Goal: Transaction & Acquisition: Purchase product/service

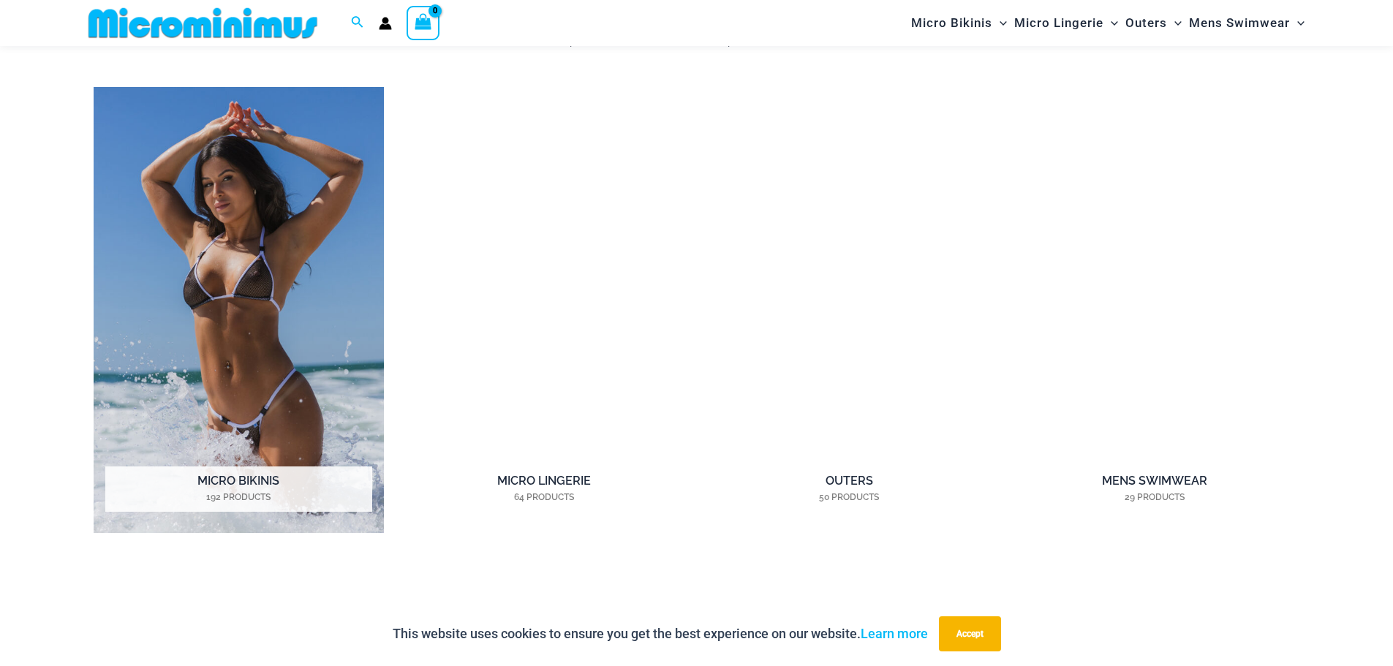
scroll to position [1305, 0]
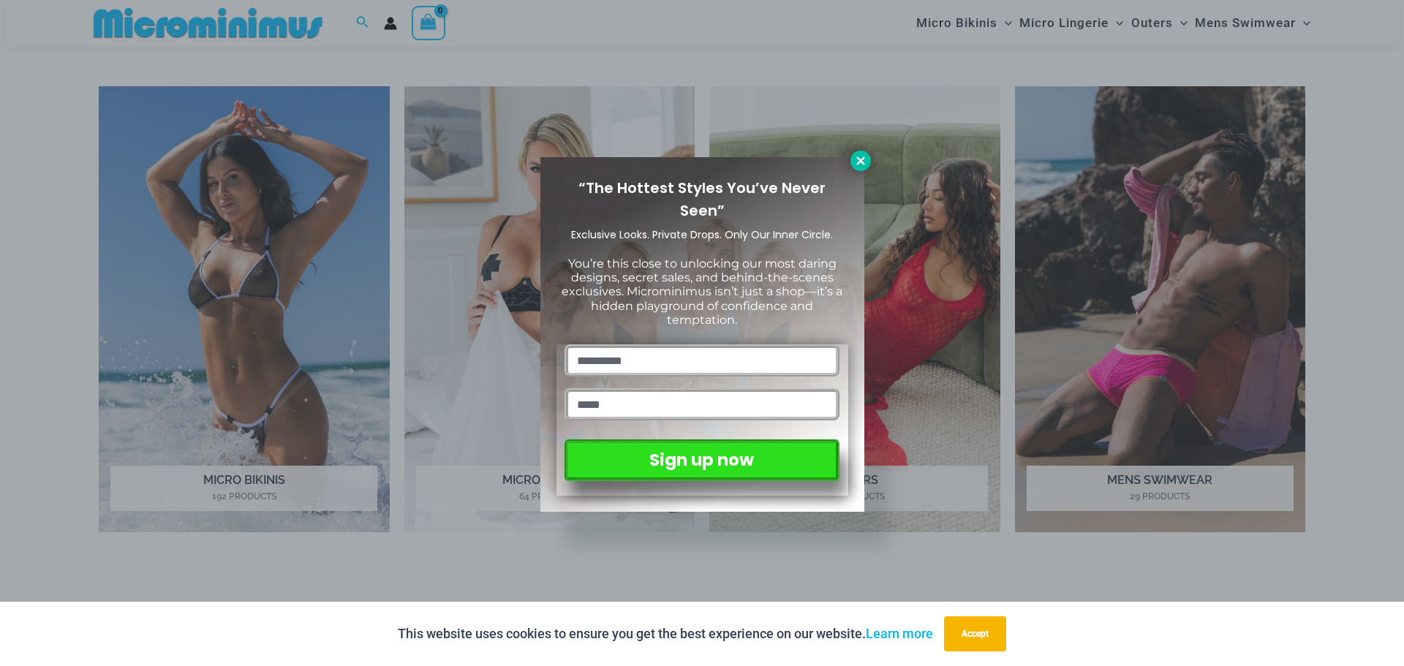
click at [859, 162] on icon at bounding box center [860, 160] width 8 height 8
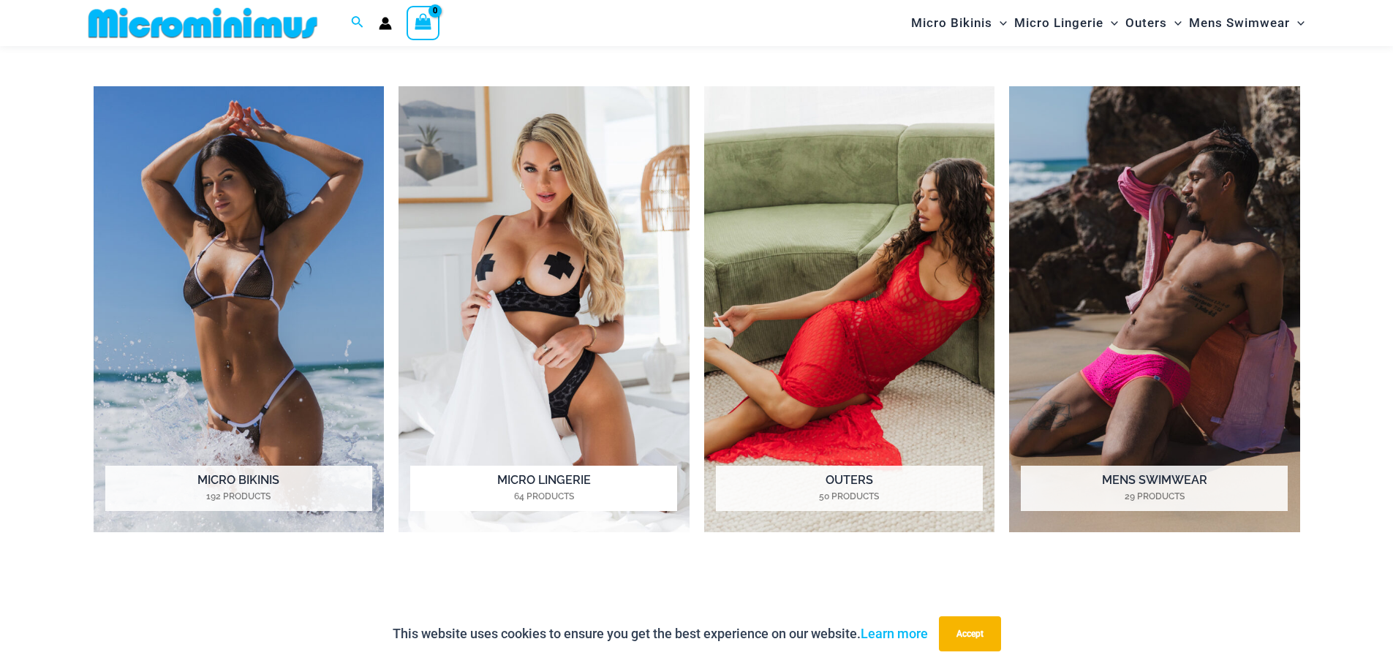
click at [565, 257] on img "Visit product category Micro Lingerie" at bounding box center [543, 309] width 291 height 447
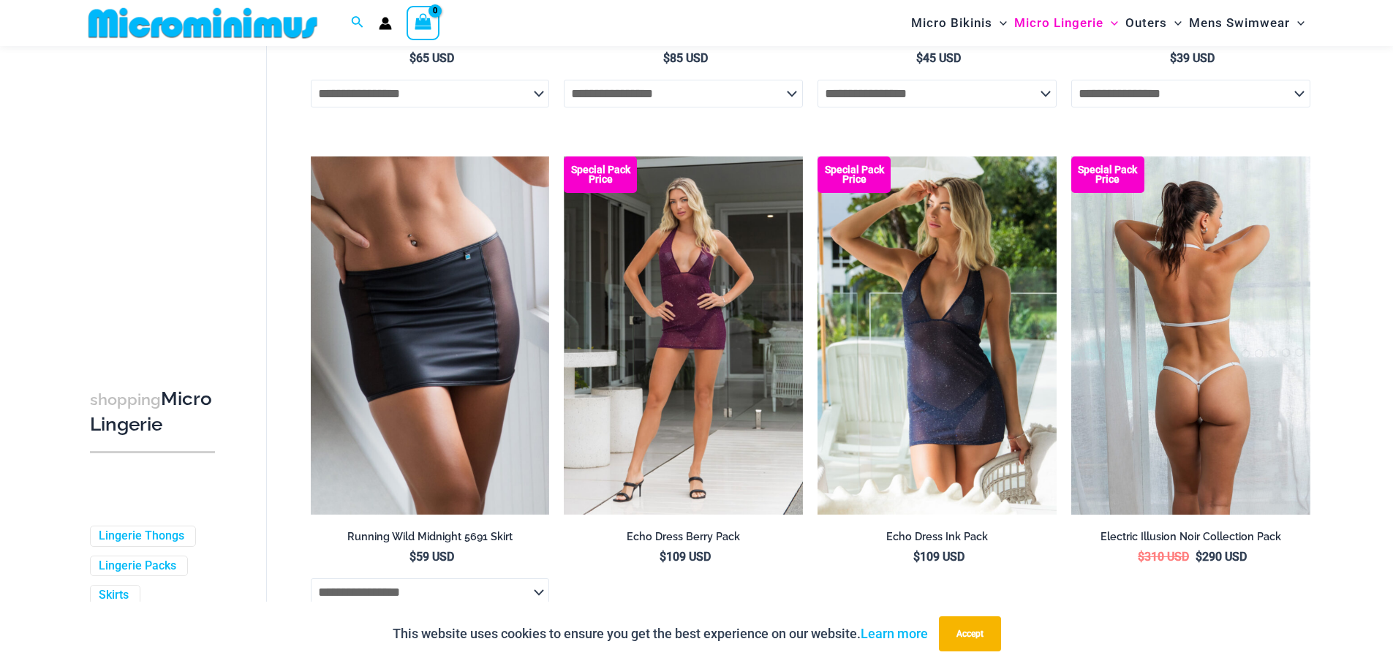
scroll to position [2108, 0]
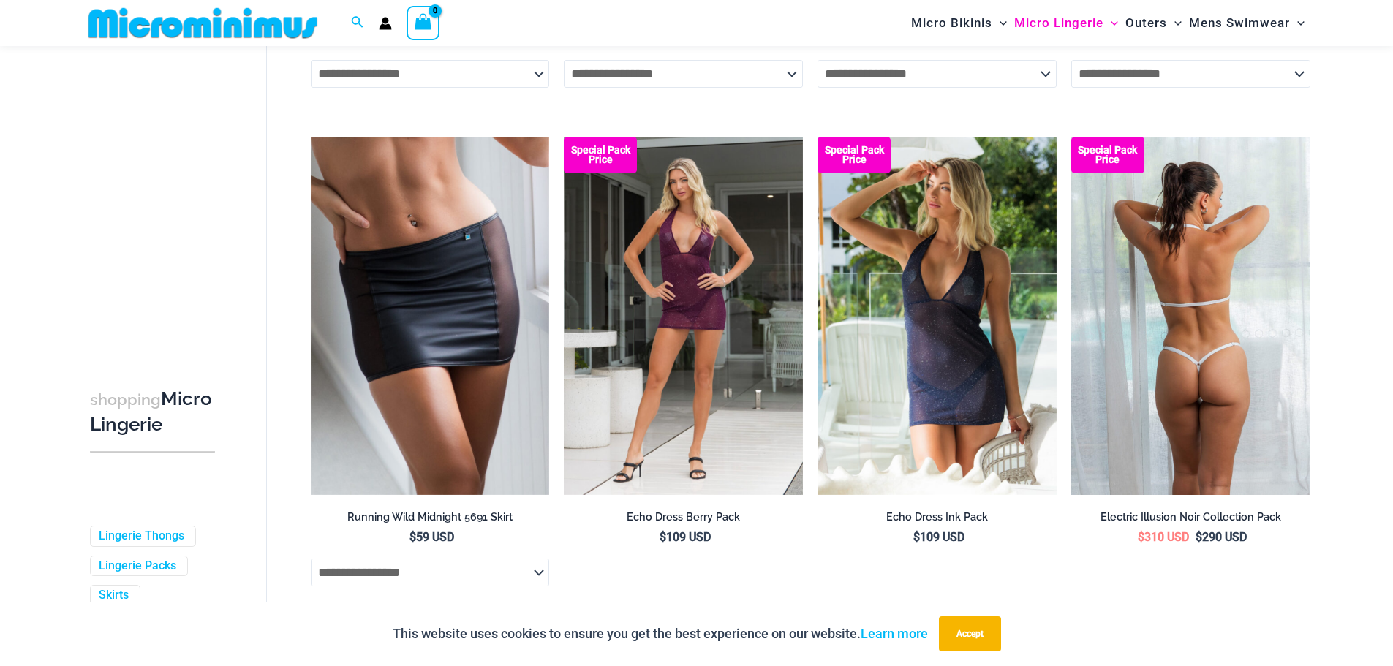
click at [1213, 258] on img at bounding box center [1190, 316] width 239 height 358
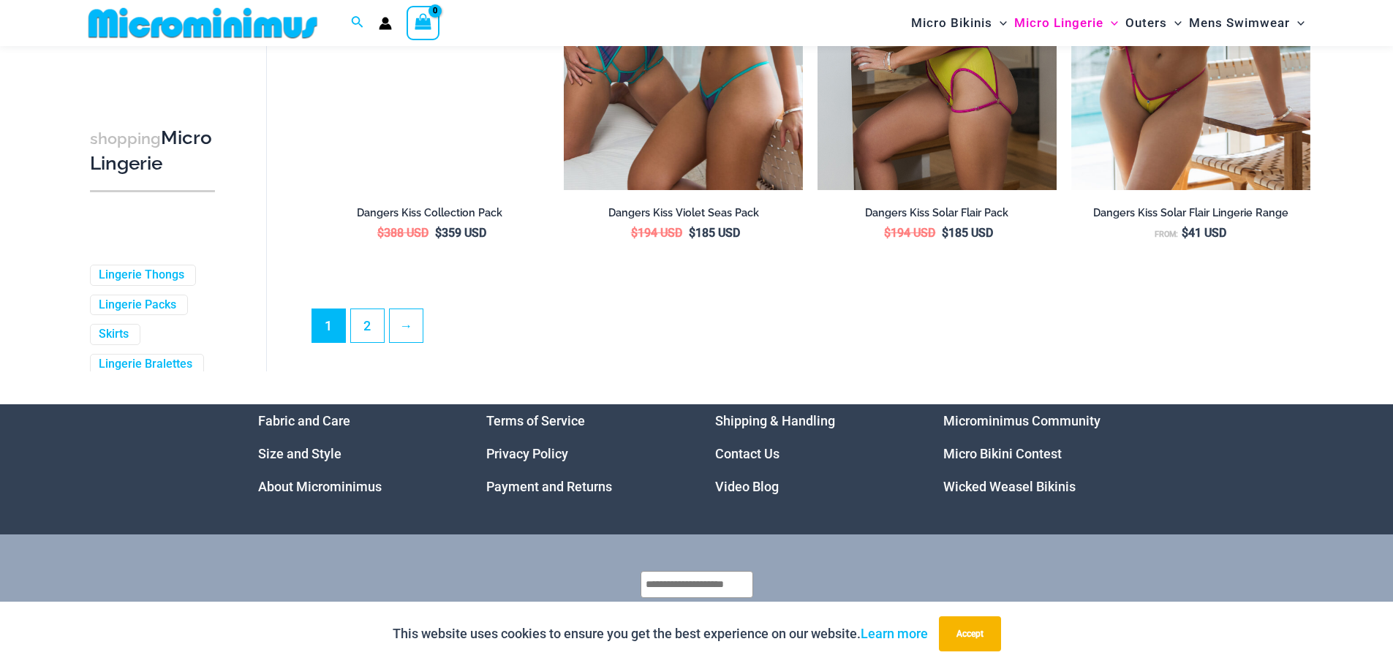
scroll to position [3775, 0]
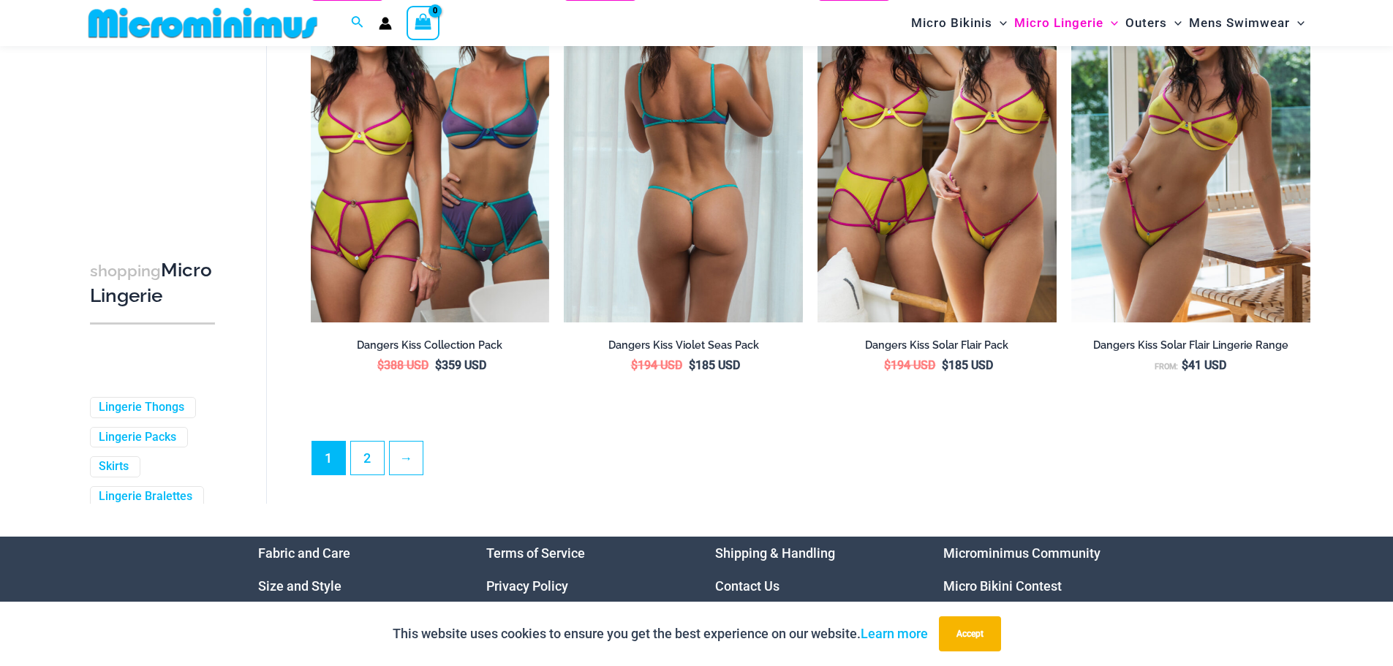
click at [681, 149] on img at bounding box center [683, 143] width 239 height 358
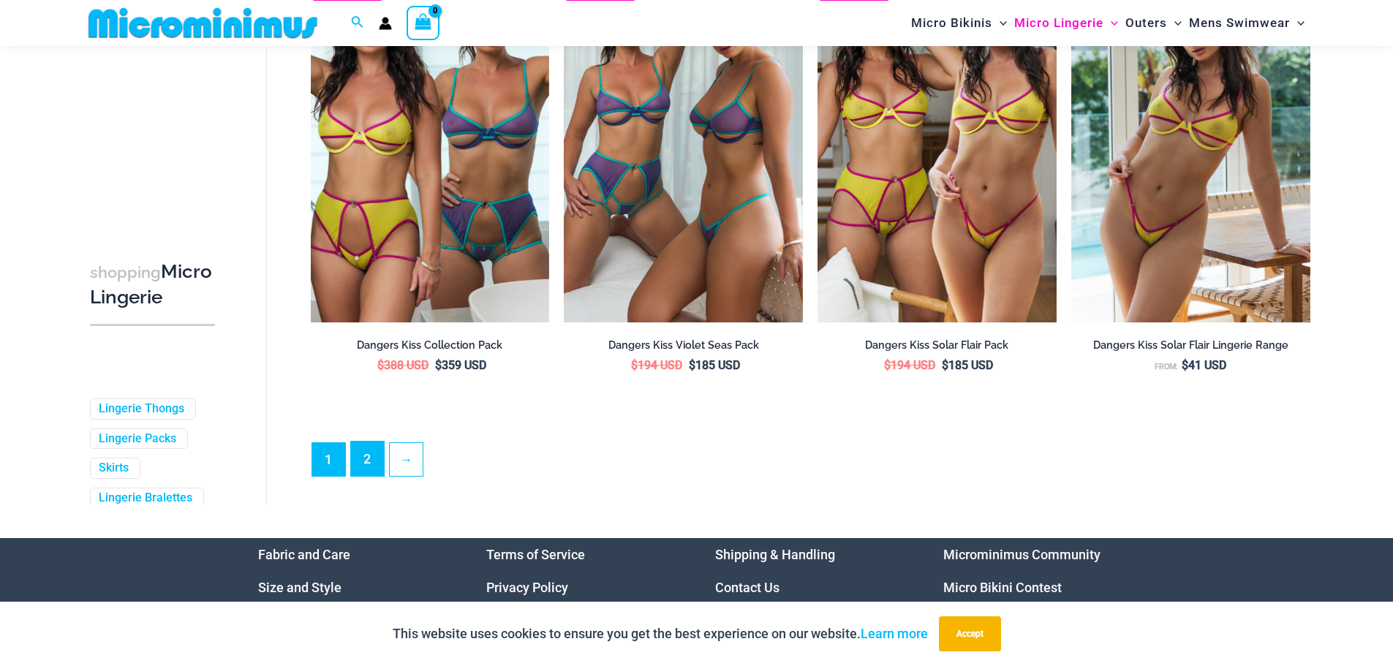
click at [377, 475] on link "2" at bounding box center [367, 459] width 33 height 34
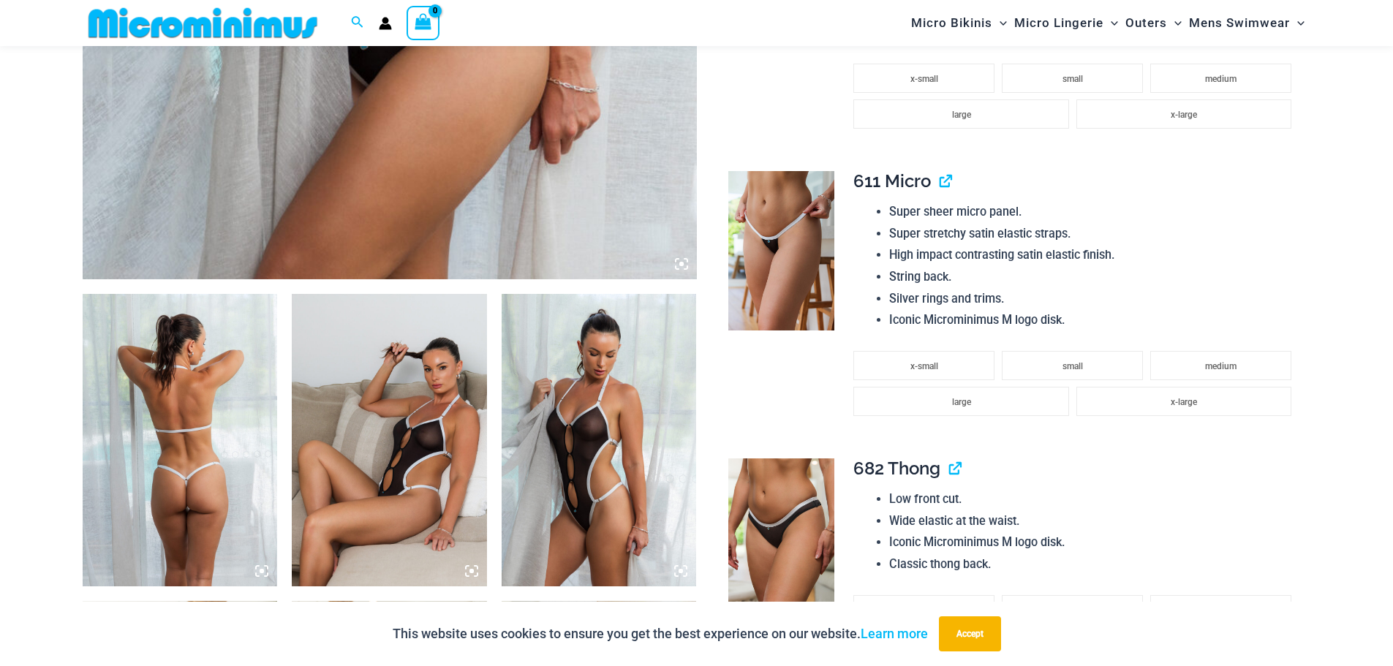
scroll to position [792, 0]
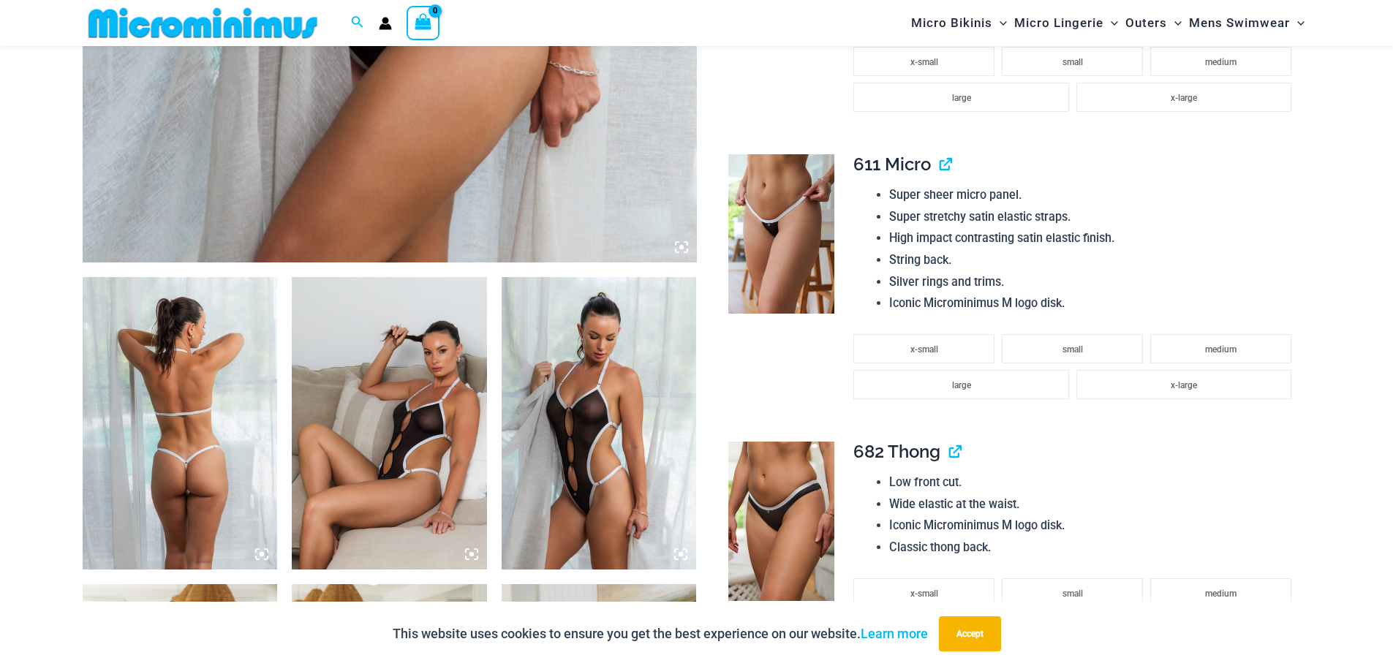
click at [610, 361] on img at bounding box center [599, 423] width 195 height 292
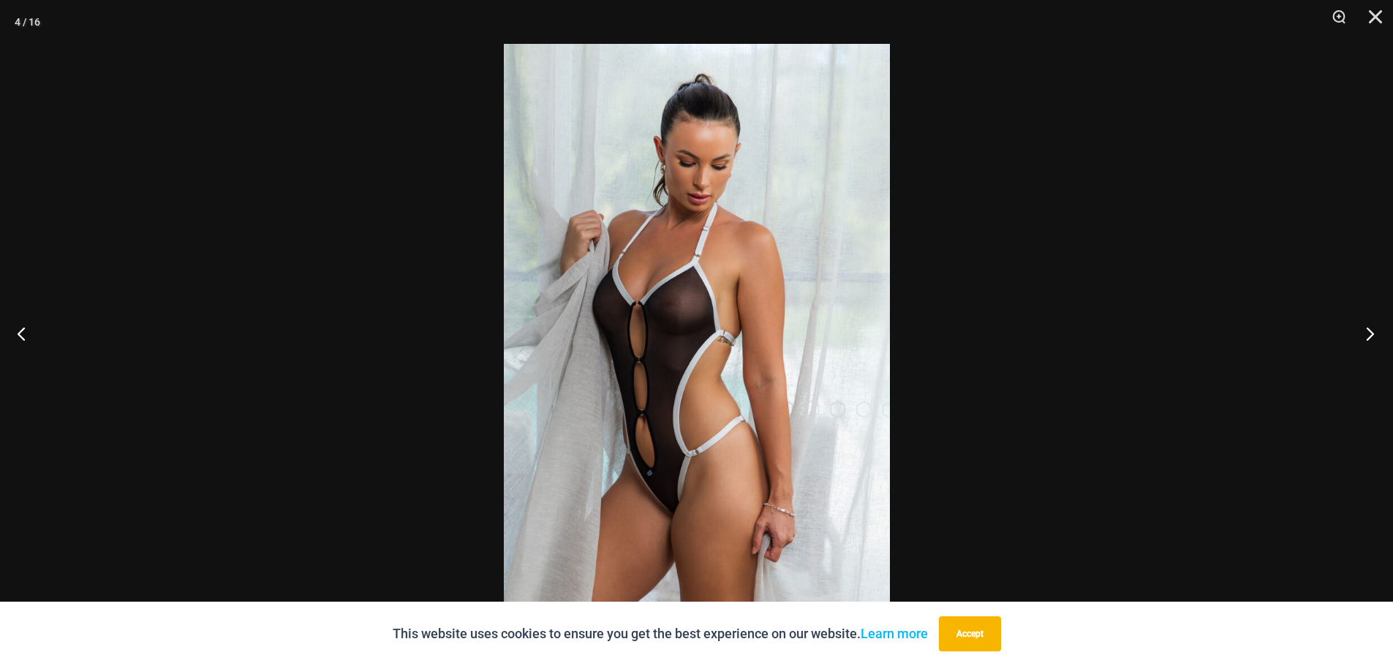
click at [1372, 333] on button "Next" at bounding box center [1365, 333] width 55 height 73
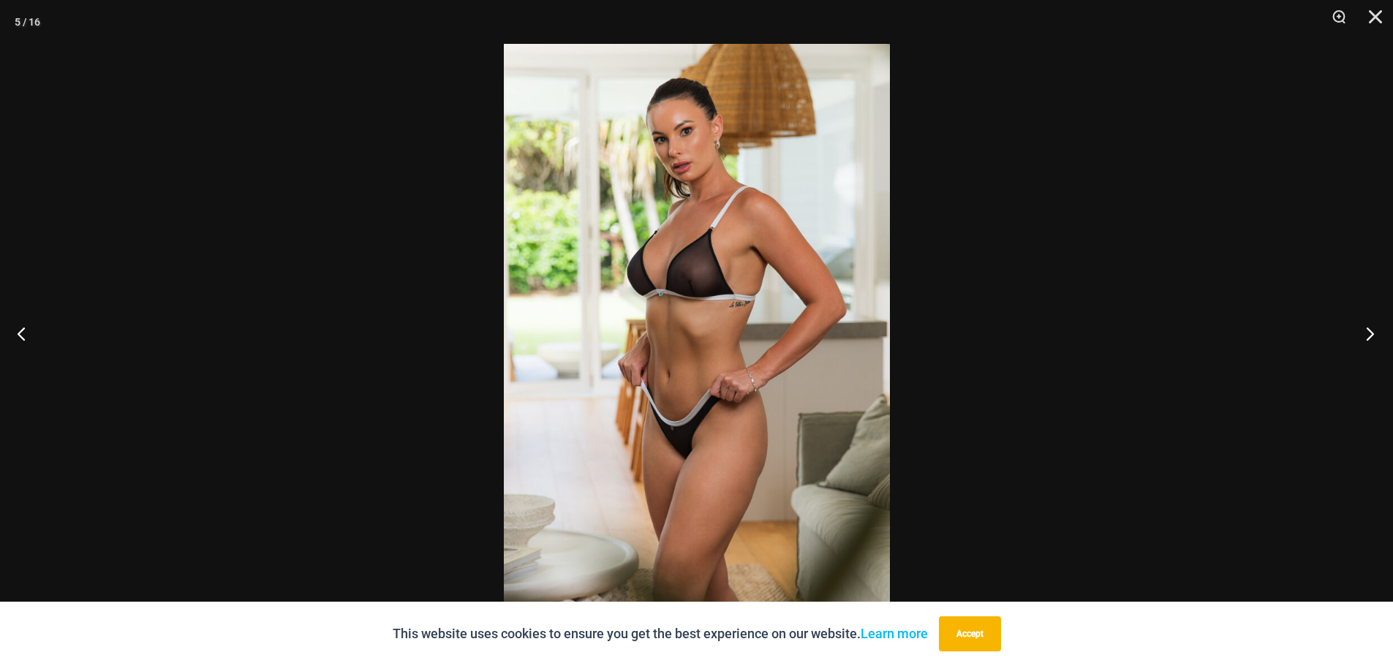
click at [1372, 333] on button "Next" at bounding box center [1365, 333] width 55 height 73
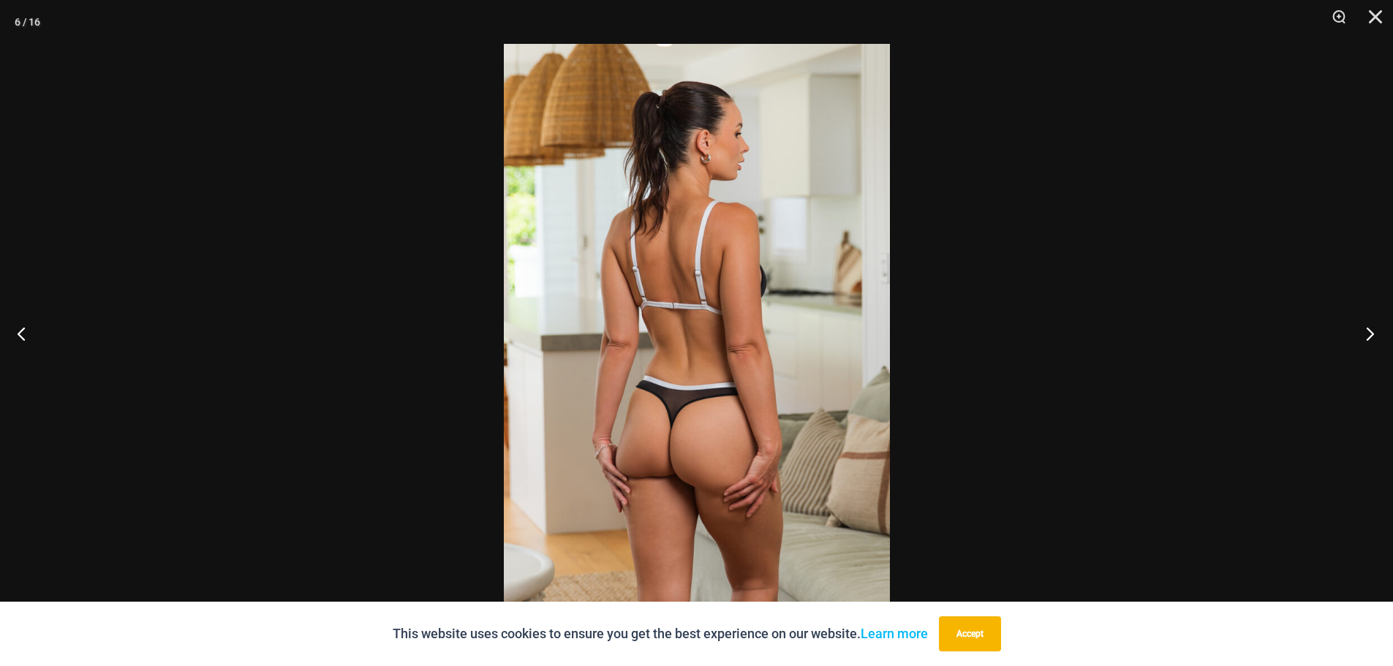
click at [1369, 333] on button "Next" at bounding box center [1365, 333] width 55 height 73
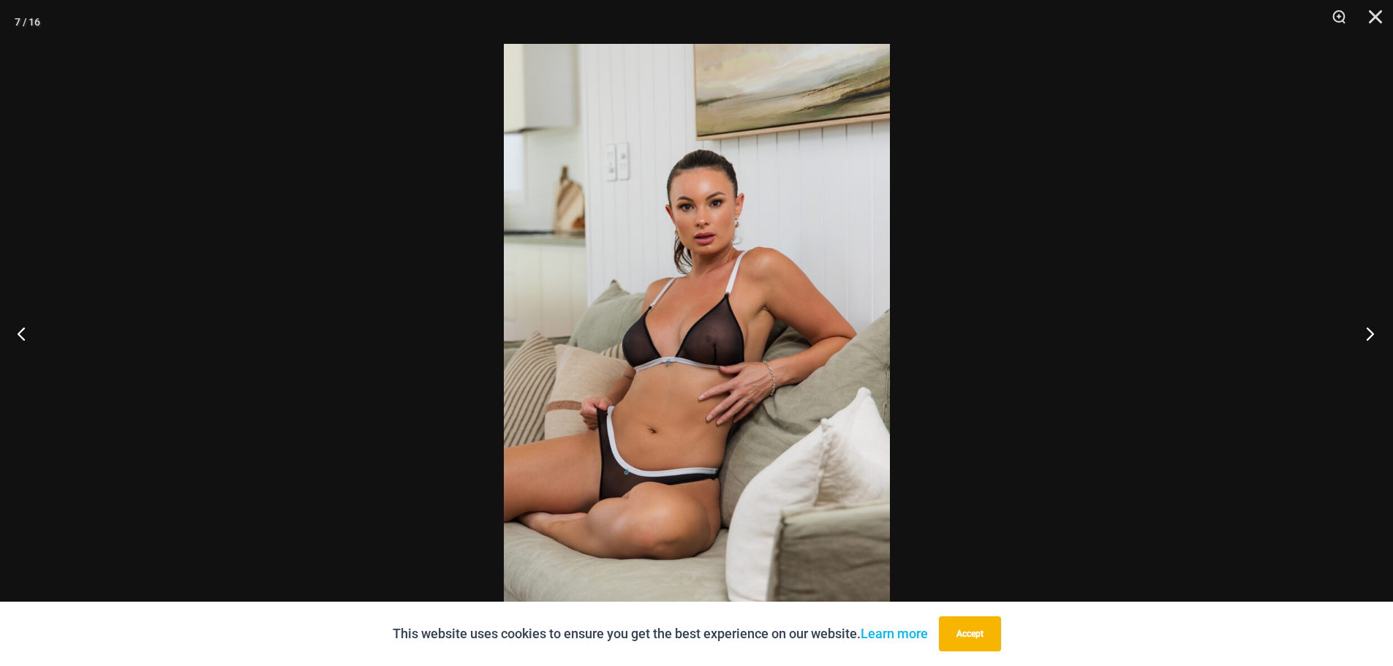
click at [1367, 333] on button "Next" at bounding box center [1365, 333] width 55 height 73
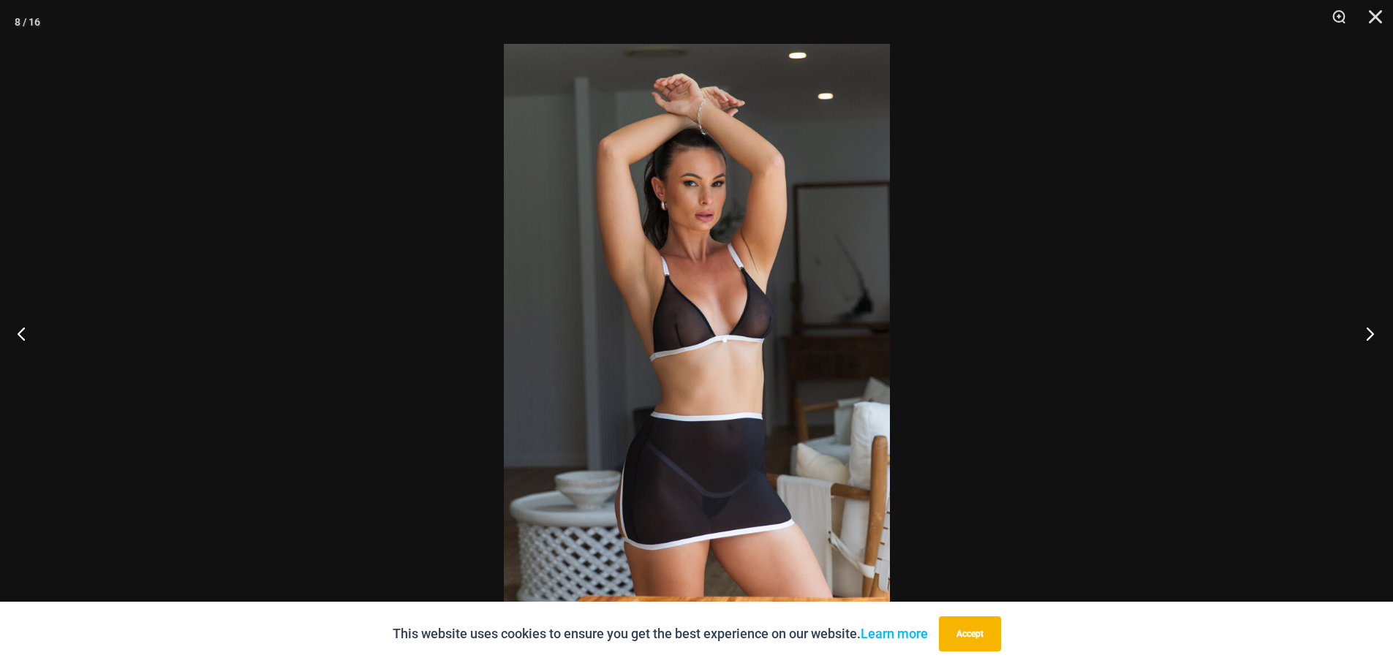
click at [1366, 333] on button "Next" at bounding box center [1365, 333] width 55 height 73
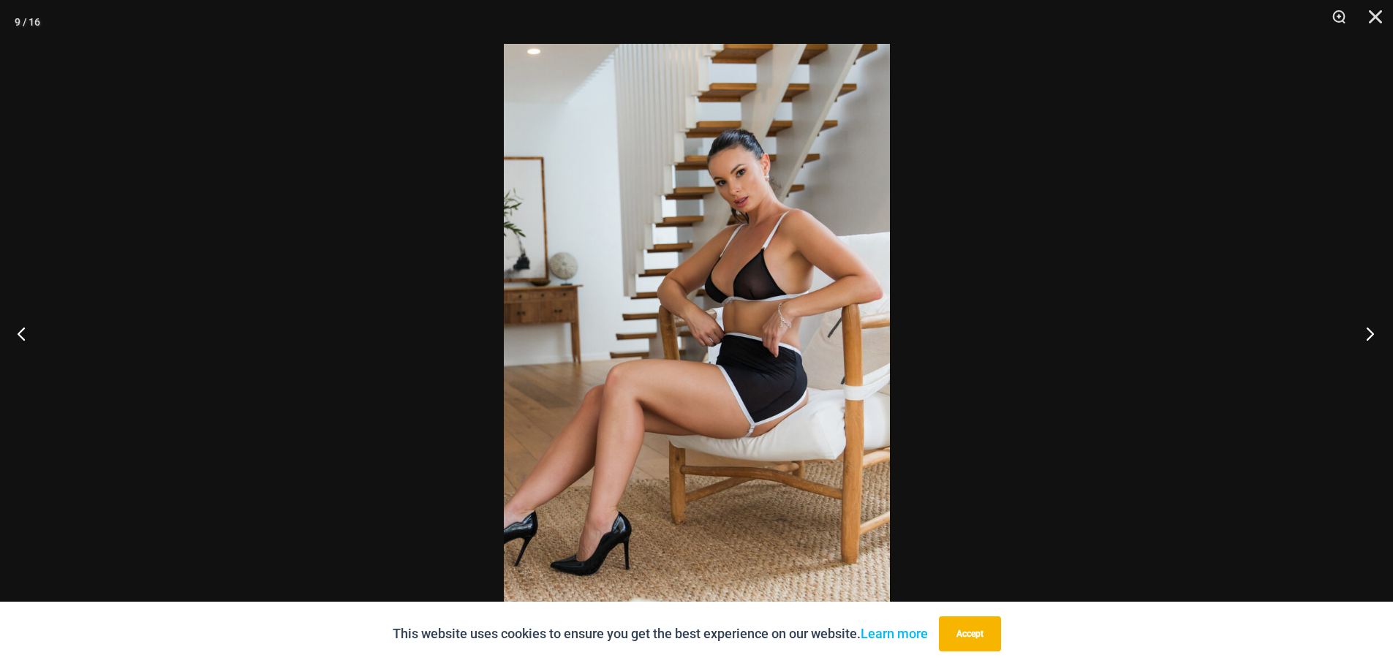
click at [1365, 333] on button "Next" at bounding box center [1365, 333] width 55 height 73
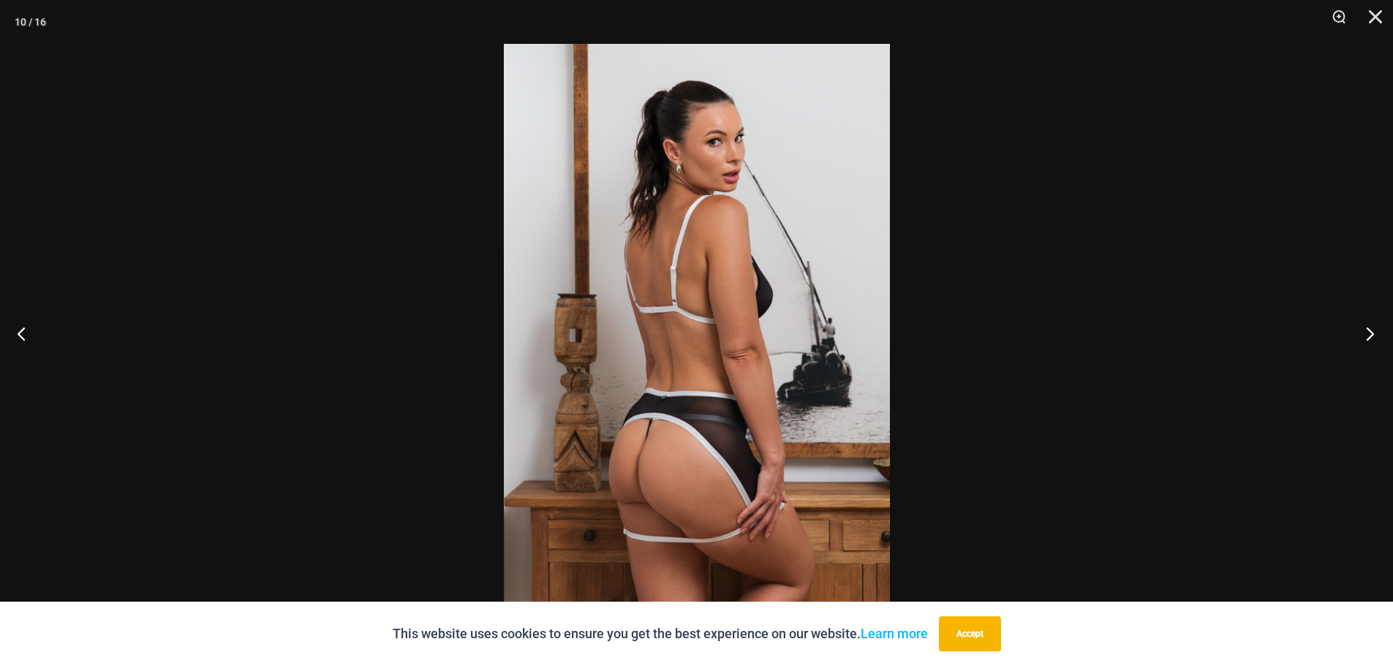
click at [1365, 333] on button "Next" at bounding box center [1365, 333] width 55 height 73
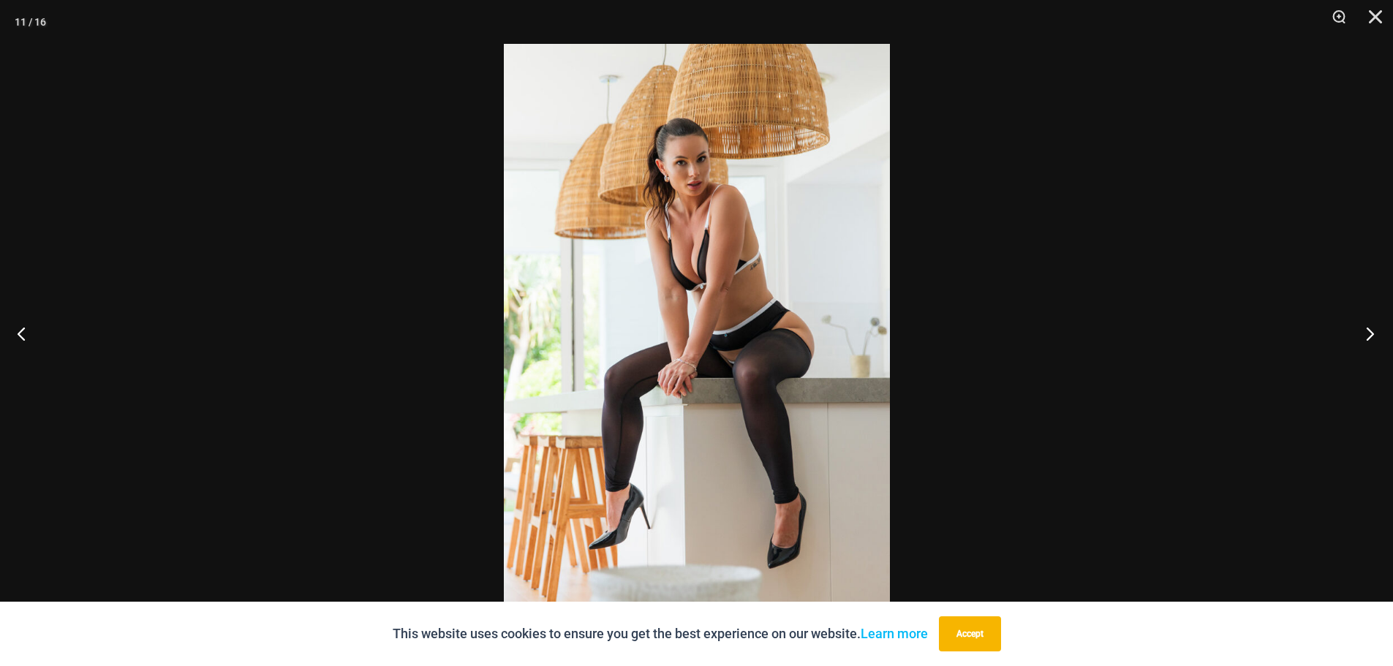
click at [1365, 333] on button "Next" at bounding box center [1365, 333] width 55 height 73
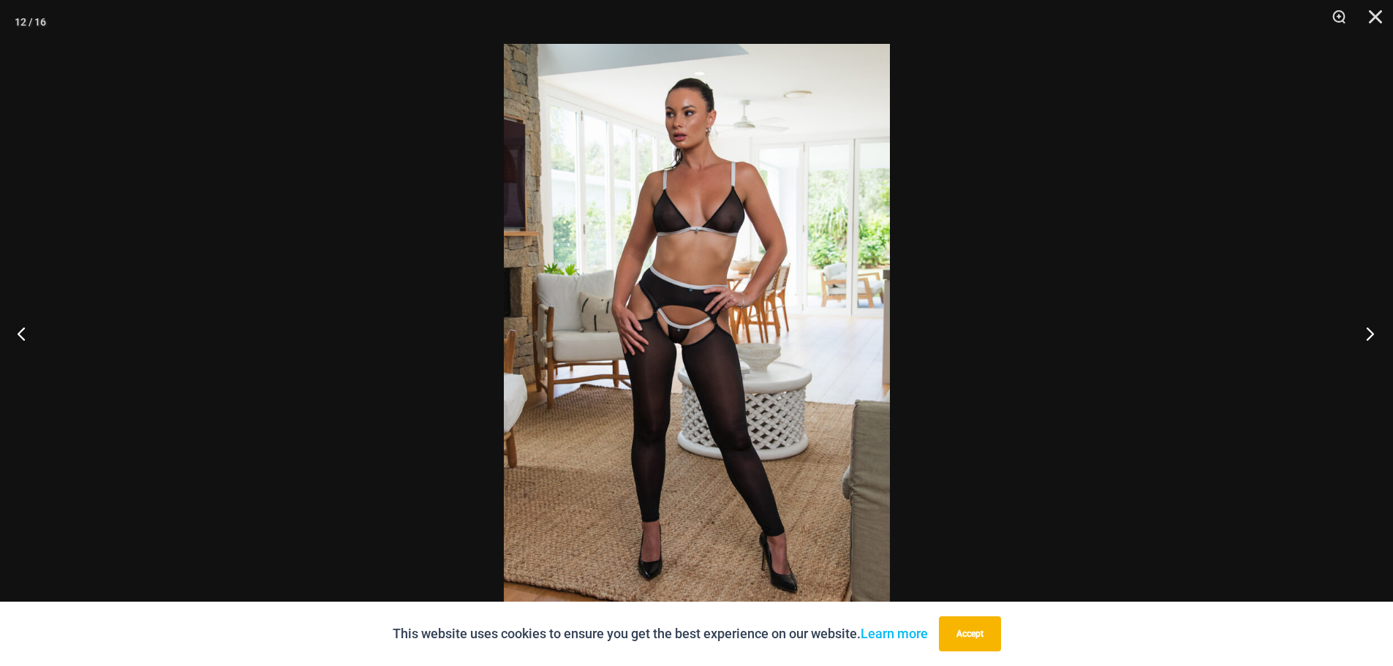
click at [1365, 333] on button "Next" at bounding box center [1365, 333] width 55 height 73
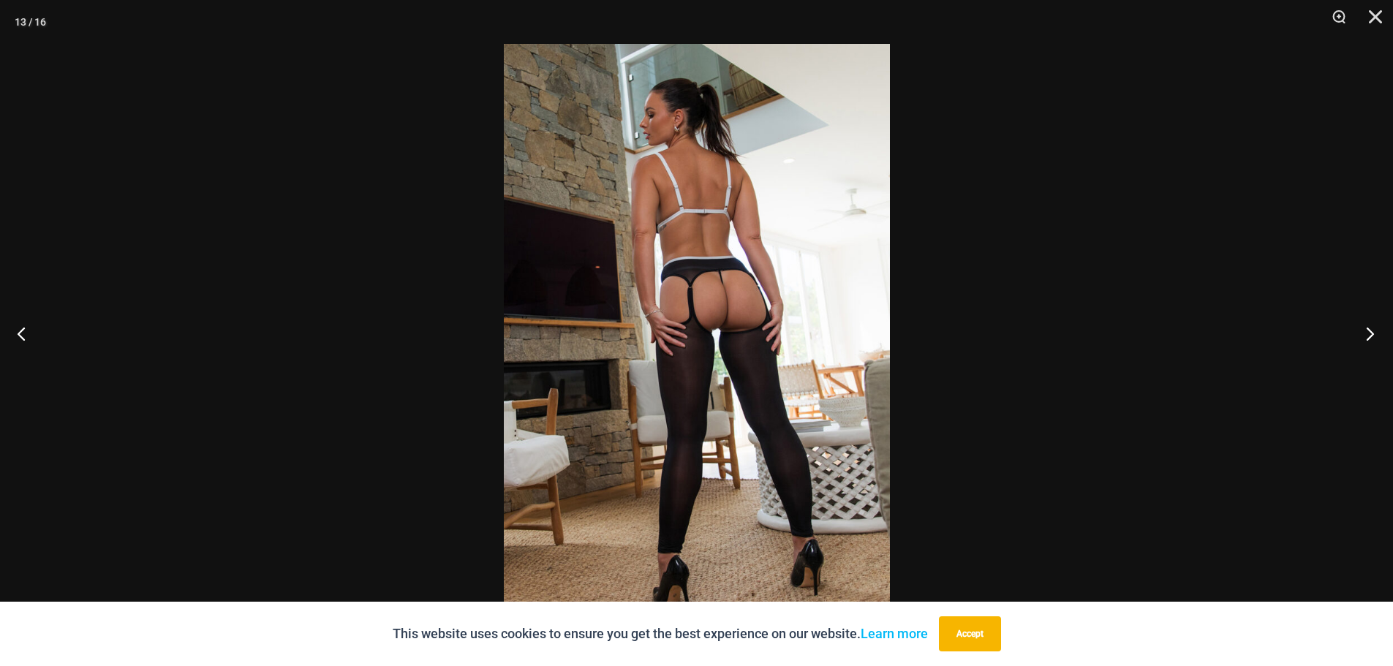
click at [1363, 335] on button "Next" at bounding box center [1365, 333] width 55 height 73
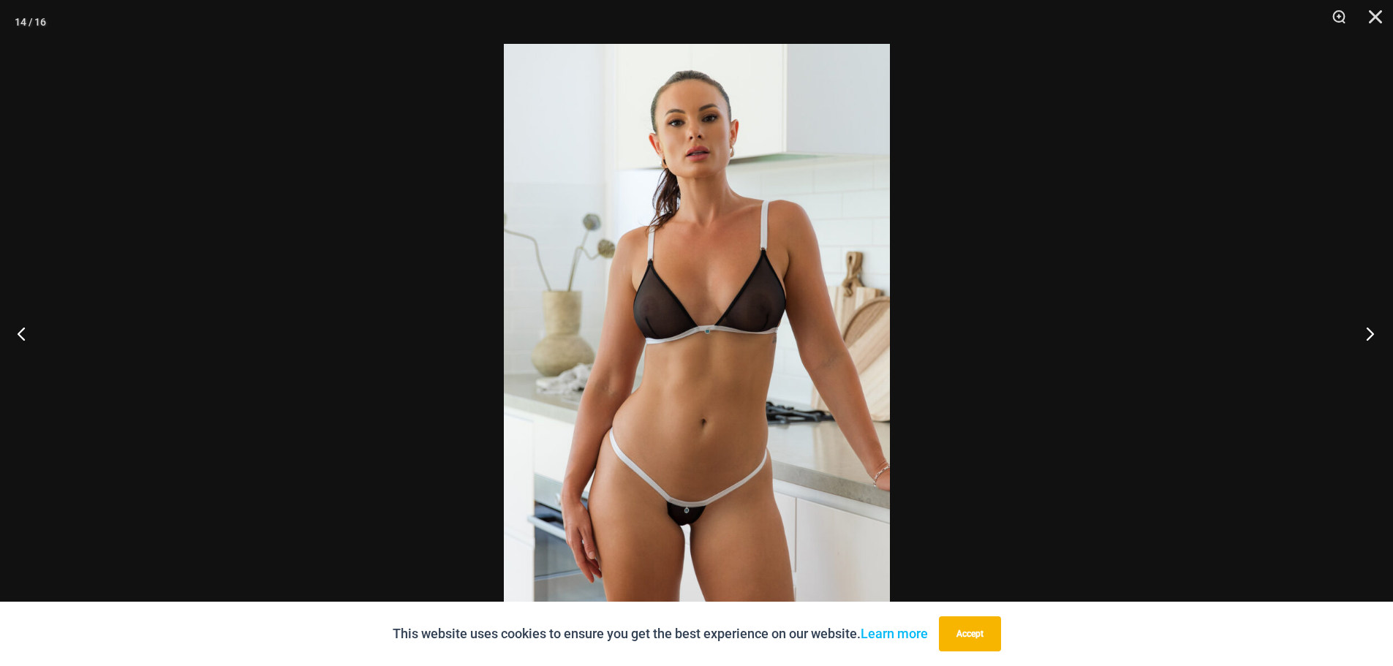
click at [1363, 335] on button "Next" at bounding box center [1365, 333] width 55 height 73
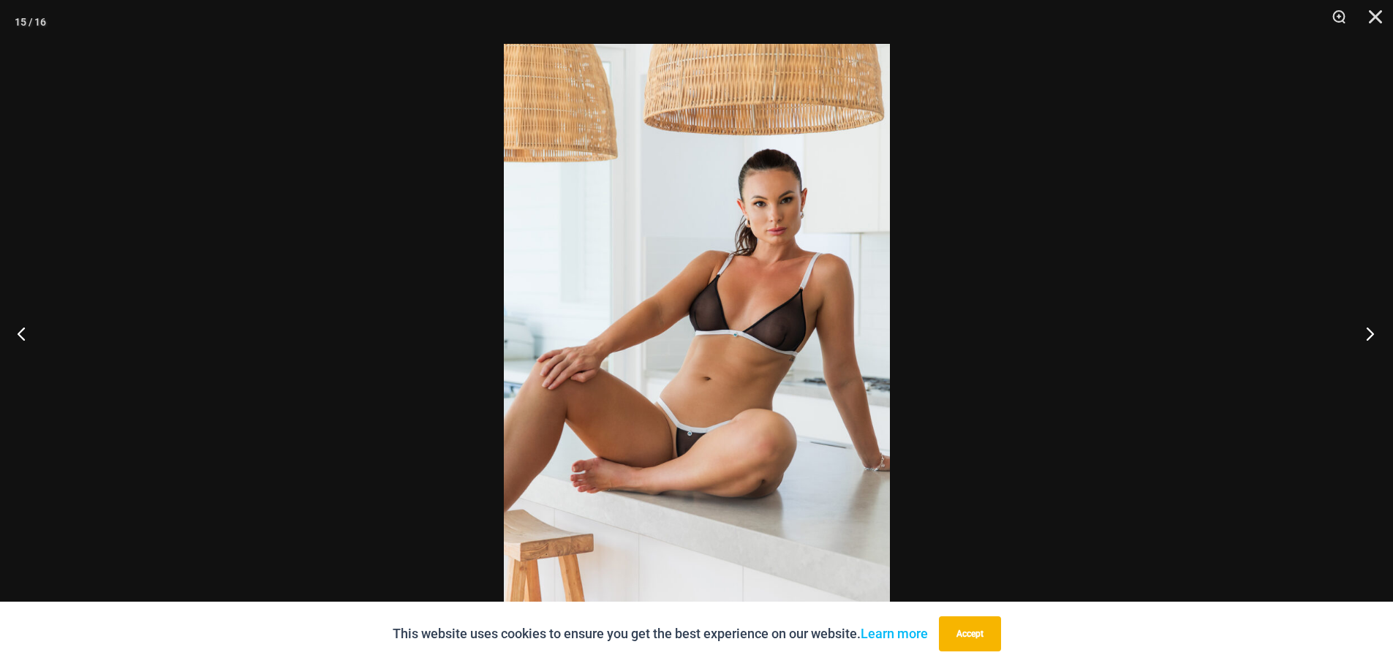
click at [1363, 335] on button "Next" at bounding box center [1365, 333] width 55 height 73
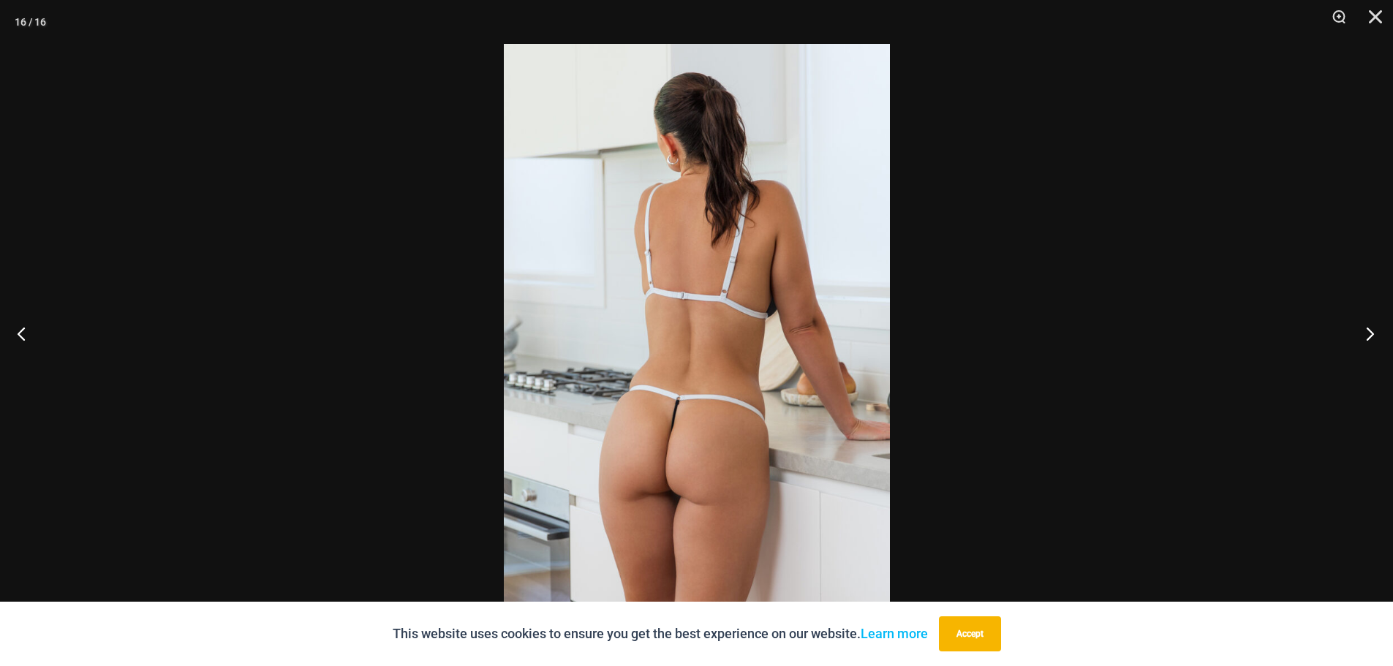
click at [1362, 335] on button "Next" at bounding box center [1365, 333] width 55 height 73
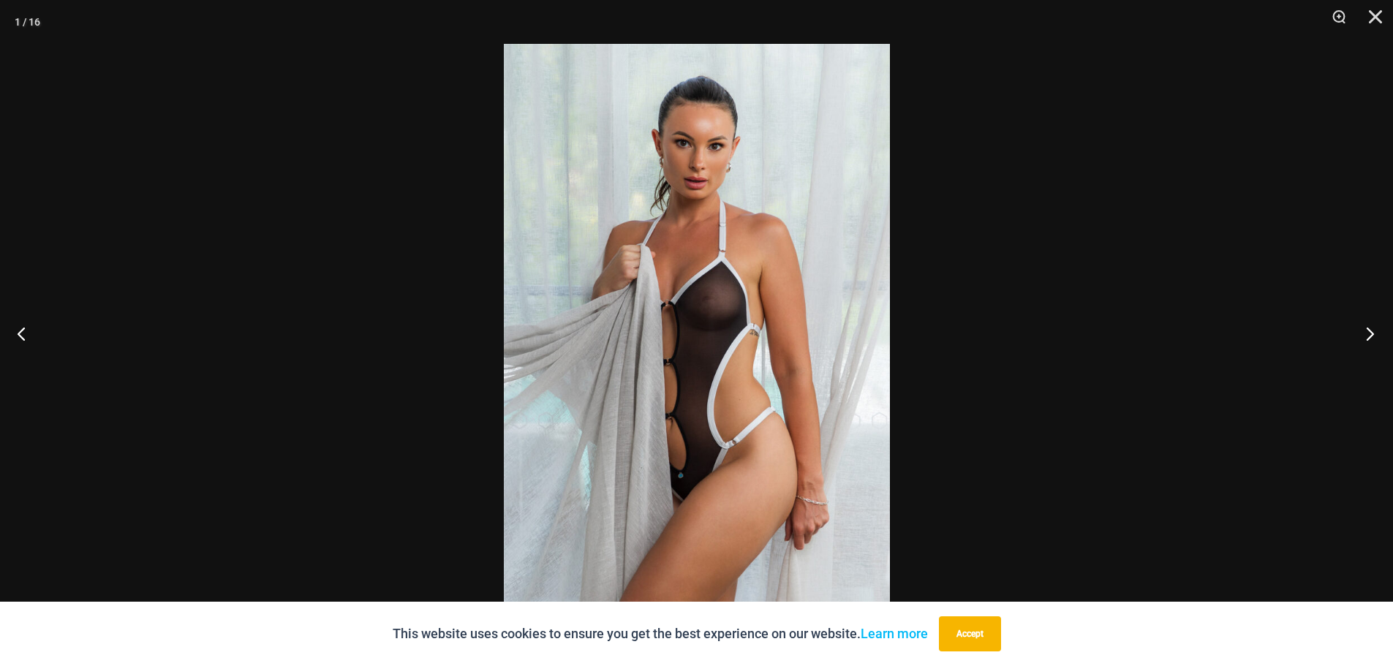
click at [1362, 335] on button "Next" at bounding box center [1365, 333] width 55 height 73
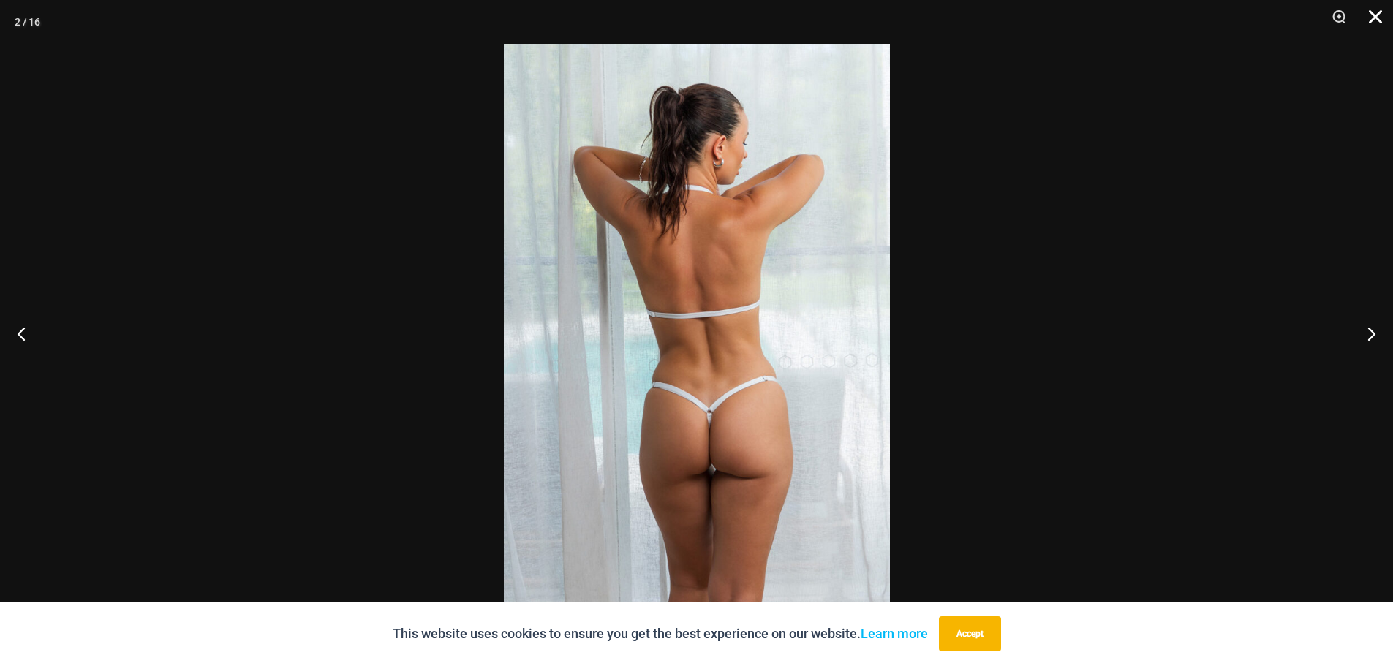
click at [1369, 18] on button "Close" at bounding box center [1370, 22] width 37 height 44
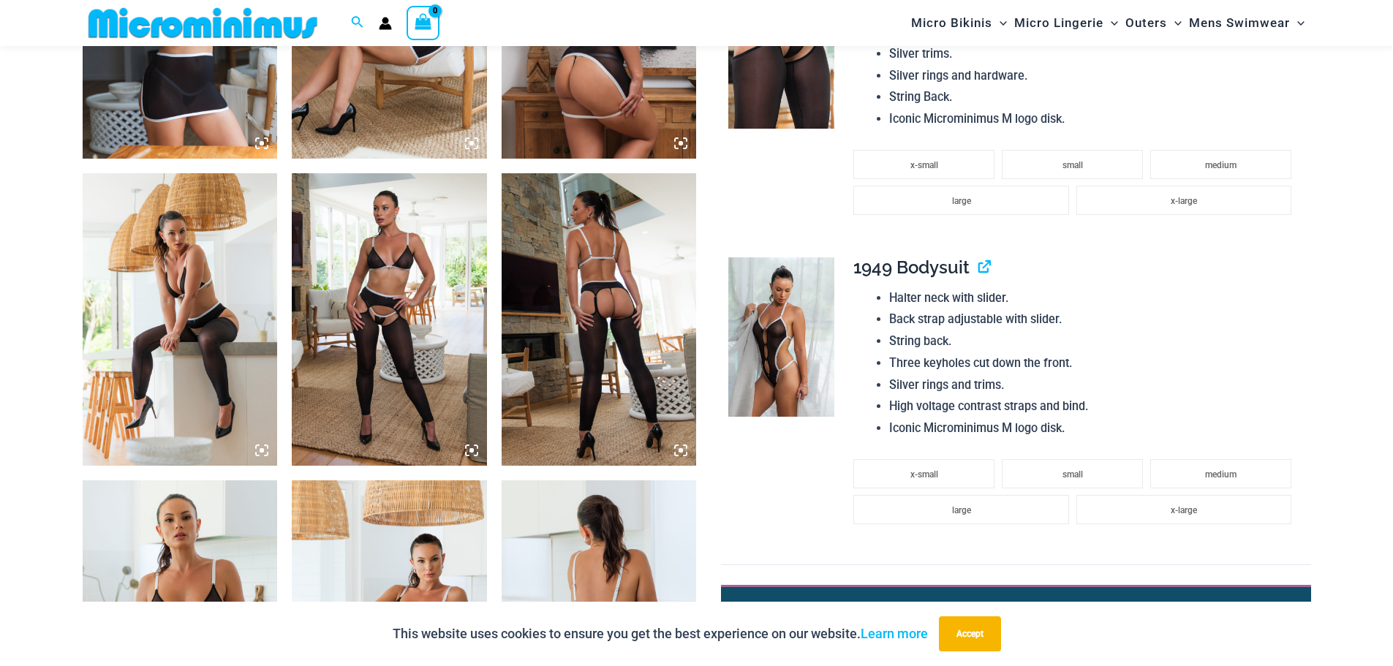
scroll to position [1742, 0]
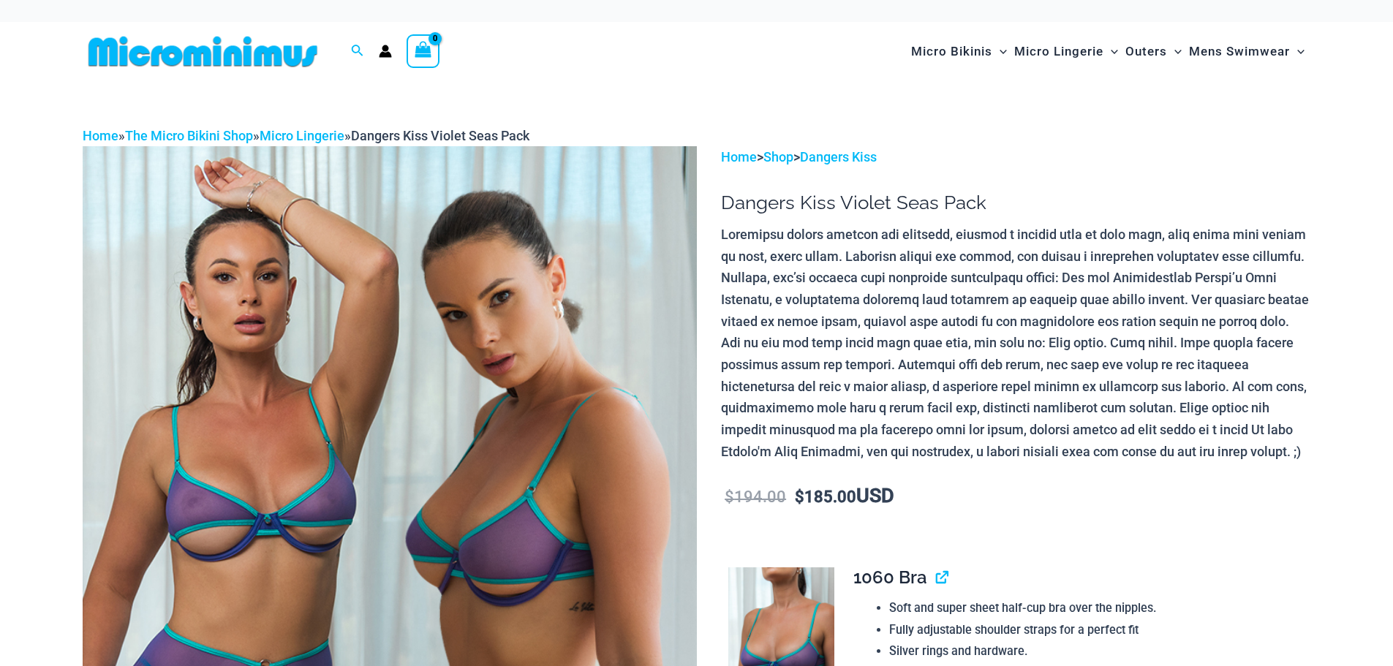
click at [502, 222] on img at bounding box center [390, 606] width 614 height 921
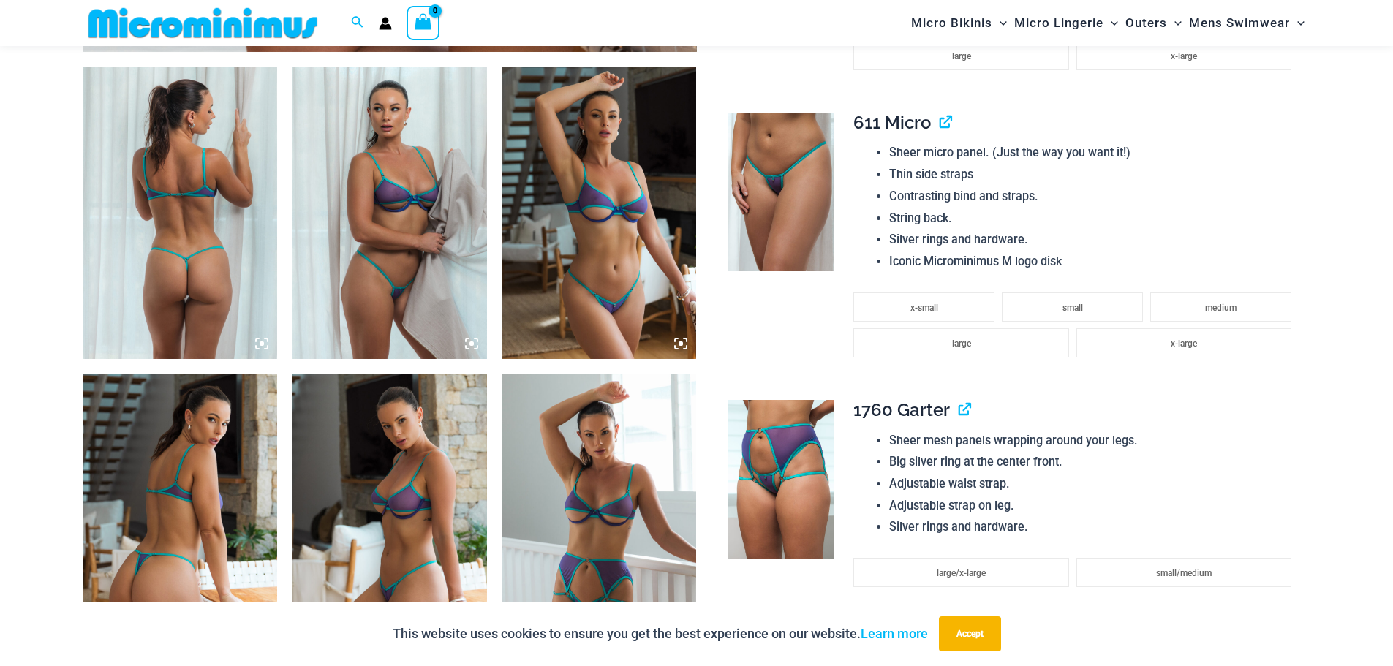
scroll to position [1010, 0]
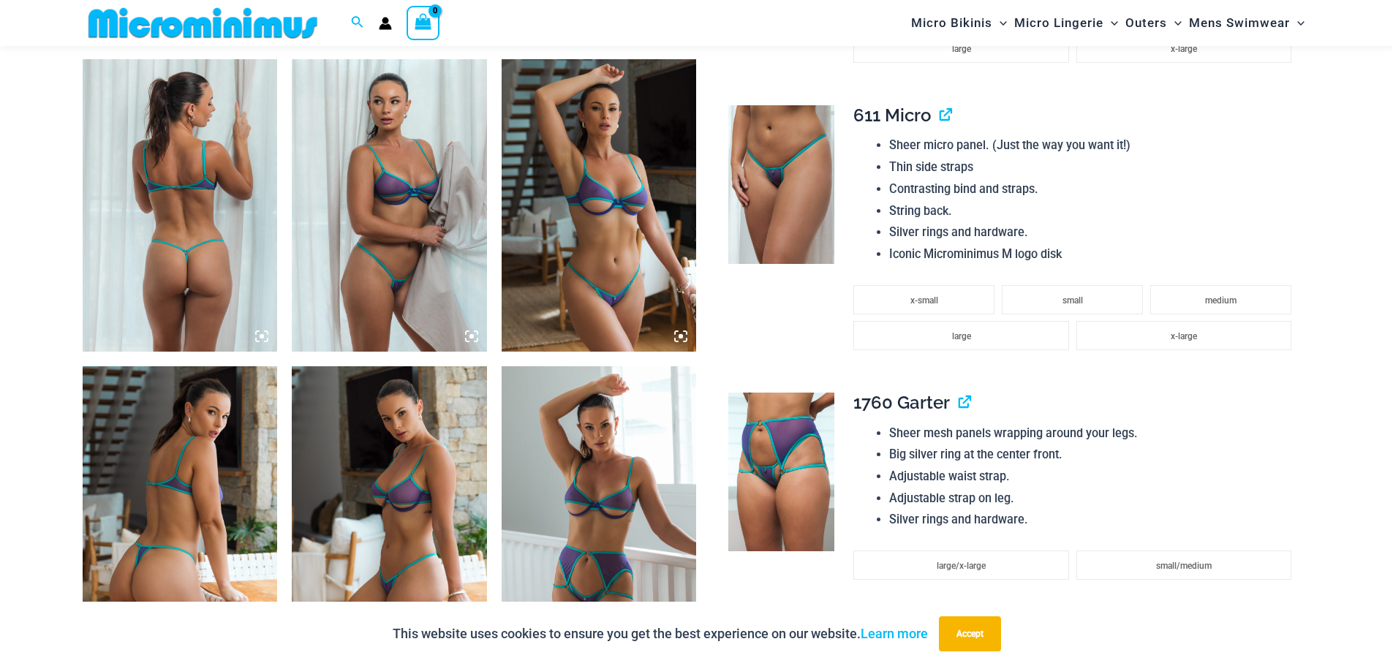
click at [260, 336] on icon at bounding box center [261, 336] width 13 height 13
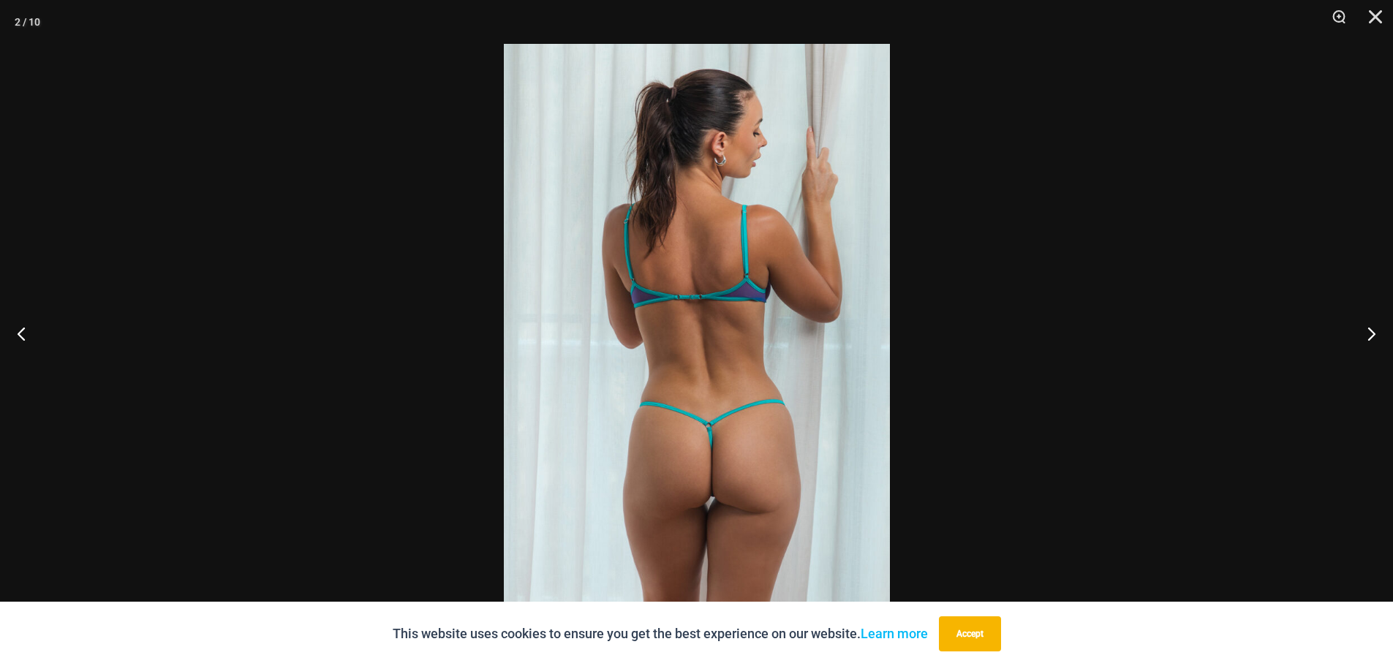
drag, startPoint x: 969, startPoint y: 632, endPoint x: 980, endPoint y: 631, distance: 11.1
click at [970, 632] on button "Accept" at bounding box center [970, 633] width 62 height 35
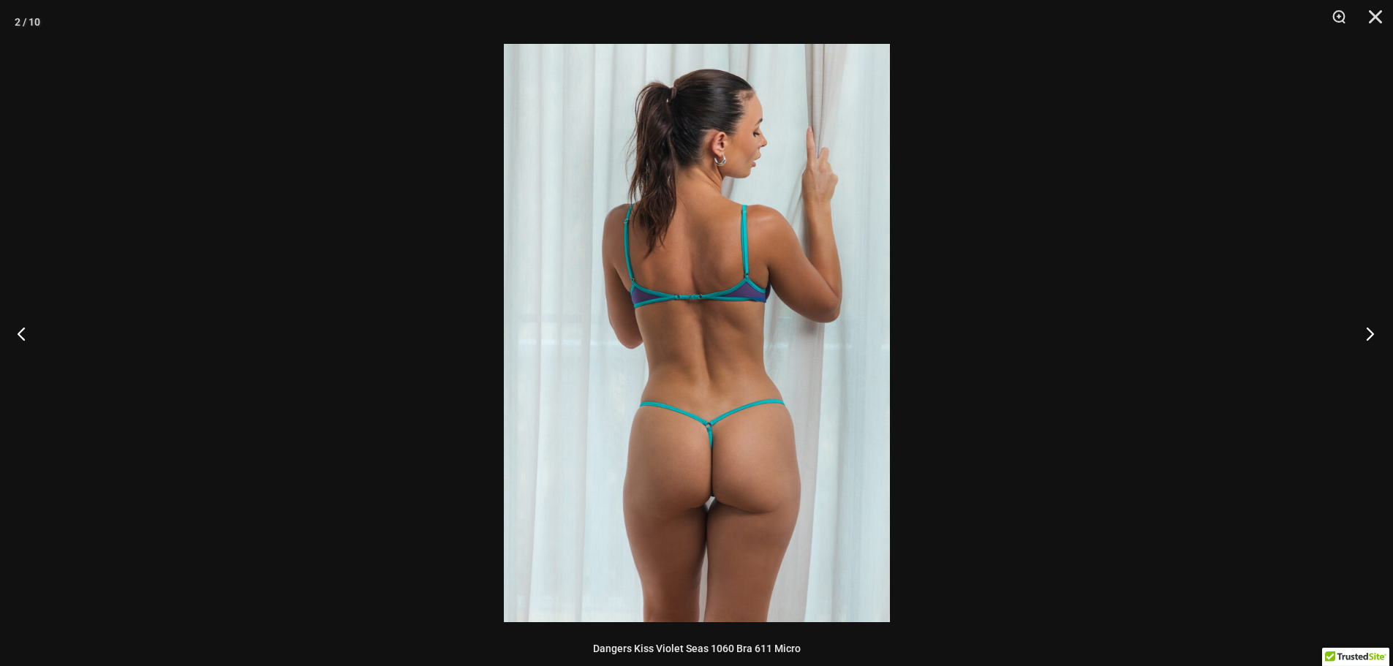
click at [1368, 338] on button "Next" at bounding box center [1365, 333] width 55 height 73
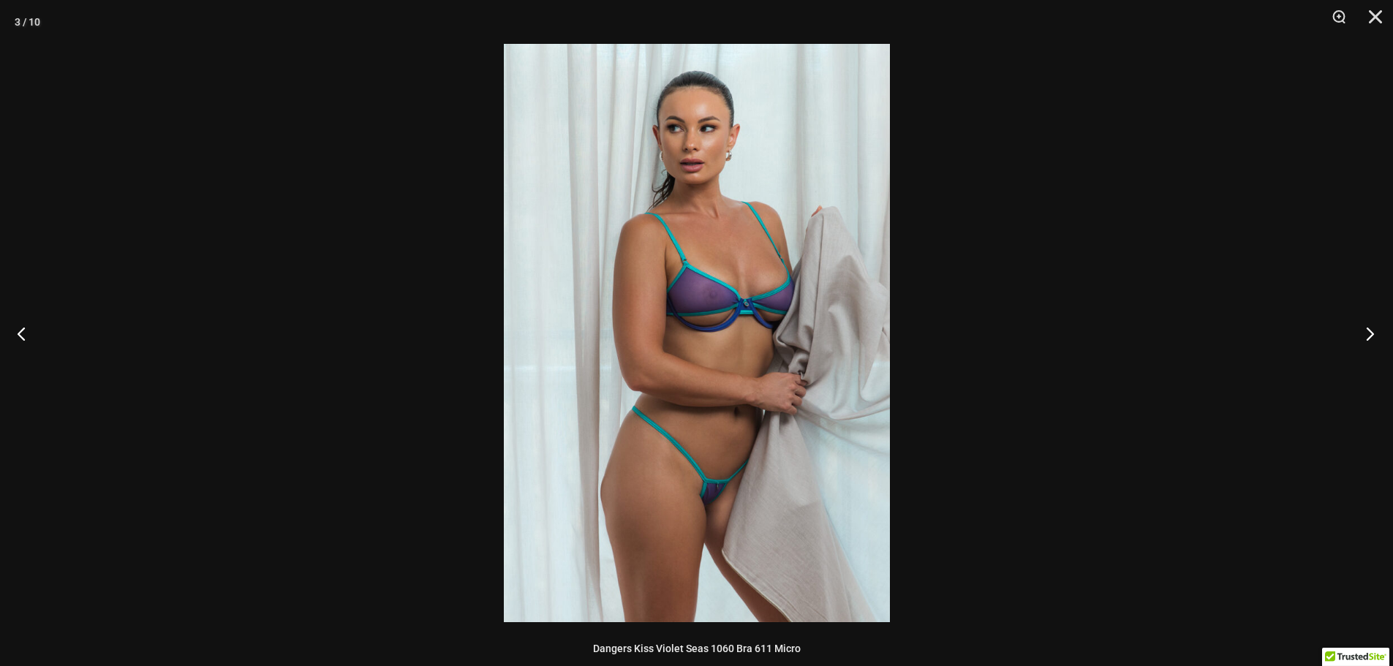
click at [1361, 342] on button "Next" at bounding box center [1365, 333] width 55 height 73
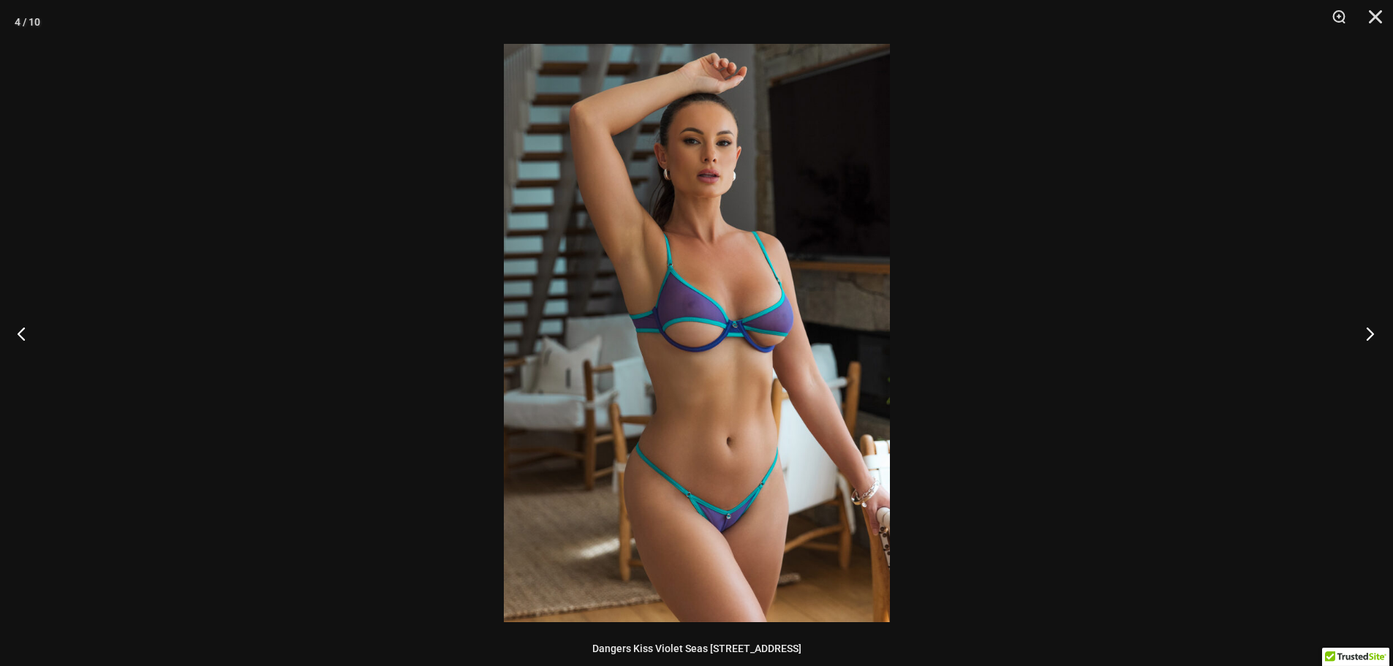
click at [1361, 342] on button "Next" at bounding box center [1365, 333] width 55 height 73
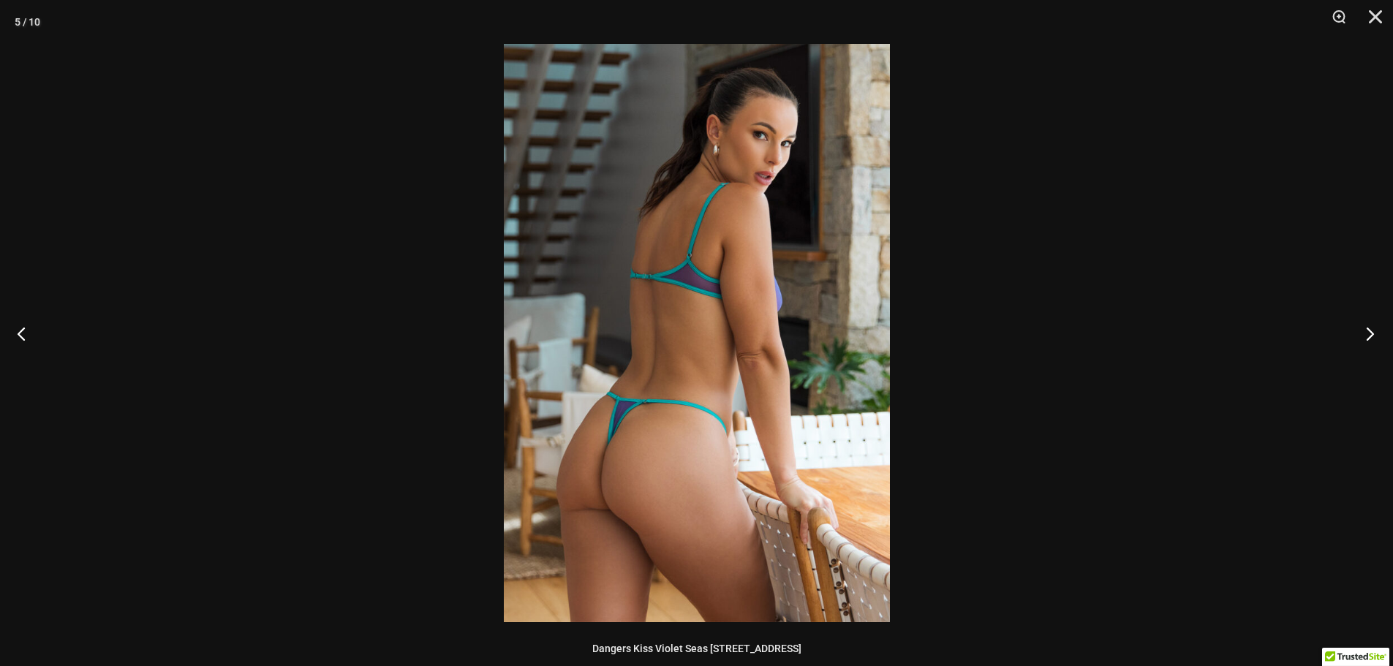
click at [1361, 342] on button "Next" at bounding box center [1365, 333] width 55 height 73
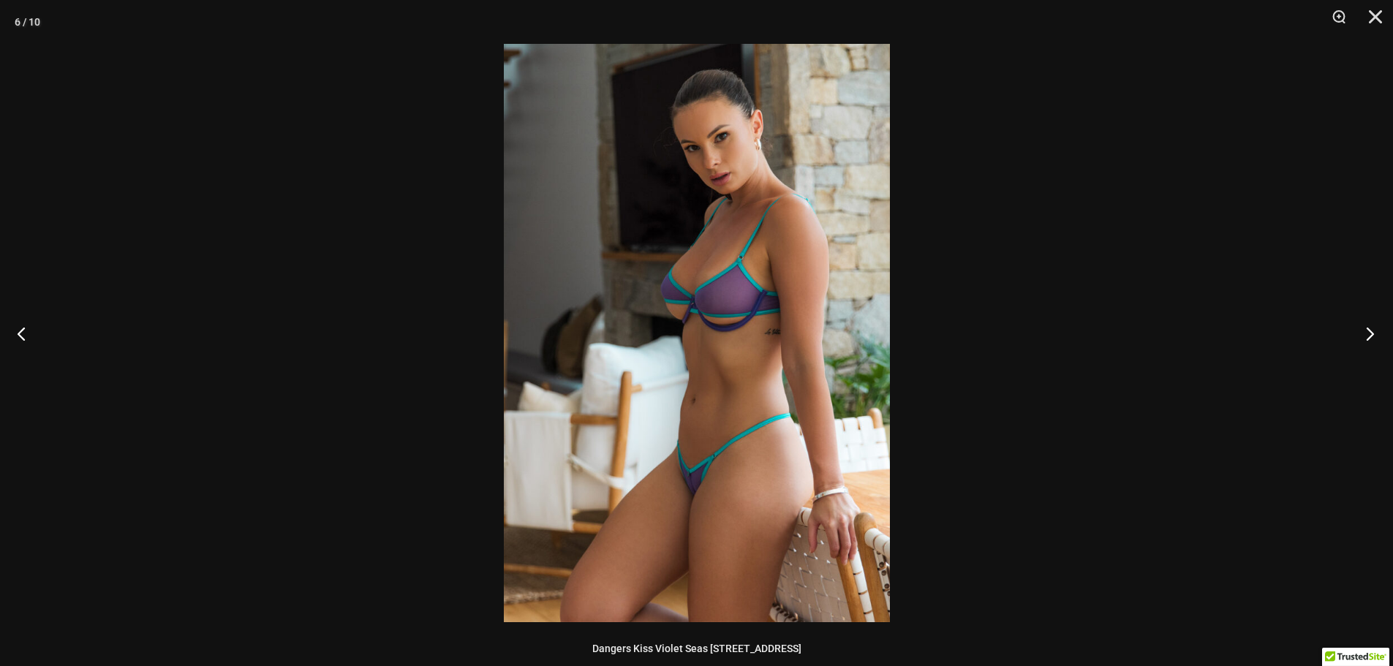
click at [1360, 343] on button "Next" at bounding box center [1365, 333] width 55 height 73
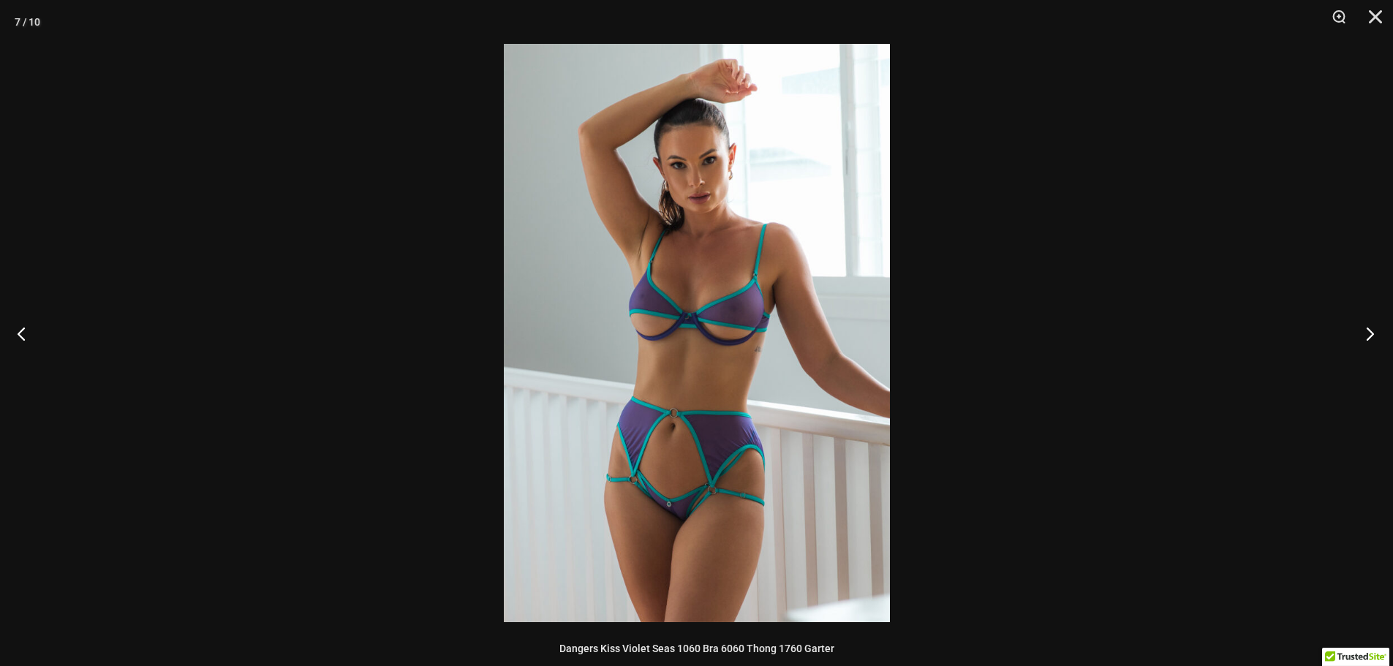
click at [1360, 343] on button "Next" at bounding box center [1365, 333] width 55 height 73
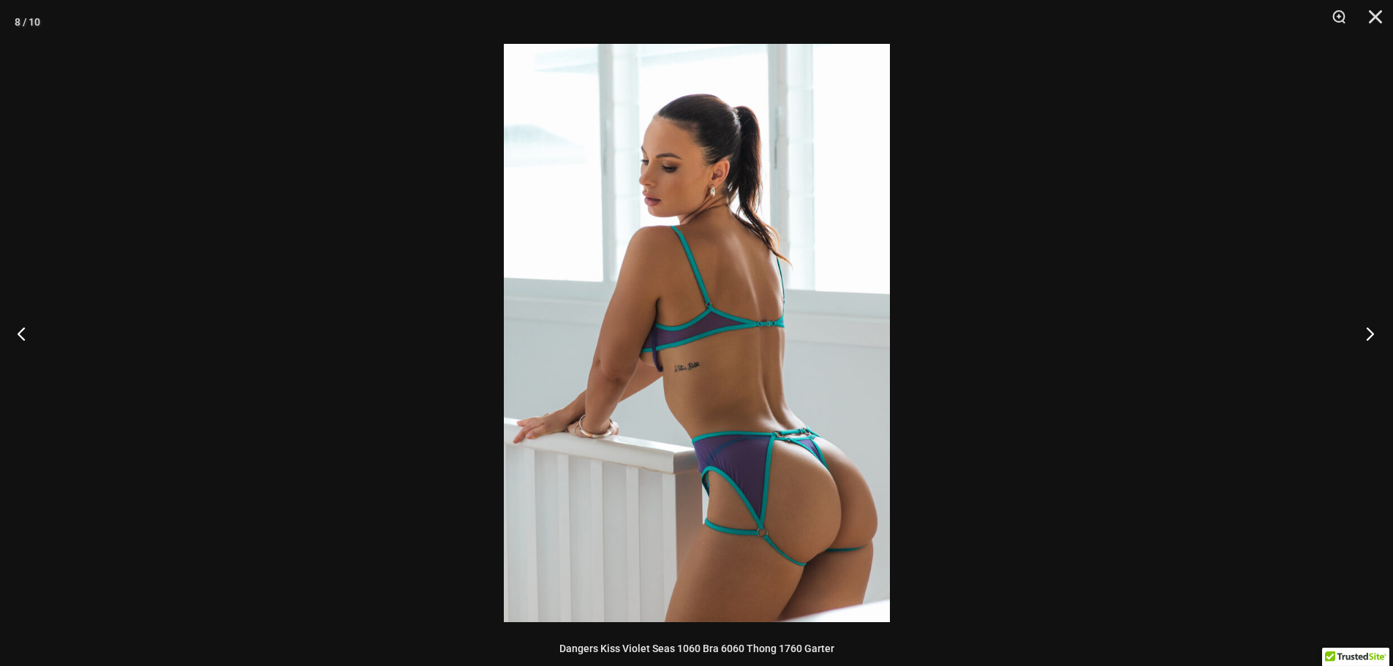
click at [1360, 343] on button "Next" at bounding box center [1365, 333] width 55 height 73
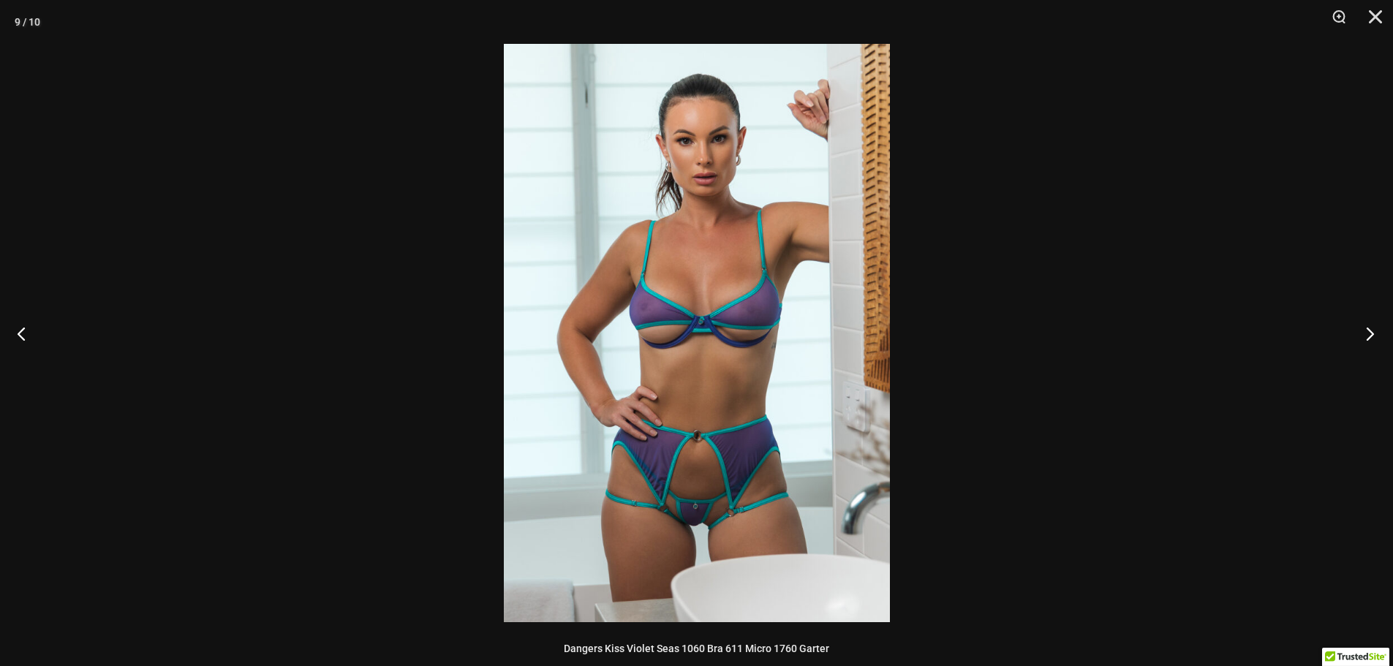
click at [1360, 343] on button "Next" at bounding box center [1365, 333] width 55 height 73
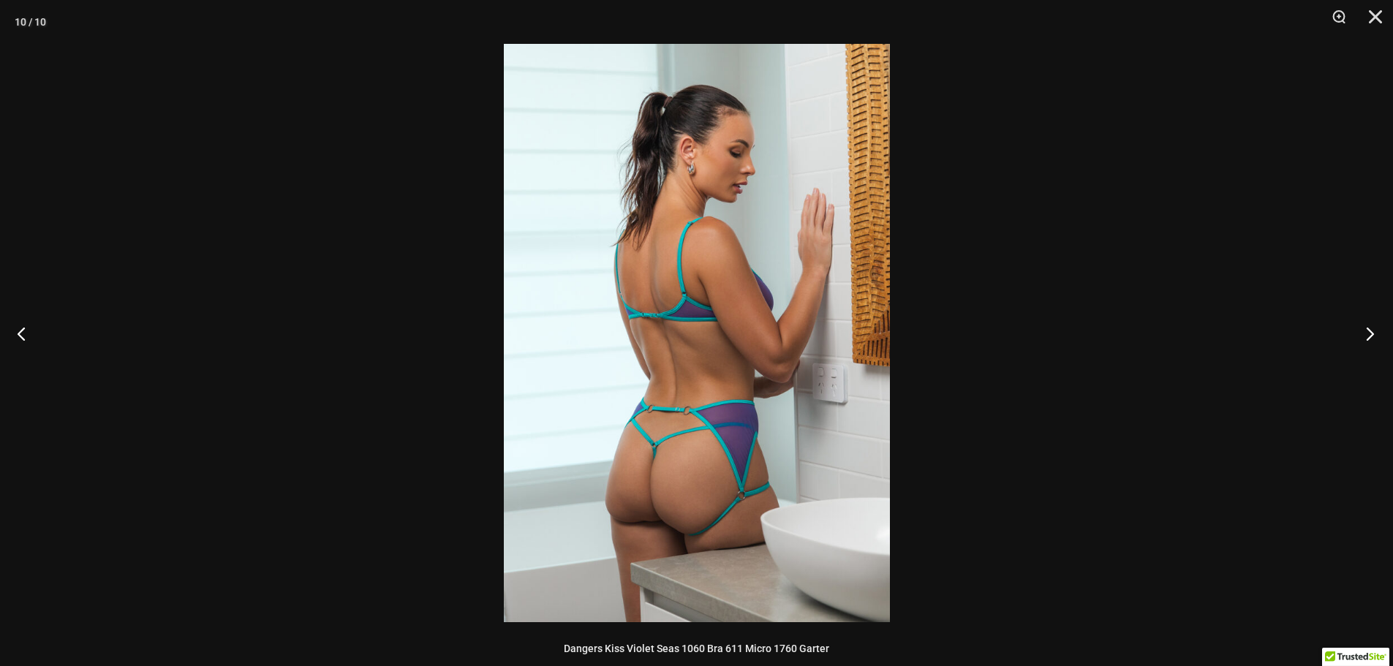
click at [1360, 343] on button "Next" at bounding box center [1365, 333] width 55 height 73
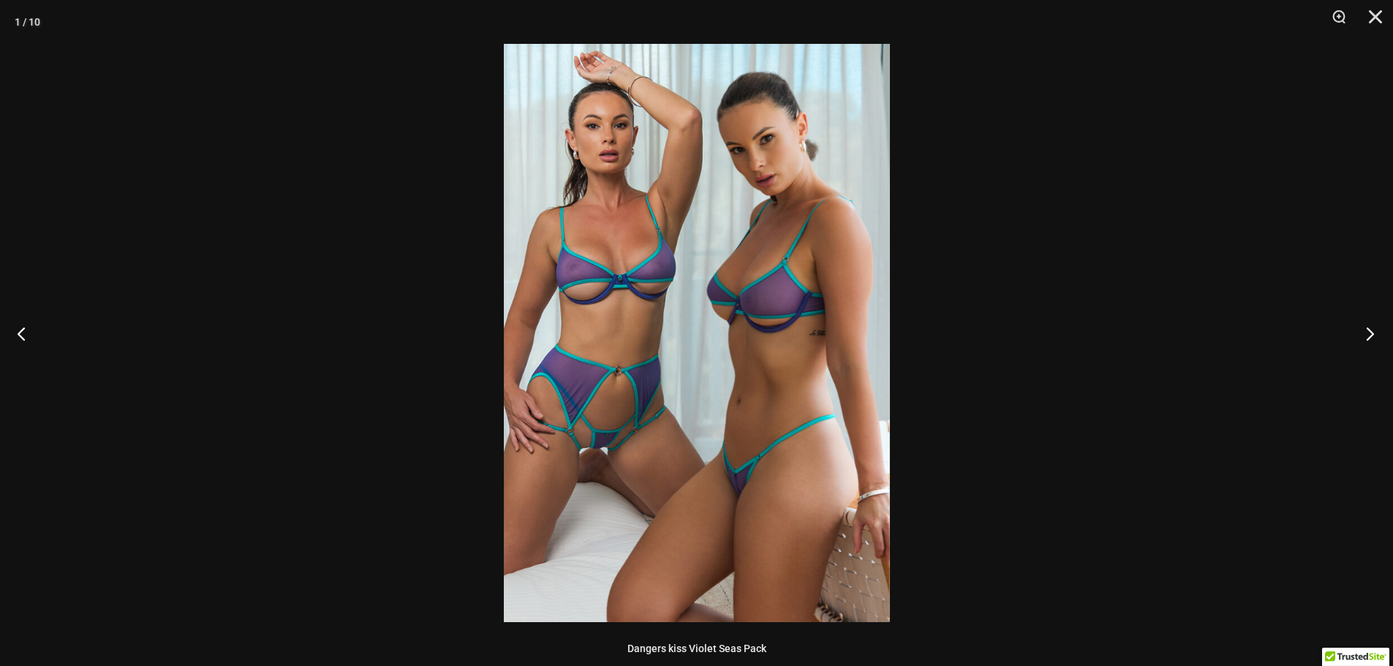
click at [1360, 343] on button "Next" at bounding box center [1365, 333] width 55 height 73
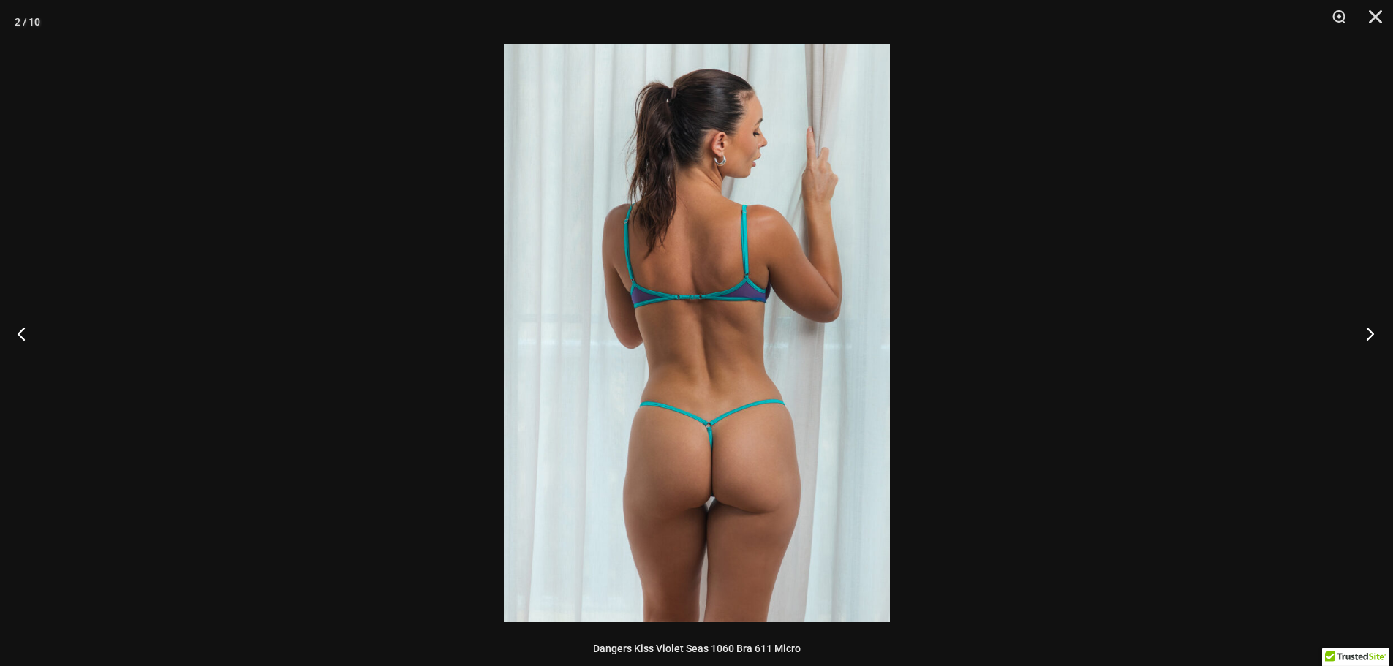
click at [1360, 343] on button "Next" at bounding box center [1365, 333] width 55 height 73
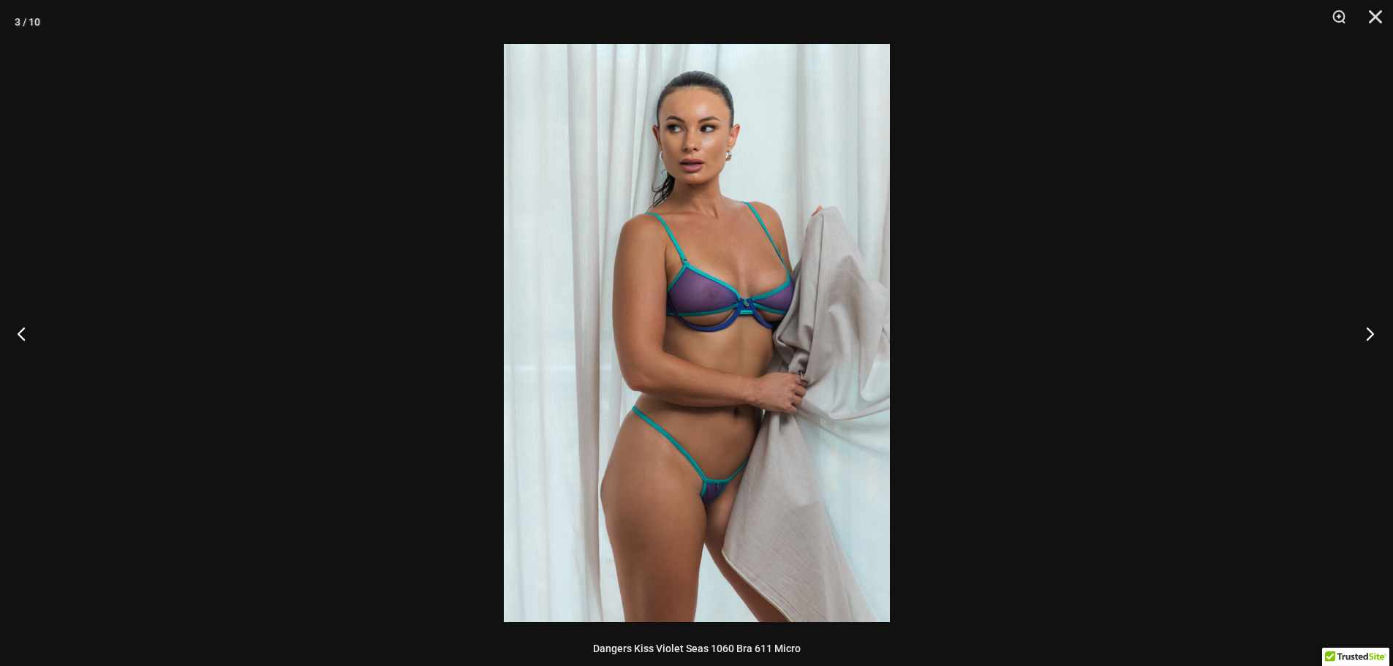
click at [1360, 343] on button "Next" at bounding box center [1365, 333] width 55 height 73
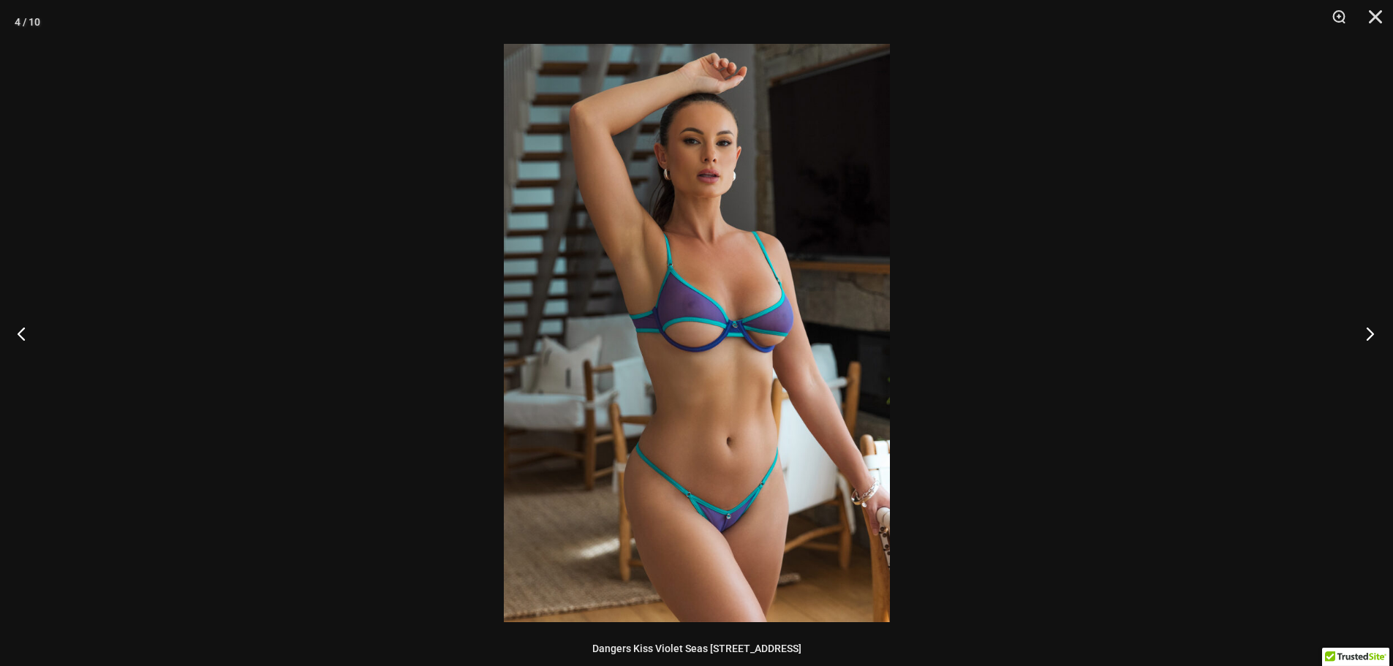
click at [1360, 343] on button "Next" at bounding box center [1365, 333] width 55 height 73
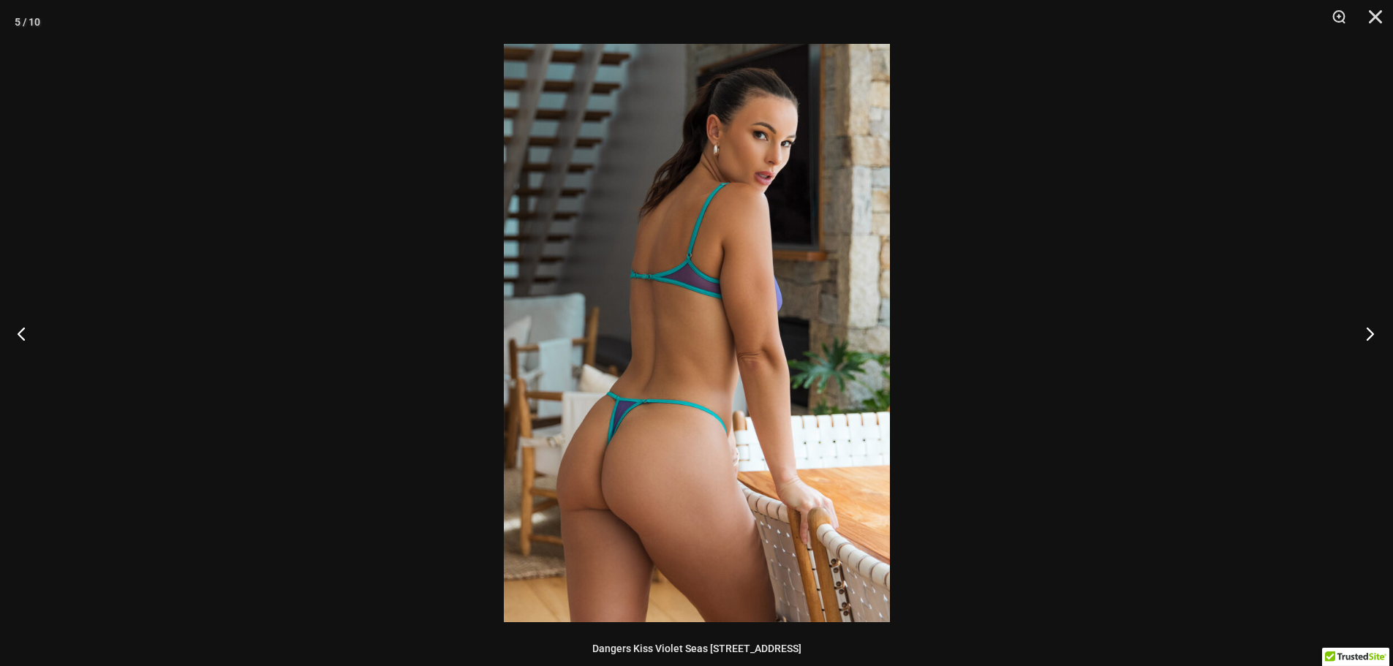
click at [1360, 343] on button "Next" at bounding box center [1365, 333] width 55 height 73
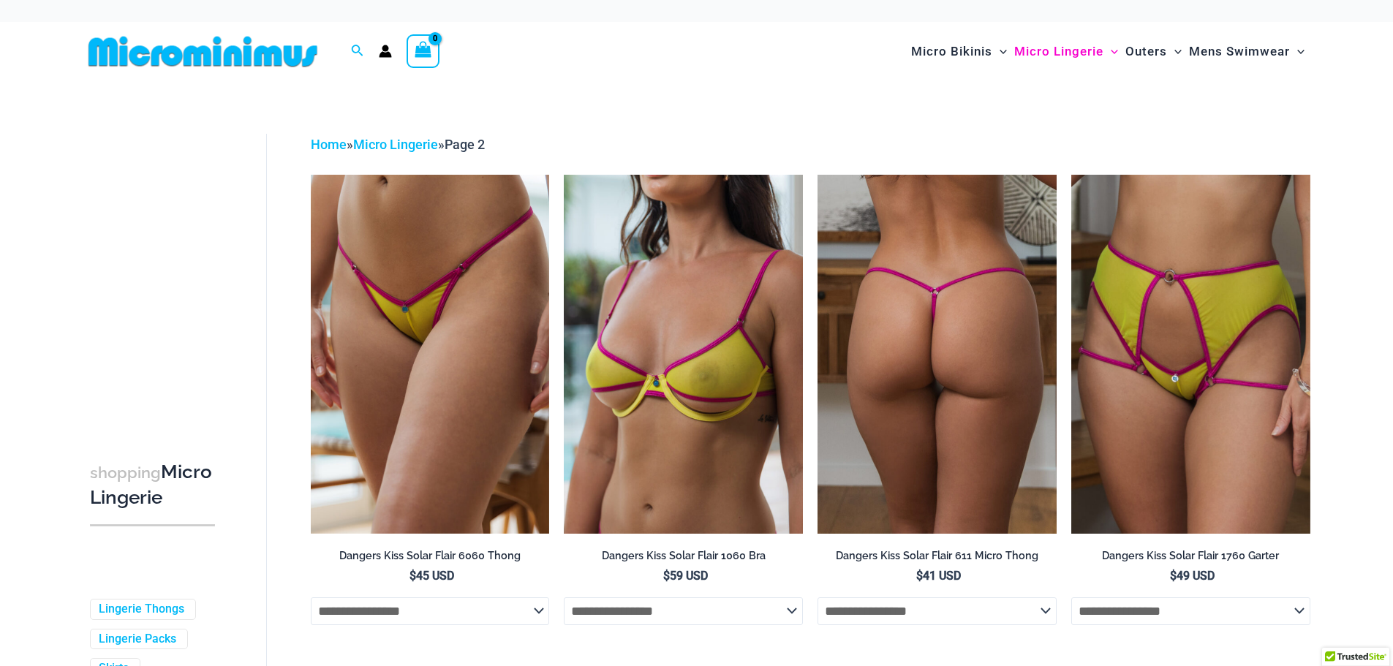
click at [898, 336] on img at bounding box center [936, 354] width 239 height 358
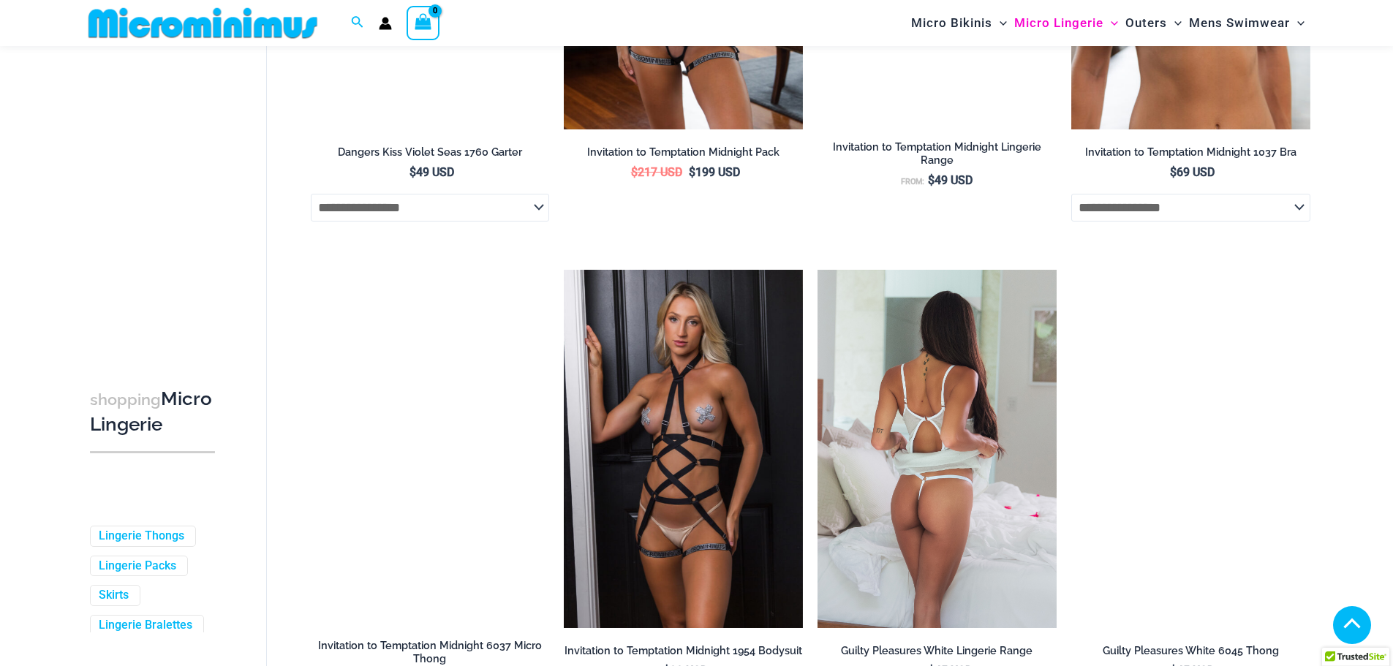
scroll to position [1450, 0]
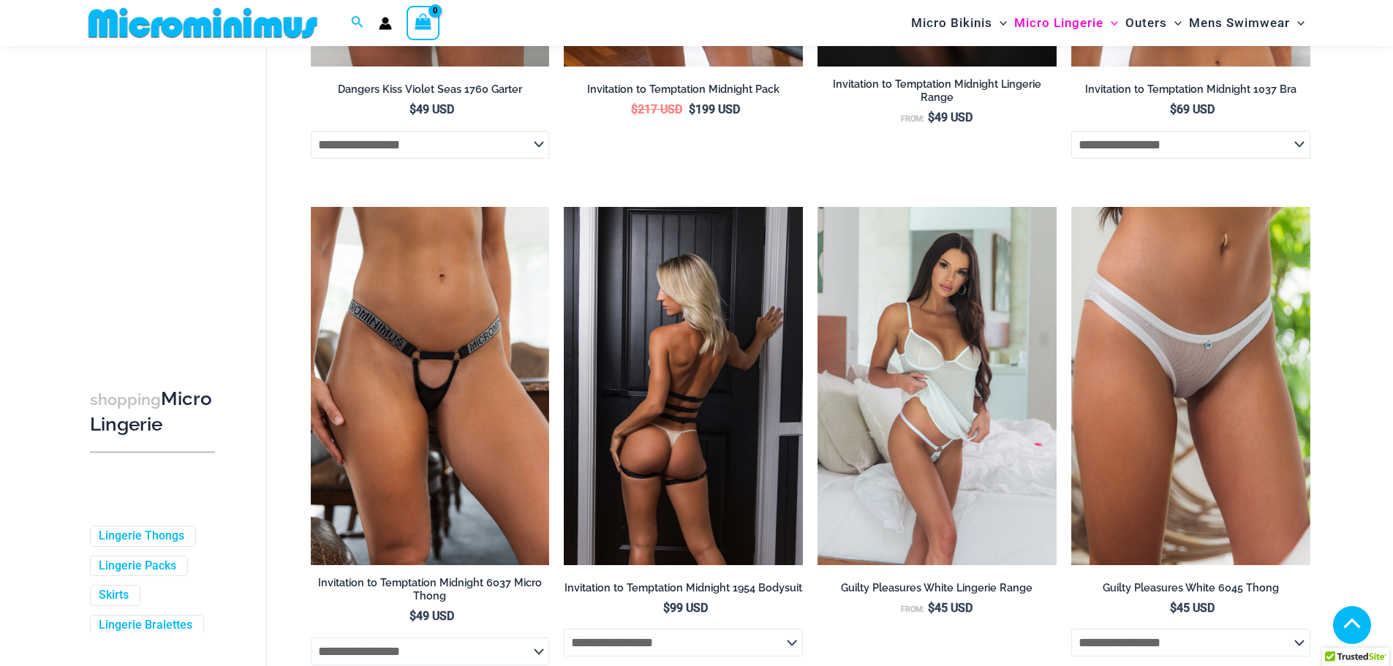
click at [684, 336] on img at bounding box center [683, 386] width 239 height 358
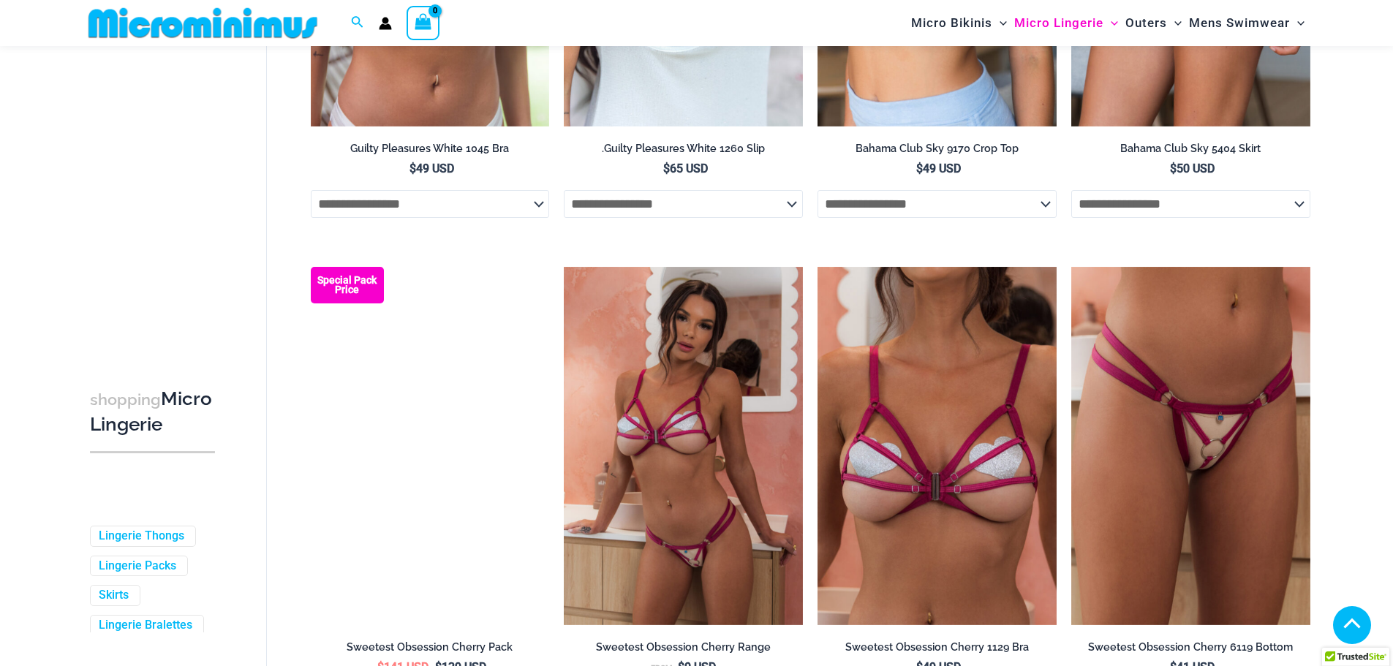
scroll to position [2474, 0]
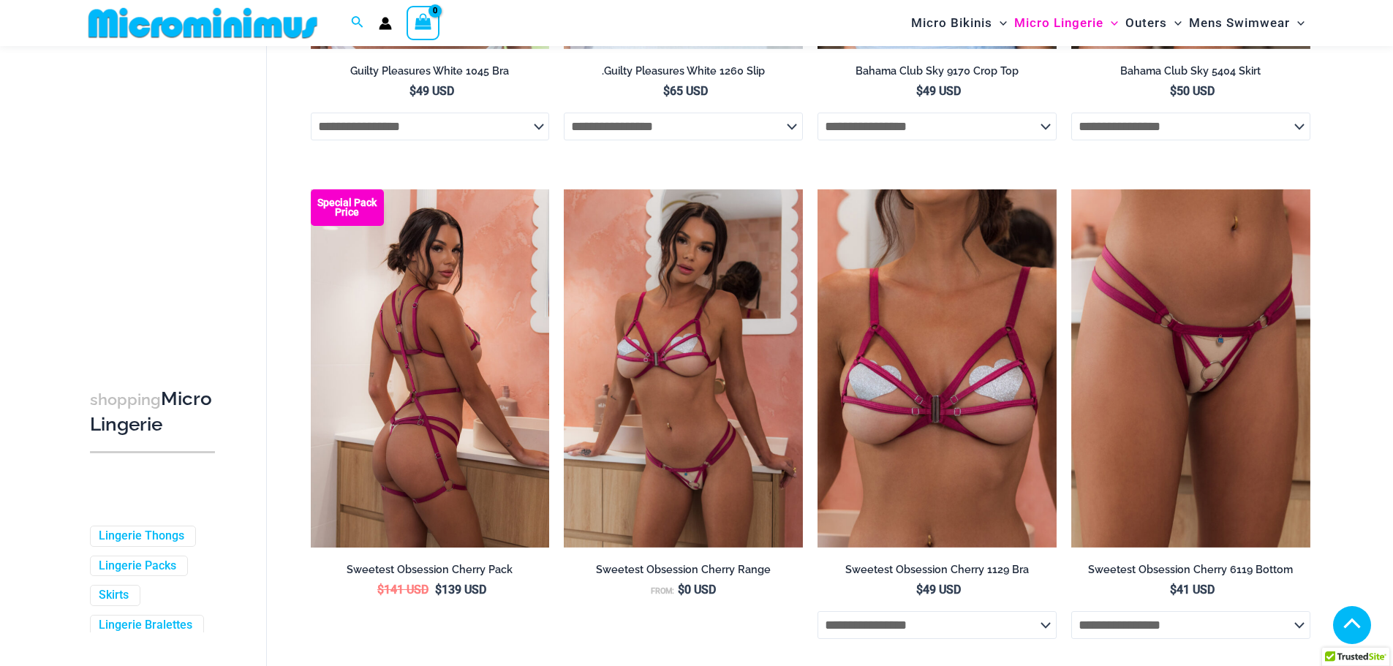
click at [494, 366] on img at bounding box center [430, 368] width 239 height 358
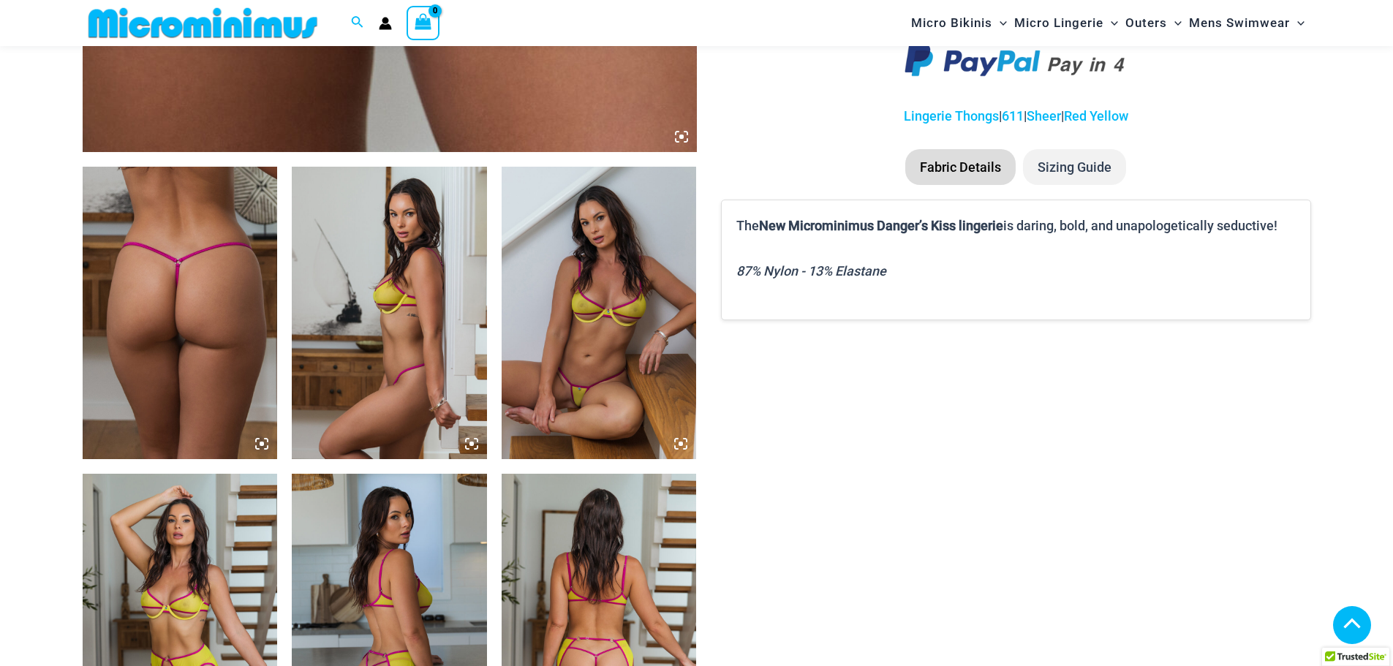
scroll to position [938, 0]
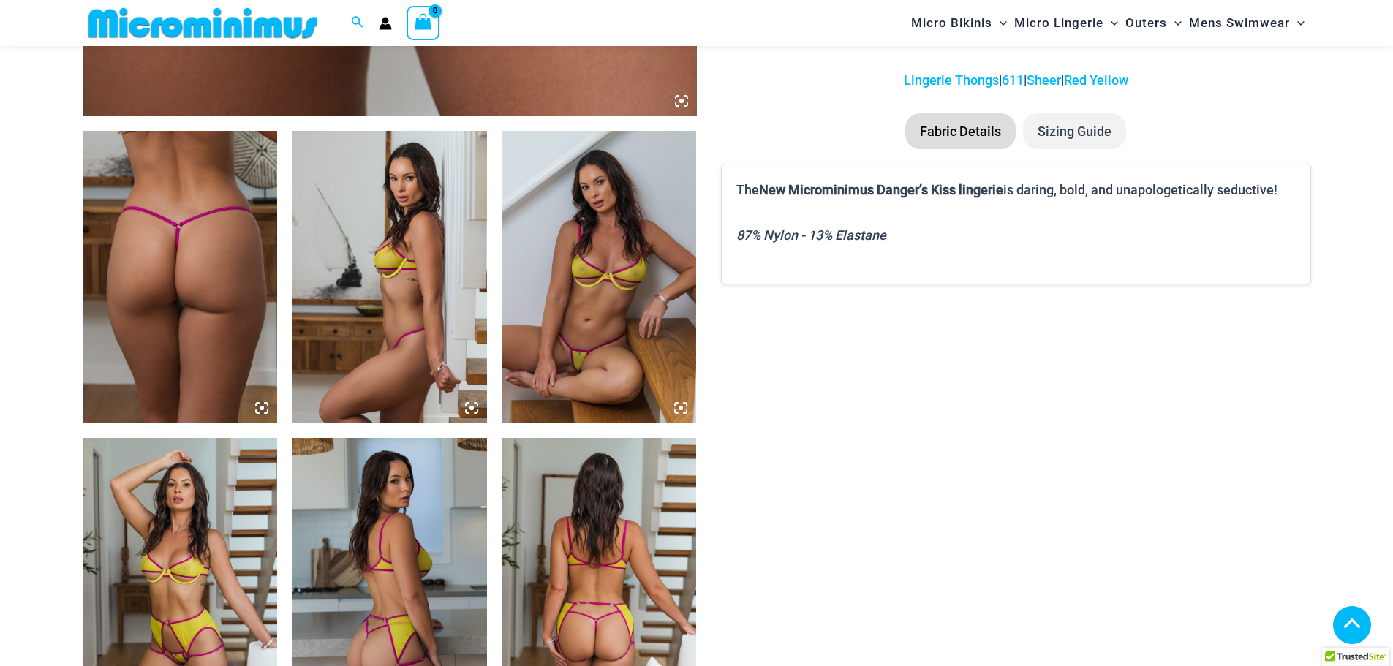
click at [263, 410] on icon at bounding box center [262, 408] width 4 height 4
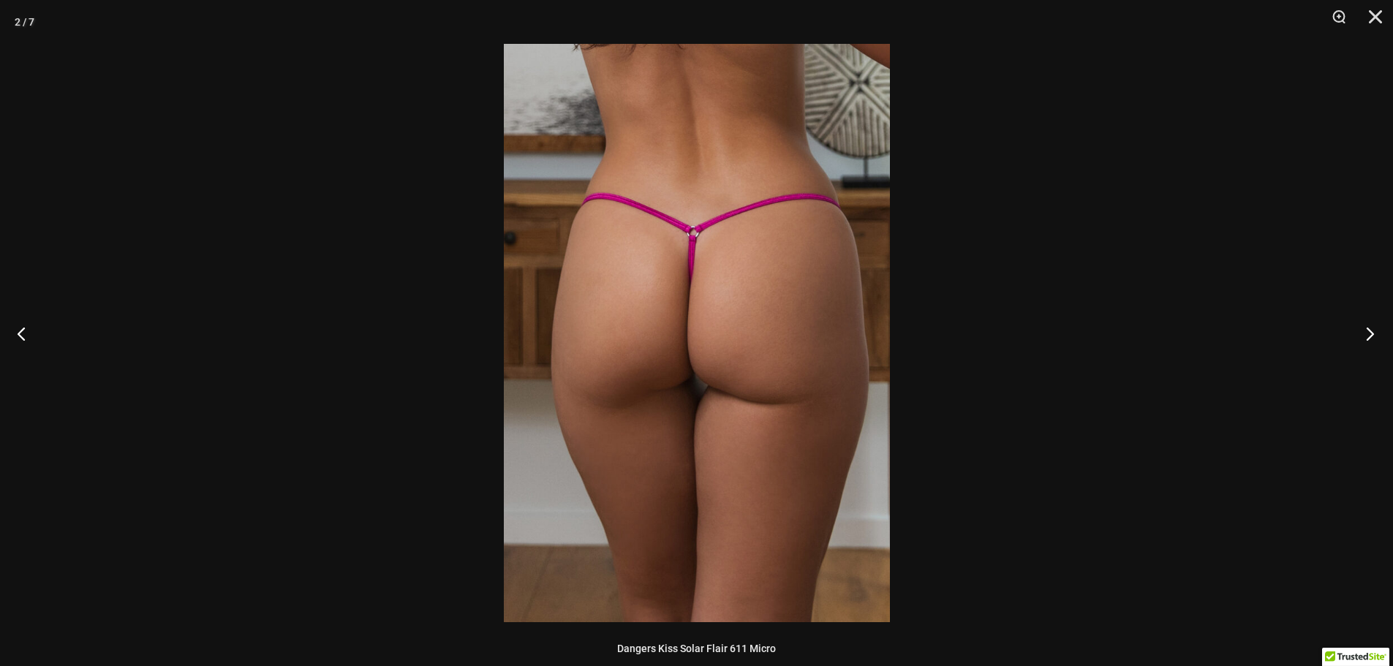
click at [1375, 333] on button "Next" at bounding box center [1365, 333] width 55 height 73
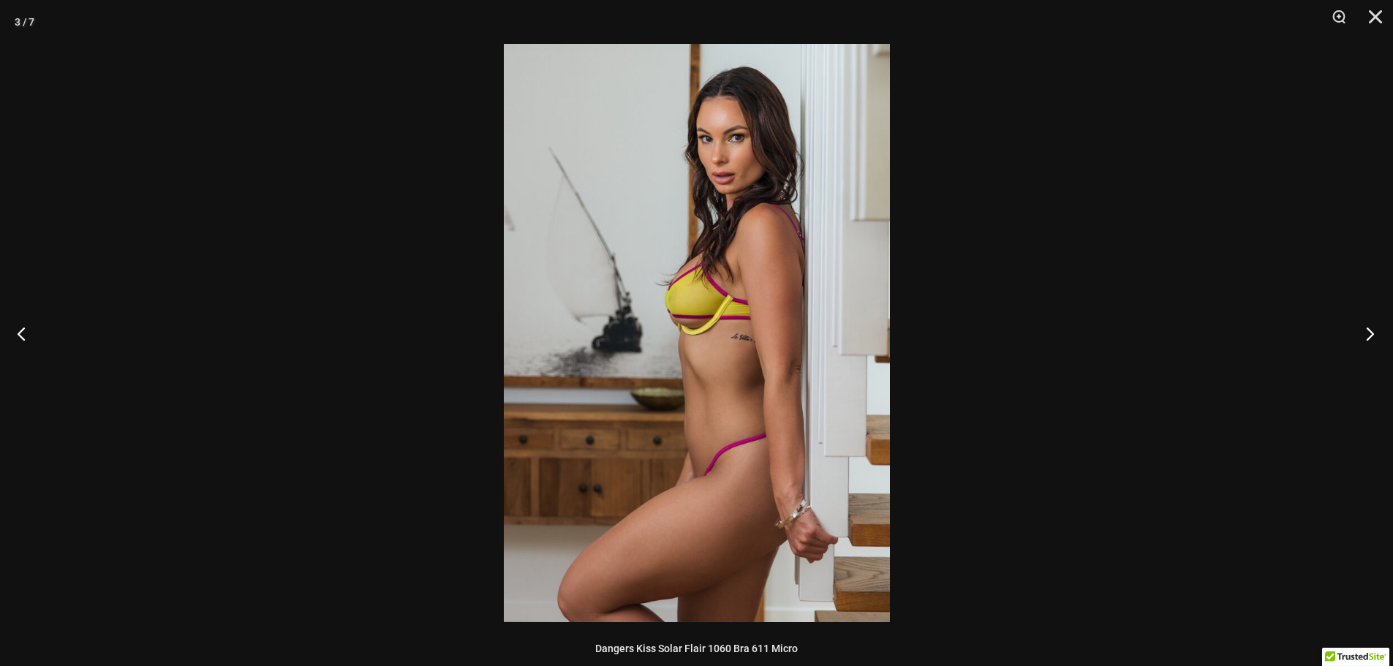
click at [1372, 338] on button "Next" at bounding box center [1365, 333] width 55 height 73
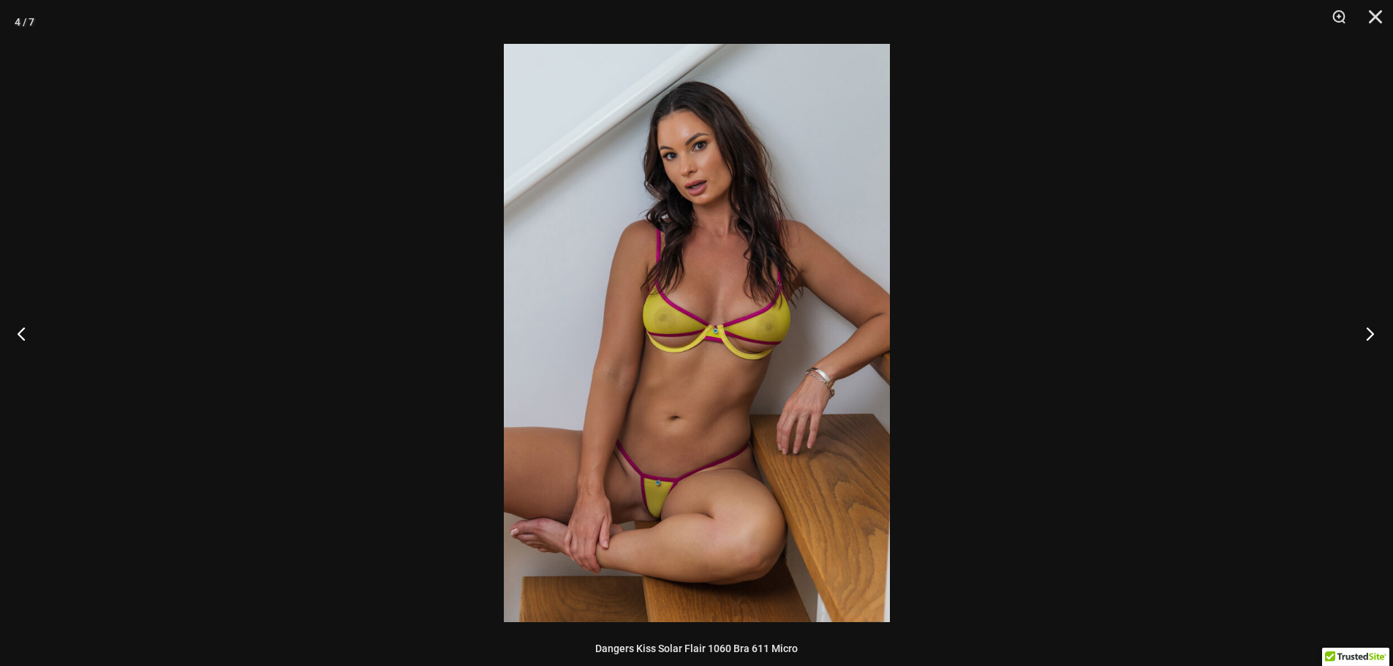
click at [1372, 338] on button "Next" at bounding box center [1365, 333] width 55 height 73
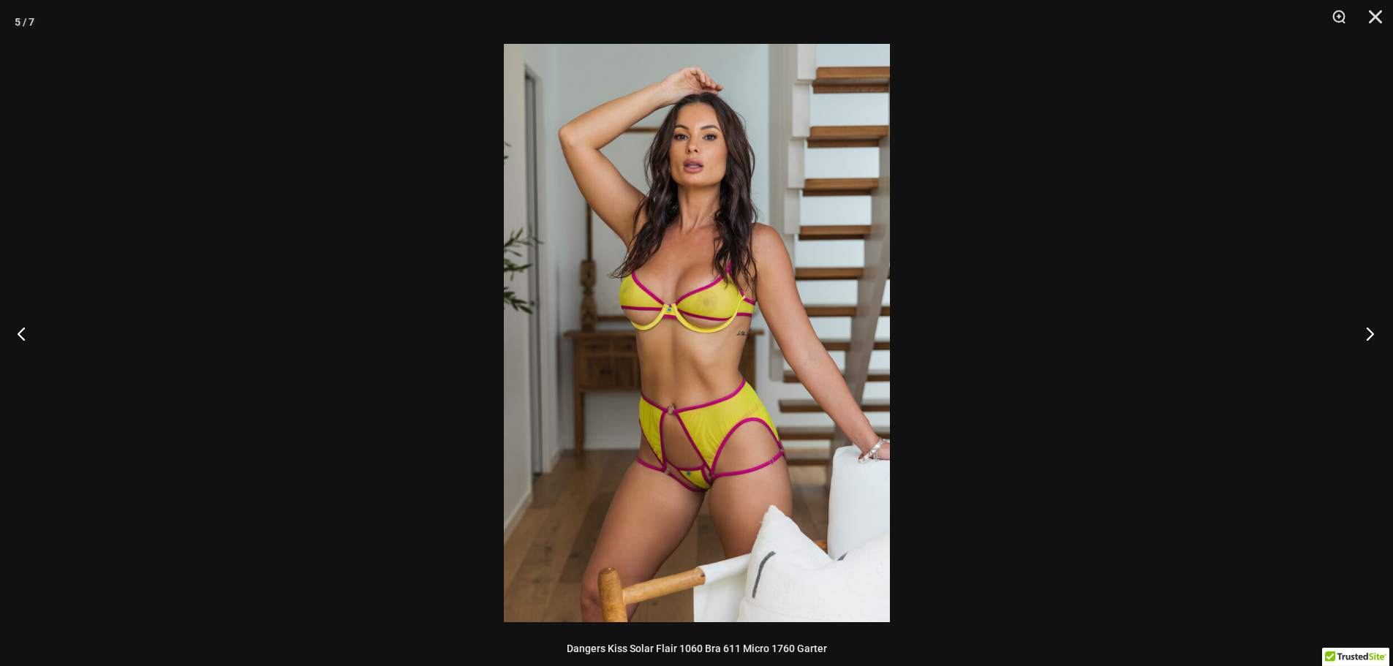
click at [1372, 338] on button "Next" at bounding box center [1365, 333] width 55 height 73
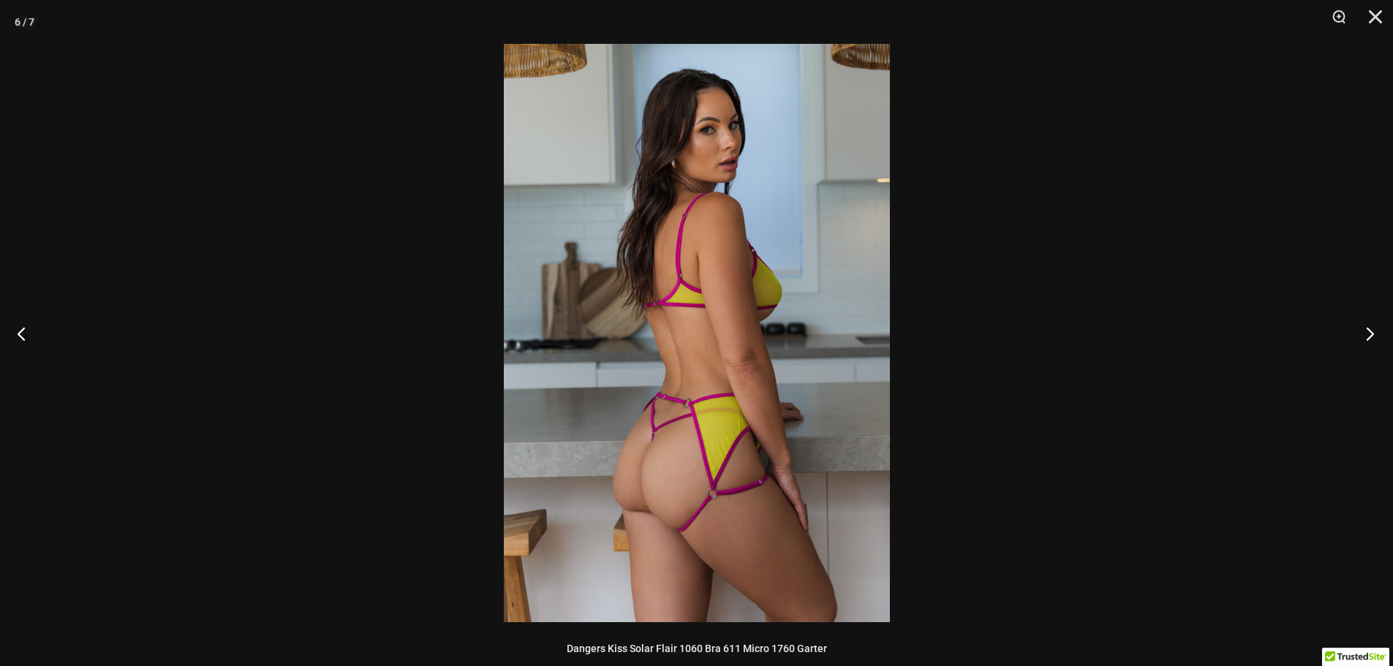
click at [1372, 337] on button "Next" at bounding box center [1365, 333] width 55 height 73
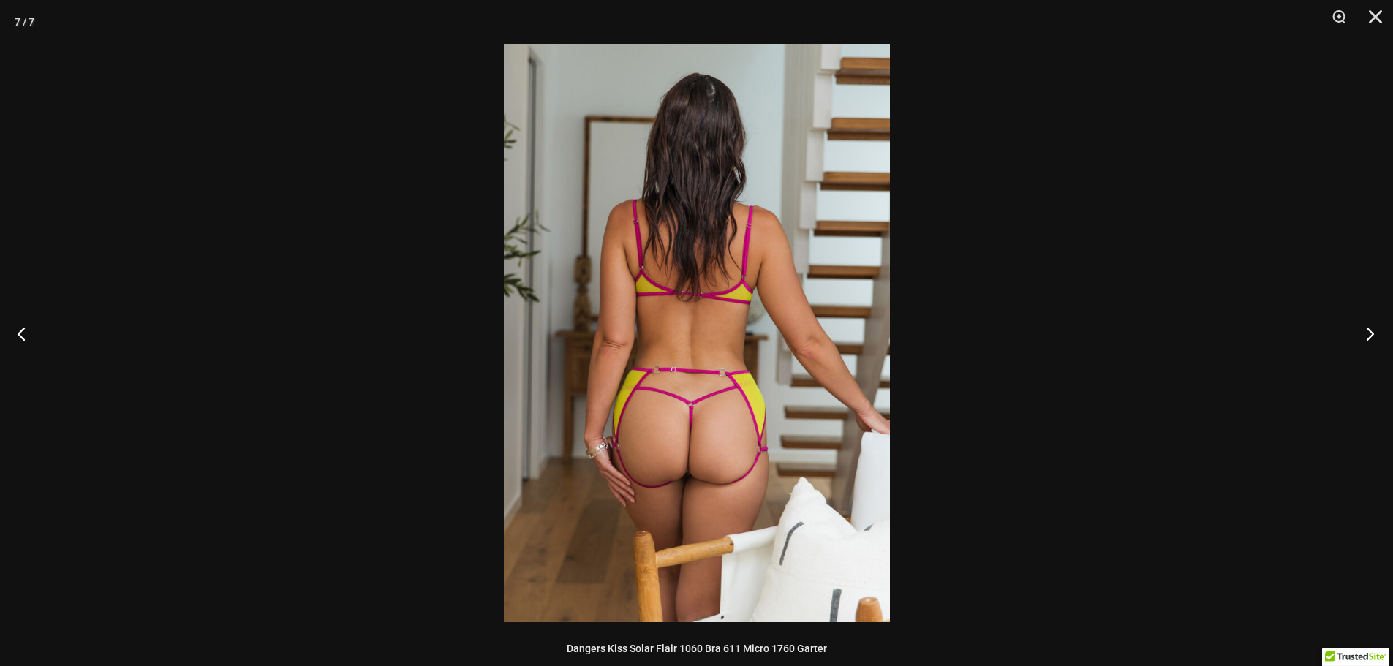
click at [1372, 337] on button "Next" at bounding box center [1365, 333] width 55 height 73
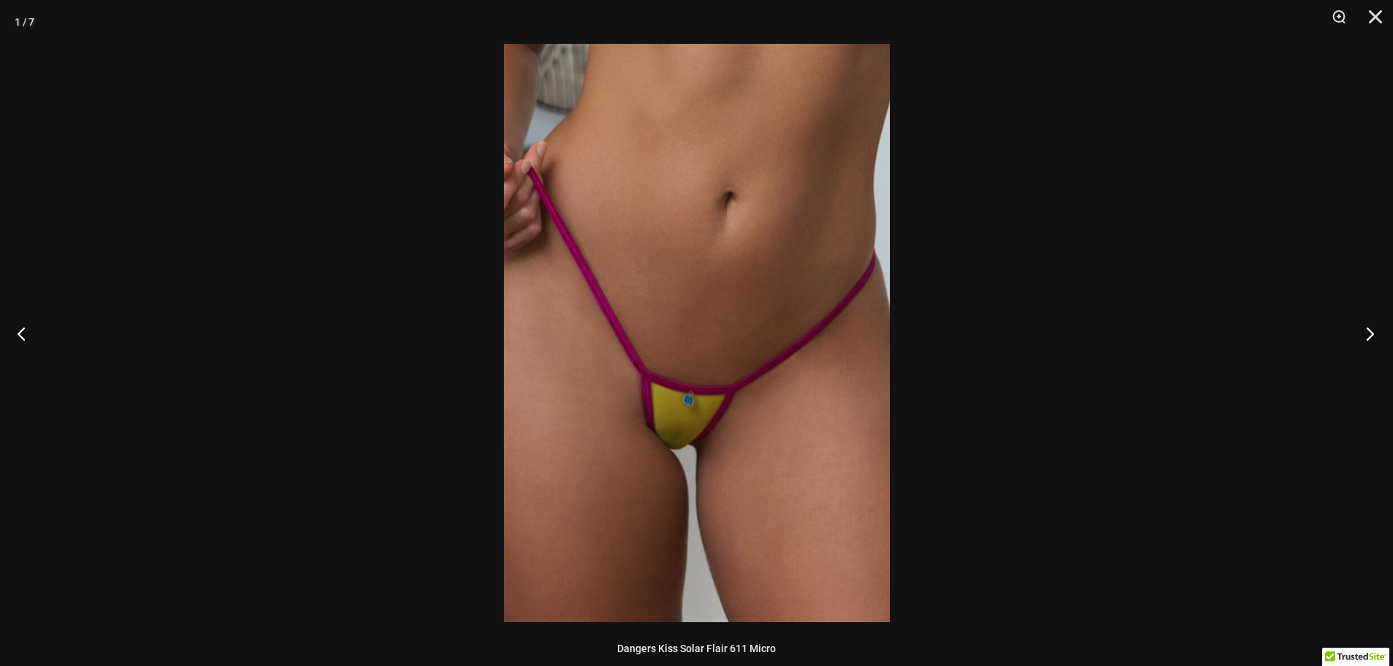
click at [1372, 337] on button "Next" at bounding box center [1365, 333] width 55 height 73
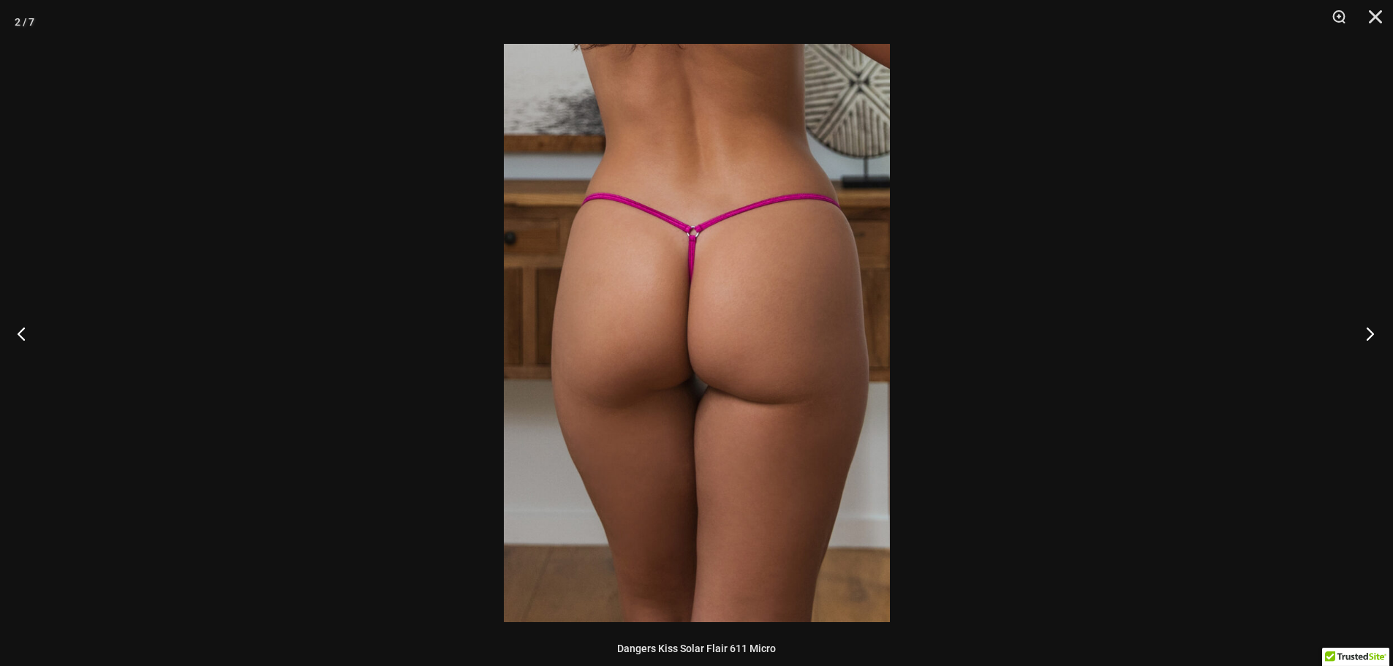
click at [1372, 337] on button "Next" at bounding box center [1365, 333] width 55 height 73
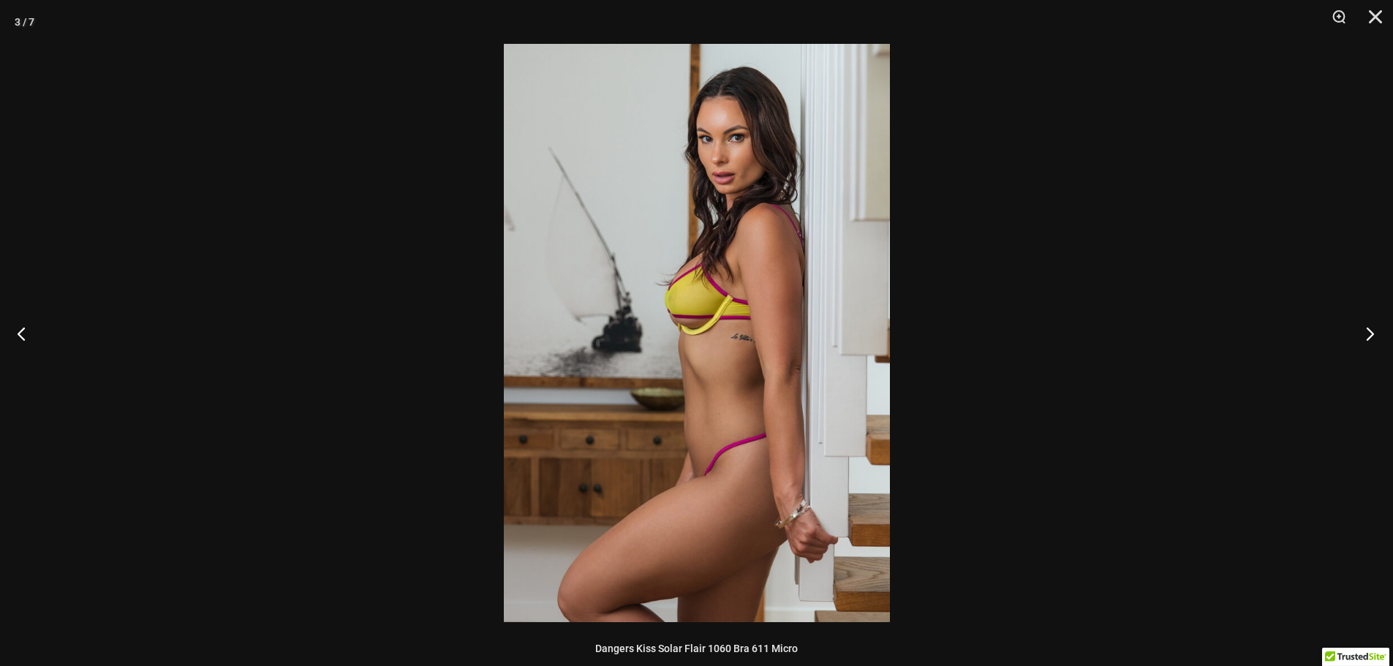
click at [1372, 337] on button "Next" at bounding box center [1365, 333] width 55 height 73
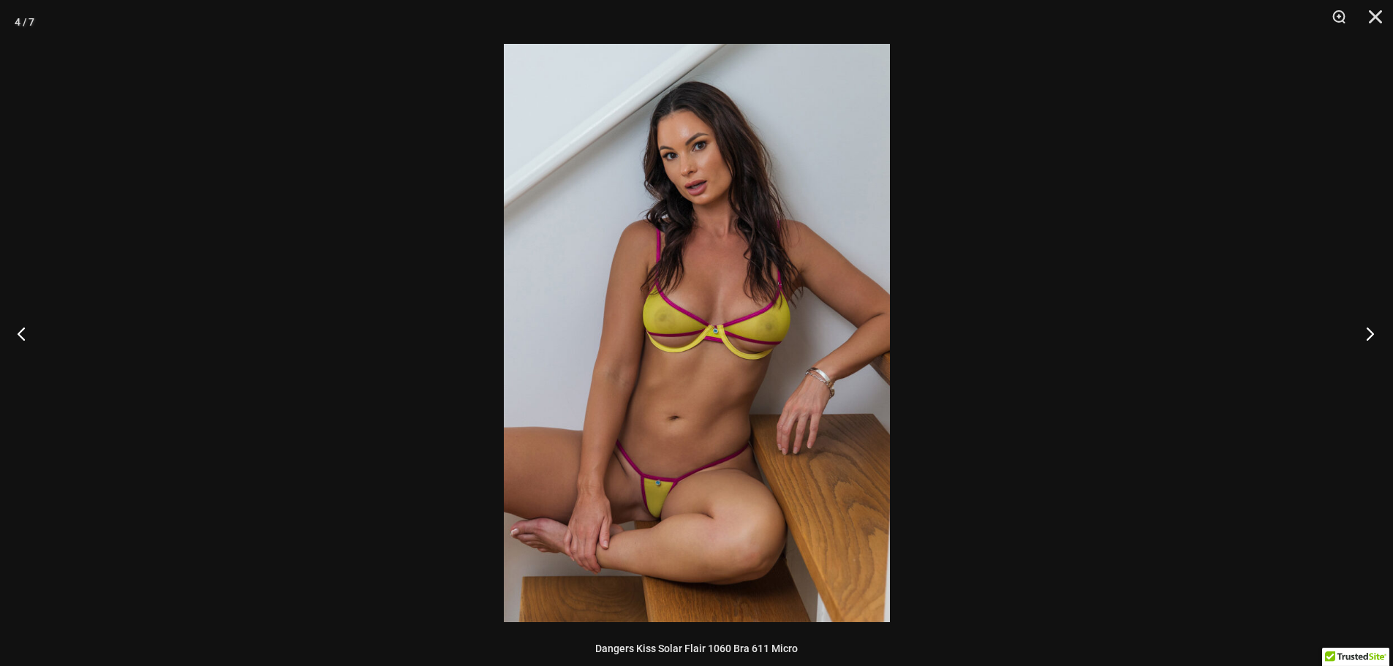
click at [1371, 336] on button "Next" at bounding box center [1365, 333] width 55 height 73
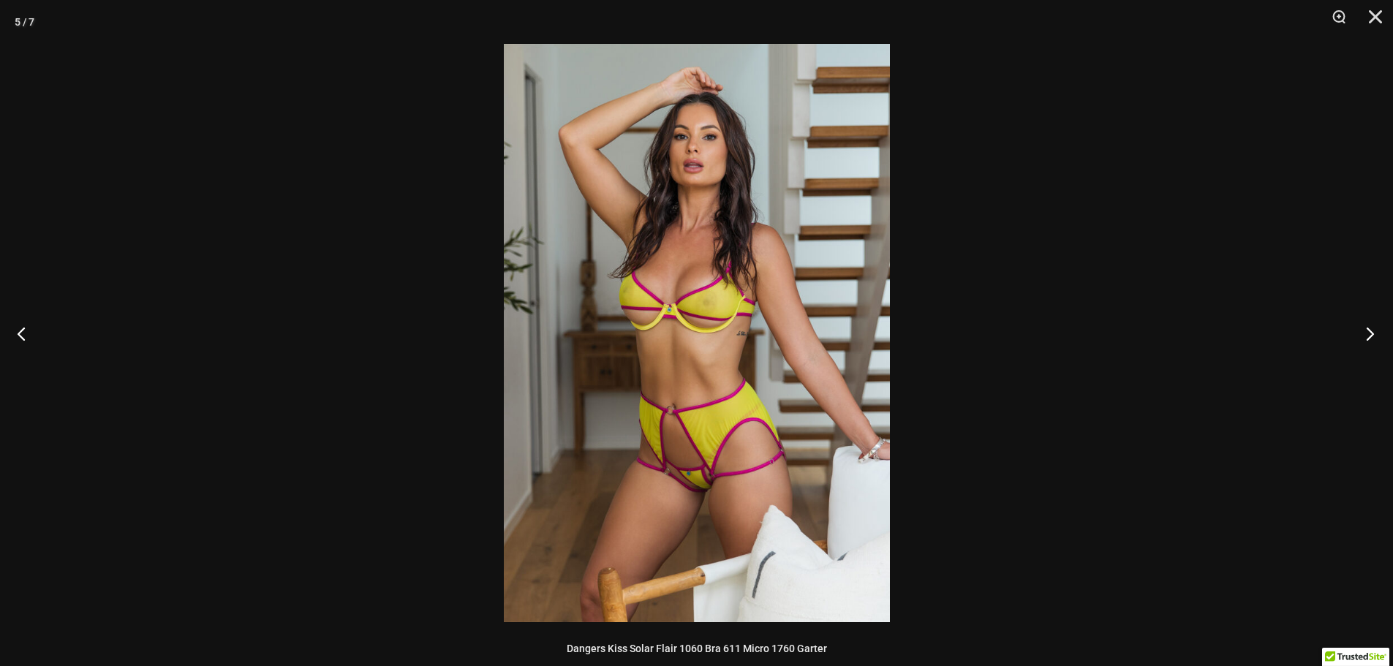
click at [1371, 336] on button "Next" at bounding box center [1365, 333] width 55 height 73
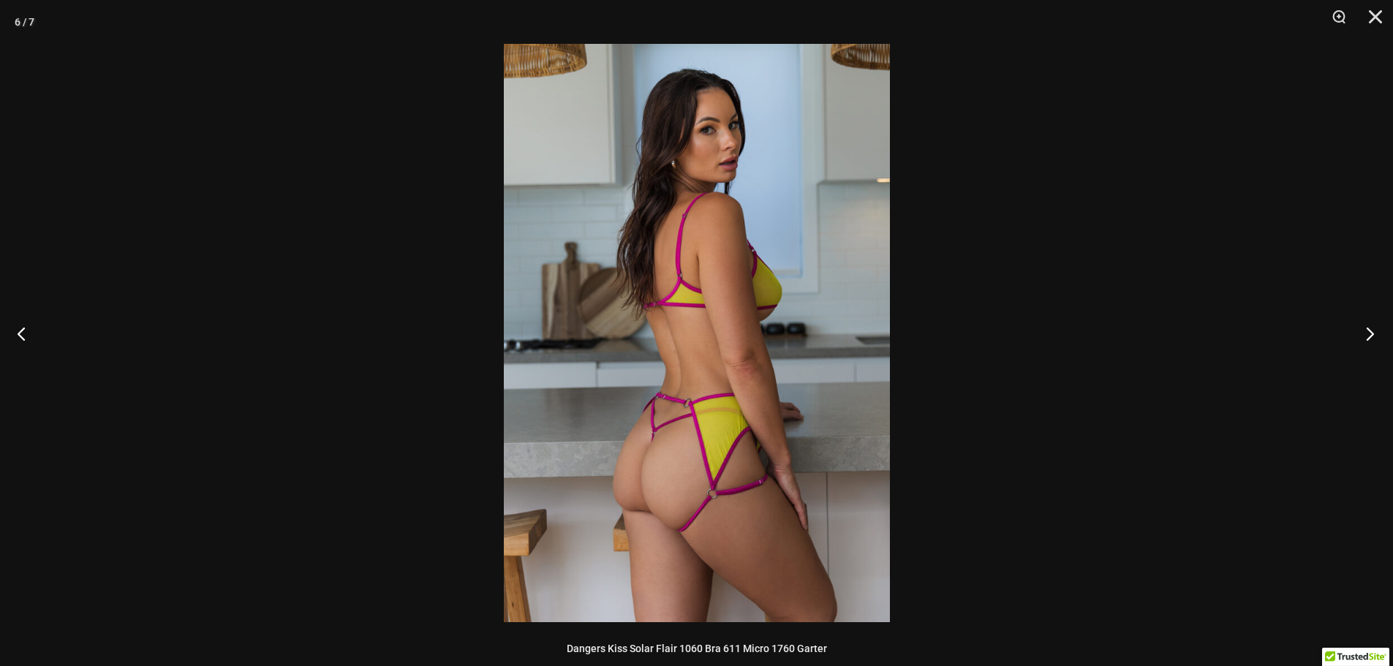
click at [1371, 336] on button "Next" at bounding box center [1365, 333] width 55 height 73
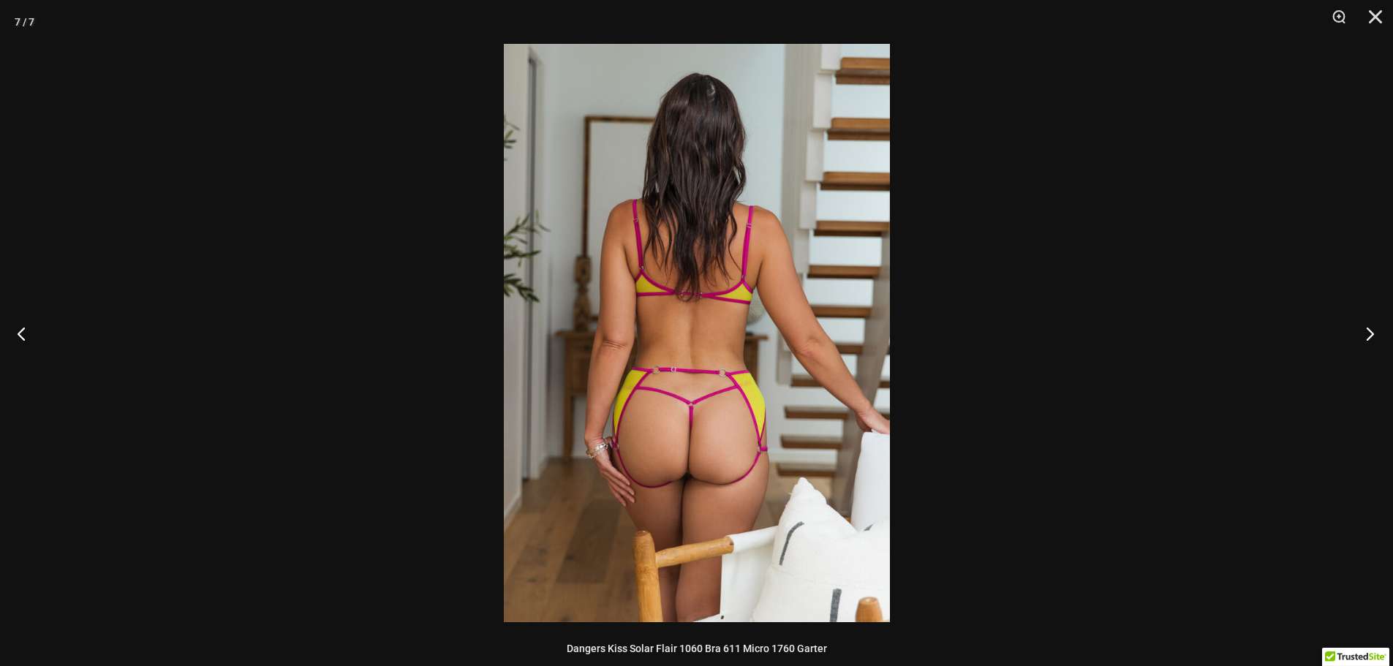
click at [1371, 336] on button "Next" at bounding box center [1365, 333] width 55 height 73
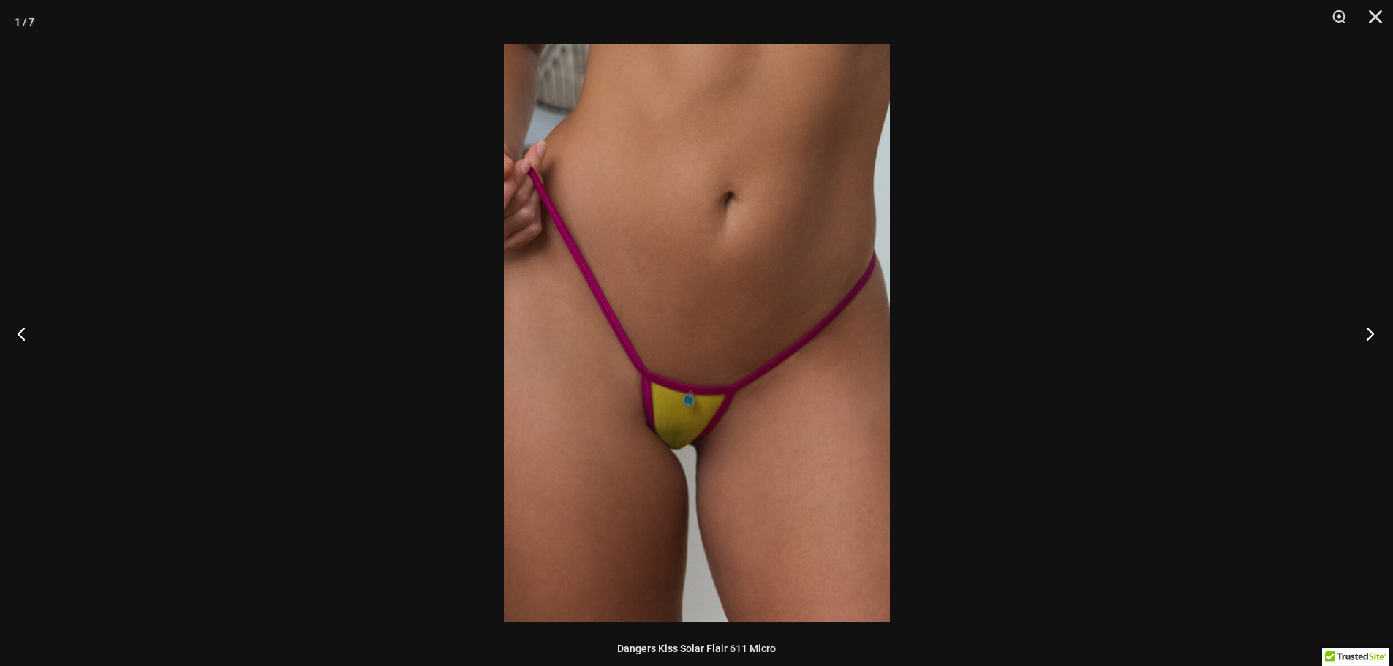
click at [1371, 336] on button "Next" at bounding box center [1365, 333] width 55 height 73
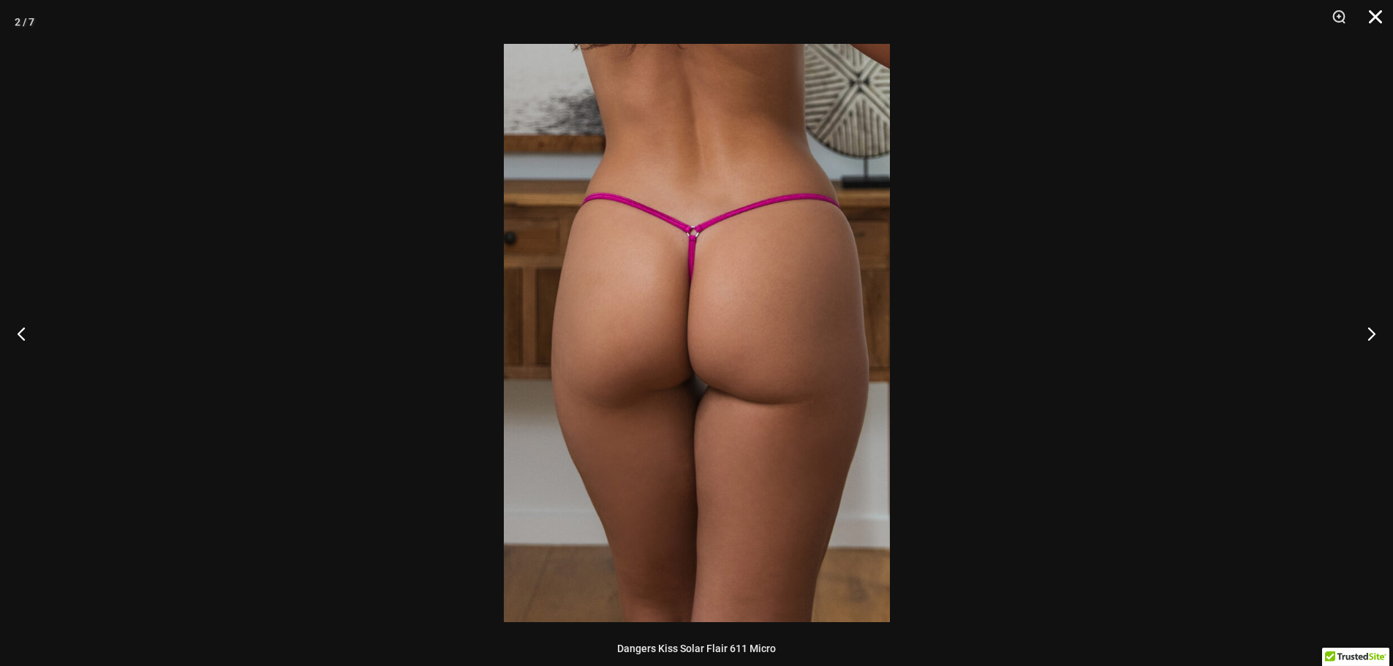
click at [1375, 18] on button "Close" at bounding box center [1370, 22] width 37 height 44
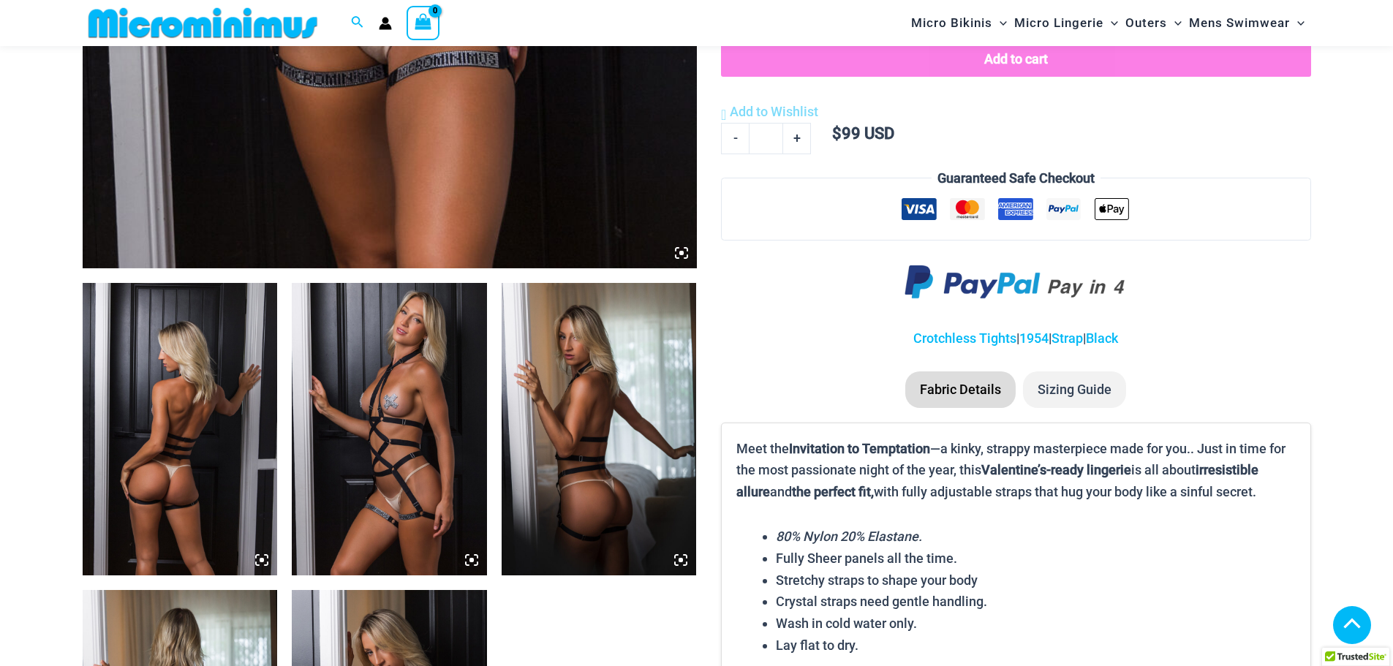
scroll to position [866, 0]
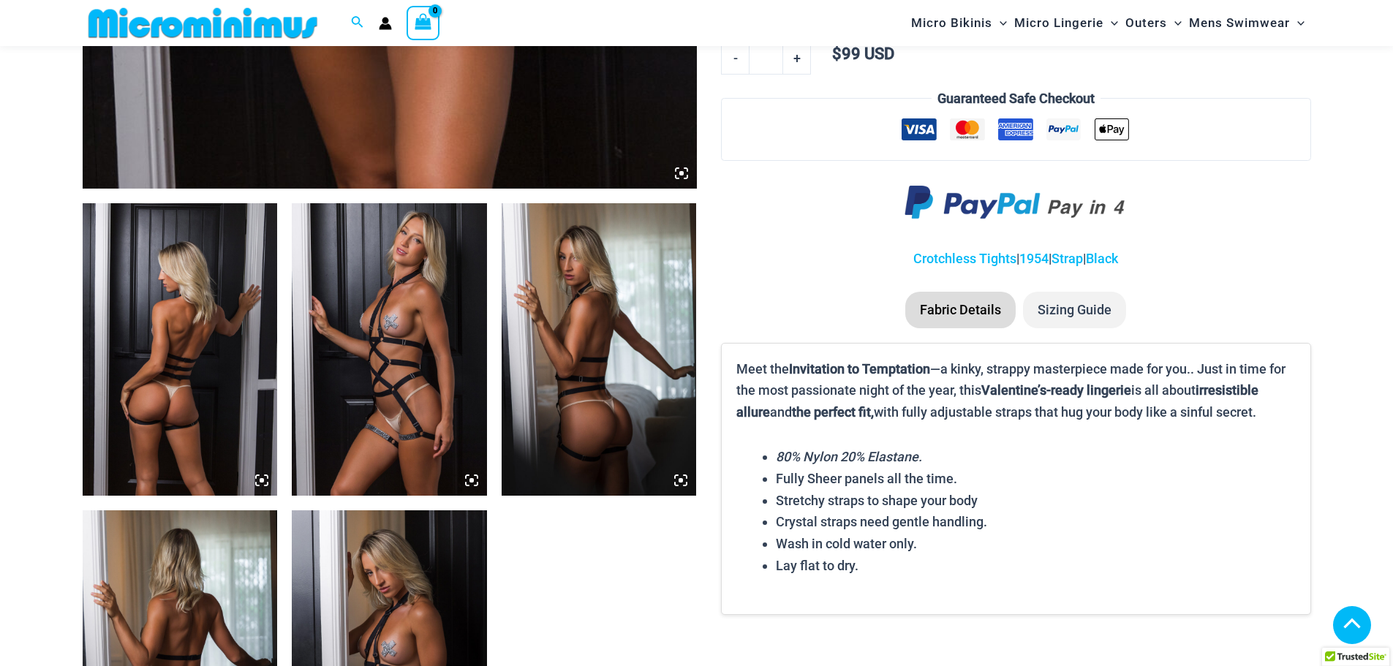
click at [157, 396] on img at bounding box center [180, 349] width 195 height 292
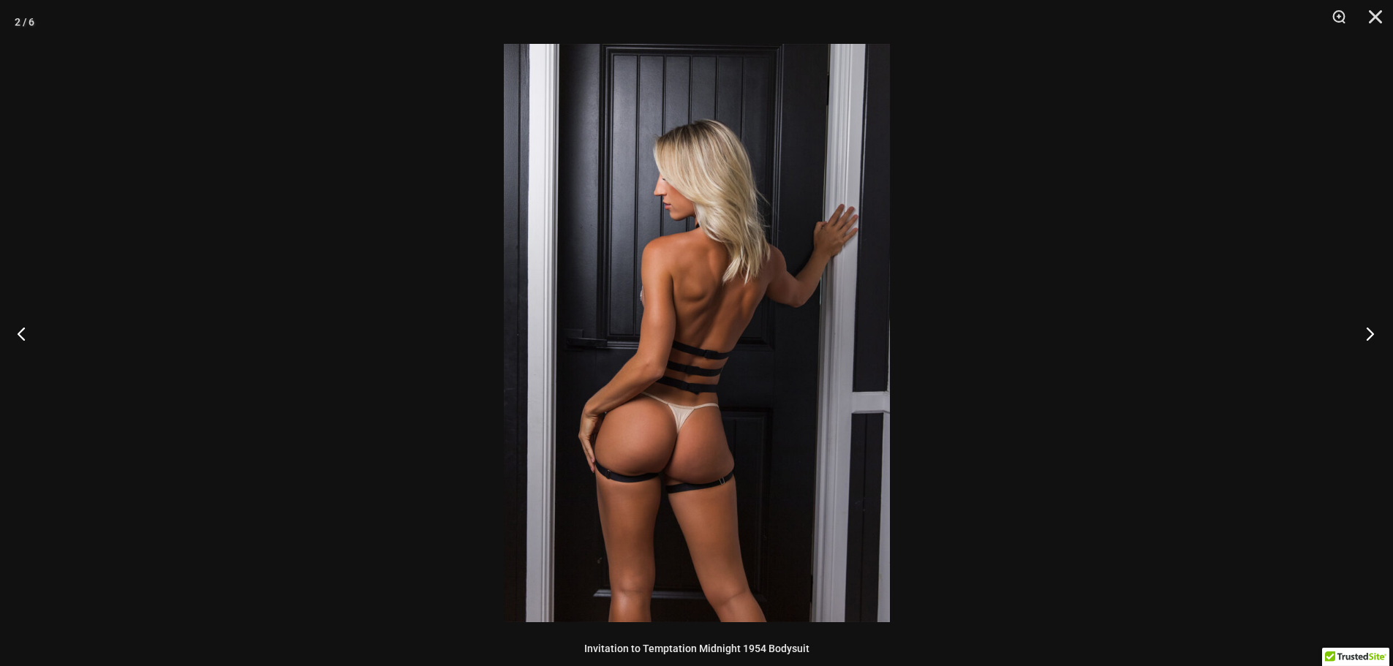
click at [1358, 333] on button "Next" at bounding box center [1365, 333] width 55 height 73
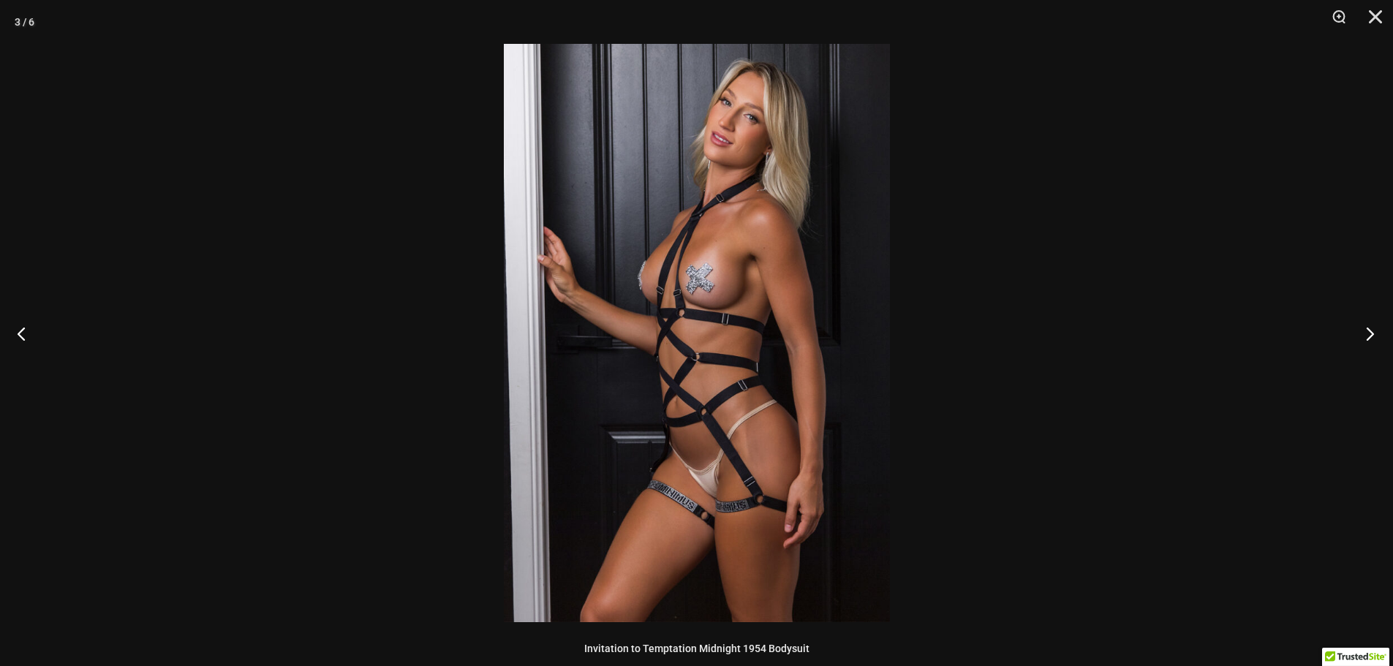
click at [1359, 333] on button "Next" at bounding box center [1365, 333] width 55 height 73
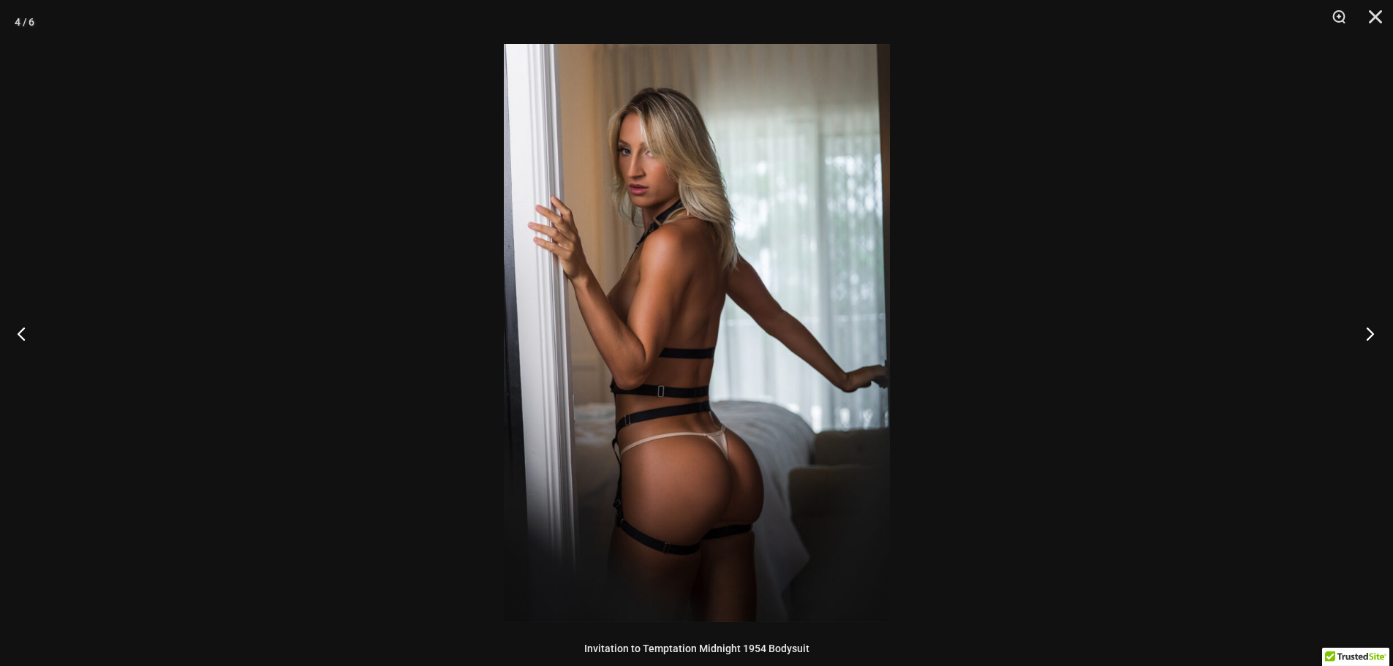
click at [1359, 333] on button "Next" at bounding box center [1365, 333] width 55 height 73
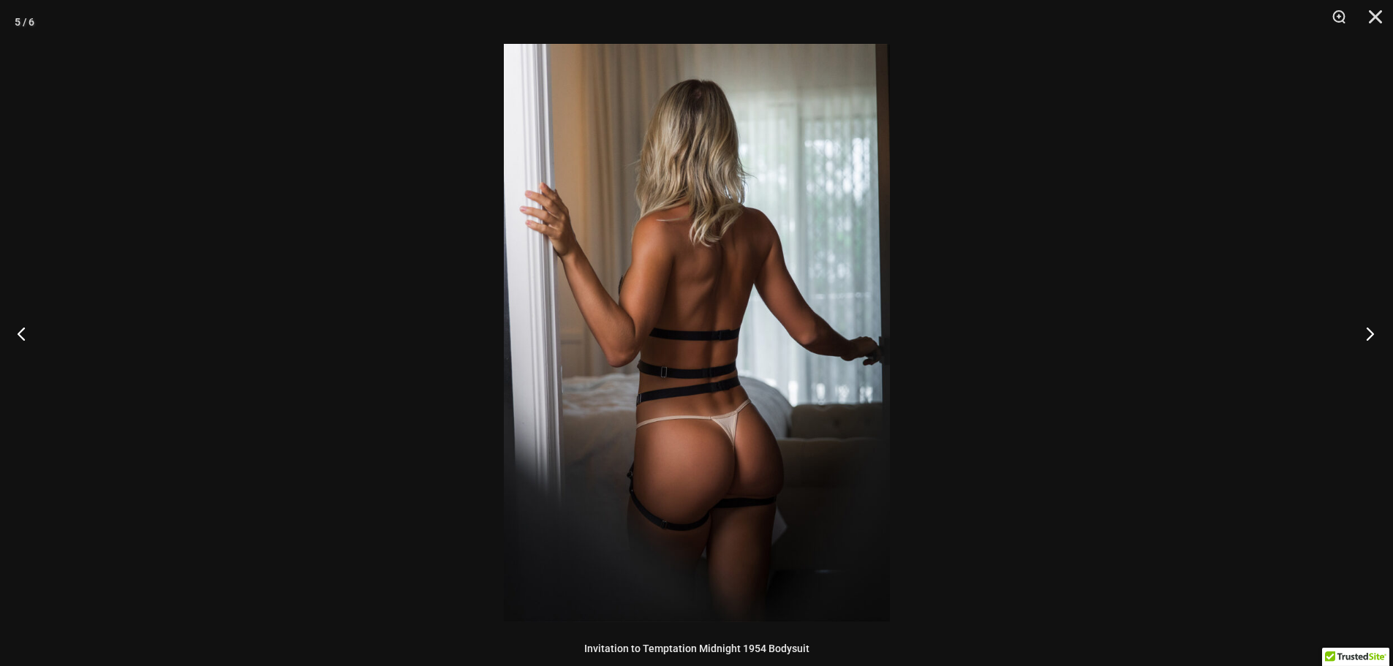
click at [1359, 333] on button "Next" at bounding box center [1365, 333] width 55 height 73
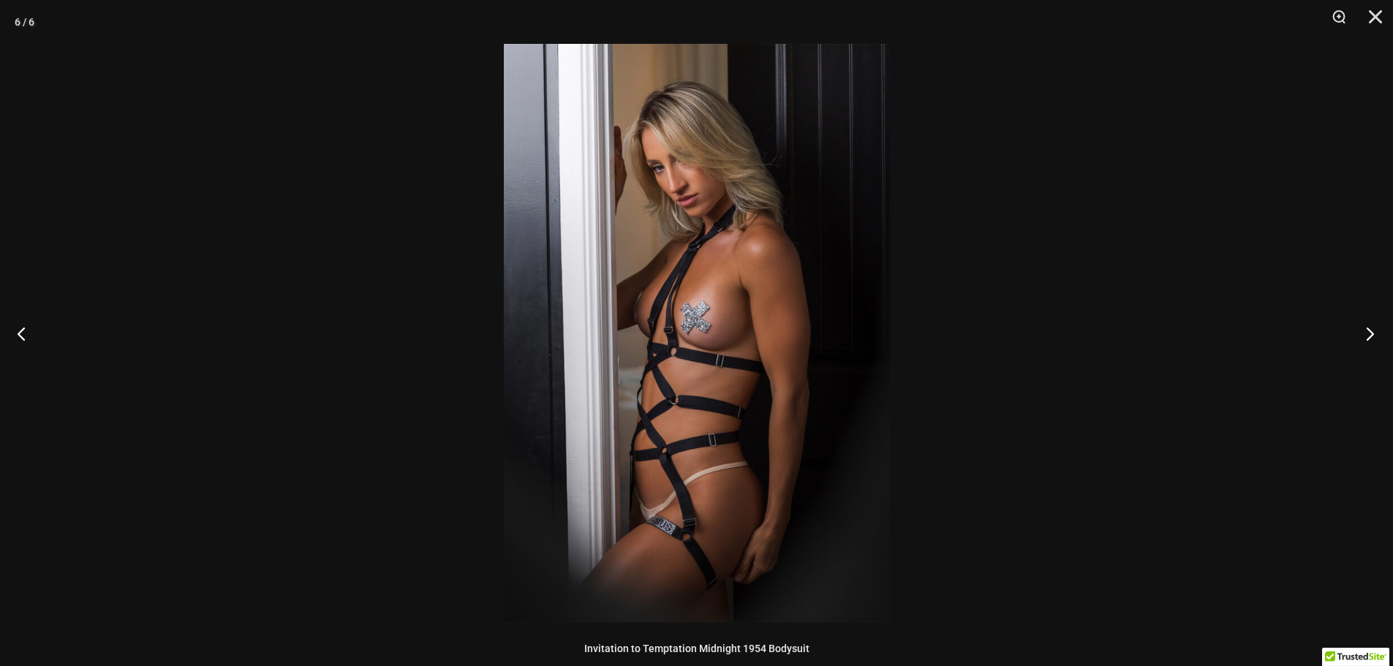
click at [1359, 333] on button "Next" at bounding box center [1365, 333] width 55 height 73
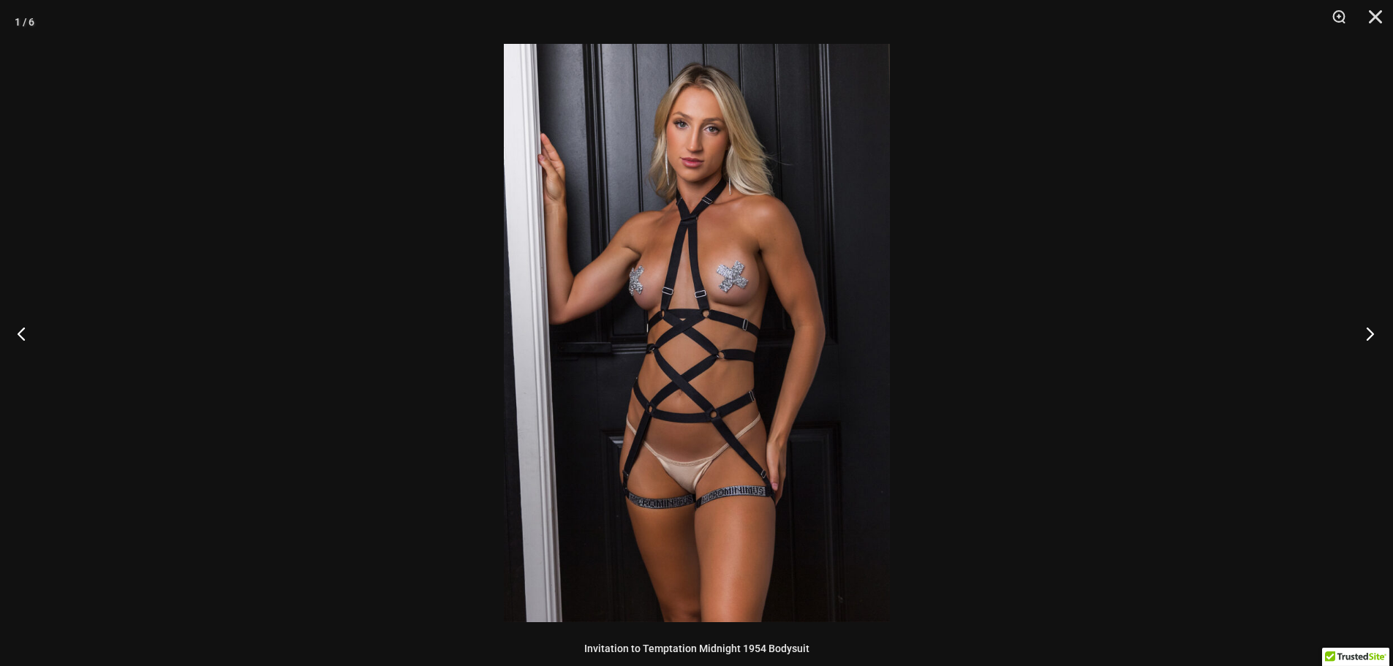
click at [1359, 333] on button "Next" at bounding box center [1365, 333] width 55 height 73
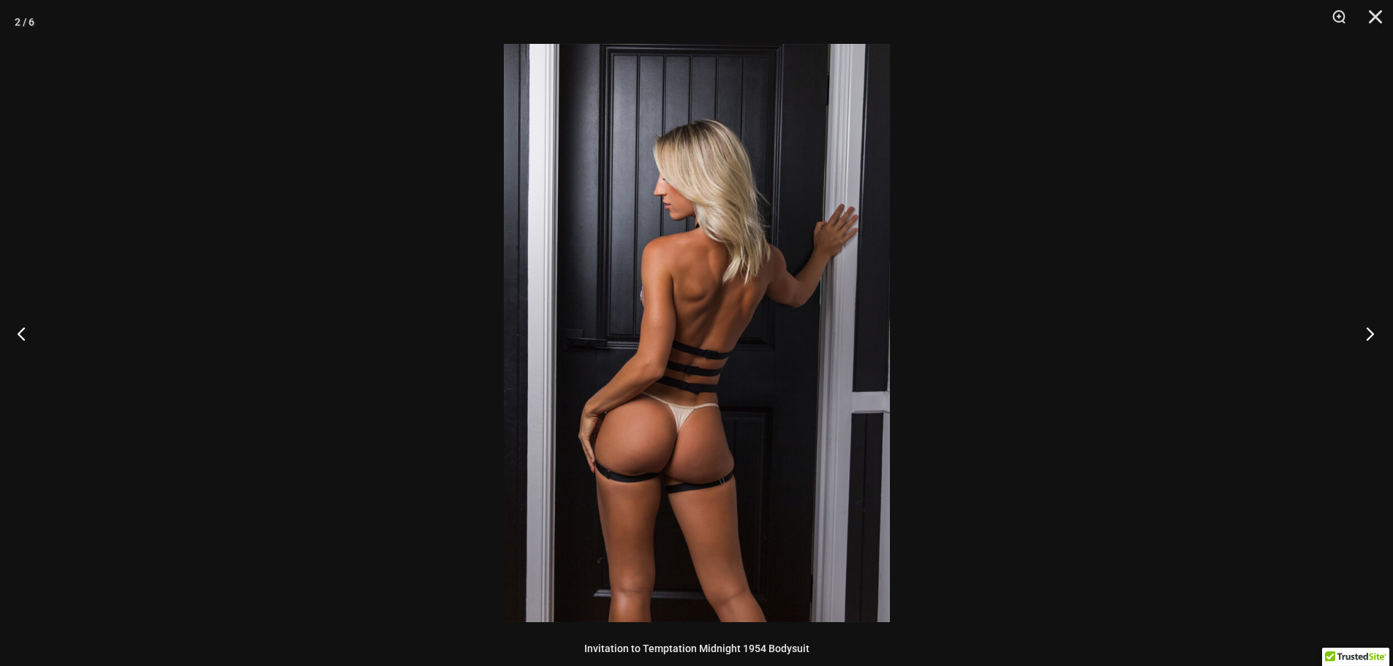
click at [1359, 333] on button "Next" at bounding box center [1365, 333] width 55 height 73
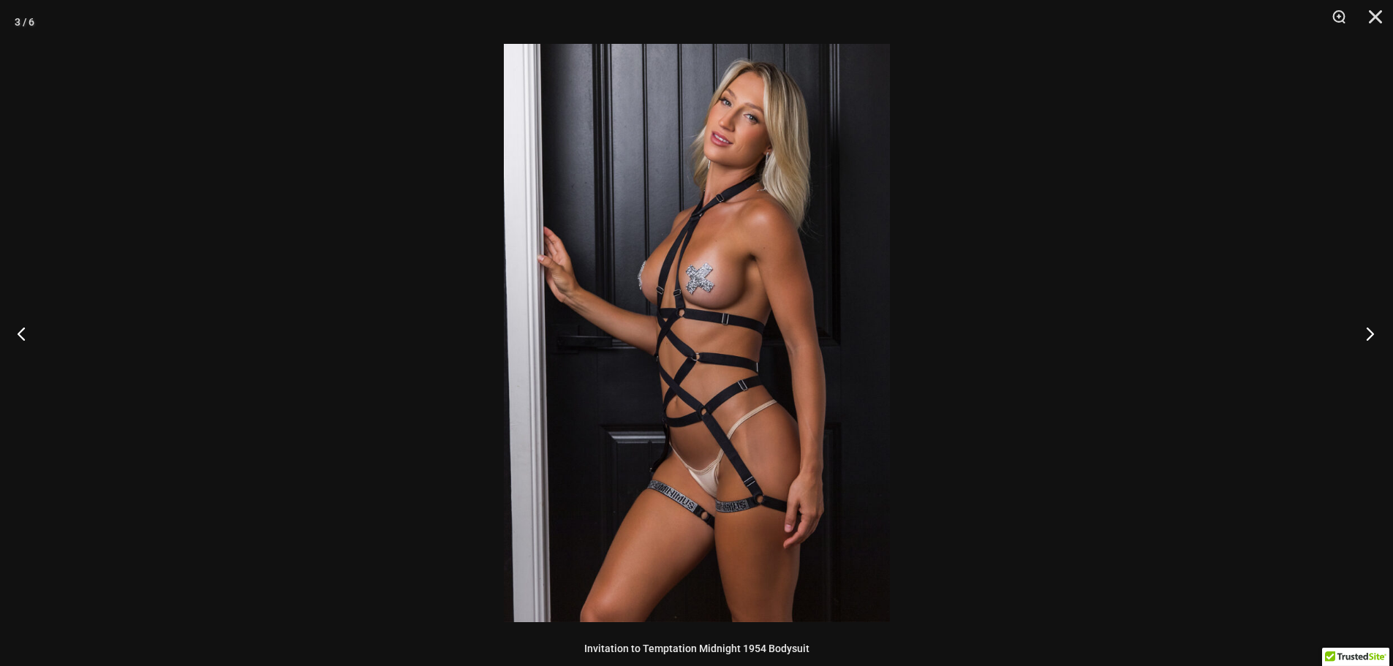
click at [1359, 333] on button "Next" at bounding box center [1365, 333] width 55 height 73
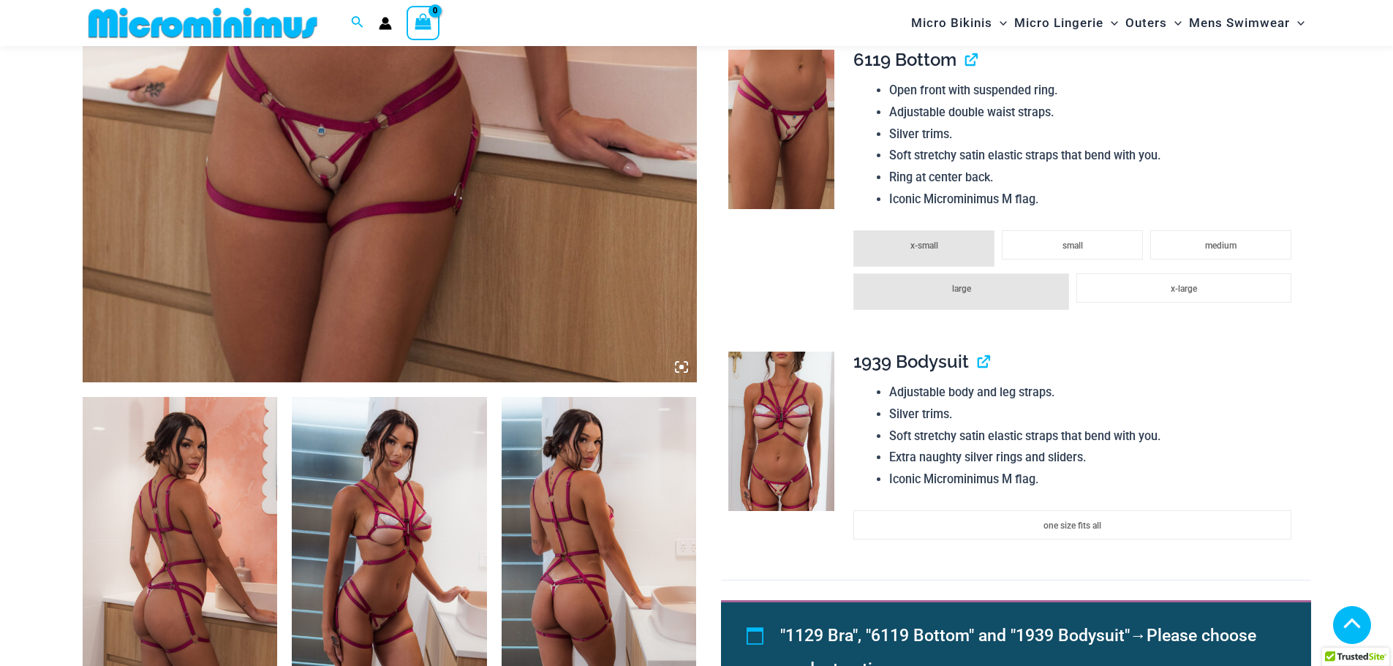
scroll to position [864, 0]
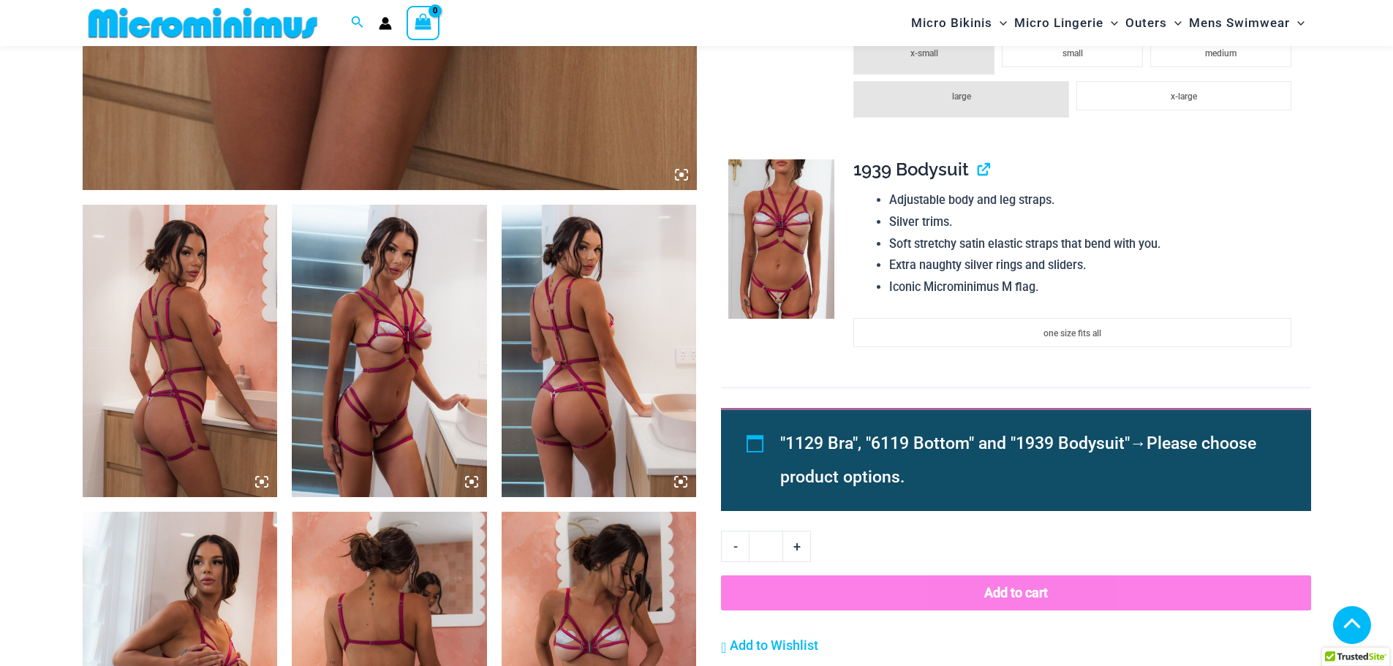
click at [260, 480] on icon at bounding box center [261, 481] width 13 height 13
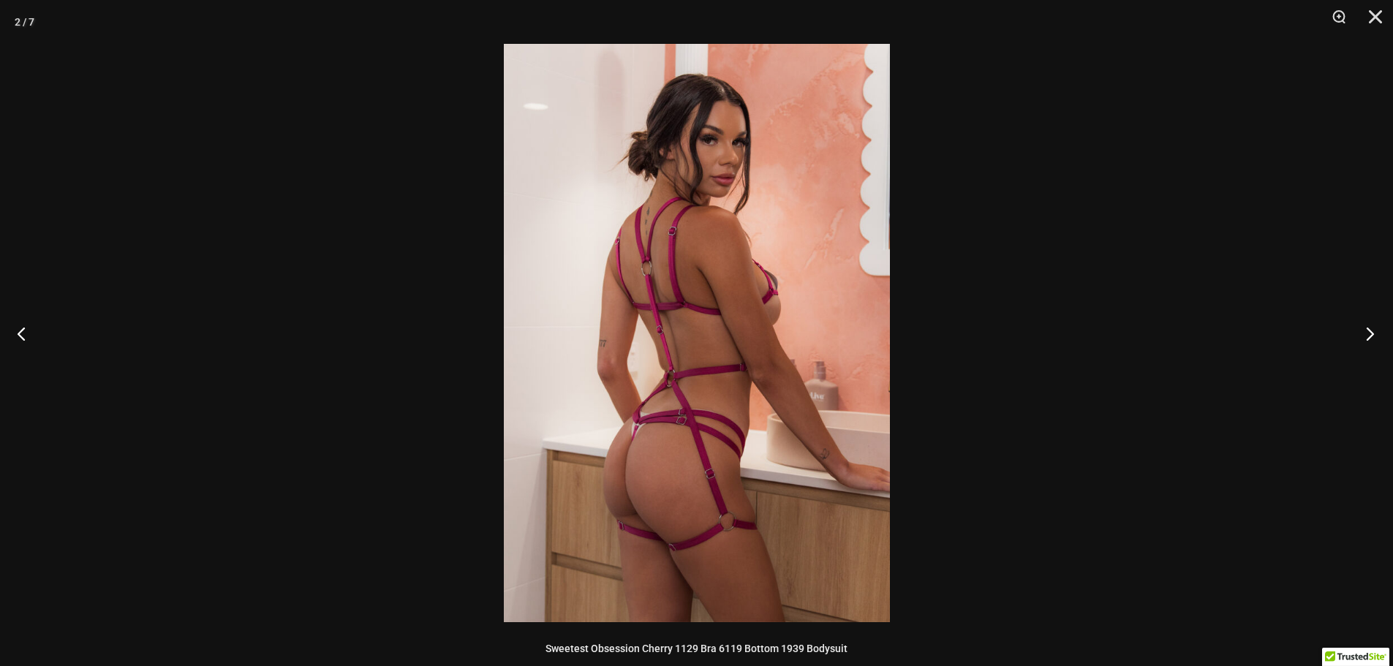
click at [1366, 328] on button "Next" at bounding box center [1365, 333] width 55 height 73
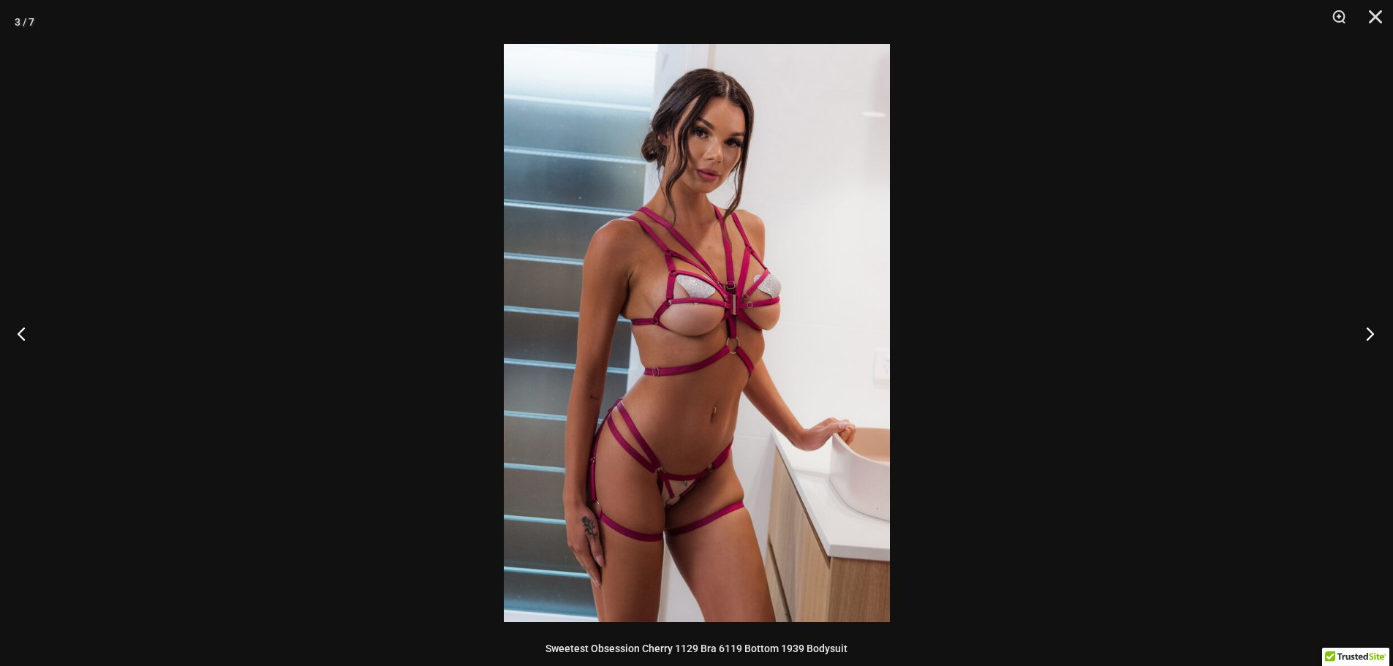
click at [1368, 328] on button "Next" at bounding box center [1365, 333] width 55 height 73
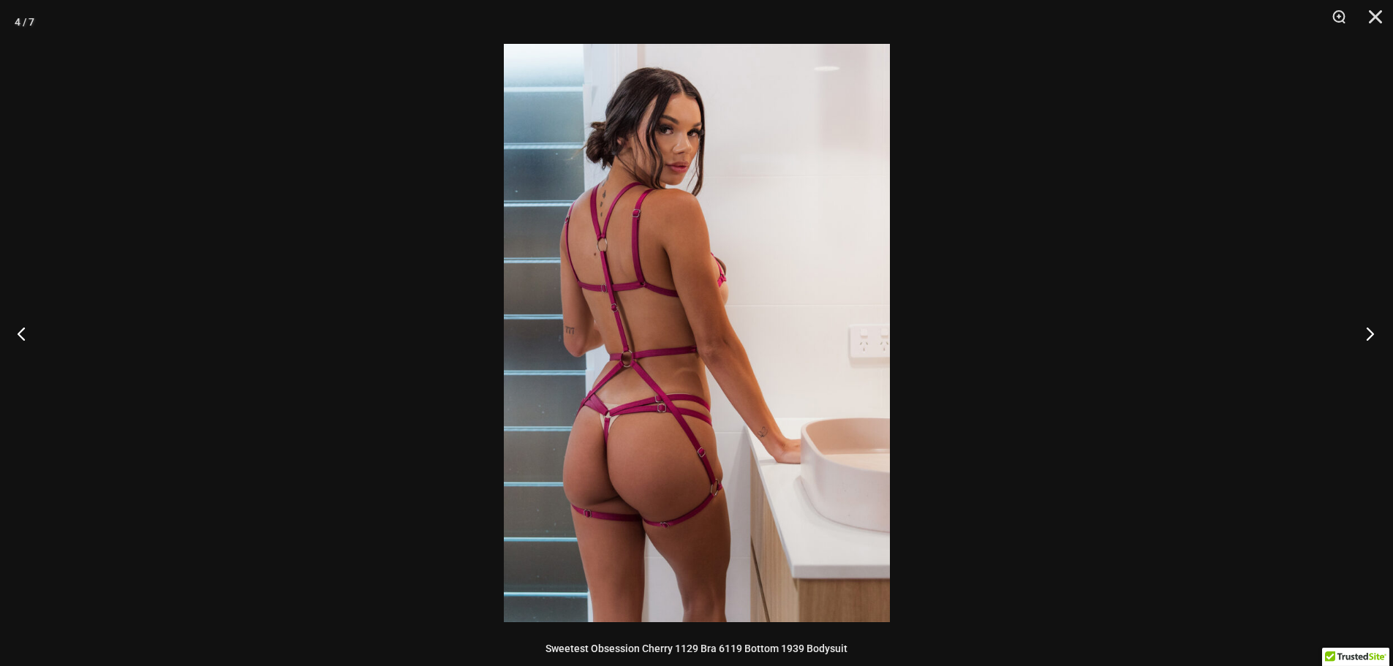
click at [1368, 328] on button "Next" at bounding box center [1365, 333] width 55 height 73
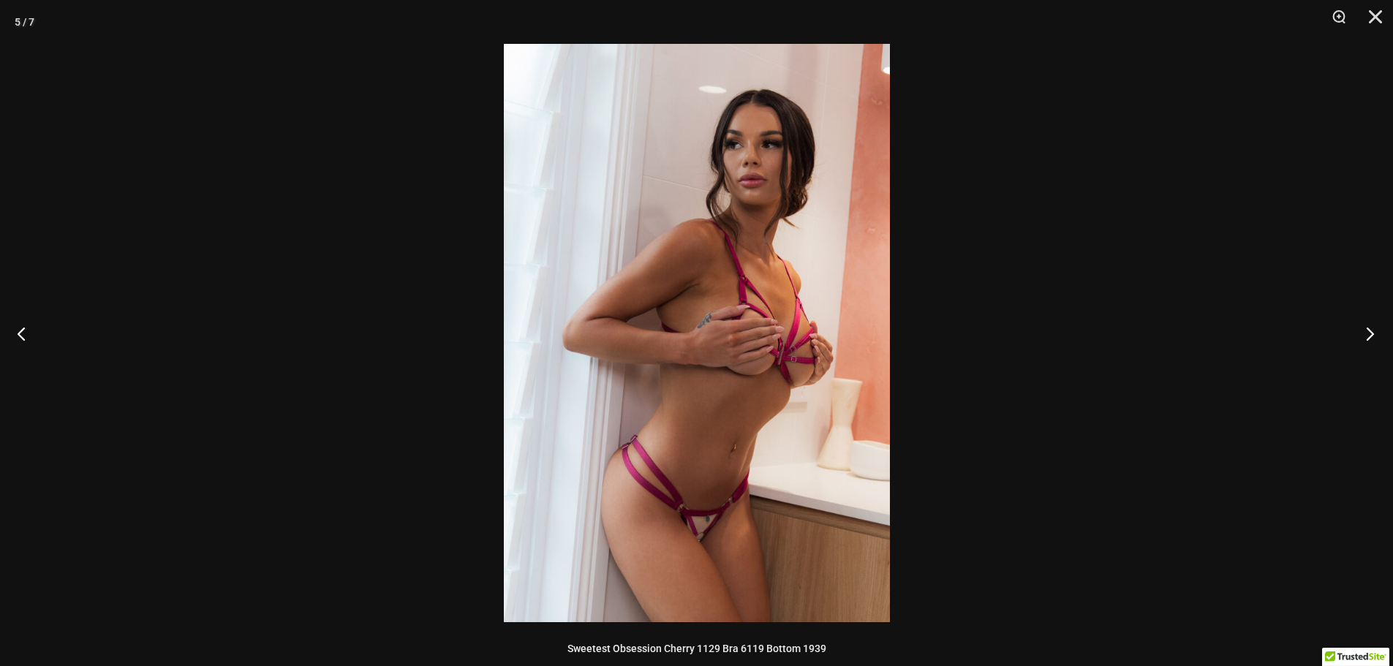
click at [1368, 328] on button "Next" at bounding box center [1365, 333] width 55 height 73
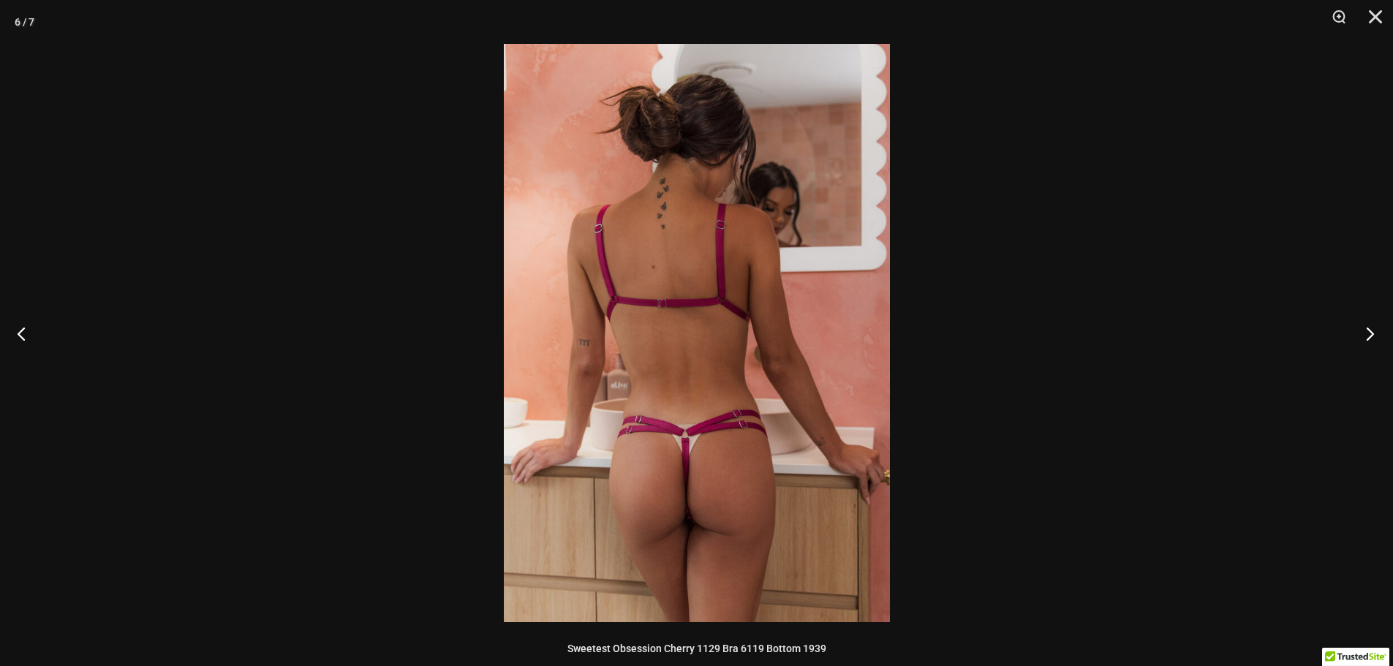
click at [1368, 328] on button "Next" at bounding box center [1365, 333] width 55 height 73
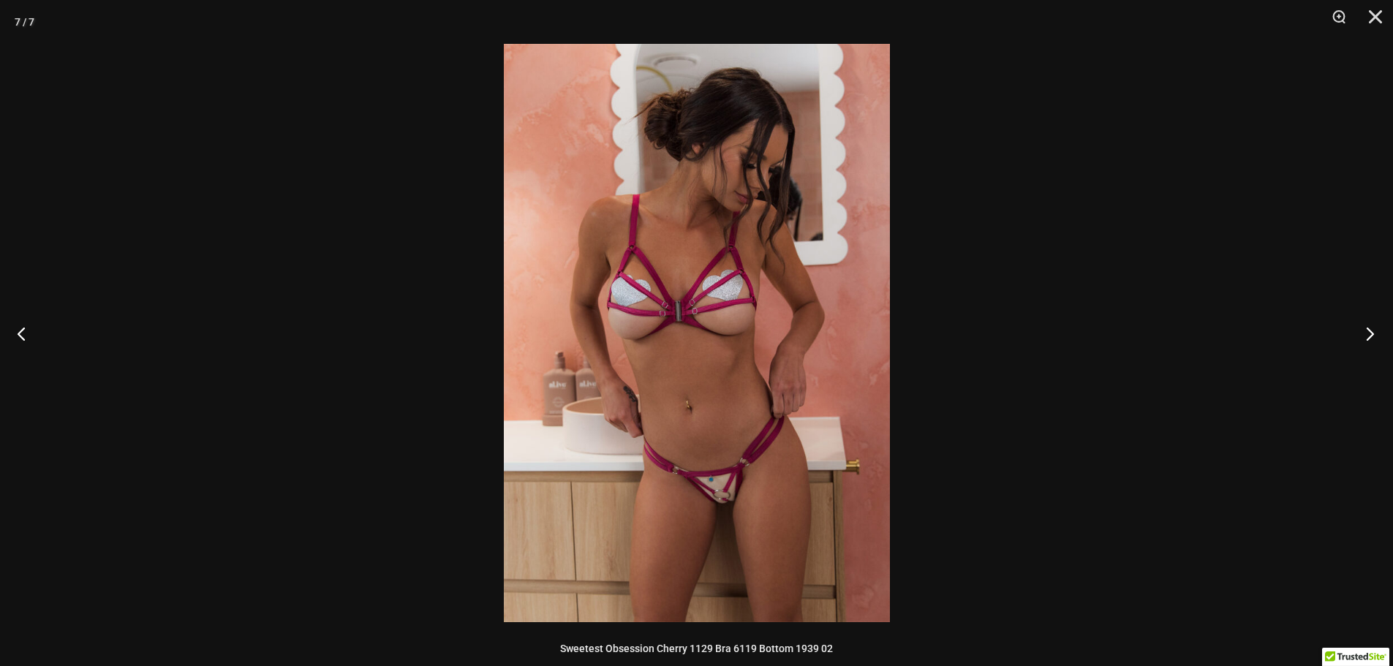
click at [1368, 328] on button "Next" at bounding box center [1365, 333] width 55 height 73
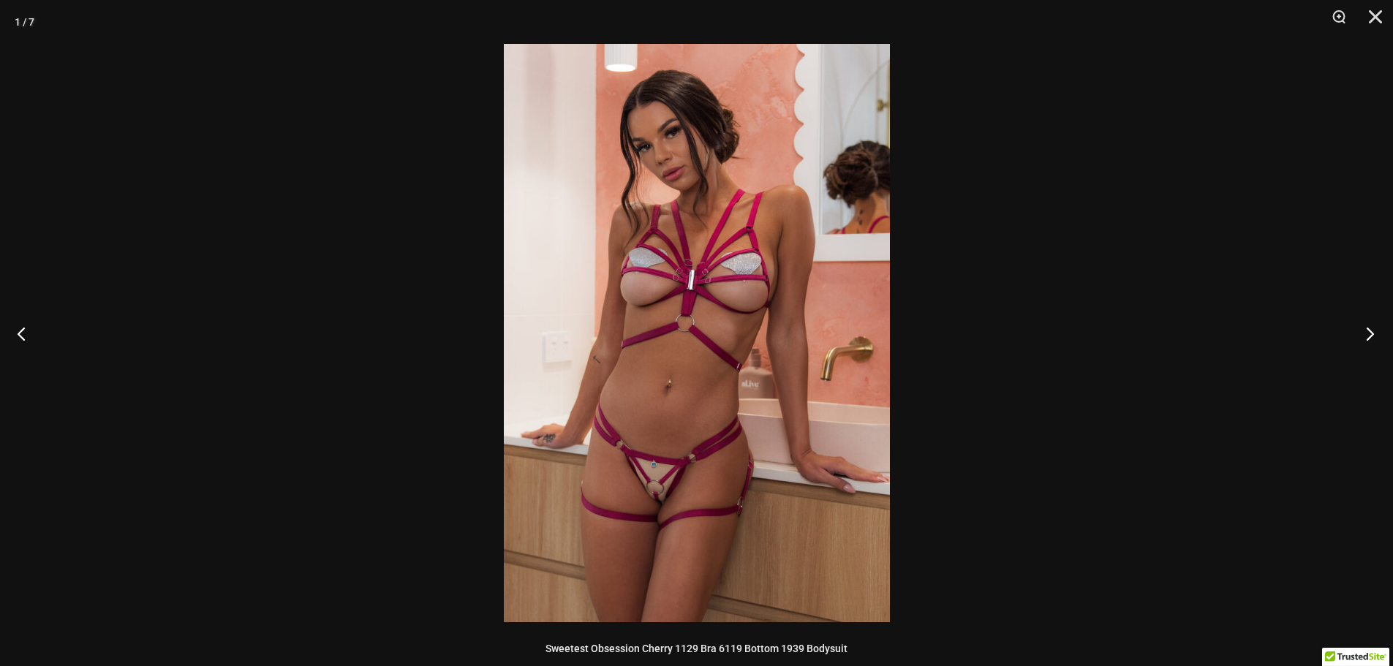
click at [1368, 328] on button "Next" at bounding box center [1365, 333] width 55 height 73
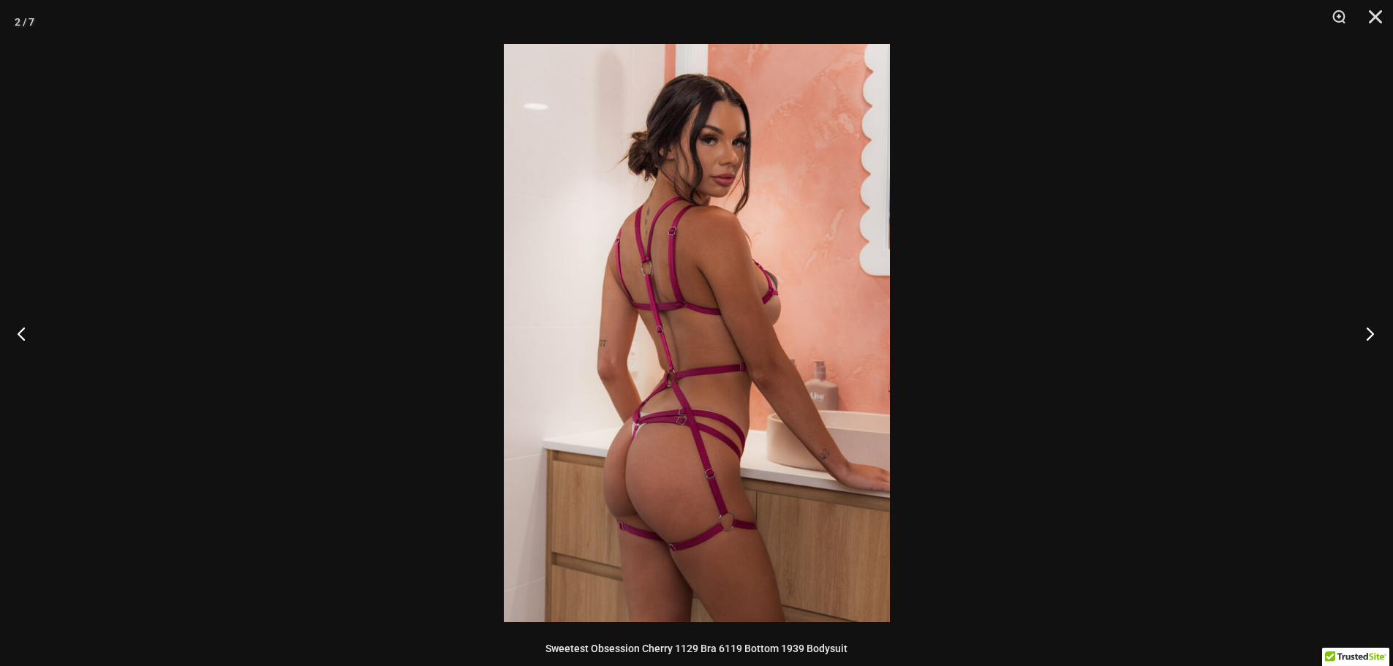
click at [1368, 328] on button "Next" at bounding box center [1365, 333] width 55 height 73
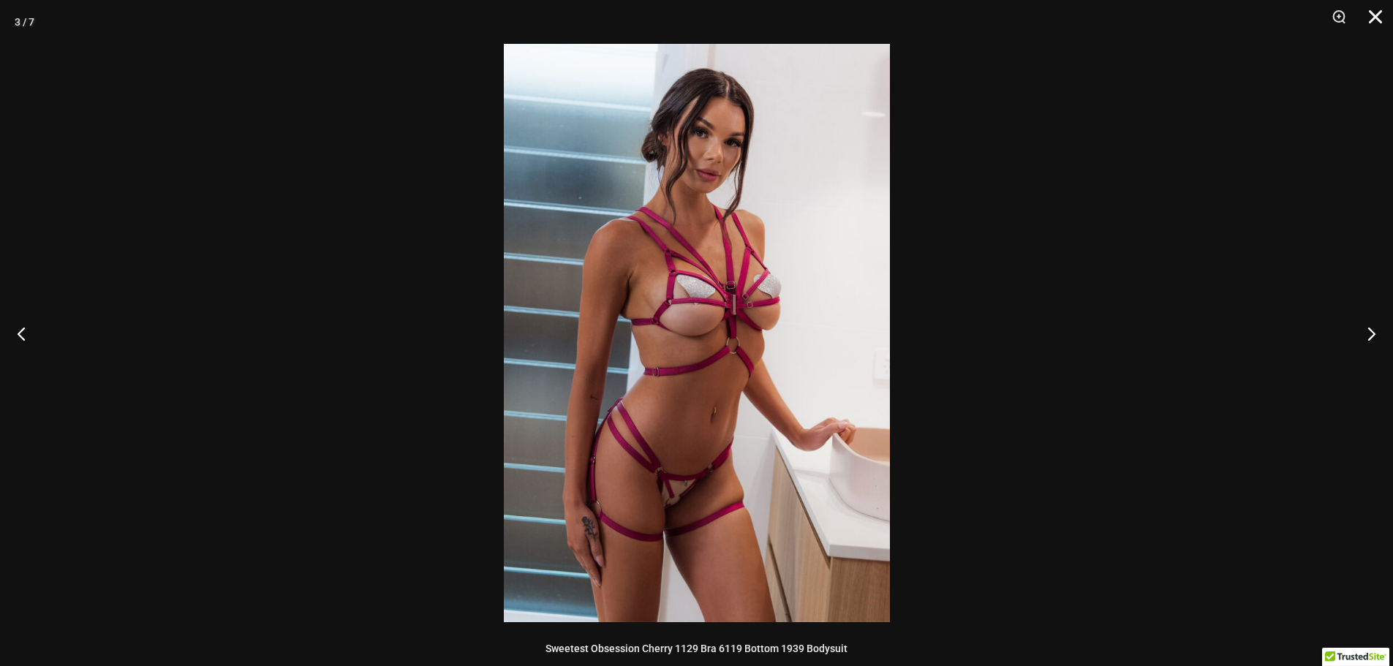
click at [1374, 17] on button "Close" at bounding box center [1370, 22] width 37 height 44
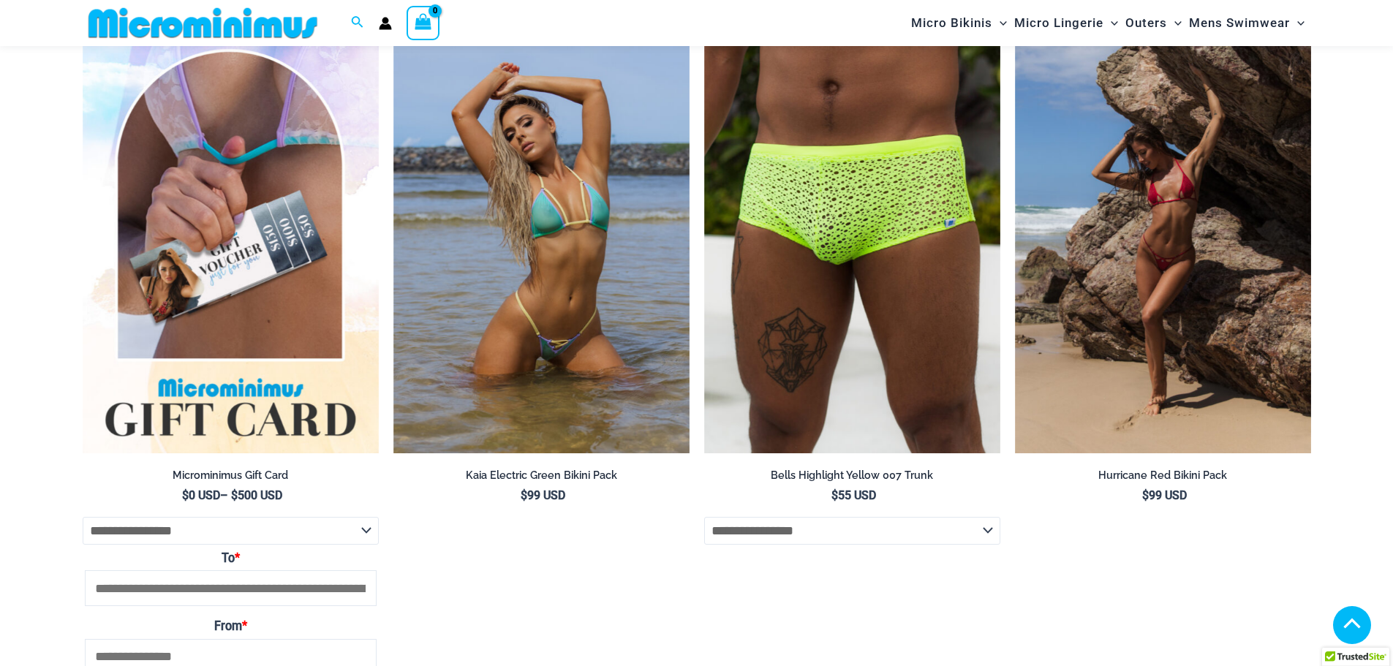
scroll to position [3788, 0]
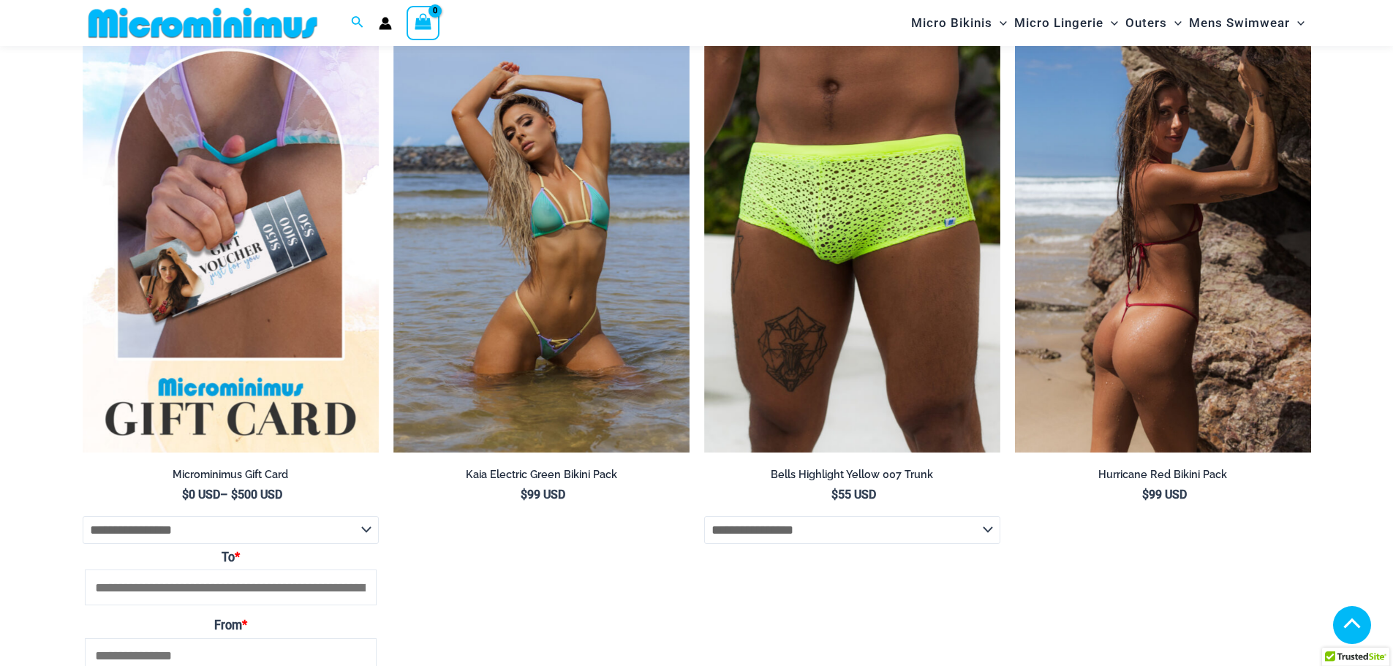
click at [1090, 308] on img at bounding box center [1163, 230] width 296 height 444
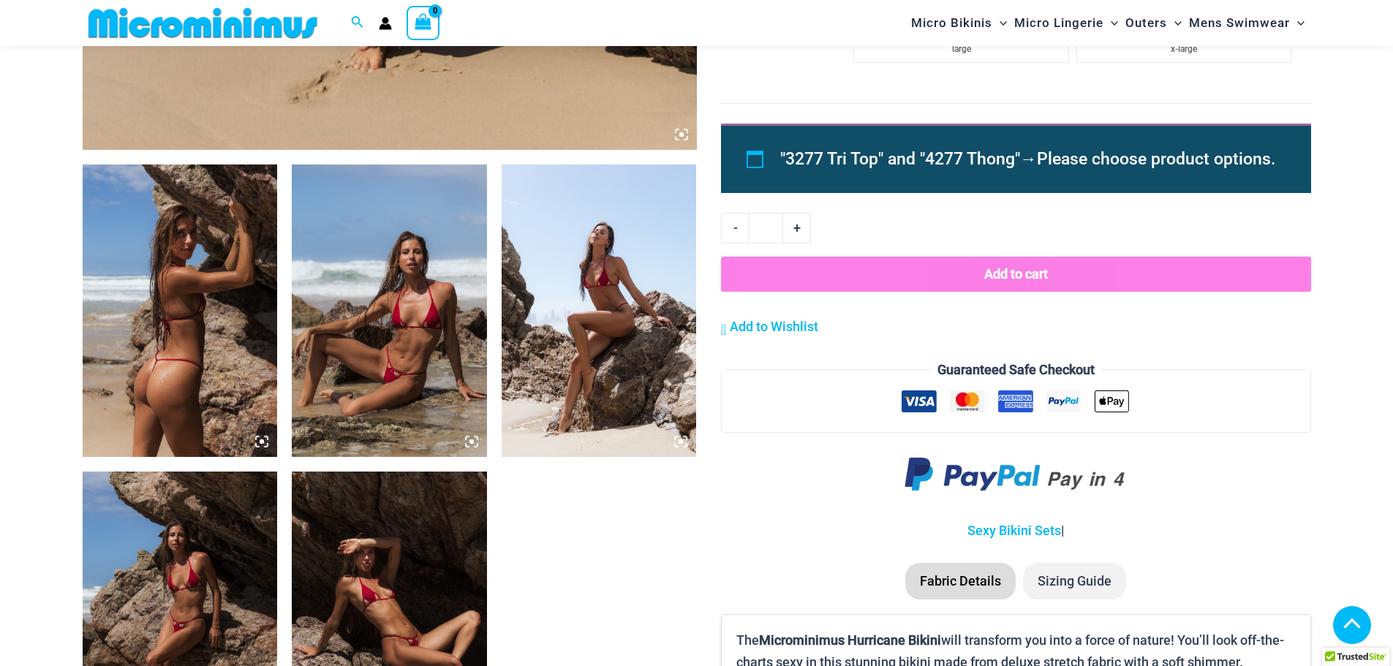
scroll to position [937, 0]
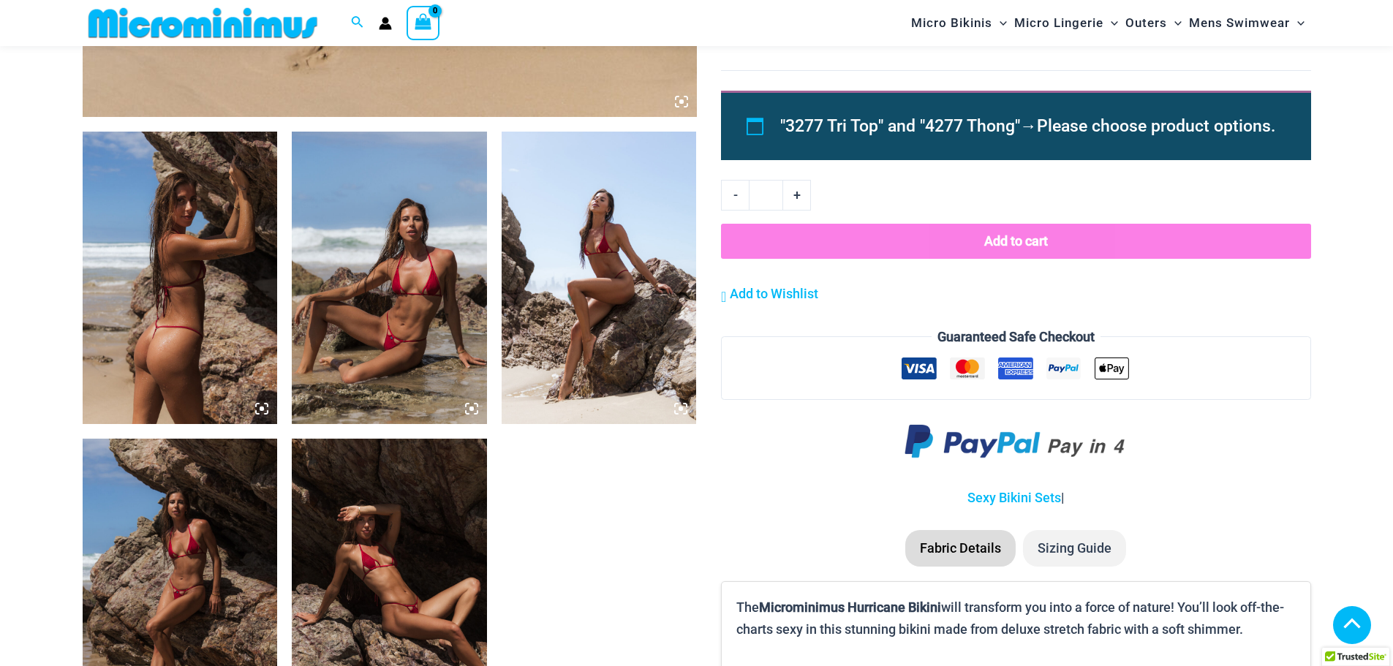
click at [408, 553] on img at bounding box center [389, 585] width 195 height 292
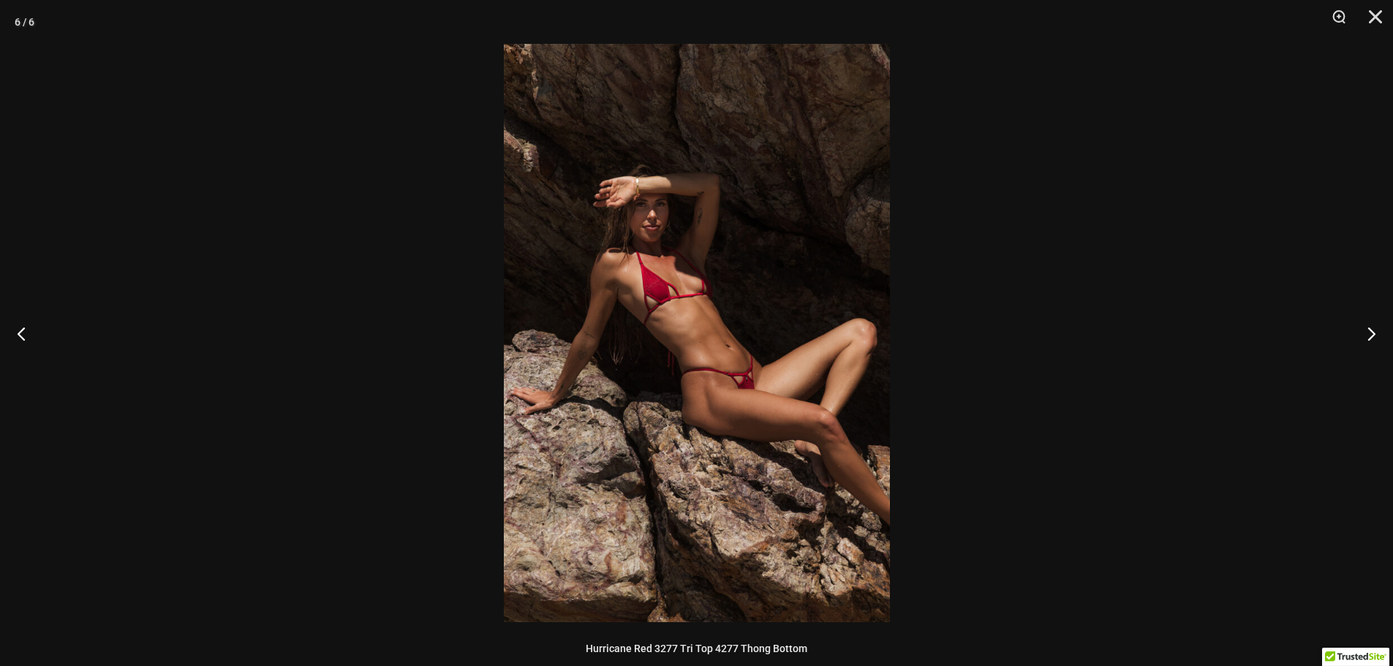
click at [382, 461] on div at bounding box center [696, 333] width 1393 height 666
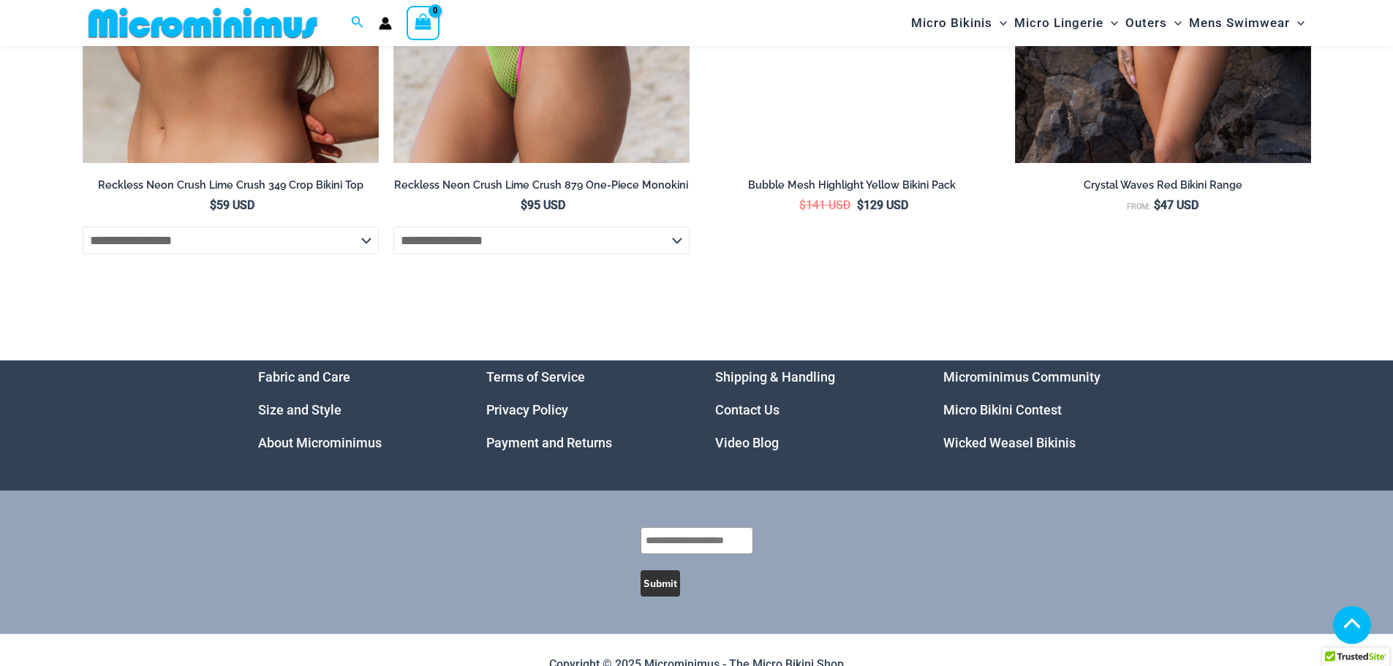
scroll to position [4373, 0]
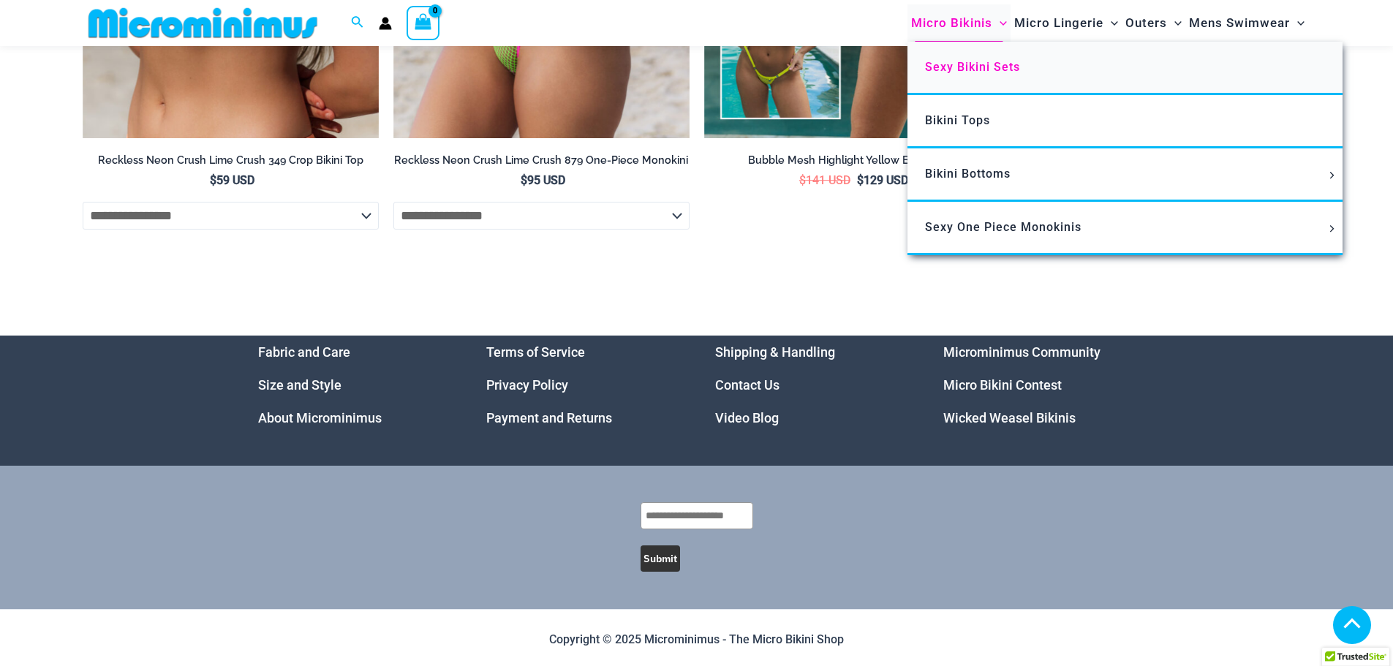
click at [969, 70] on span "Sexy Bikini Sets" at bounding box center [972, 67] width 95 height 14
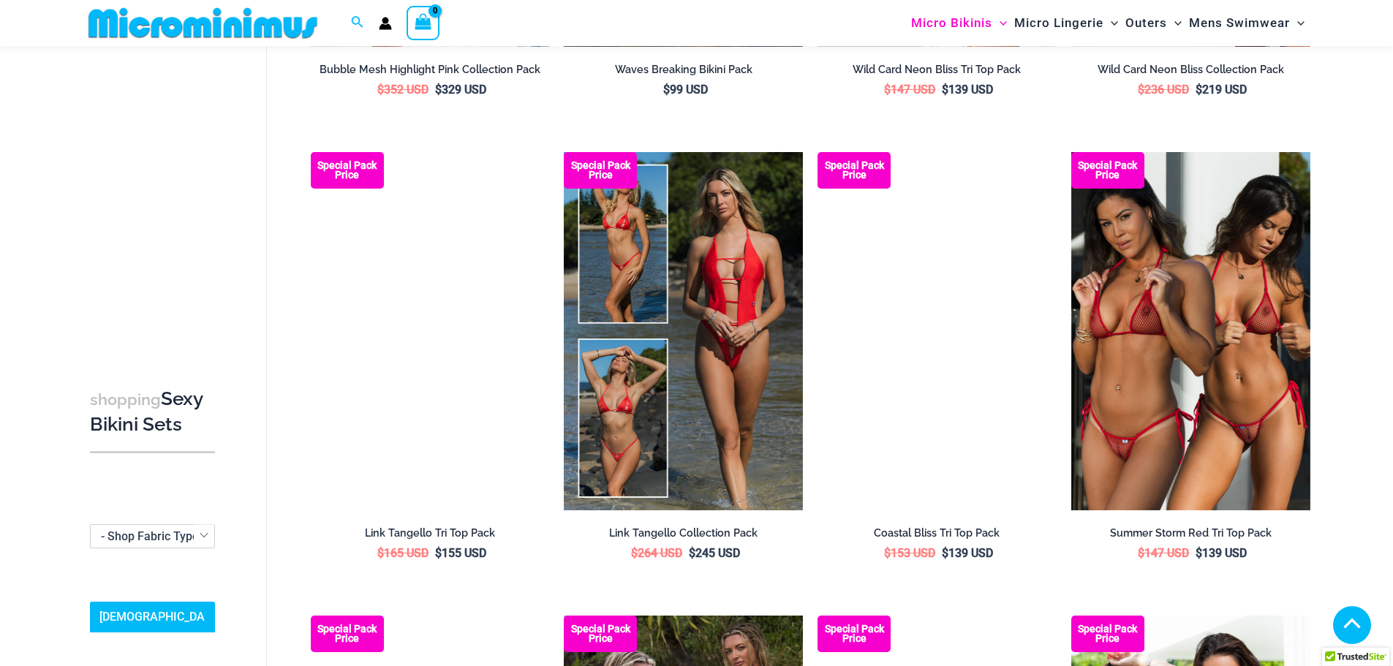
scroll to position [939, 0]
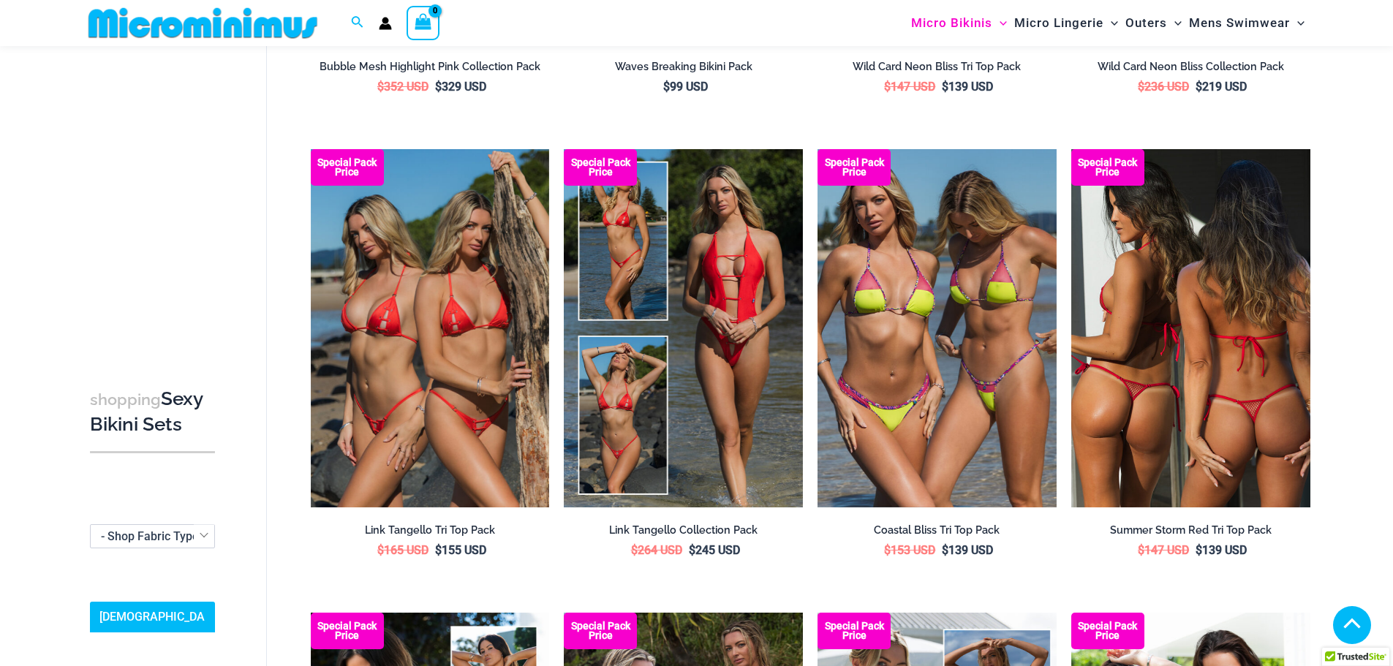
click at [1190, 295] on img at bounding box center [1190, 328] width 239 height 358
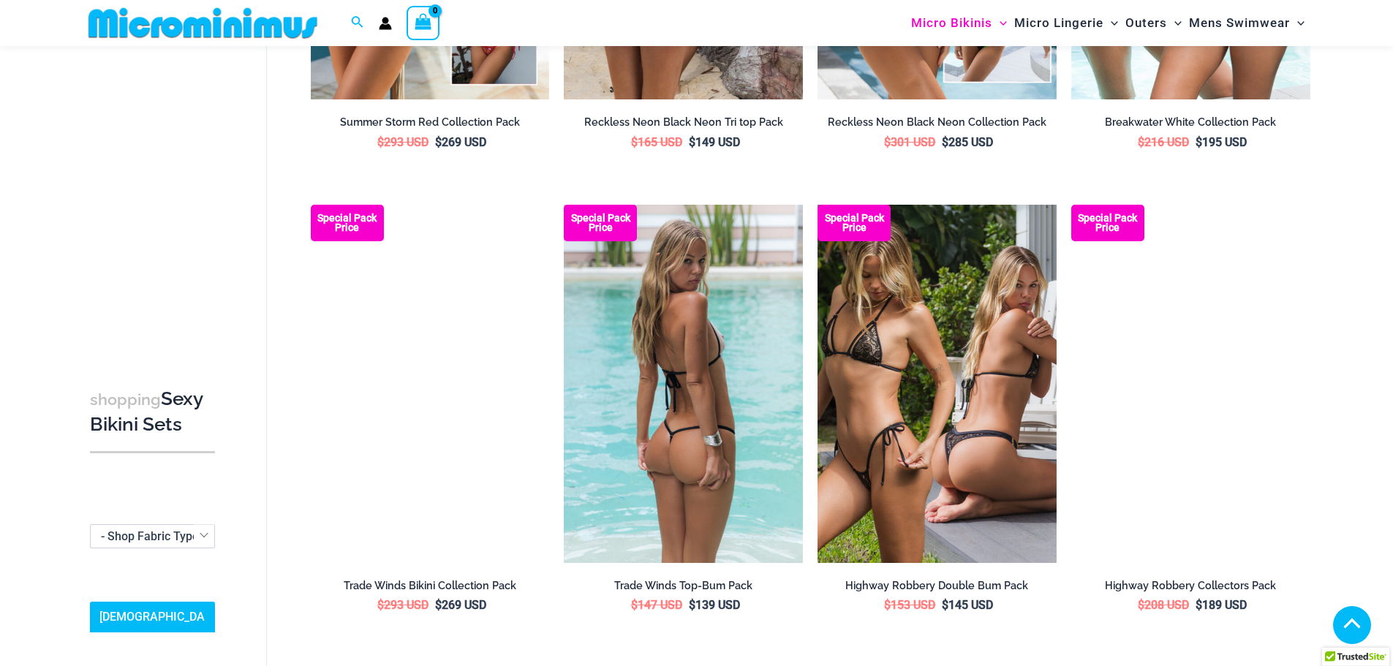
scroll to position [1817, 0]
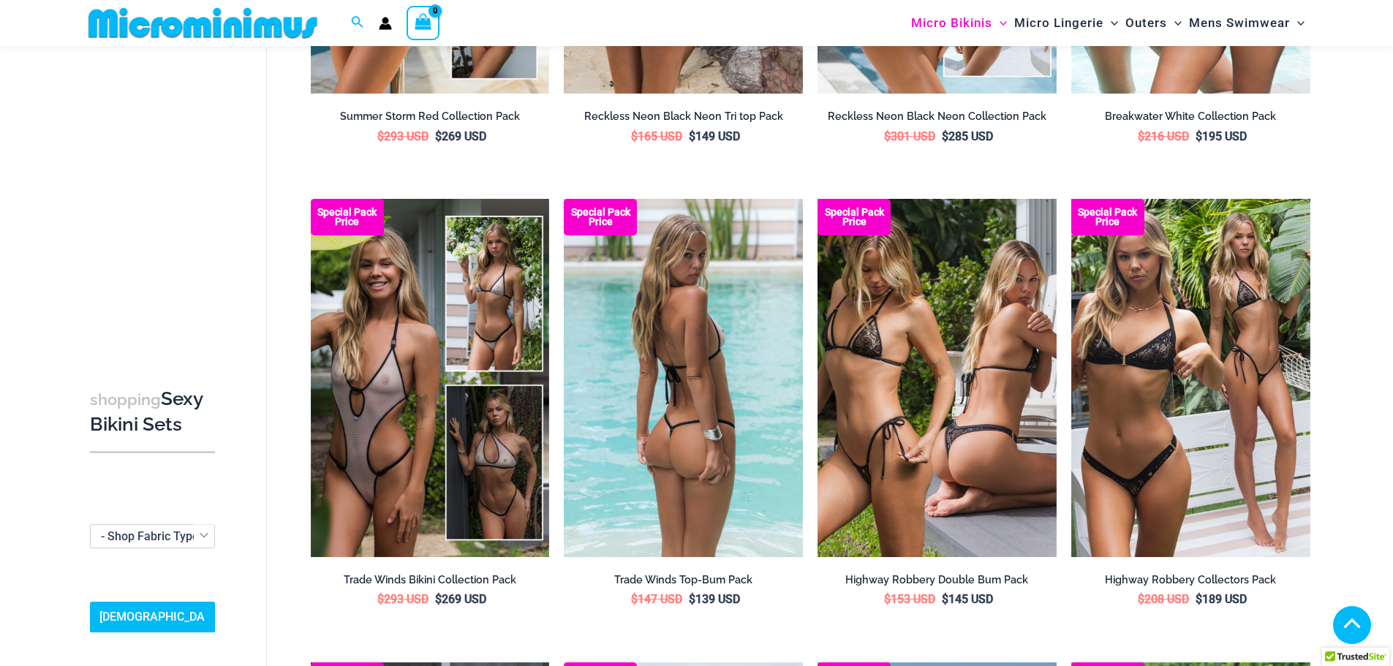
click at [722, 349] on img at bounding box center [683, 378] width 239 height 358
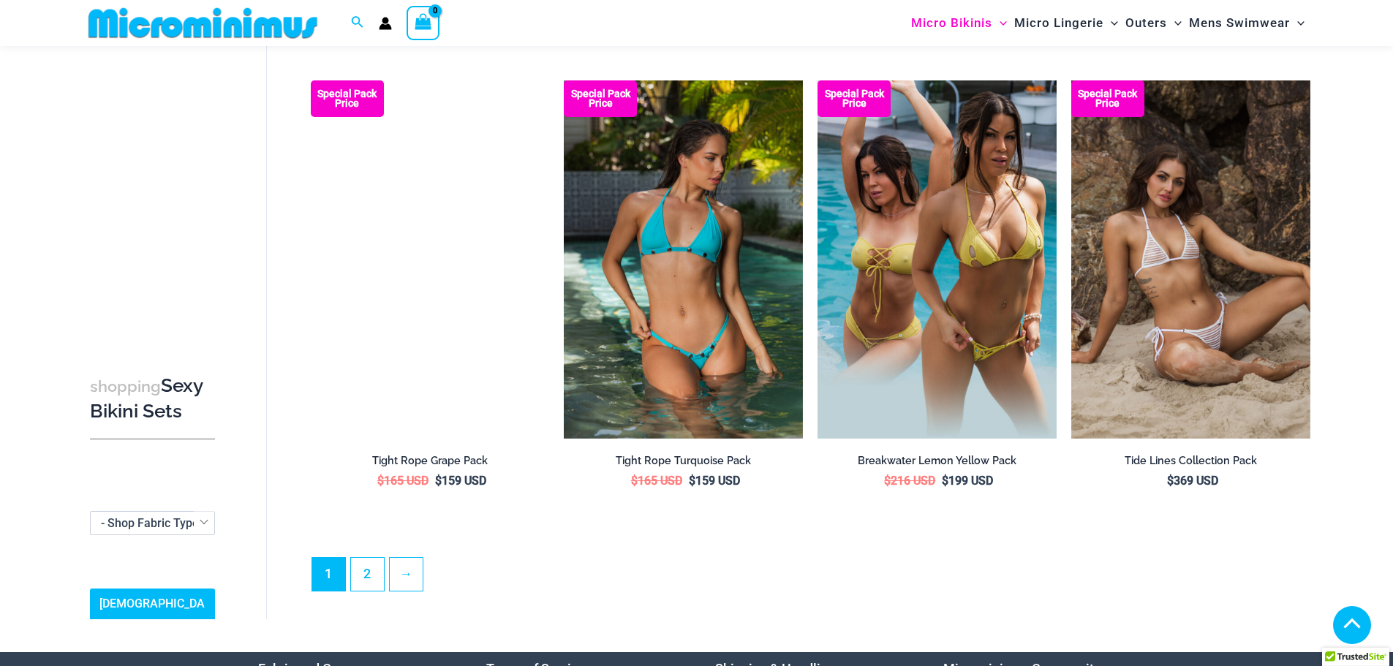
scroll to position [3571, 0]
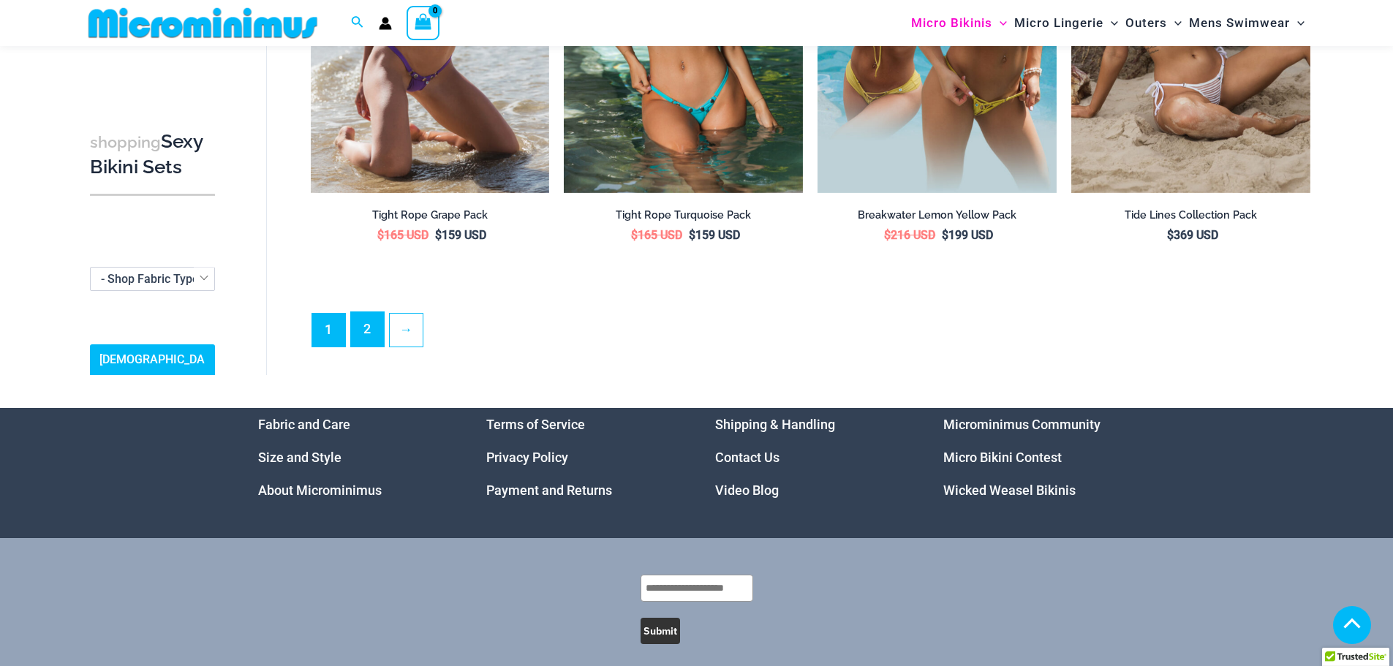
click at [367, 318] on link "2" at bounding box center [367, 329] width 33 height 34
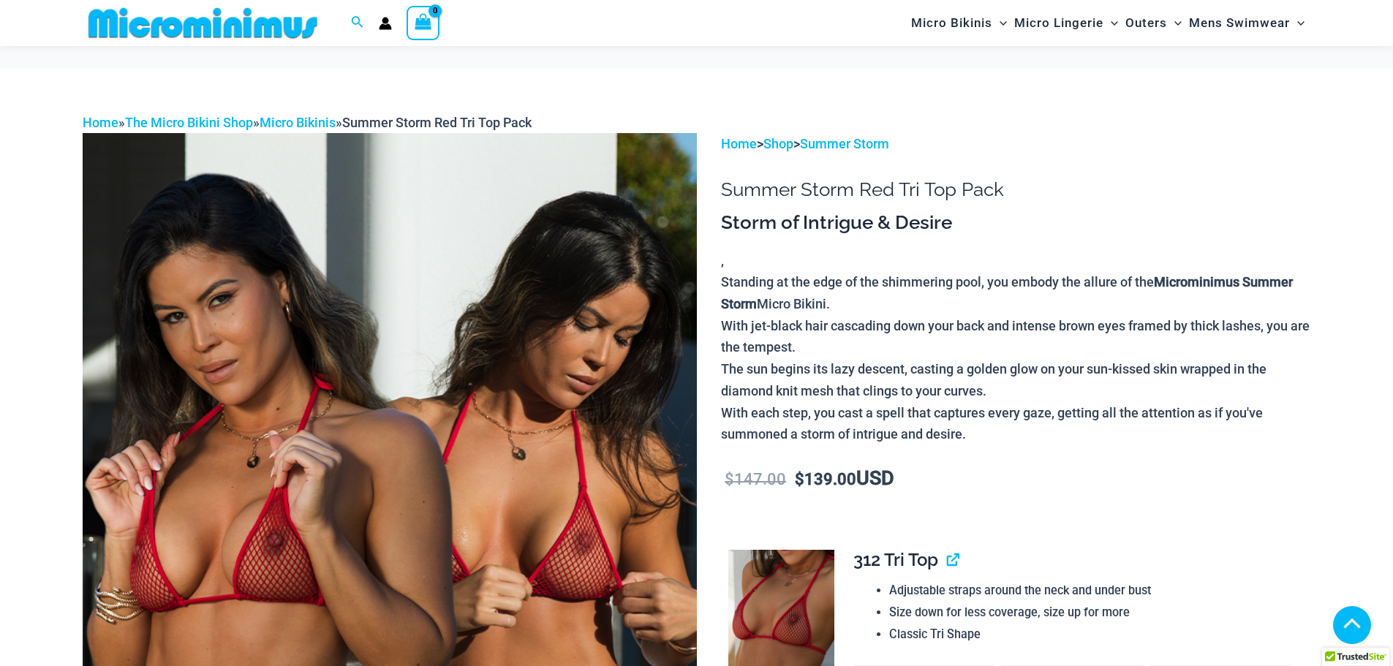
scroll to position [729, 0]
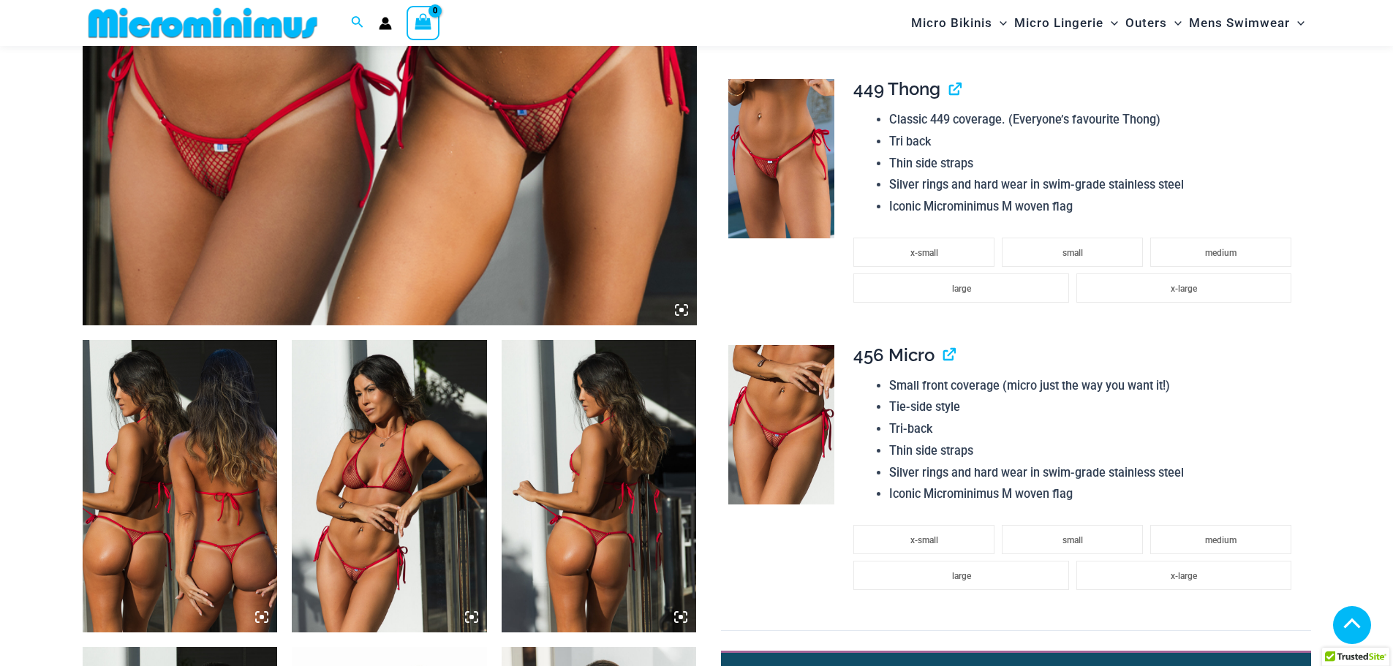
click at [341, 449] on img at bounding box center [389, 486] width 195 height 292
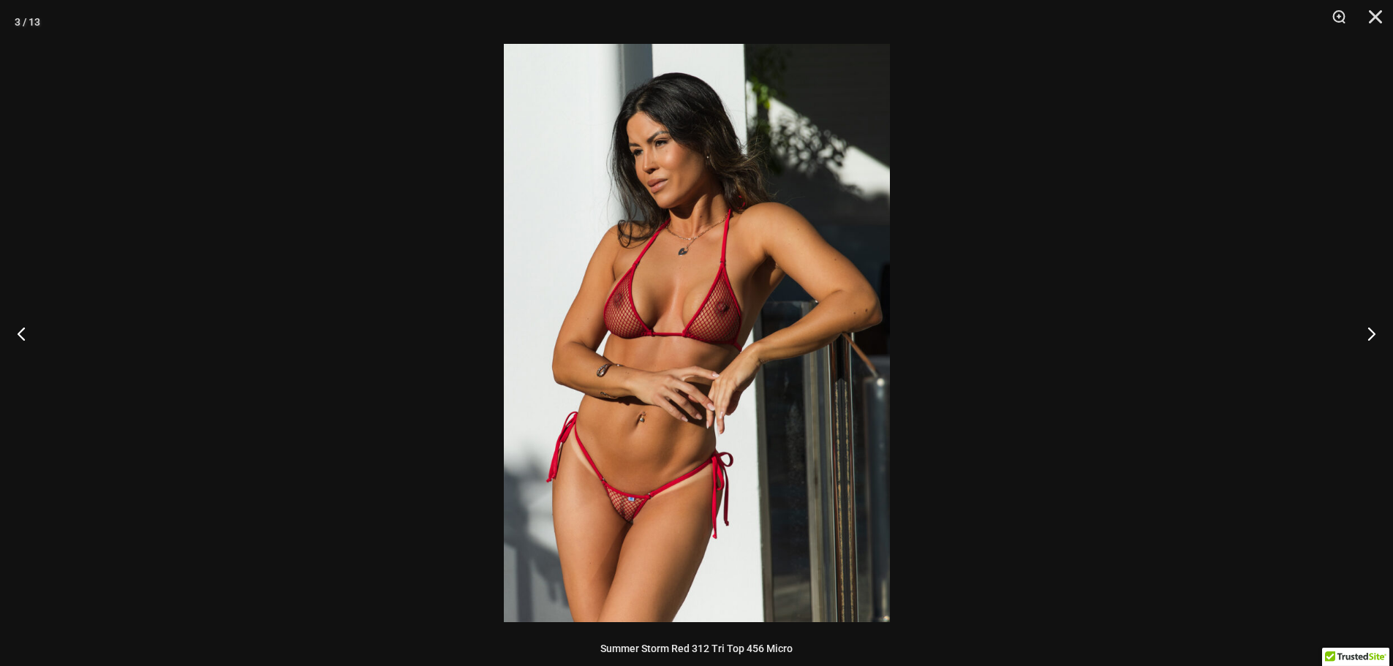
click at [691, 477] on img at bounding box center [697, 333] width 386 height 578
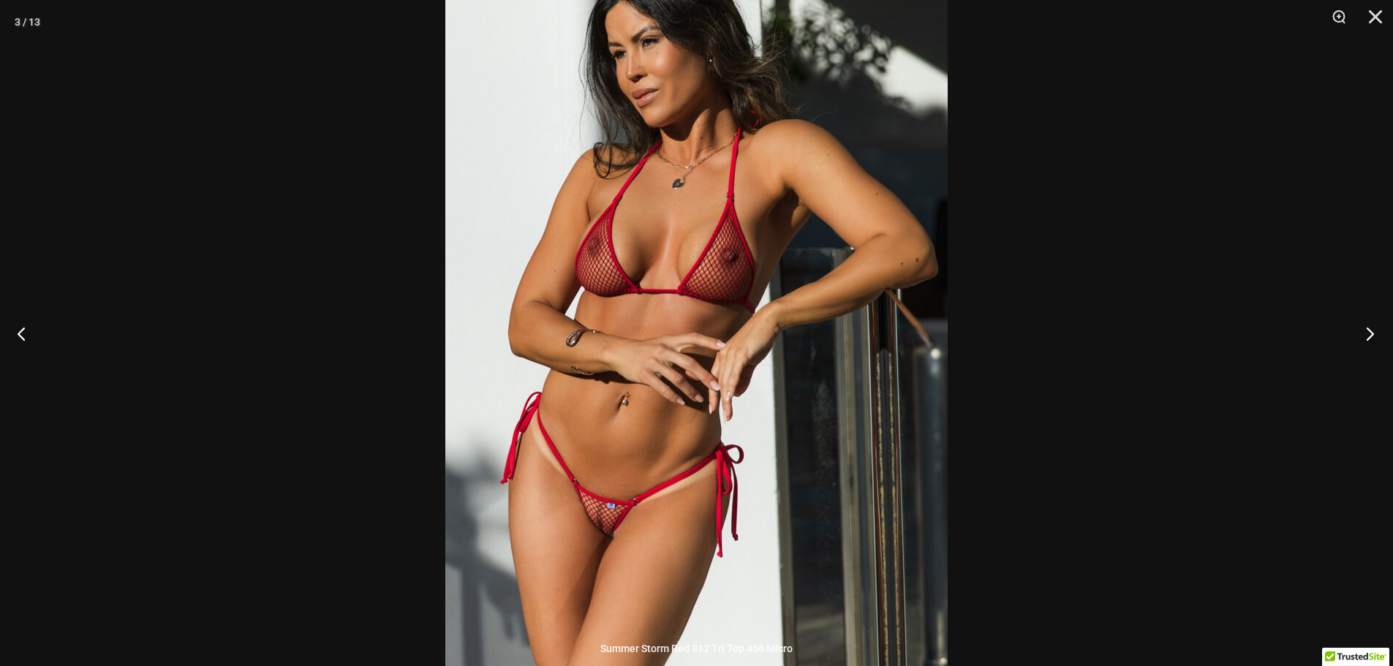
click at [1370, 334] on button "Next" at bounding box center [1365, 333] width 55 height 73
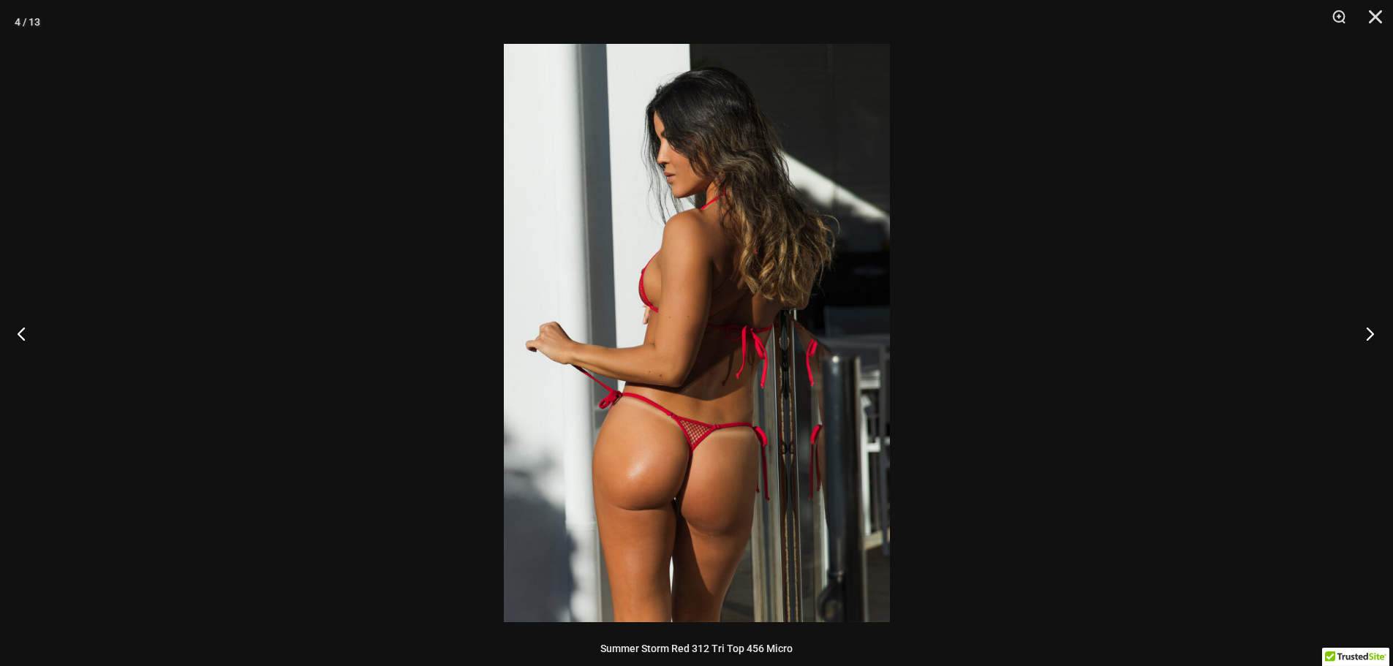
click at [1370, 334] on button "Next" at bounding box center [1365, 333] width 55 height 73
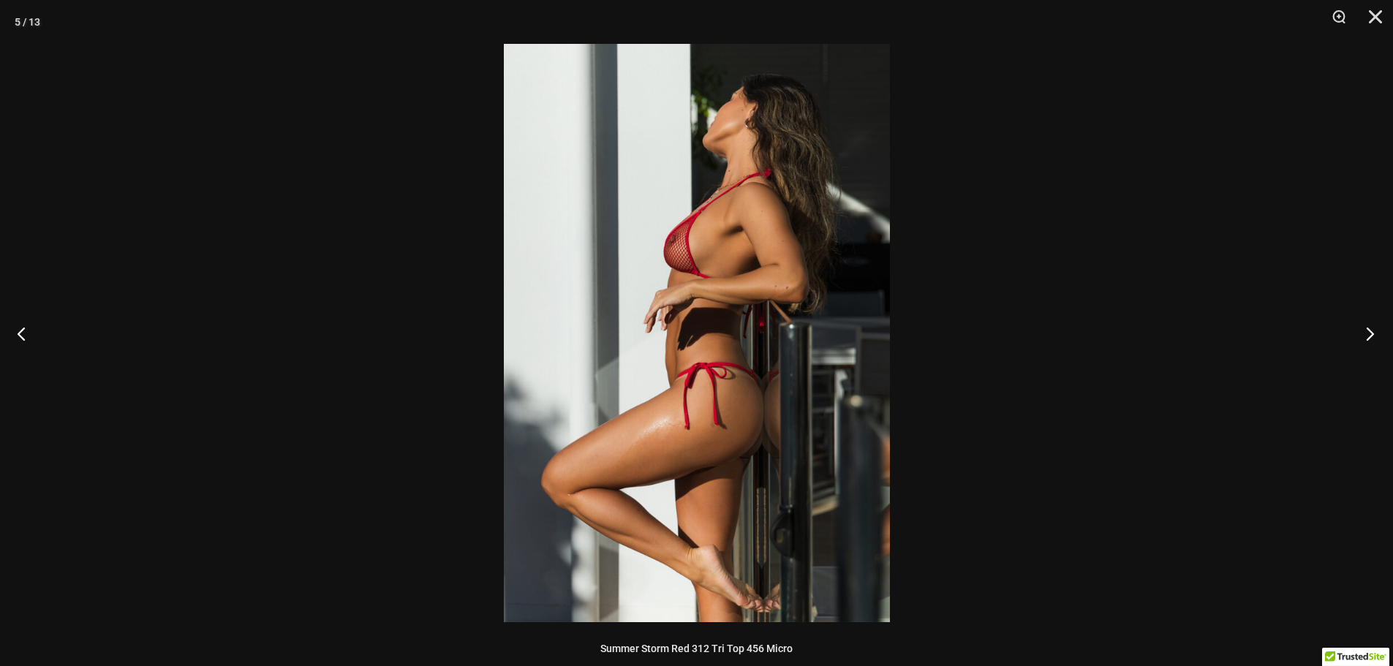
click at [1369, 334] on button "Next" at bounding box center [1365, 333] width 55 height 73
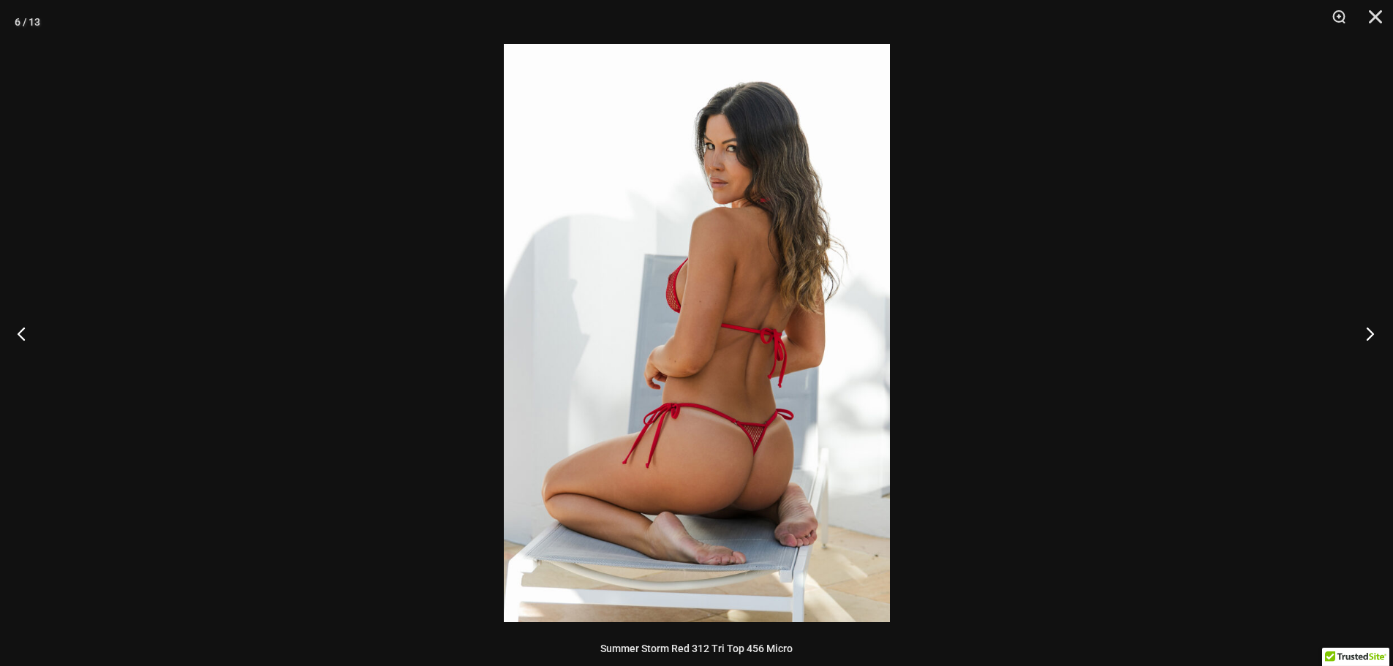
click at [1368, 334] on button "Next" at bounding box center [1365, 333] width 55 height 73
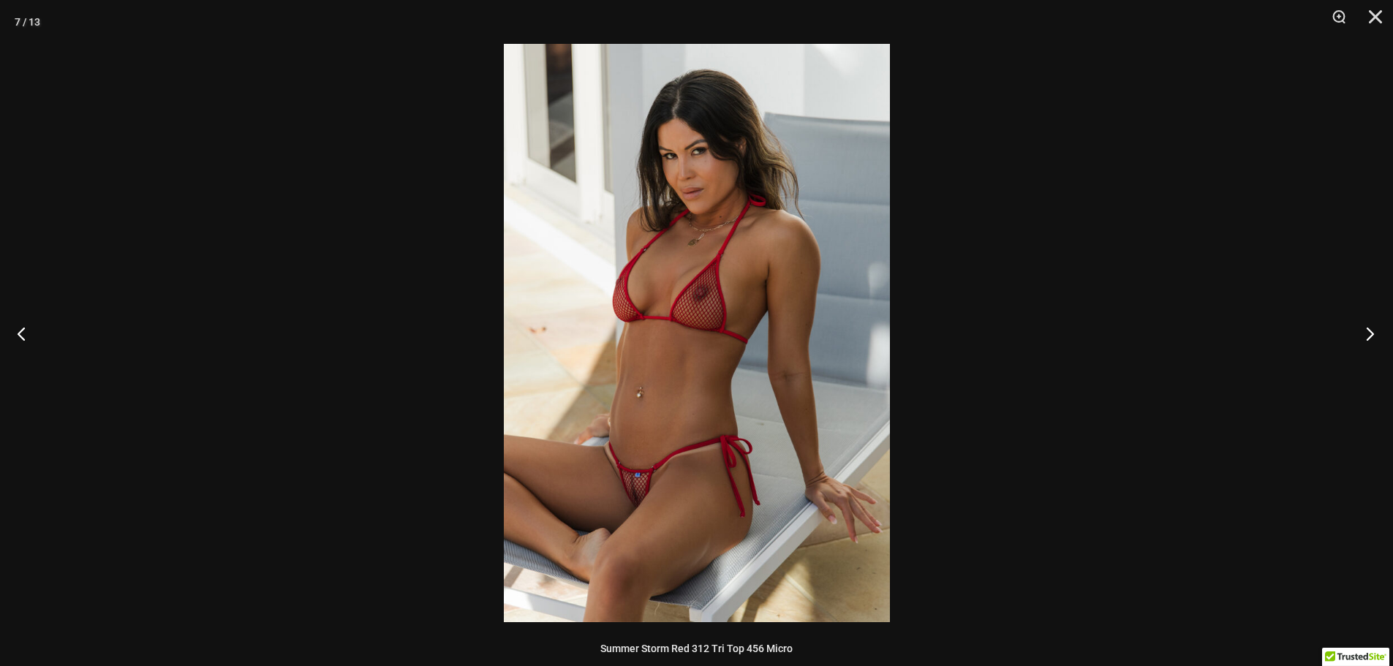
click at [1368, 334] on button "Next" at bounding box center [1365, 333] width 55 height 73
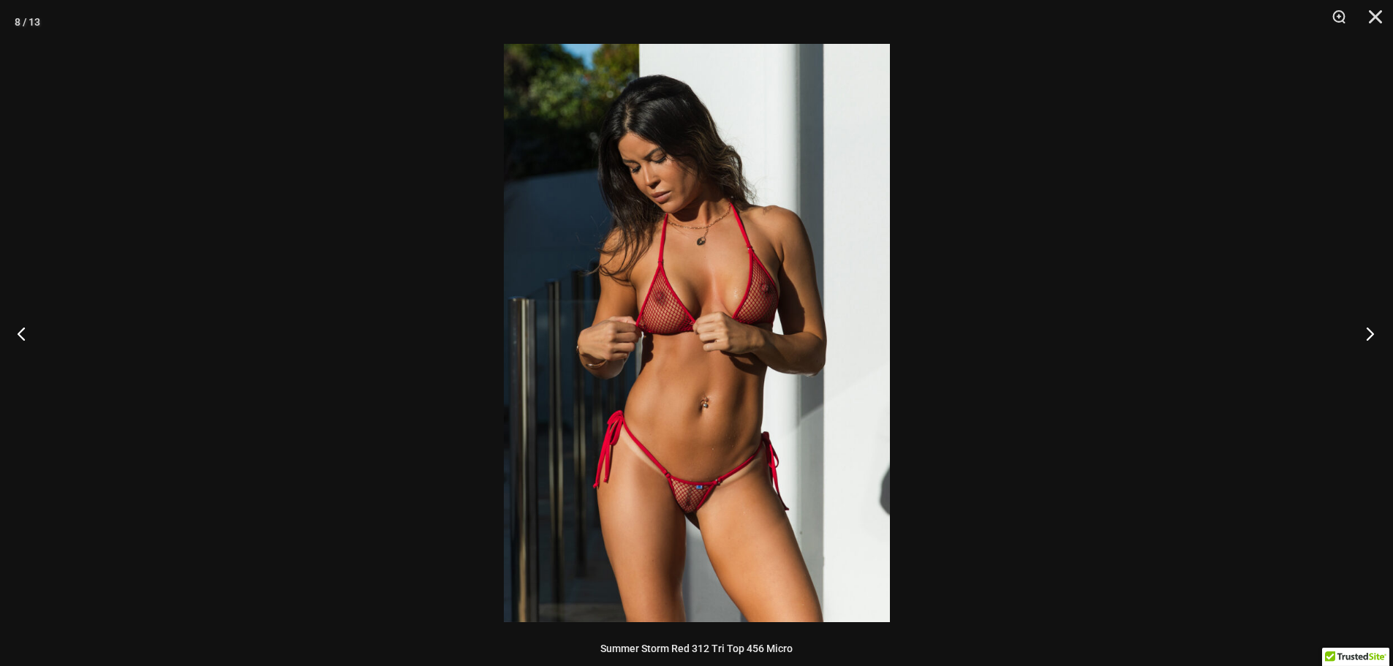
click at [1368, 334] on button "Next" at bounding box center [1365, 333] width 55 height 73
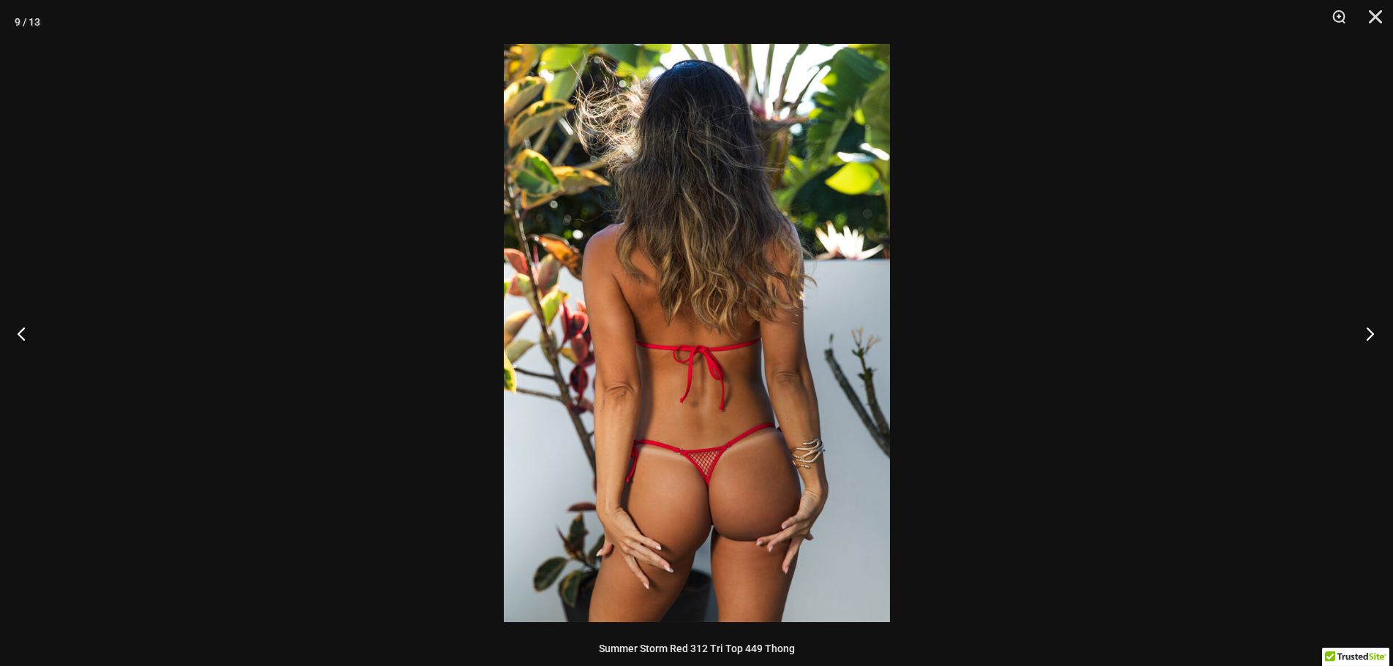
click at [1367, 333] on button "Next" at bounding box center [1365, 333] width 55 height 73
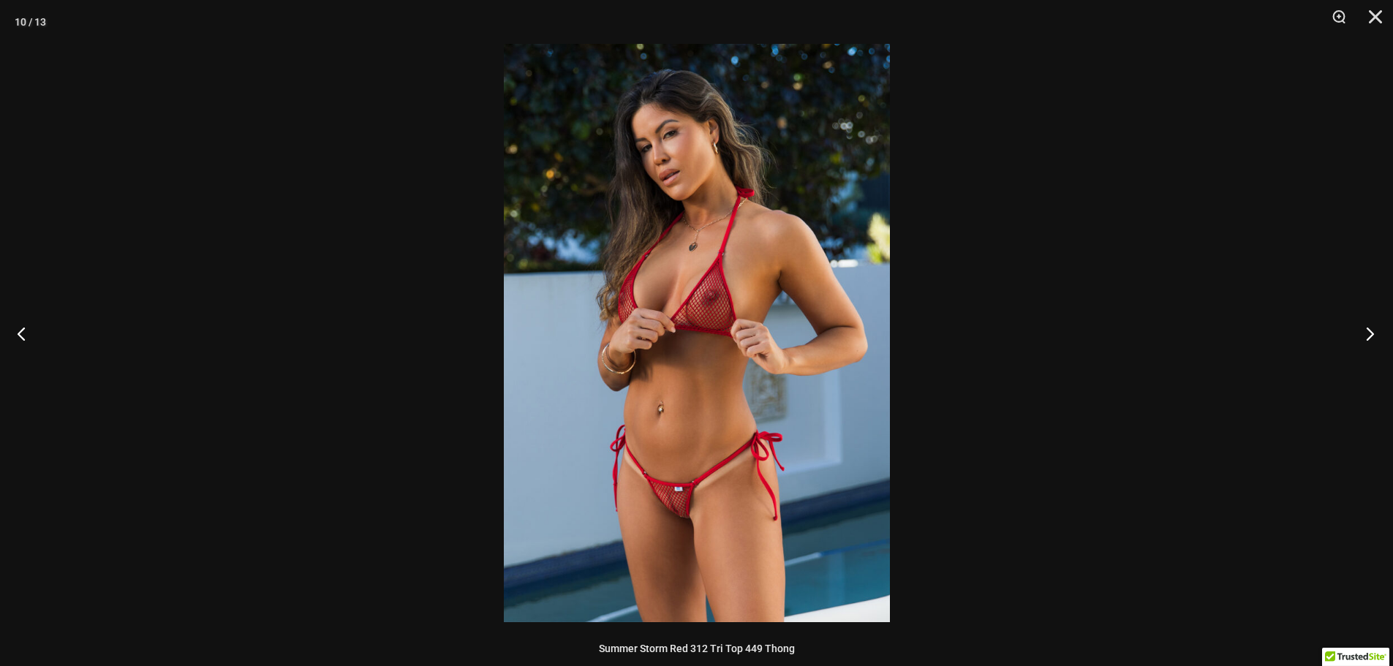
click at [1367, 333] on button "Next" at bounding box center [1365, 333] width 55 height 73
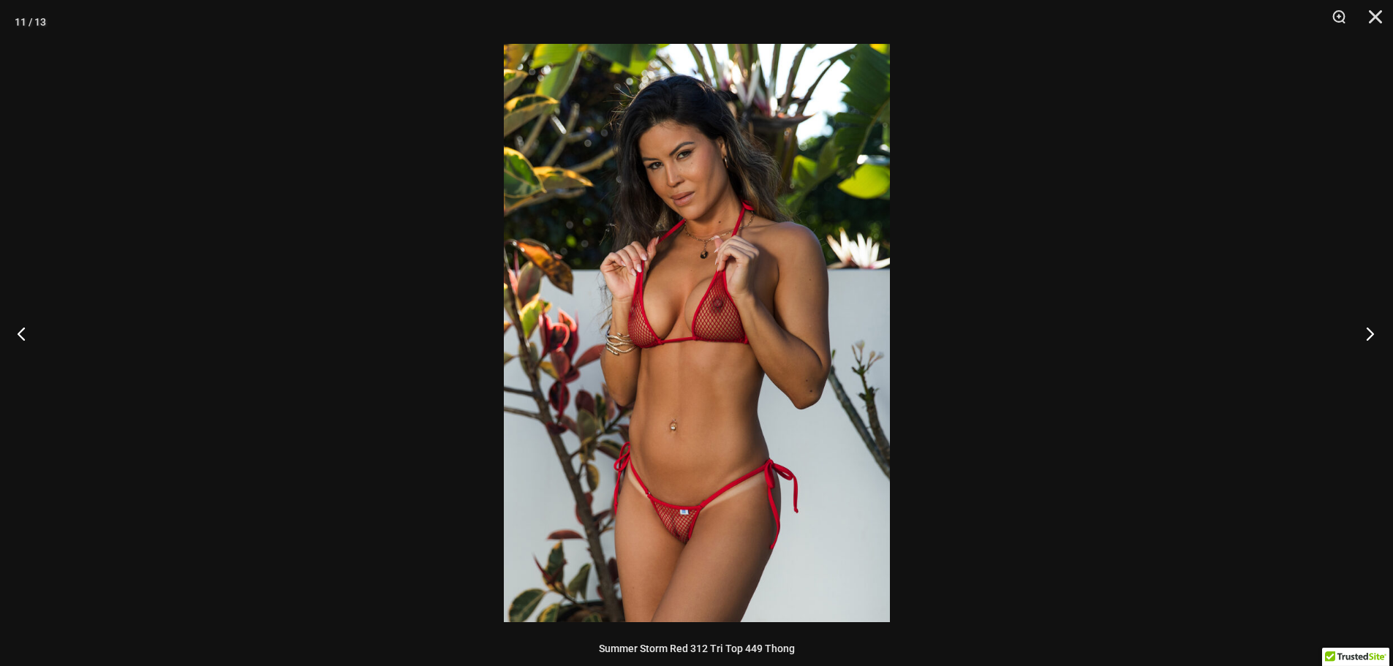
click at [1366, 333] on button "Next" at bounding box center [1365, 333] width 55 height 73
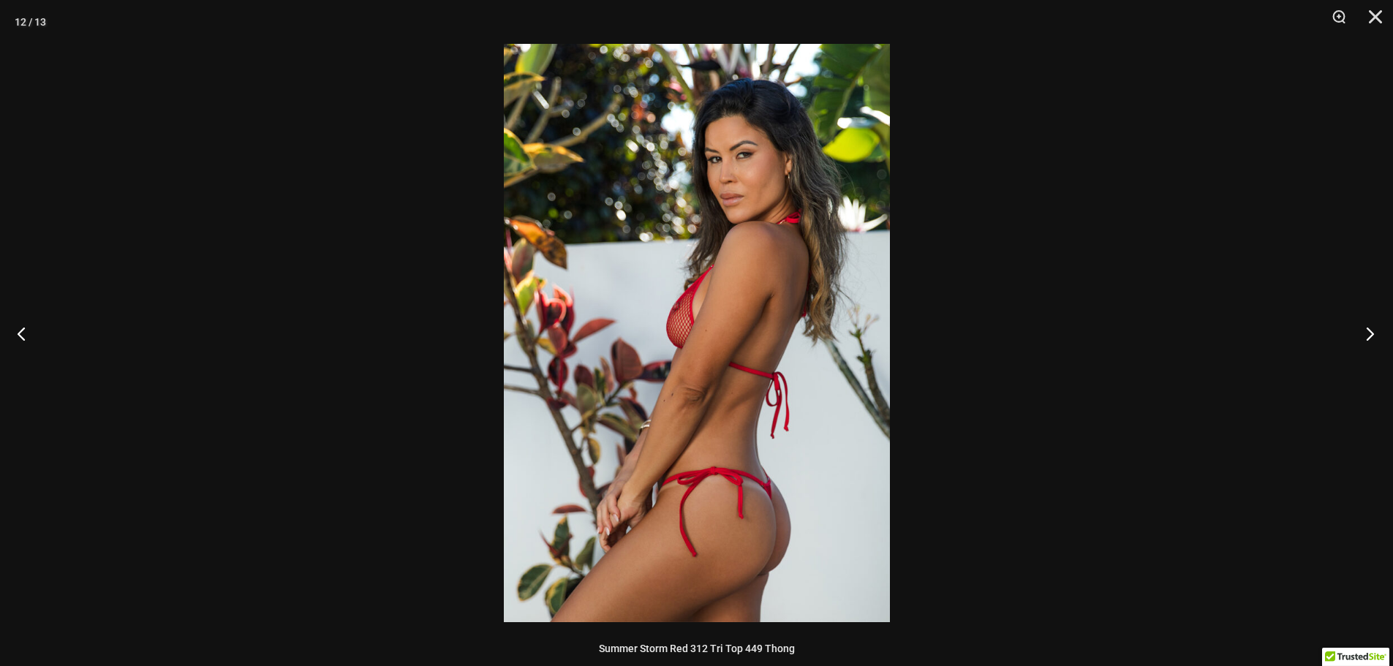
click at [1366, 333] on button "Next" at bounding box center [1365, 333] width 55 height 73
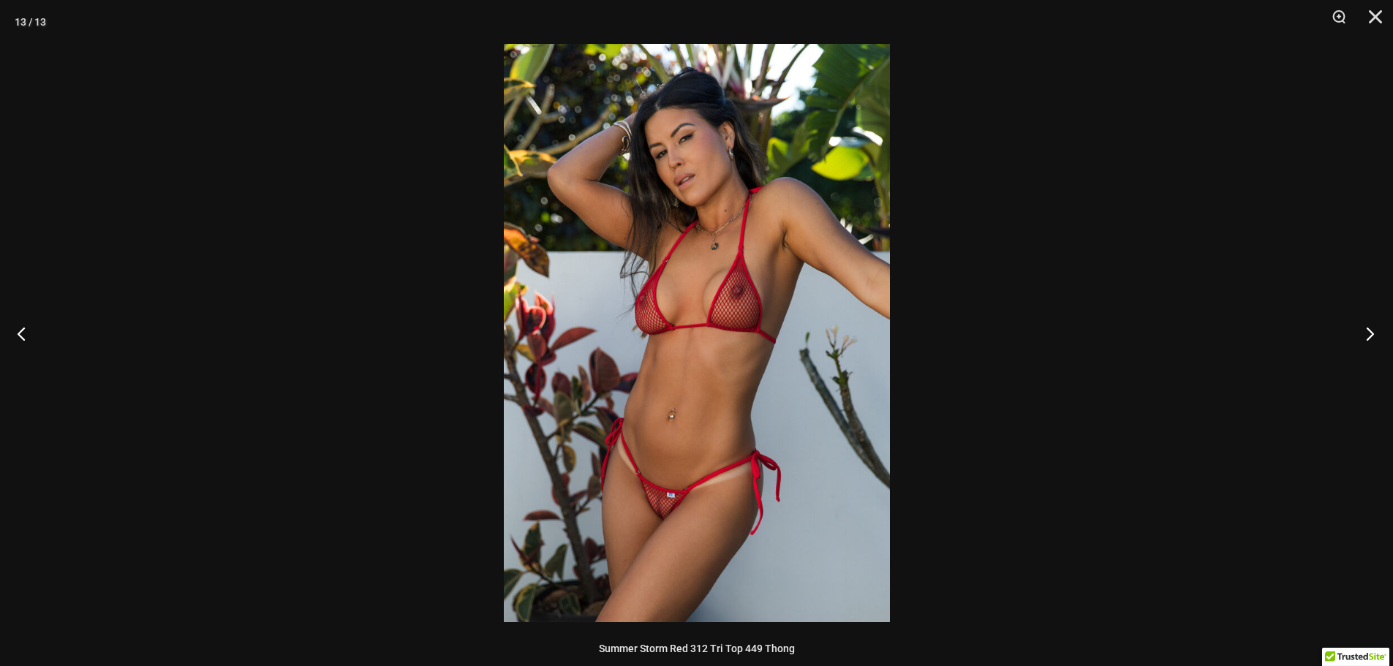
click at [1366, 333] on button "Next" at bounding box center [1365, 333] width 55 height 73
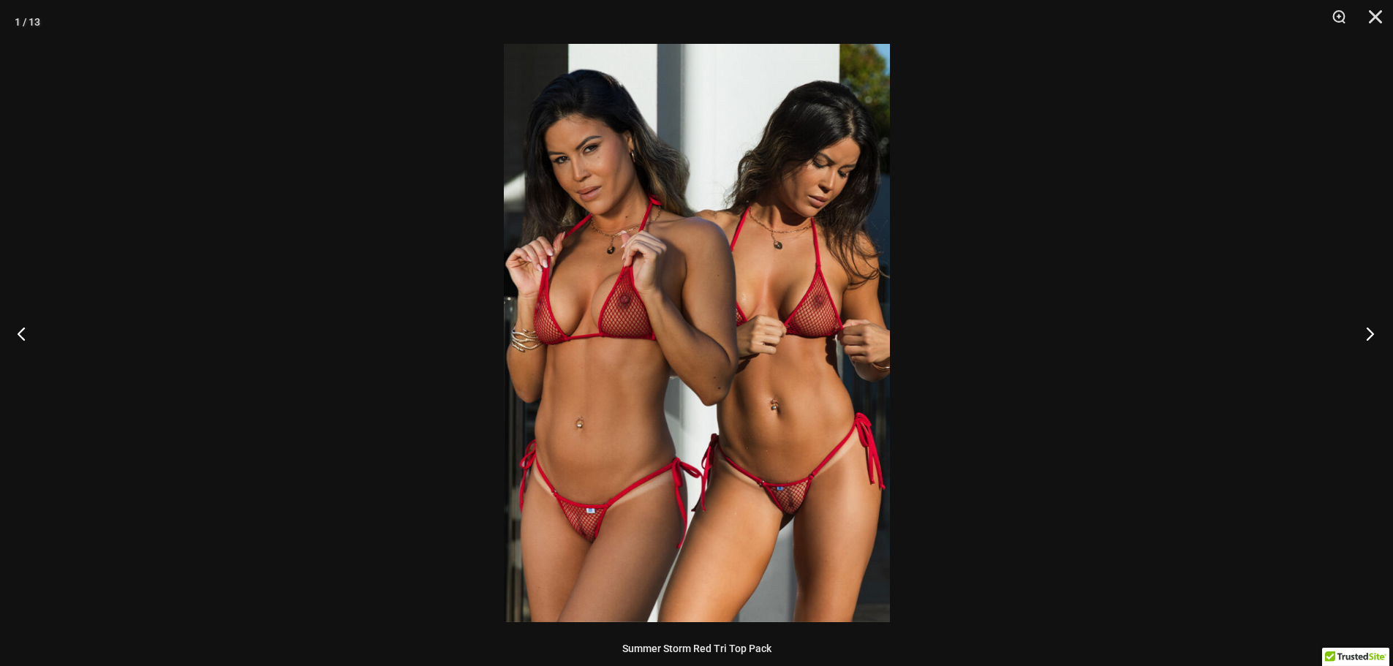
click at [1366, 333] on button "Next" at bounding box center [1365, 333] width 55 height 73
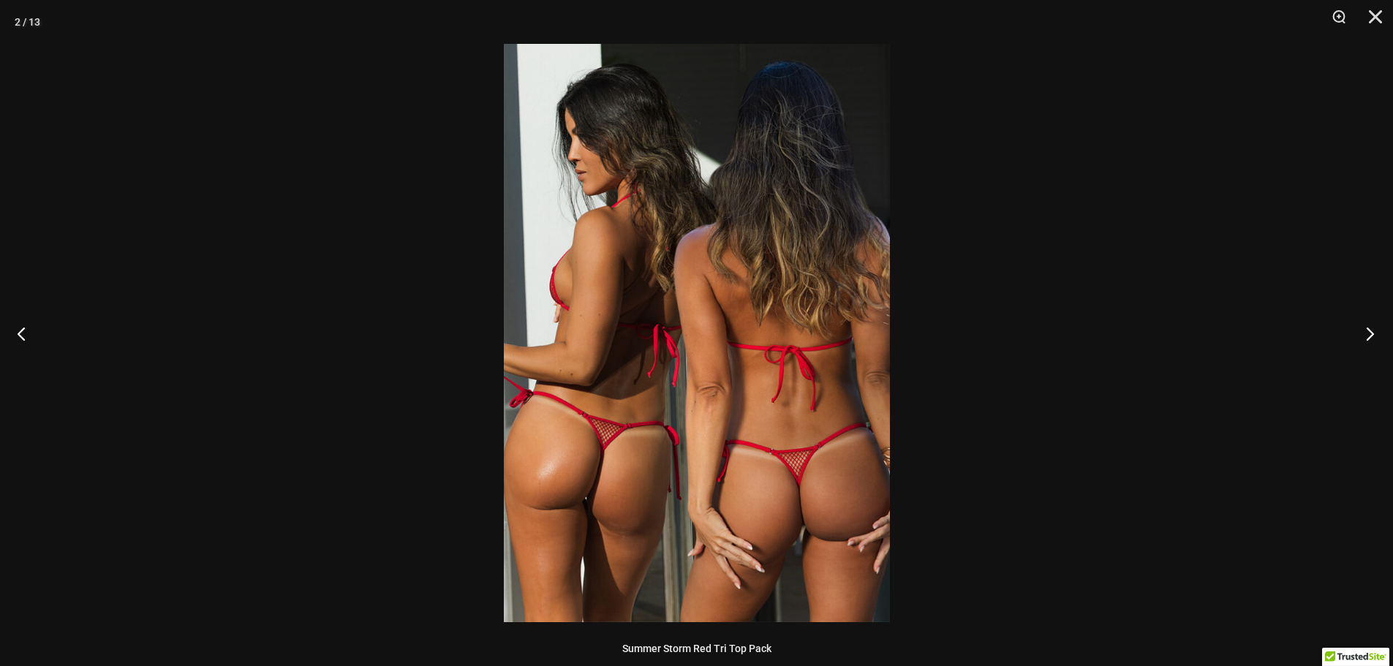
click at [1366, 333] on button "Next" at bounding box center [1365, 333] width 55 height 73
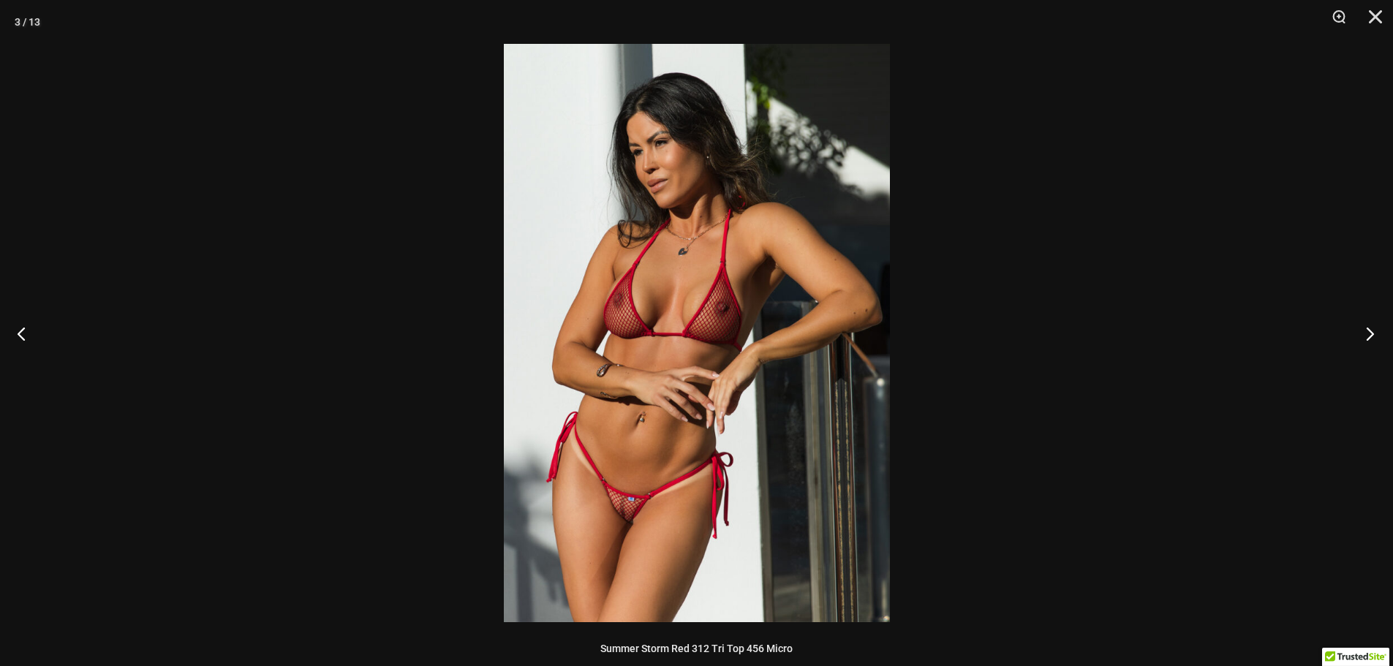
click at [1366, 333] on button "Next" at bounding box center [1365, 333] width 55 height 73
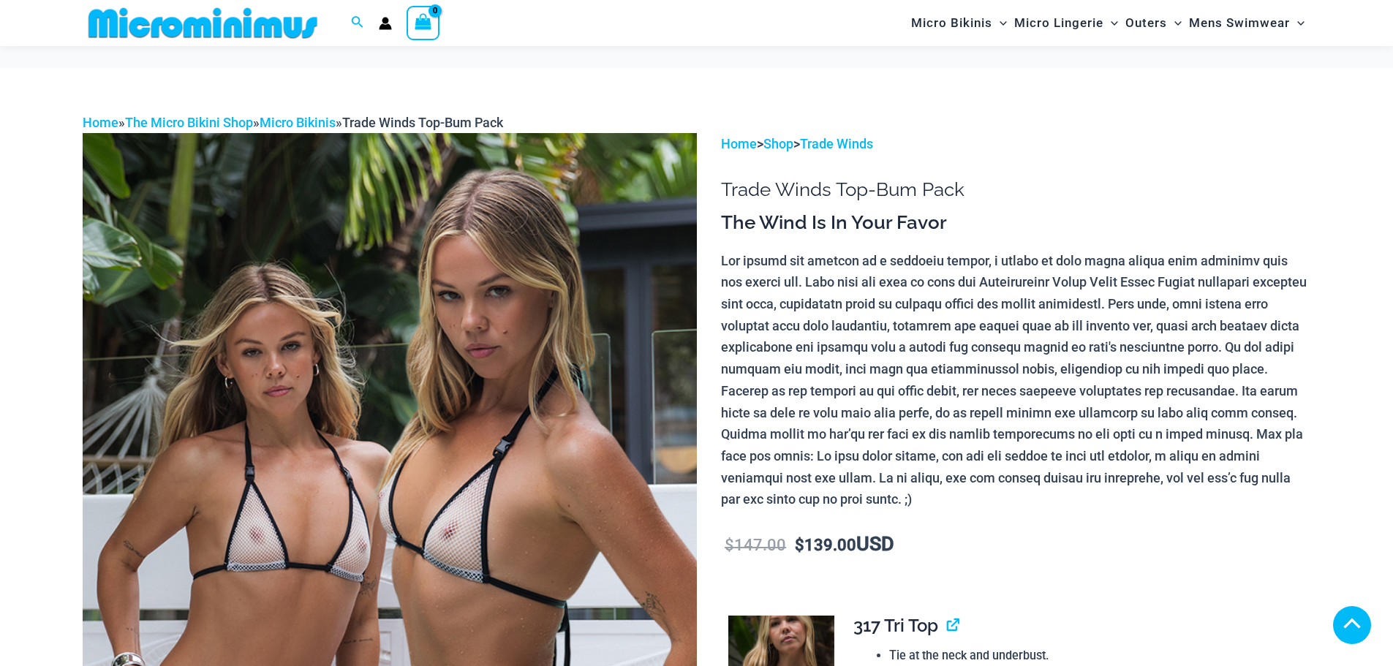
scroll to position [360, 0]
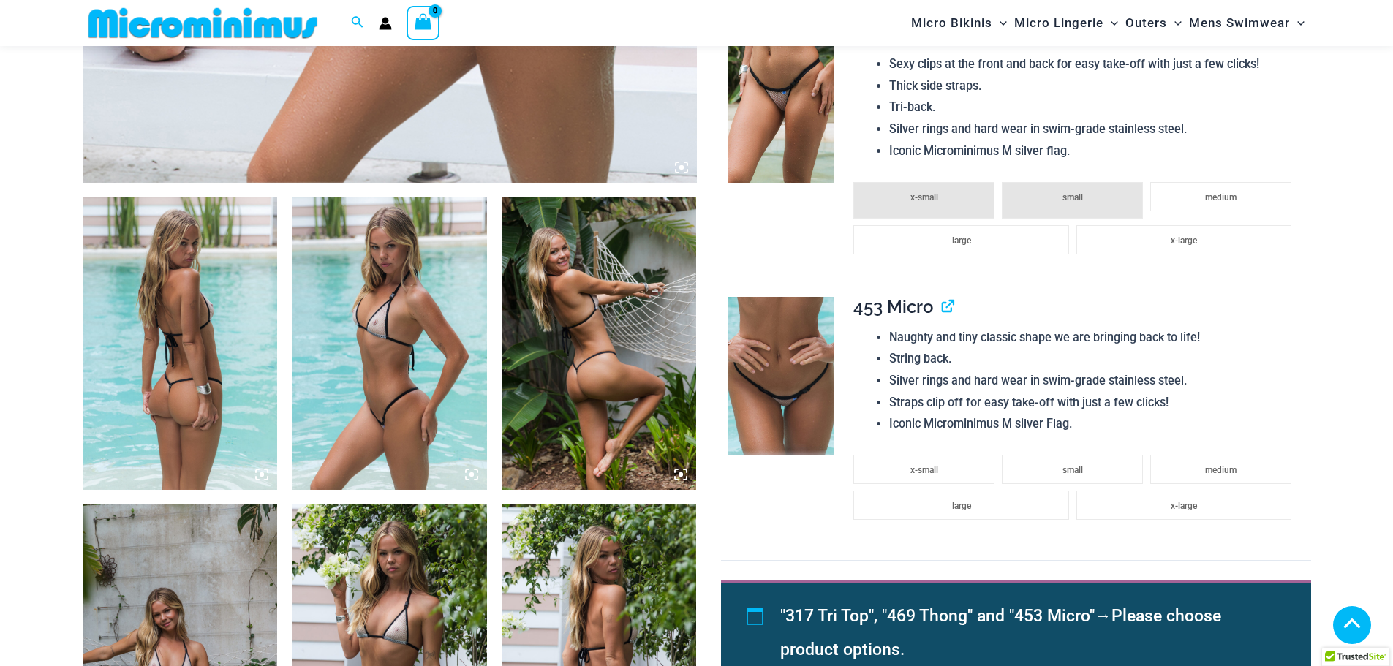
click at [262, 474] on icon at bounding box center [262, 474] width 4 height 4
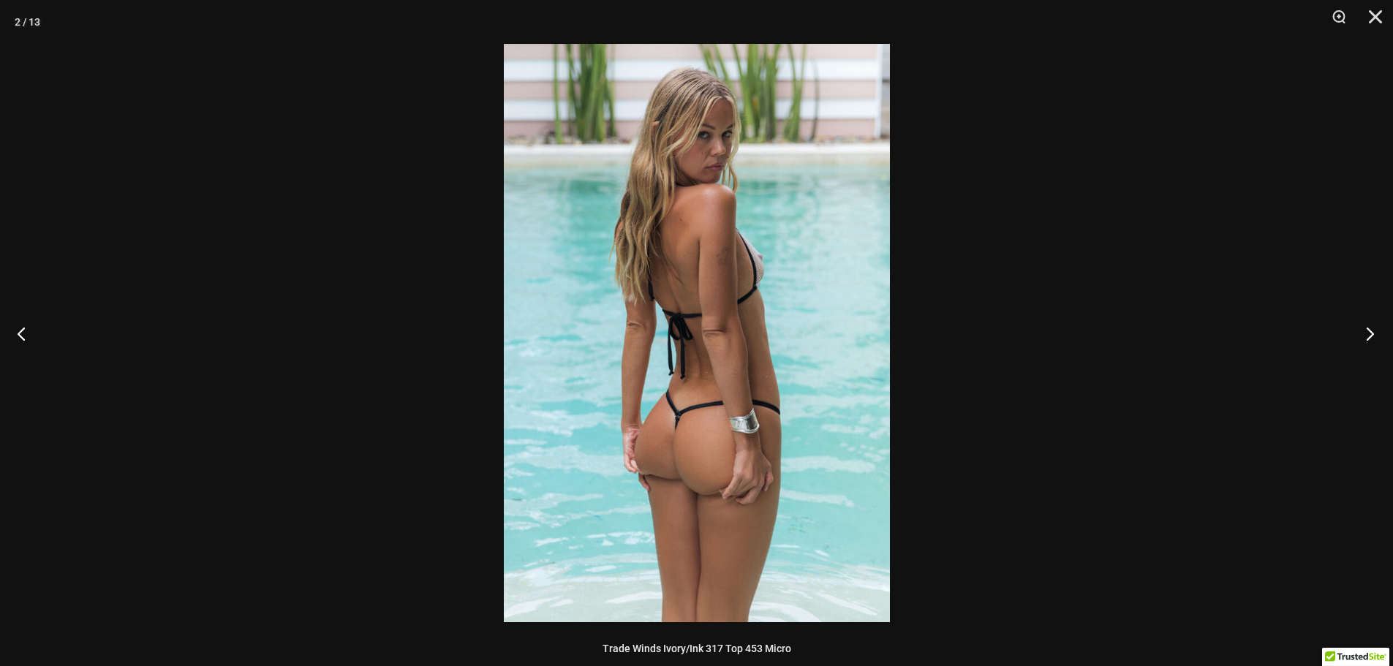
click at [1369, 340] on button "Next" at bounding box center [1365, 333] width 55 height 73
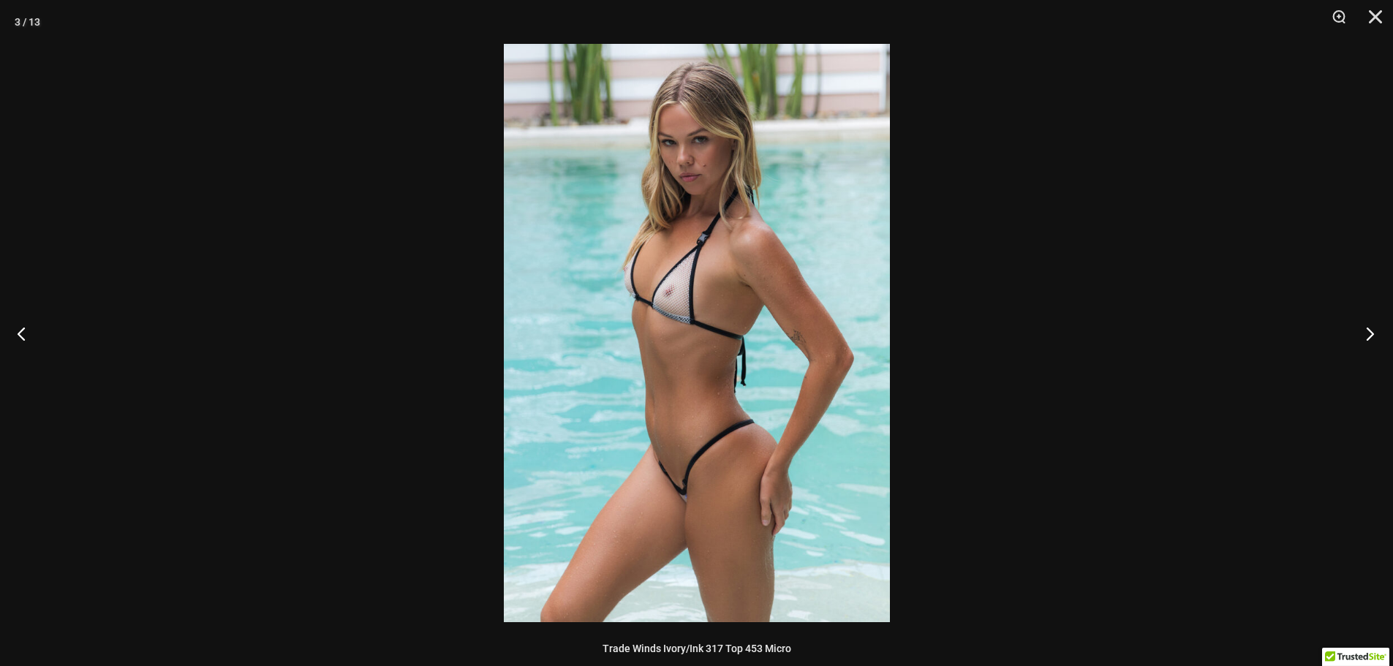
click at [1369, 340] on button "Next" at bounding box center [1365, 333] width 55 height 73
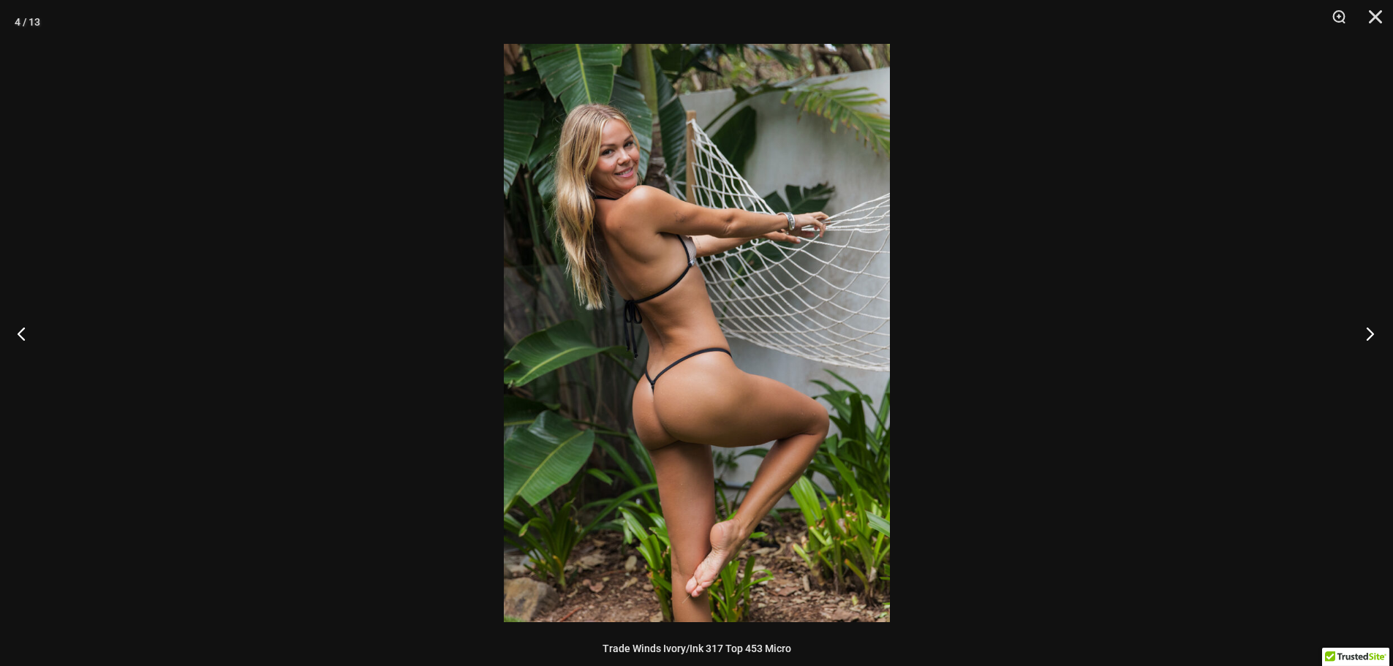
click at [1369, 340] on button "Next" at bounding box center [1365, 333] width 55 height 73
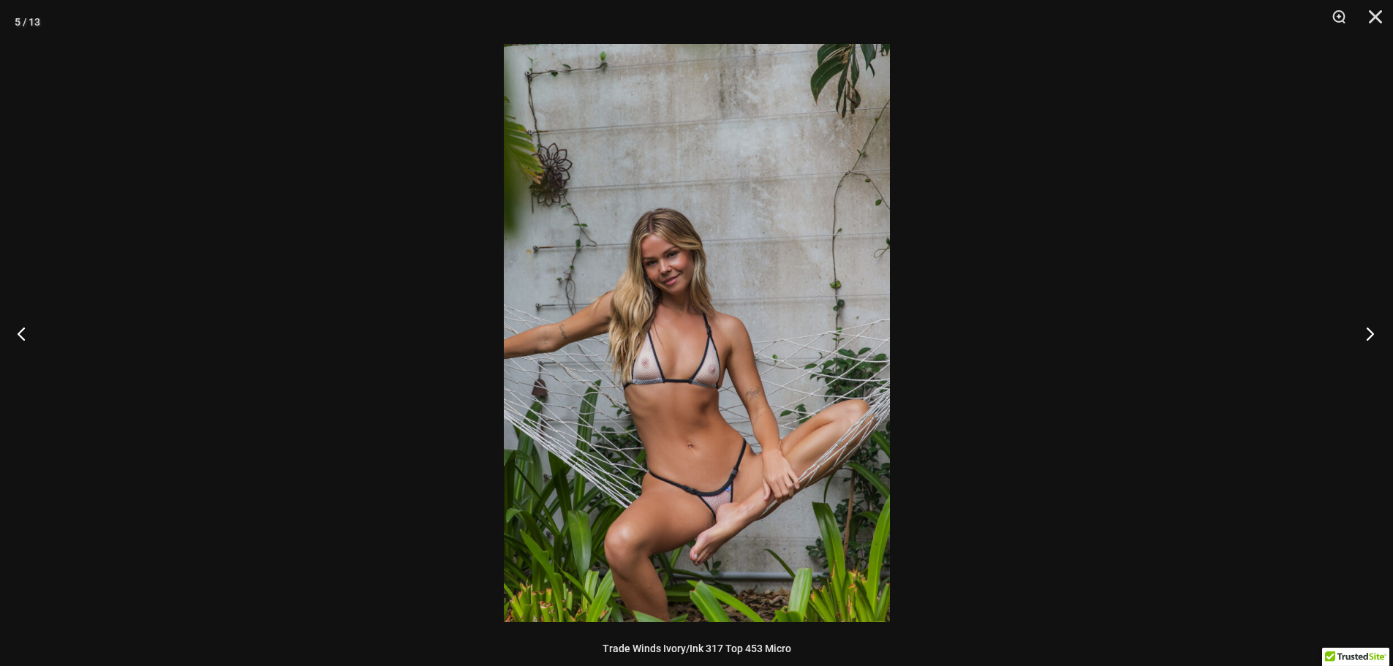
click at [1368, 339] on button "Next" at bounding box center [1365, 333] width 55 height 73
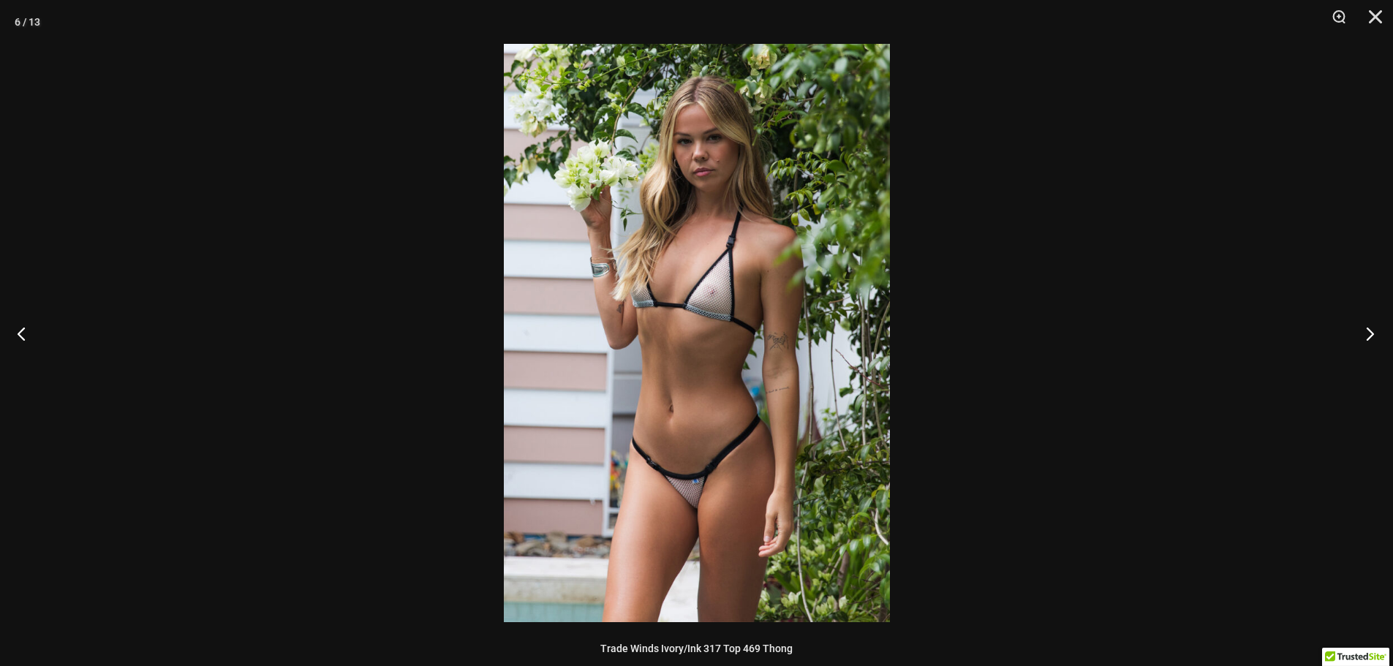
click at [1368, 339] on button "Next" at bounding box center [1365, 333] width 55 height 73
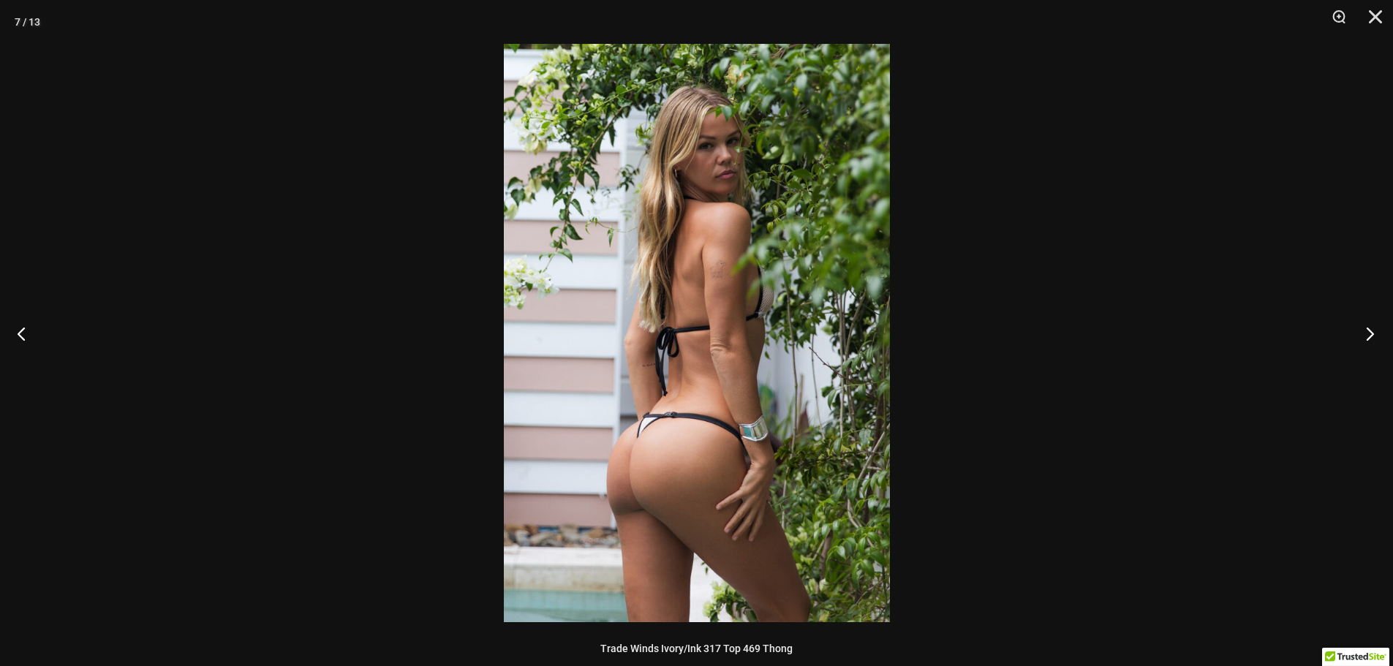
click at [1366, 338] on button "Next" at bounding box center [1365, 333] width 55 height 73
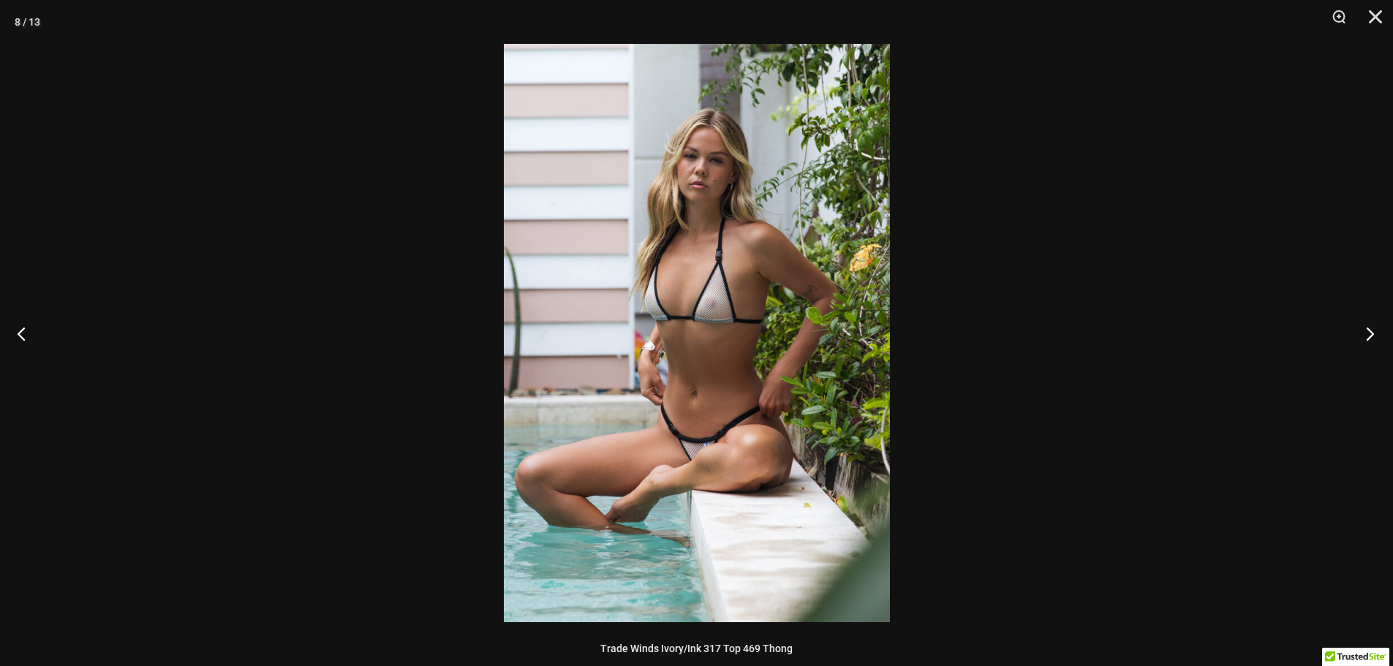
click at [1366, 338] on button "Next" at bounding box center [1365, 333] width 55 height 73
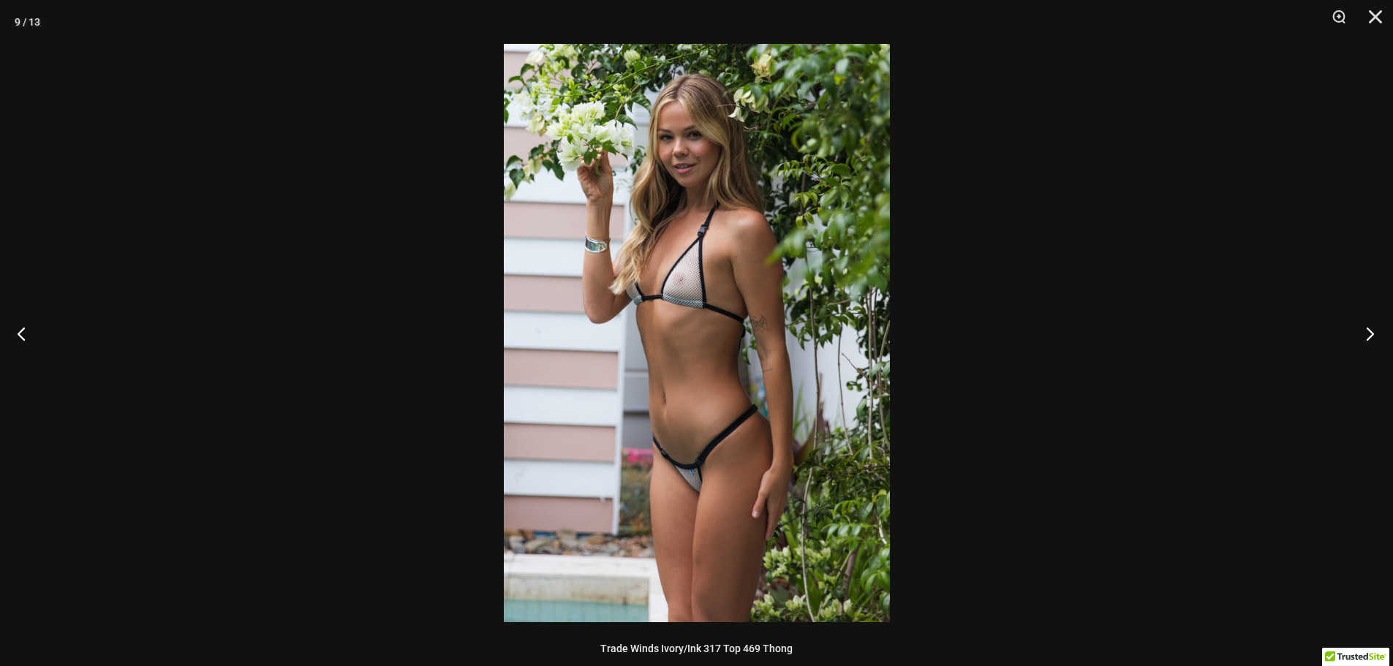
click at [1366, 338] on button "Next" at bounding box center [1365, 333] width 55 height 73
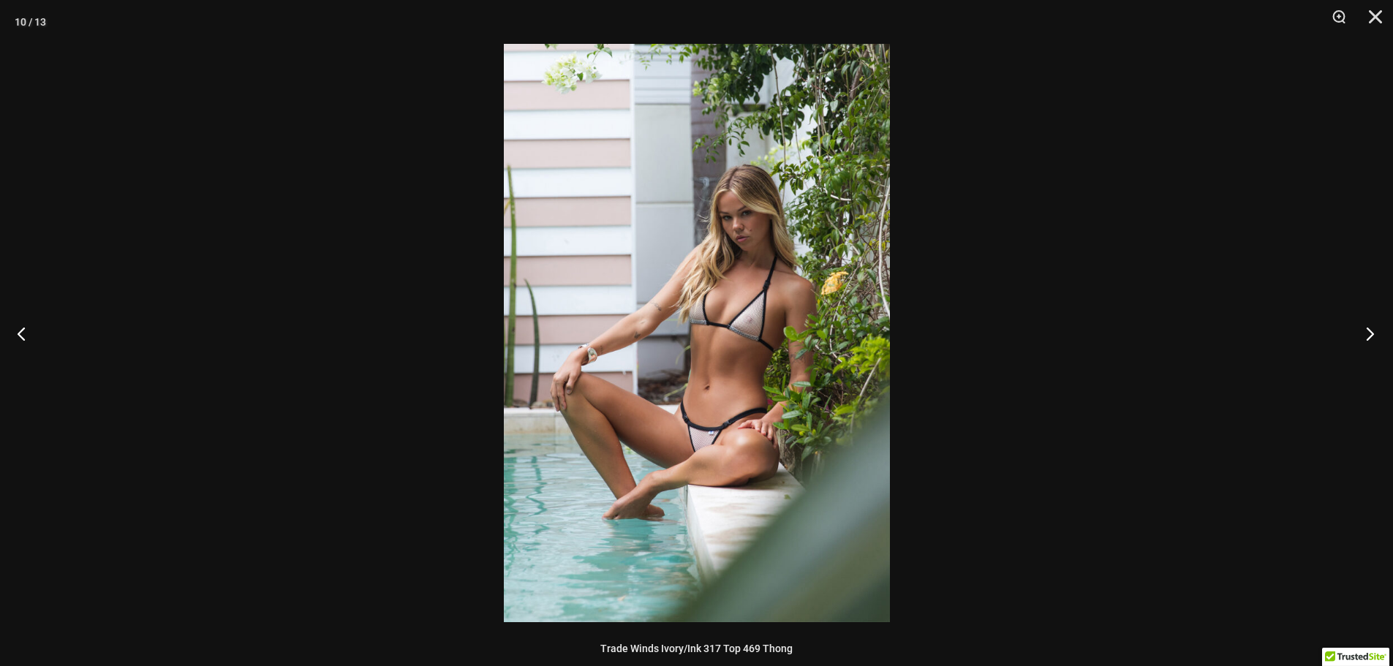
click at [1366, 338] on button "Next" at bounding box center [1365, 333] width 55 height 73
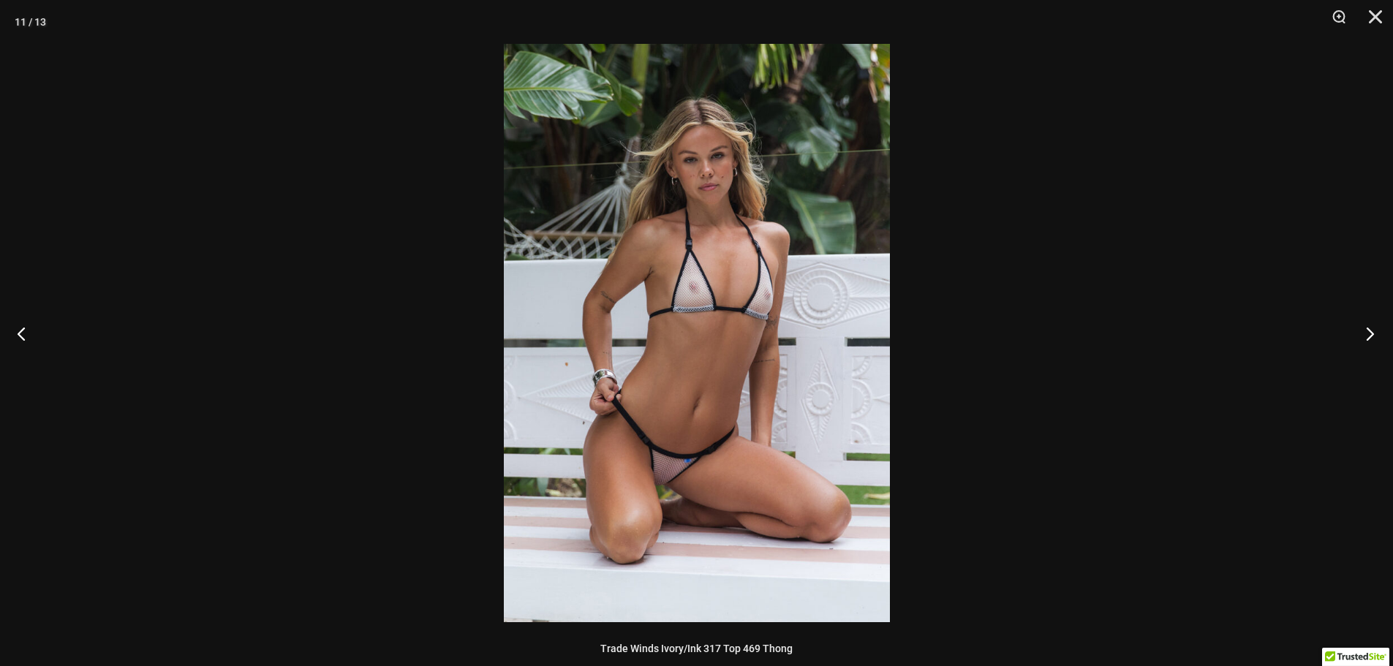
click at [1365, 338] on button "Next" at bounding box center [1365, 333] width 55 height 73
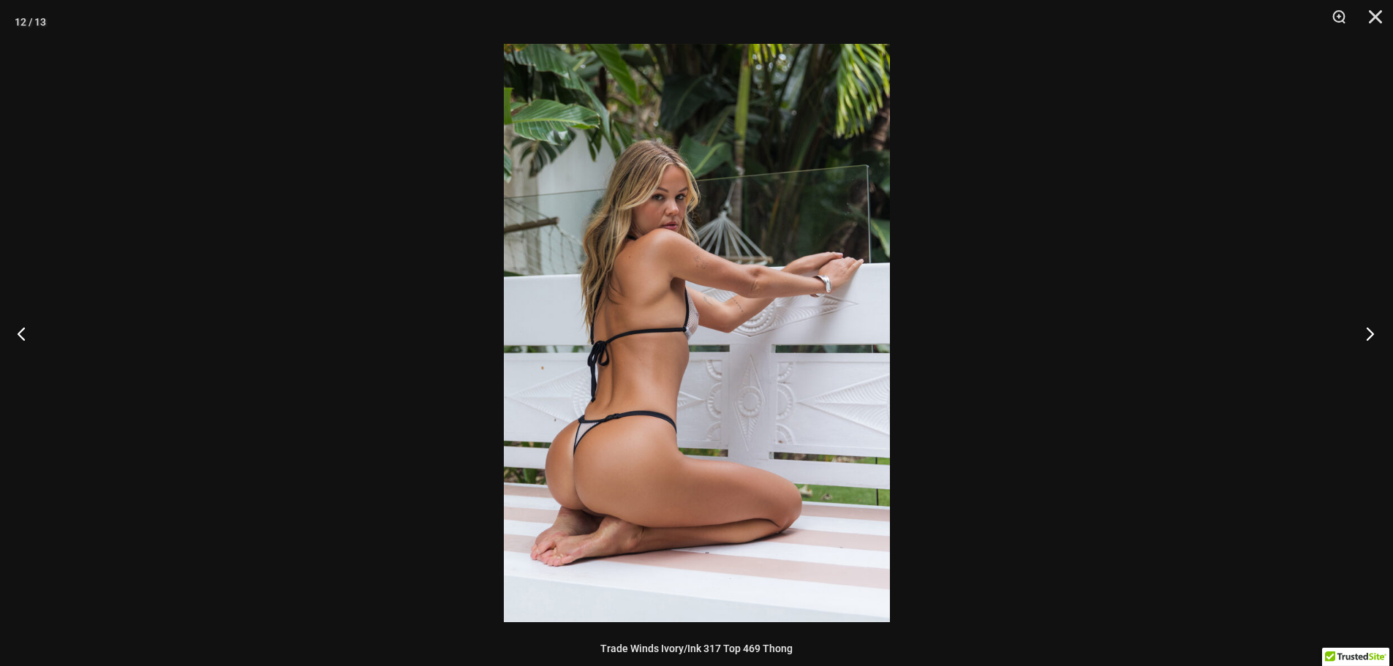
click at [1365, 338] on button "Next" at bounding box center [1365, 333] width 55 height 73
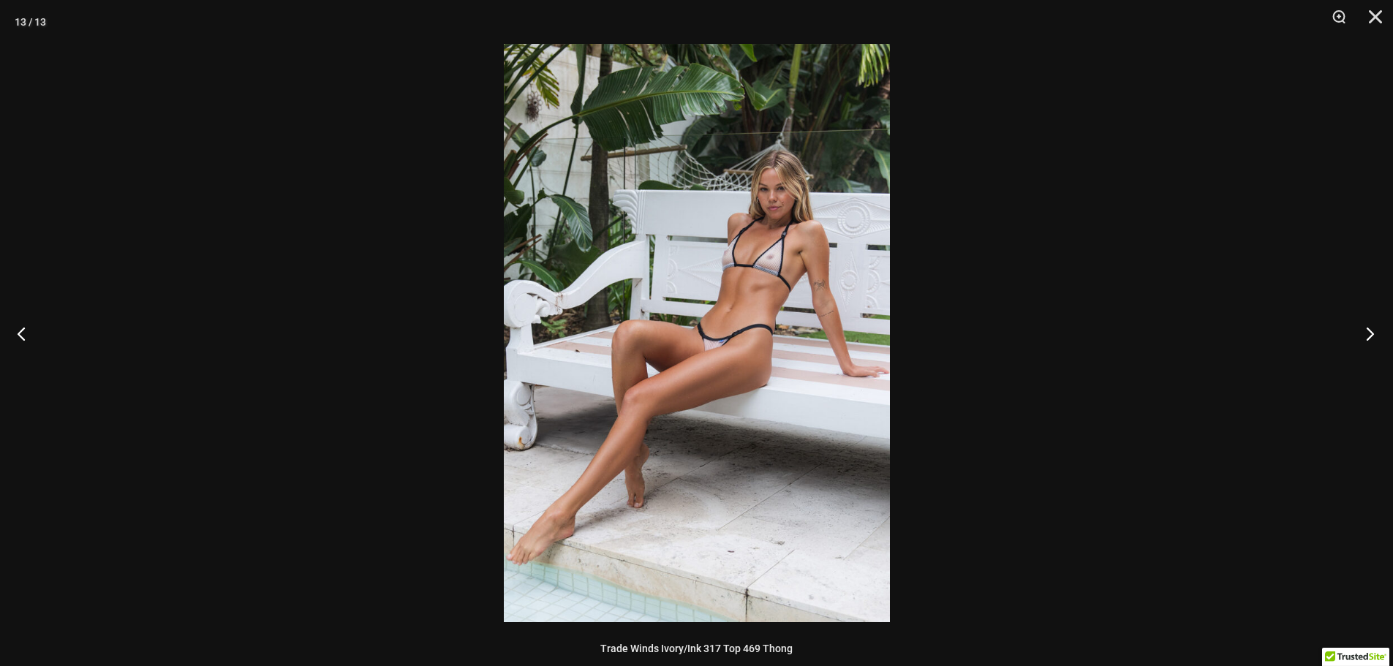
click at [1365, 338] on button "Next" at bounding box center [1365, 333] width 55 height 73
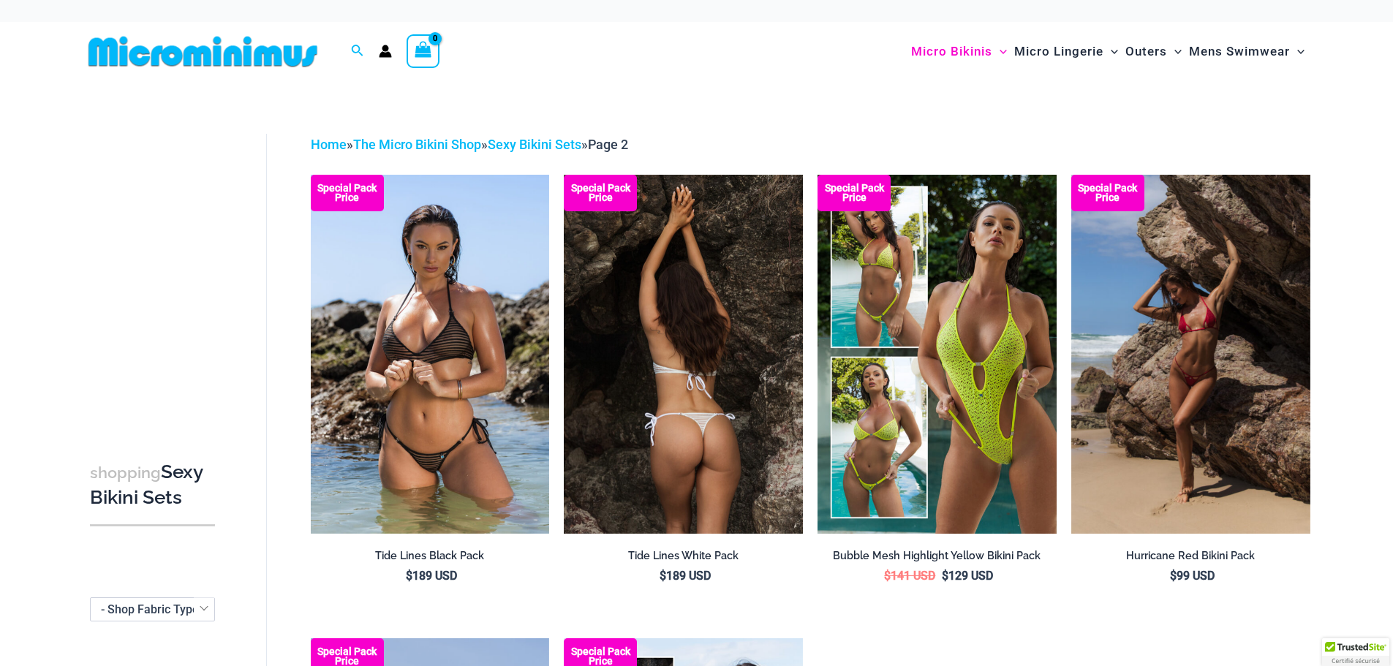
click at [721, 298] on img at bounding box center [683, 354] width 239 height 358
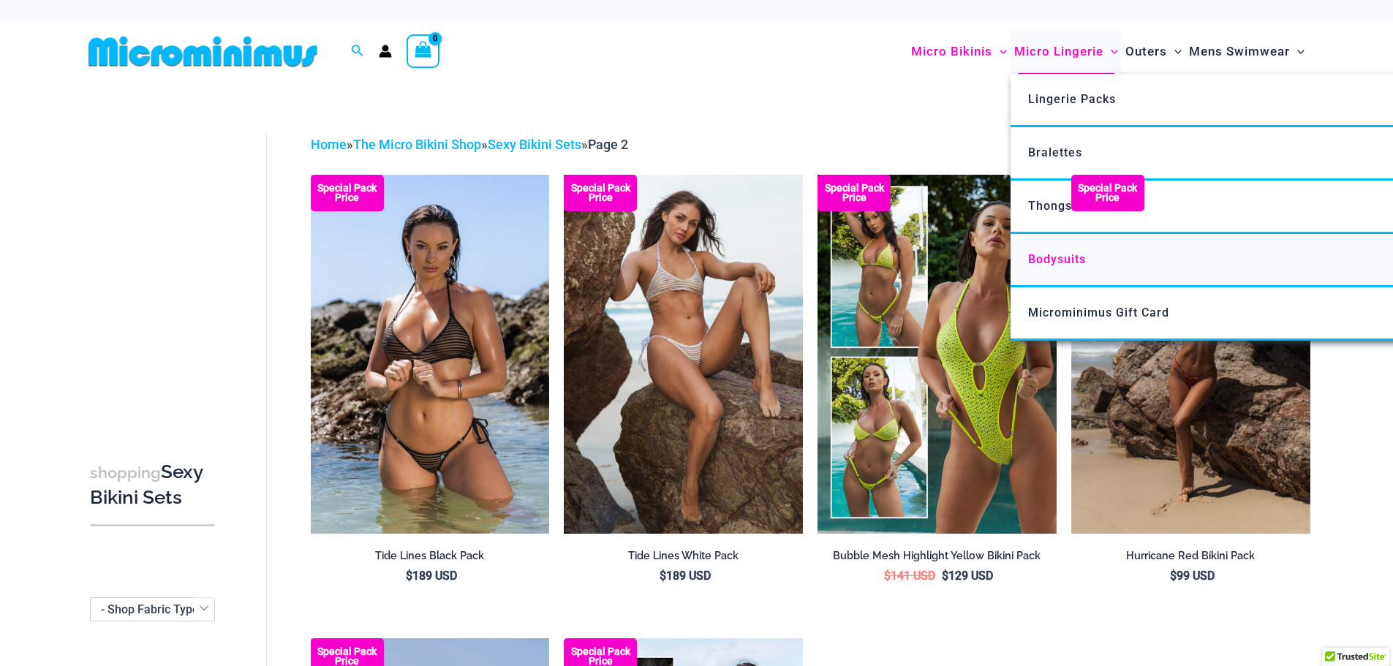
click at [1053, 260] on span "Bodysuits" at bounding box center [1057, 259] width 58 height 14
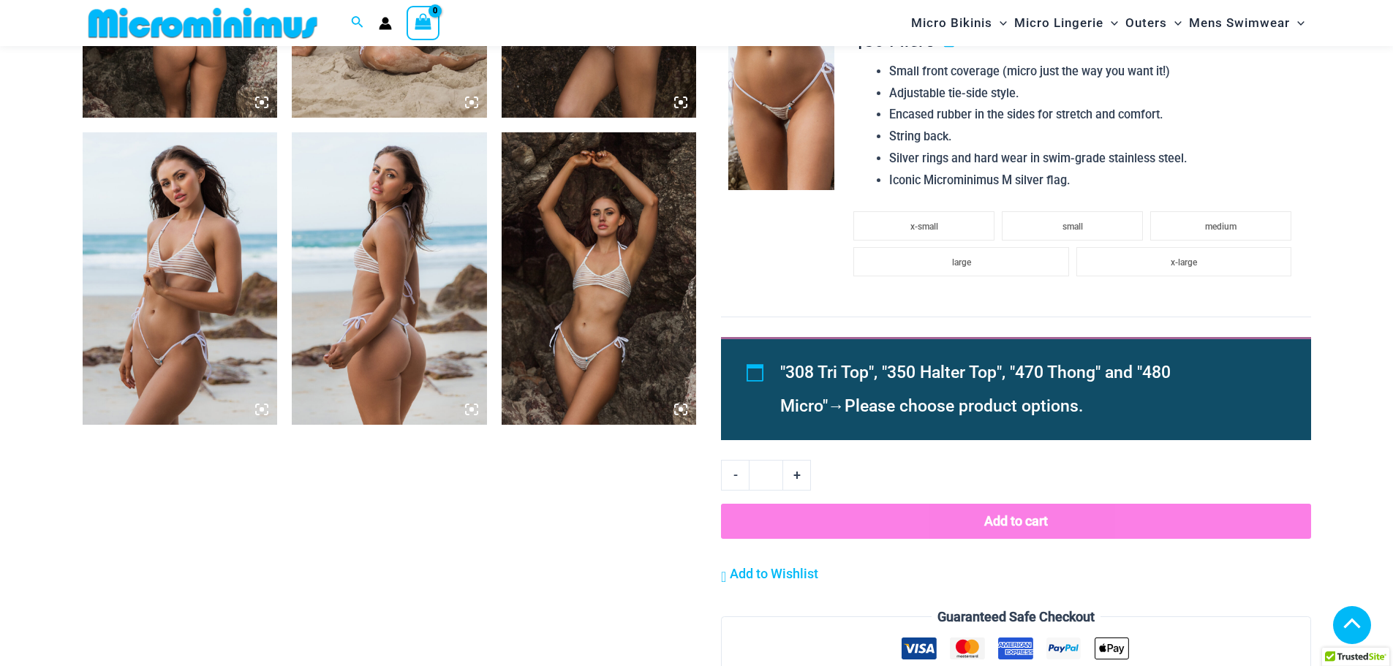
scroll to position [1303, 0]
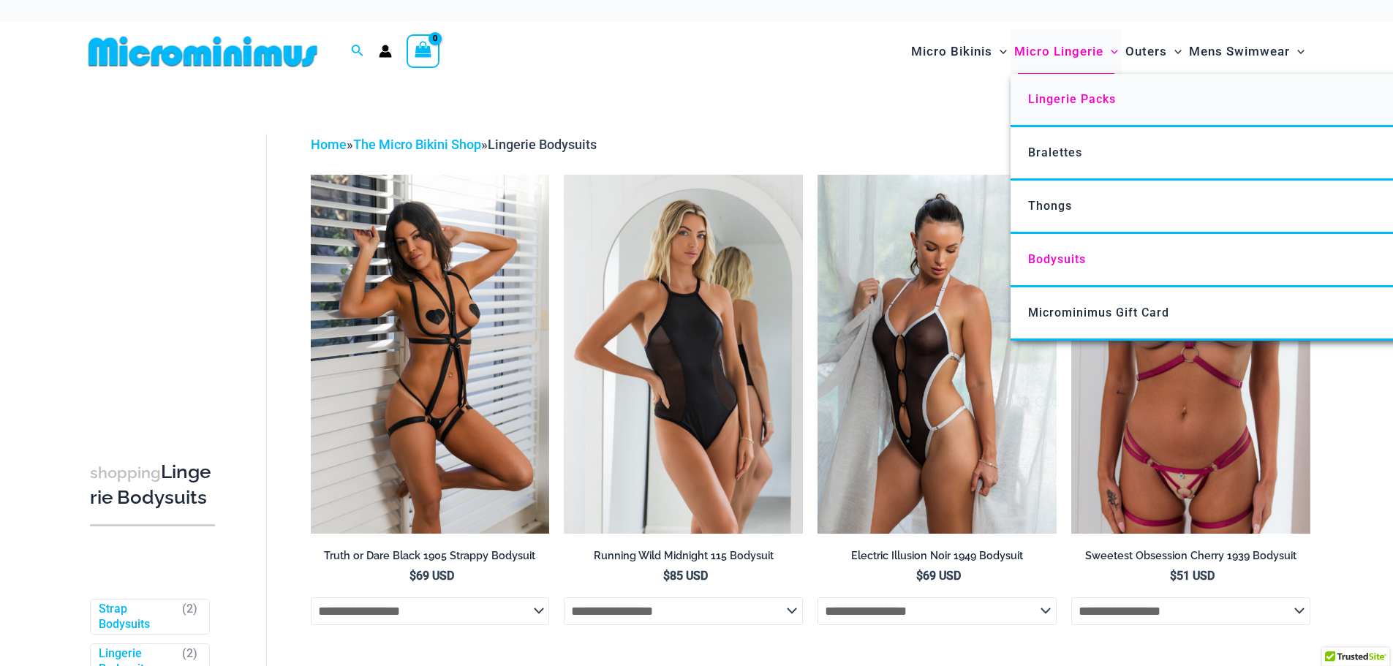
click at [1091, 99] on span "Lingerie Packs" at bounding box center [1072, 99] width 88 height 14
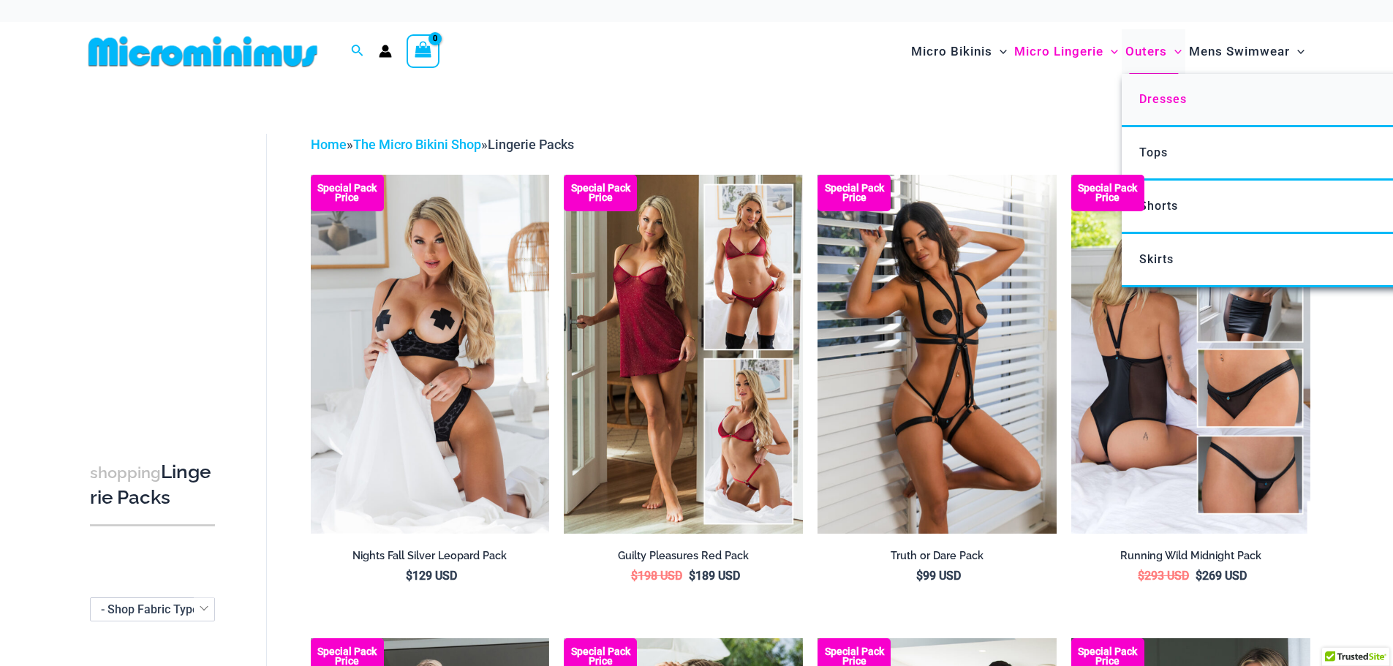
click at [1159, 100] on span "Dresses" at bounding box center [1163, 99] width 48 height 14
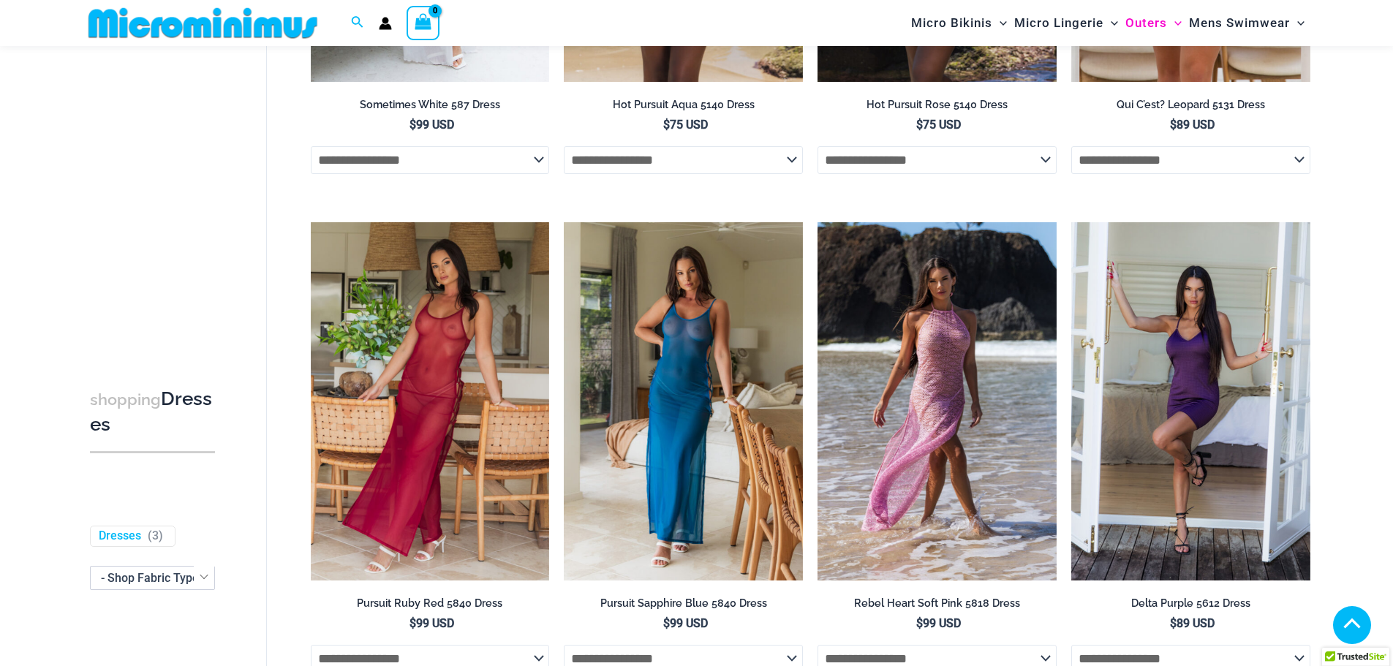
scroll to position [937, 0]
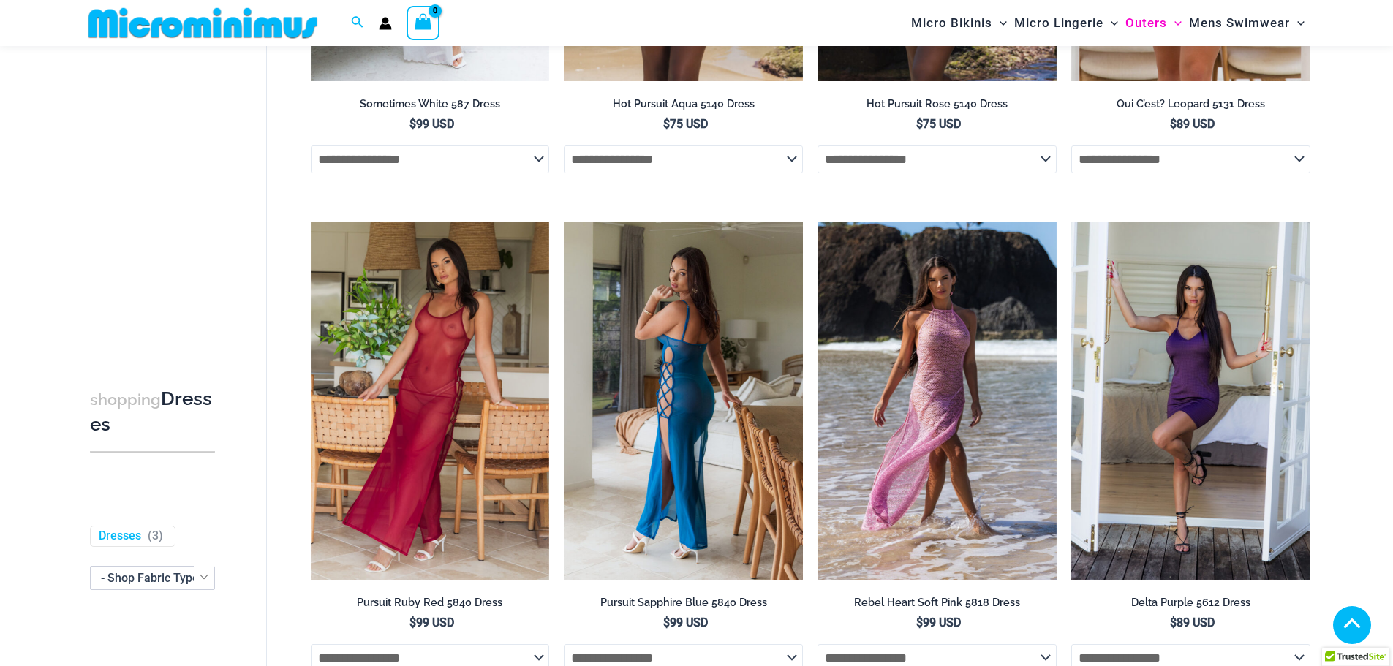
click at [719, 290] on img at bounding box center [683, 401] width 239 height 358
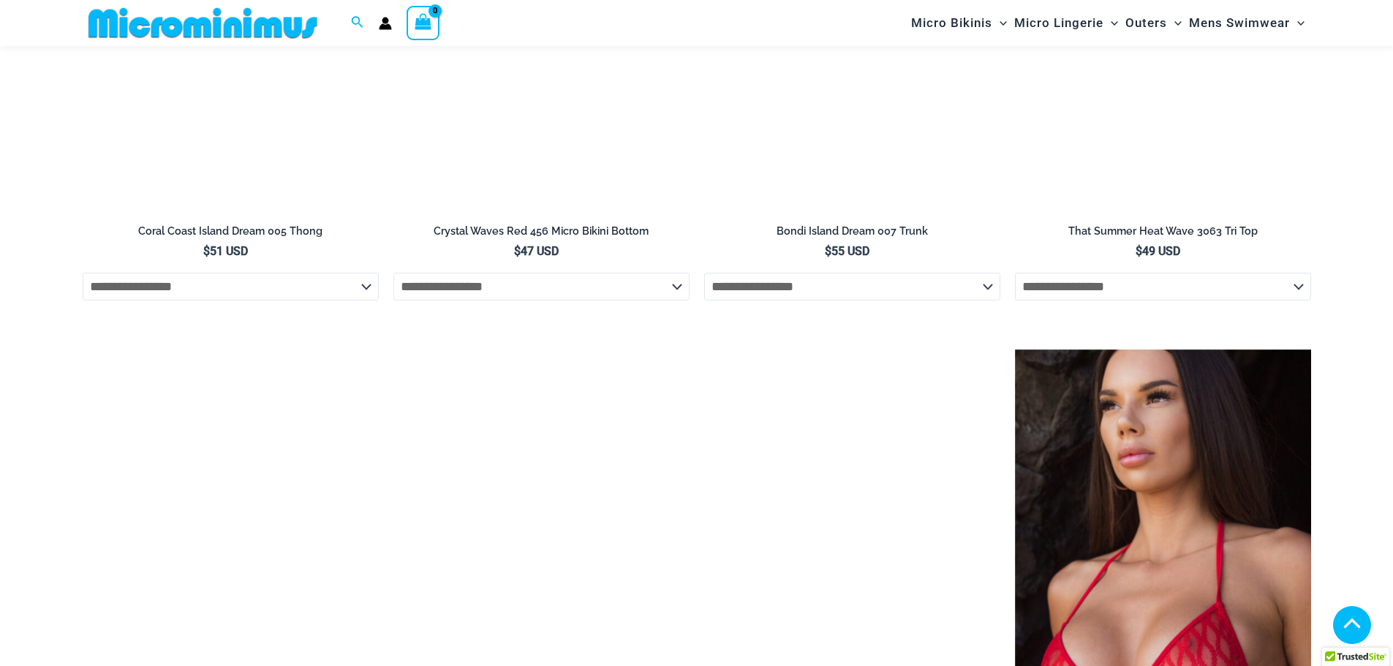
scroll to position [1961, 0]
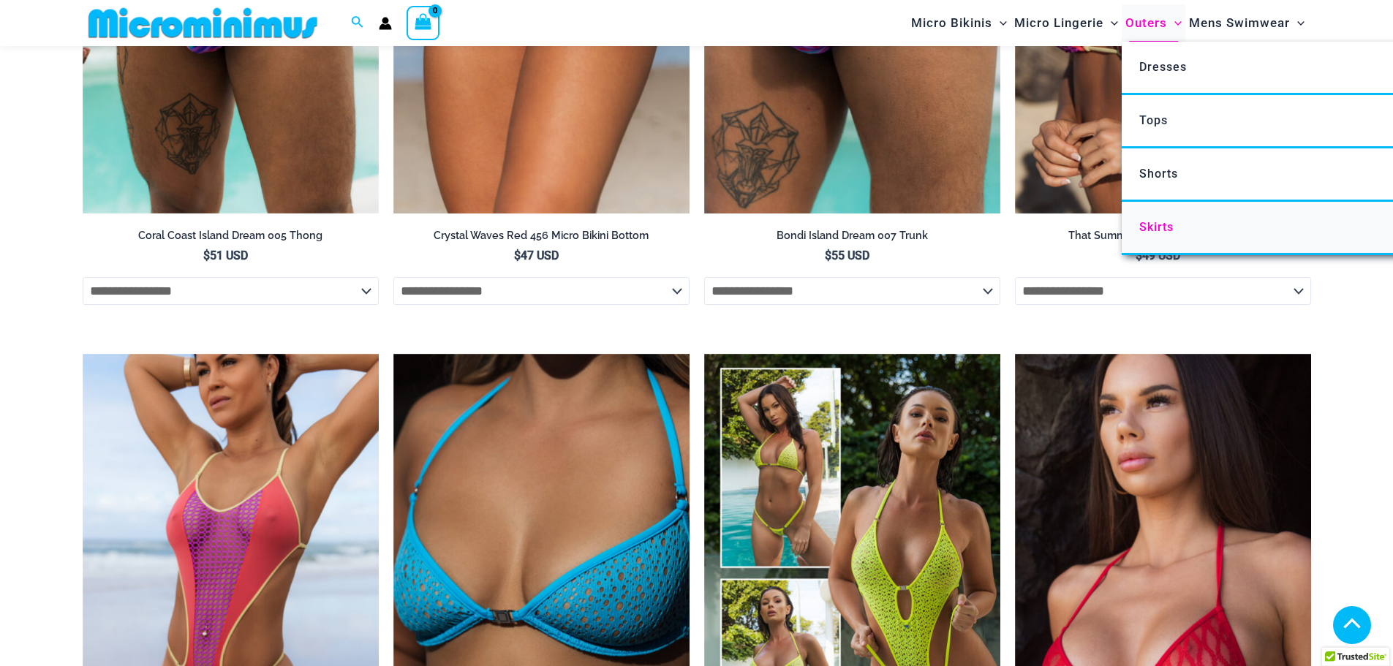
click at [1158, 229] on span "Skirts" at bounding box center [1156, 227] width 34 height 14
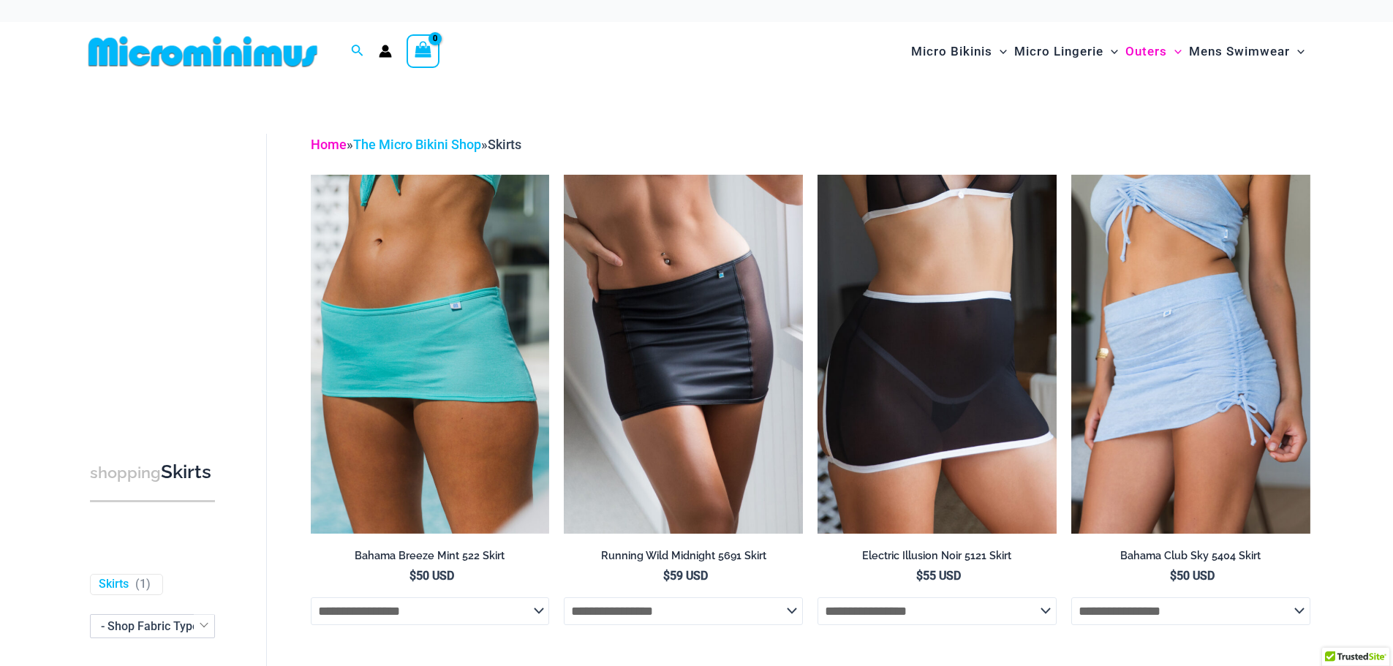
click at [325, 138] on link "Home" at bounding box center [329, 144] width 36 height 15
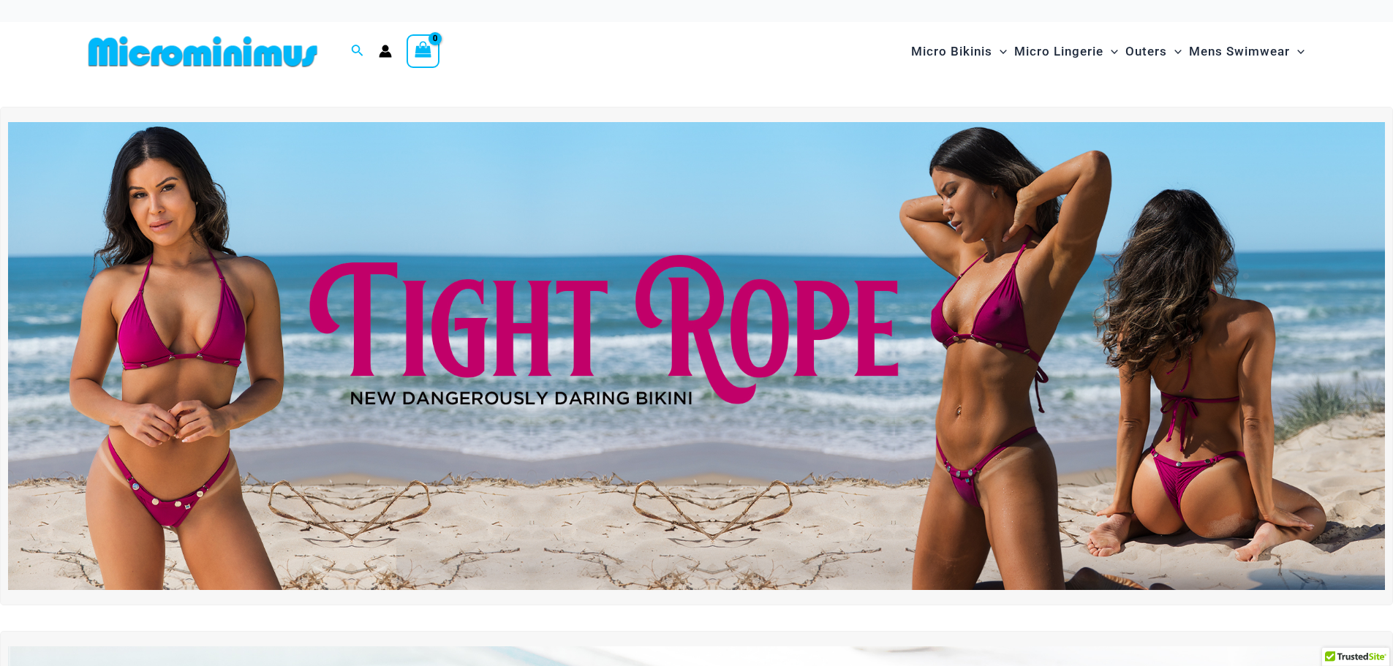
click at [268, 50] on img at bounding box center [203, 51] width 241 height 33
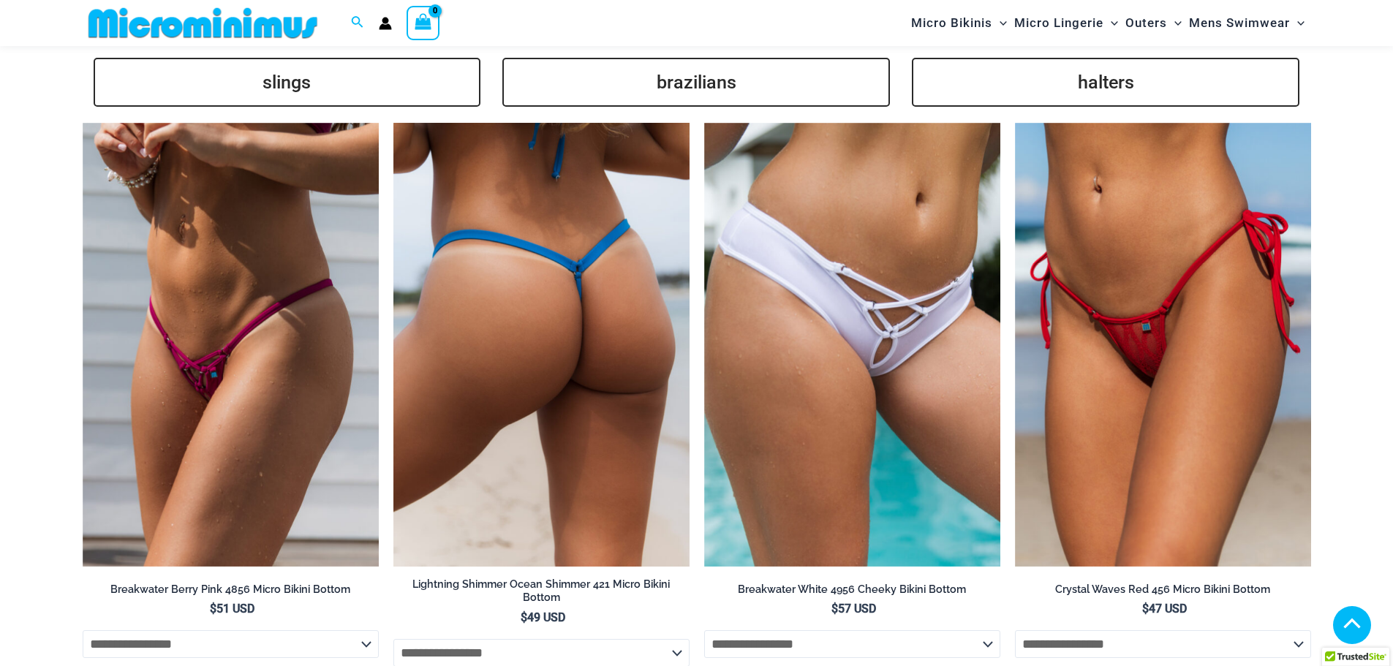
scroll to position [3790, 0]
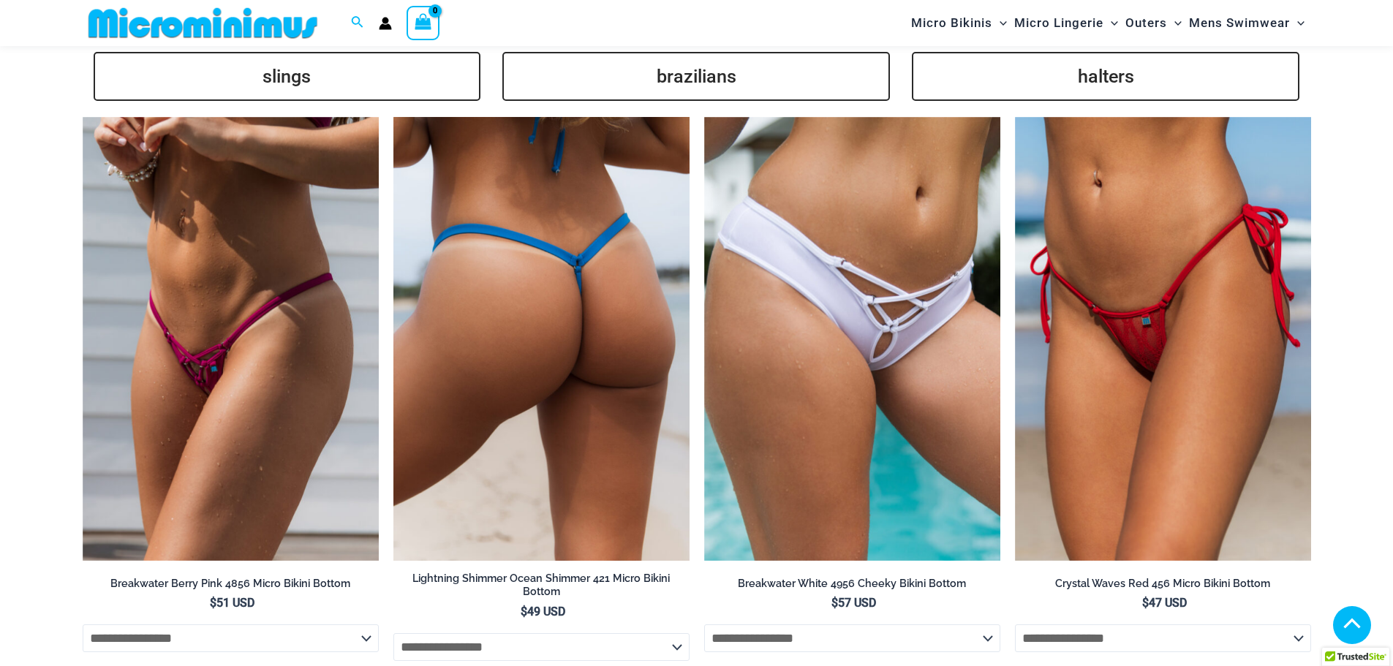
click at [550, 275] on img at bounding box center [541, 339] width 296 height 444
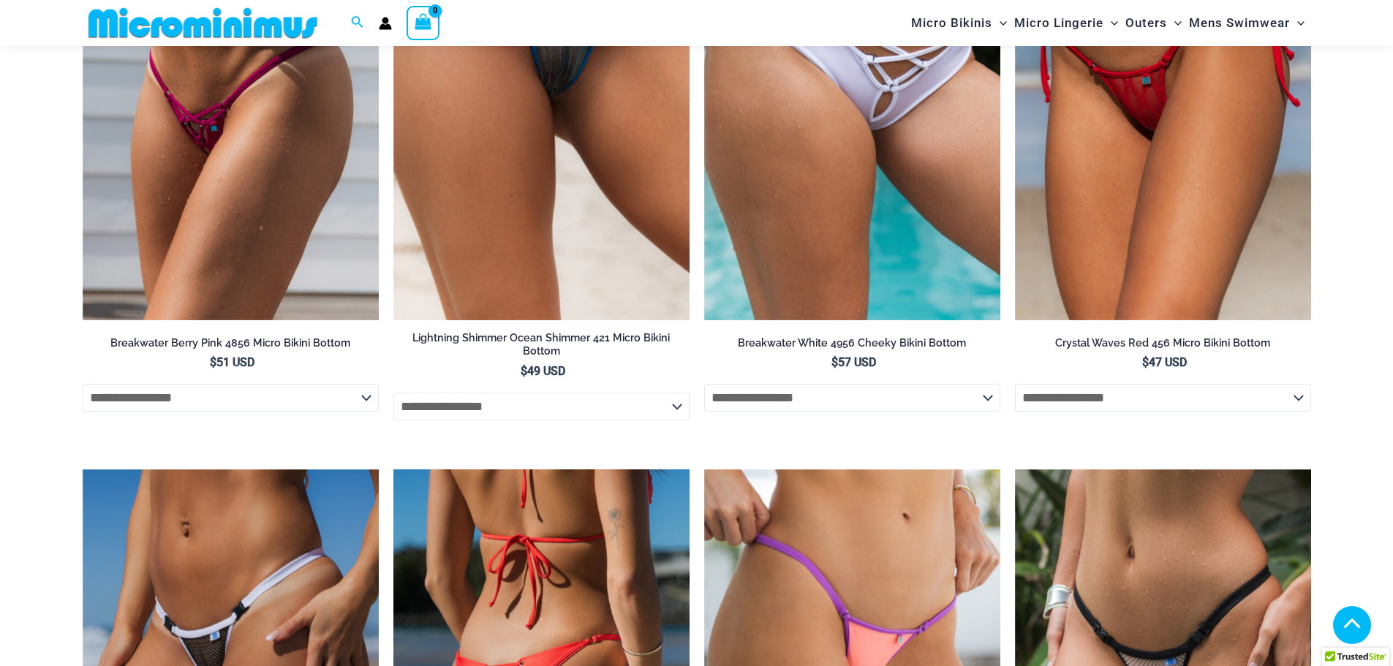
scroll to position [4229, 0]
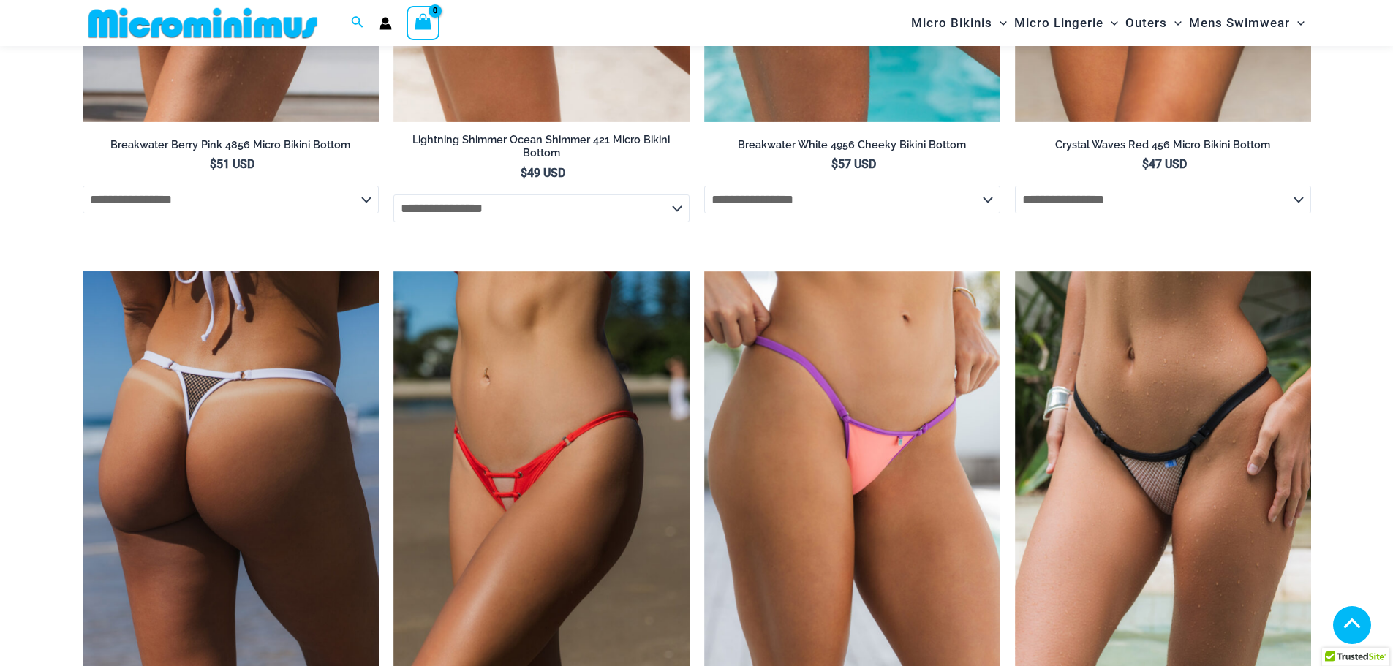
click at [233, 381] on img at bounding box center [231, 493] width 296 height 444
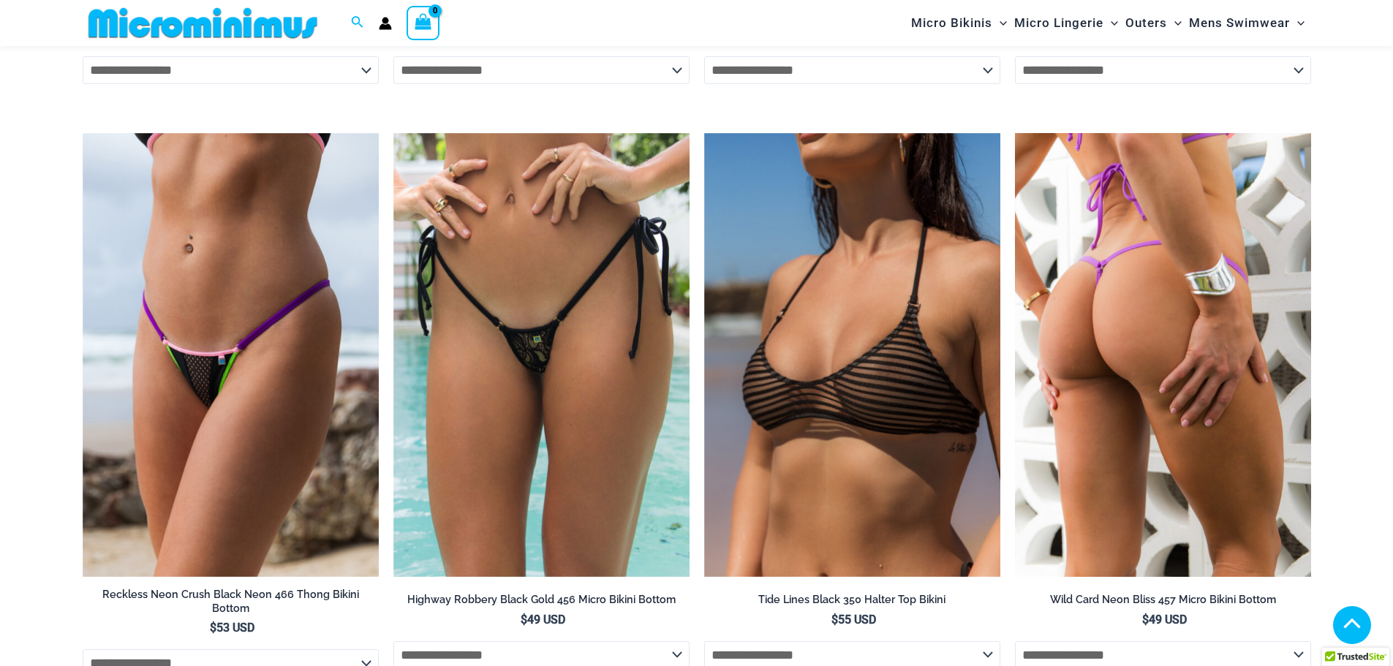
scroll to position [4960, 0]
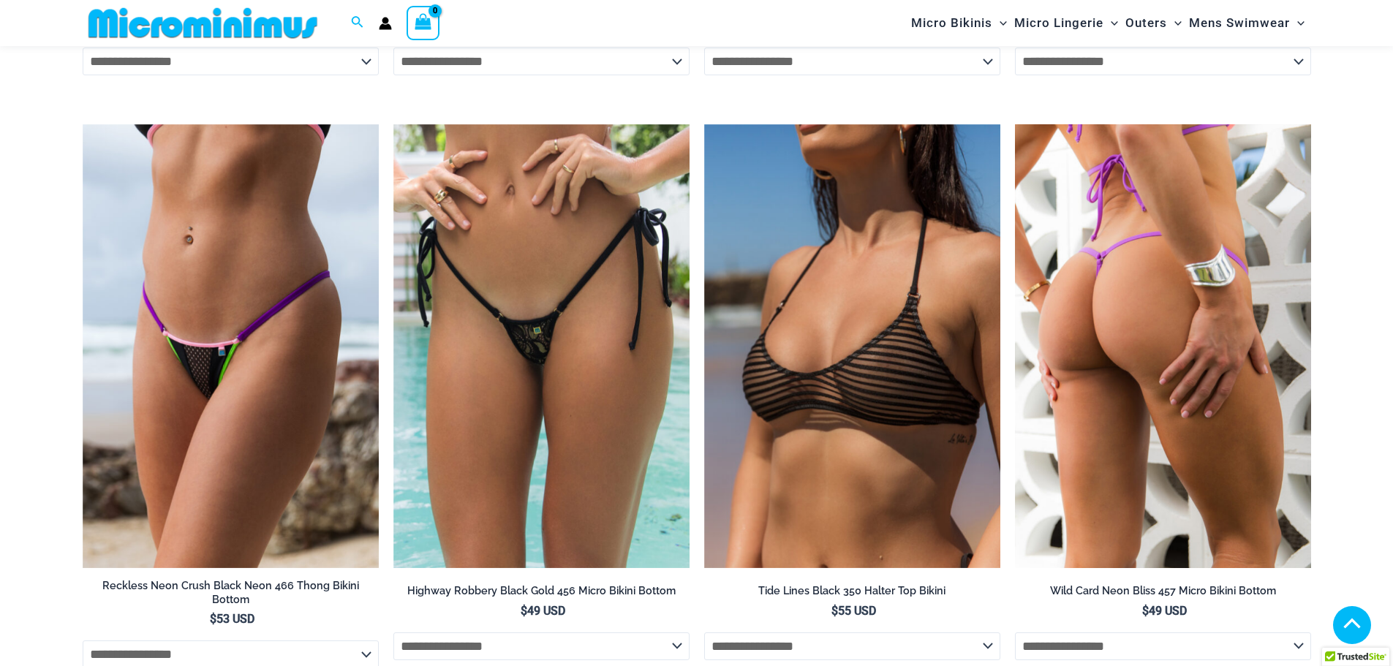
click at [1089, 266] on img at bounding box center [1163, 346] width 296 height 444
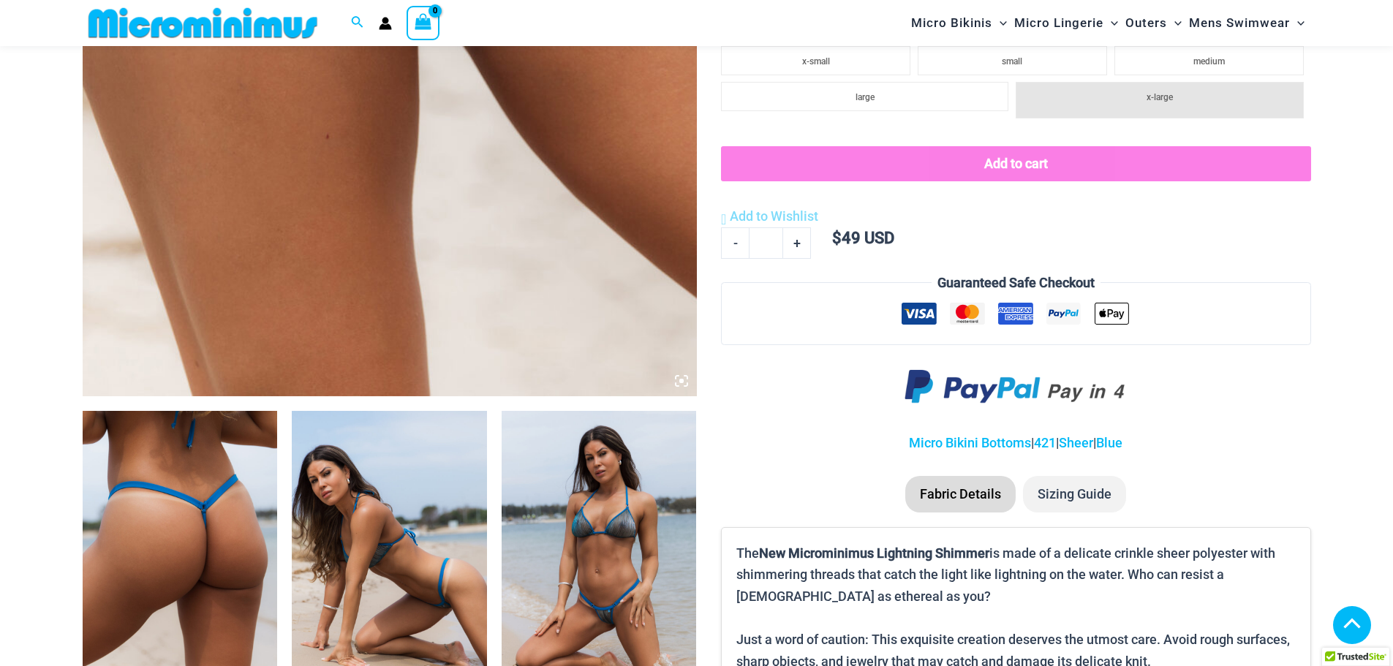
scroll to position [865, 0]
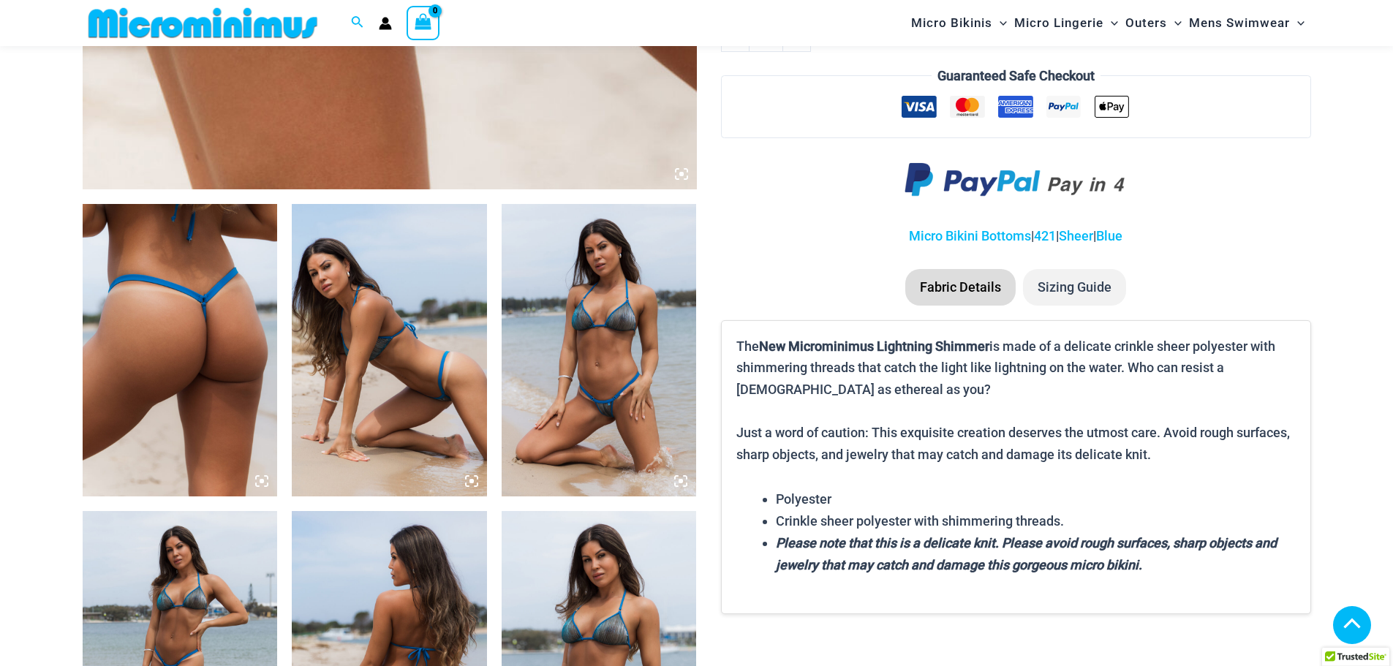
click at [591, 292] on img at bounding box center [599, 350] width 195 height 292
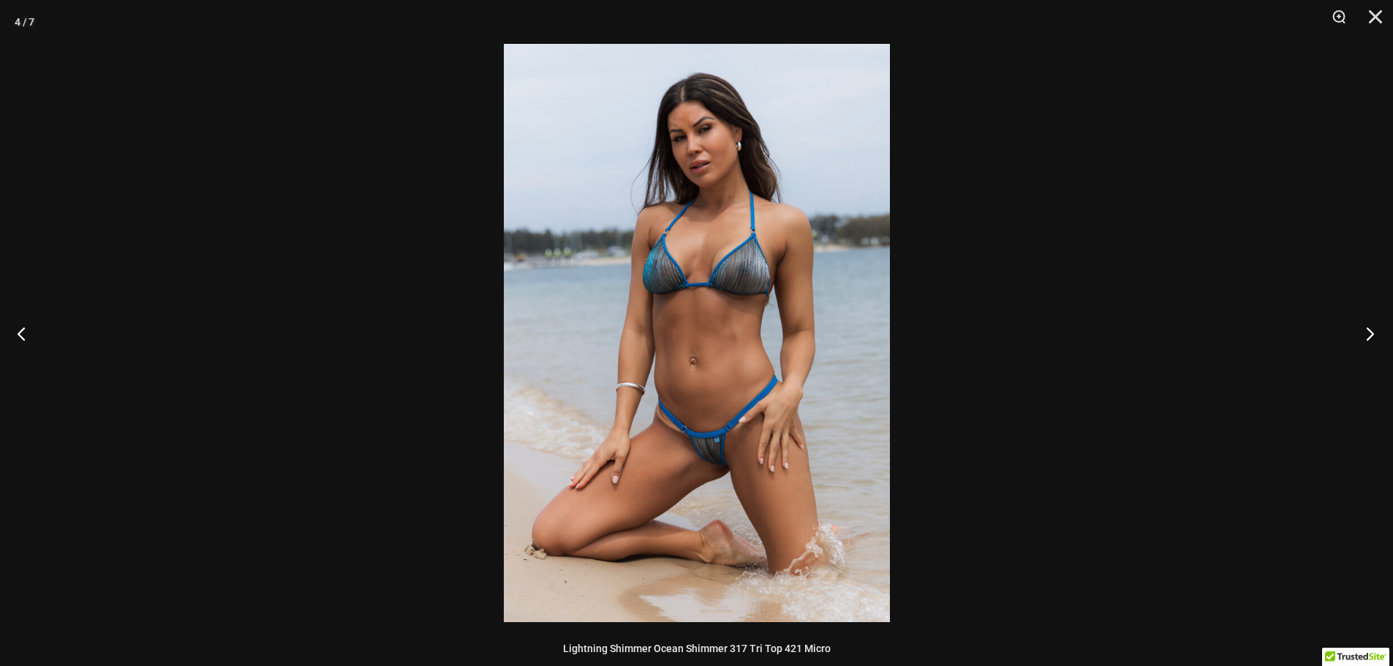
click at [1367, 332] on button "Next" at bounding box center [1365, 333] width 55 height 73
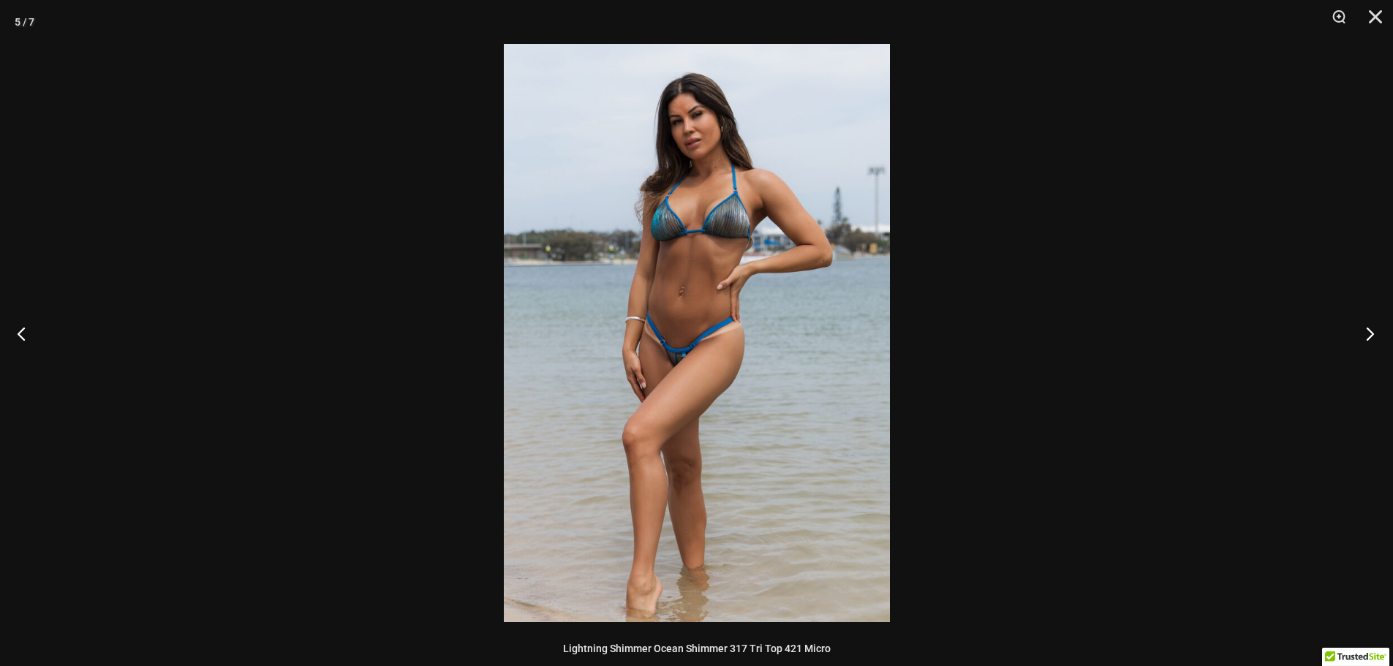
click at [1367, 333] on button "Next" at bounding box center [1365, 333] width 55 height 73
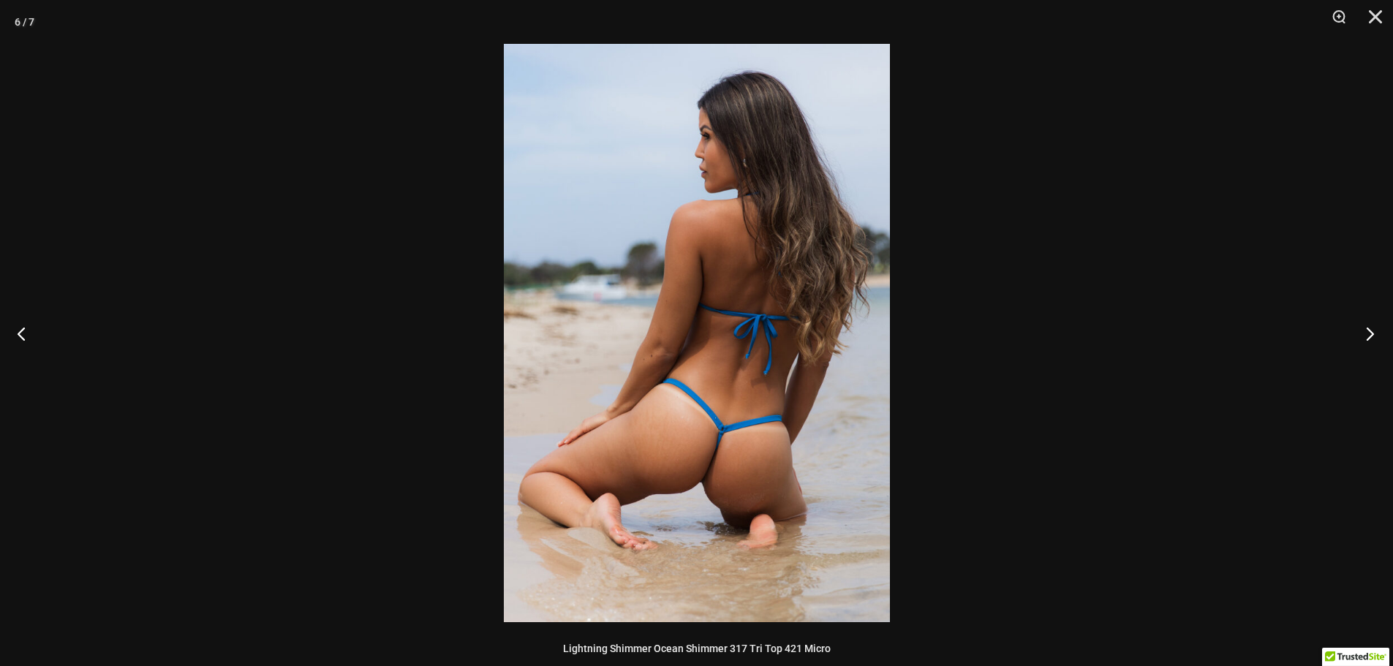
click at [1367, 333] on button "Next" at bounding box center [1365, 333] width 55 height 73
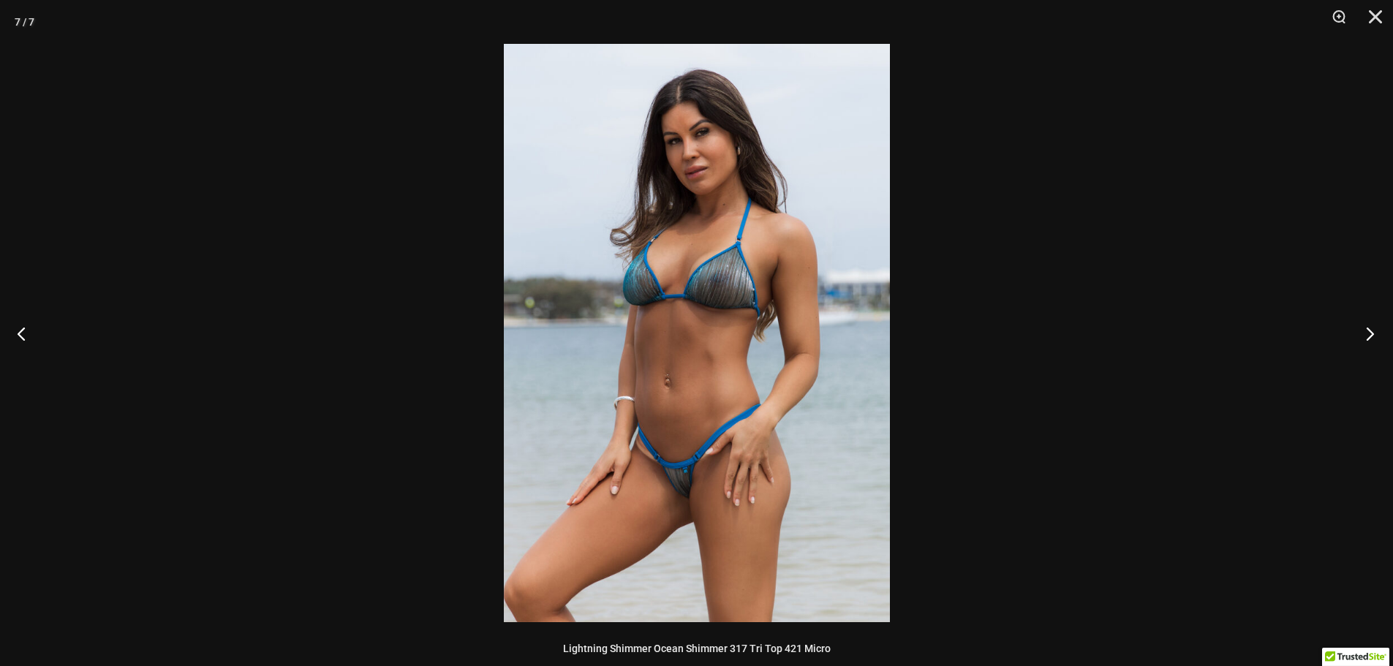
click at [1367, 333] on button "Next" at bounding box center [1365, 333] width 55 height 73
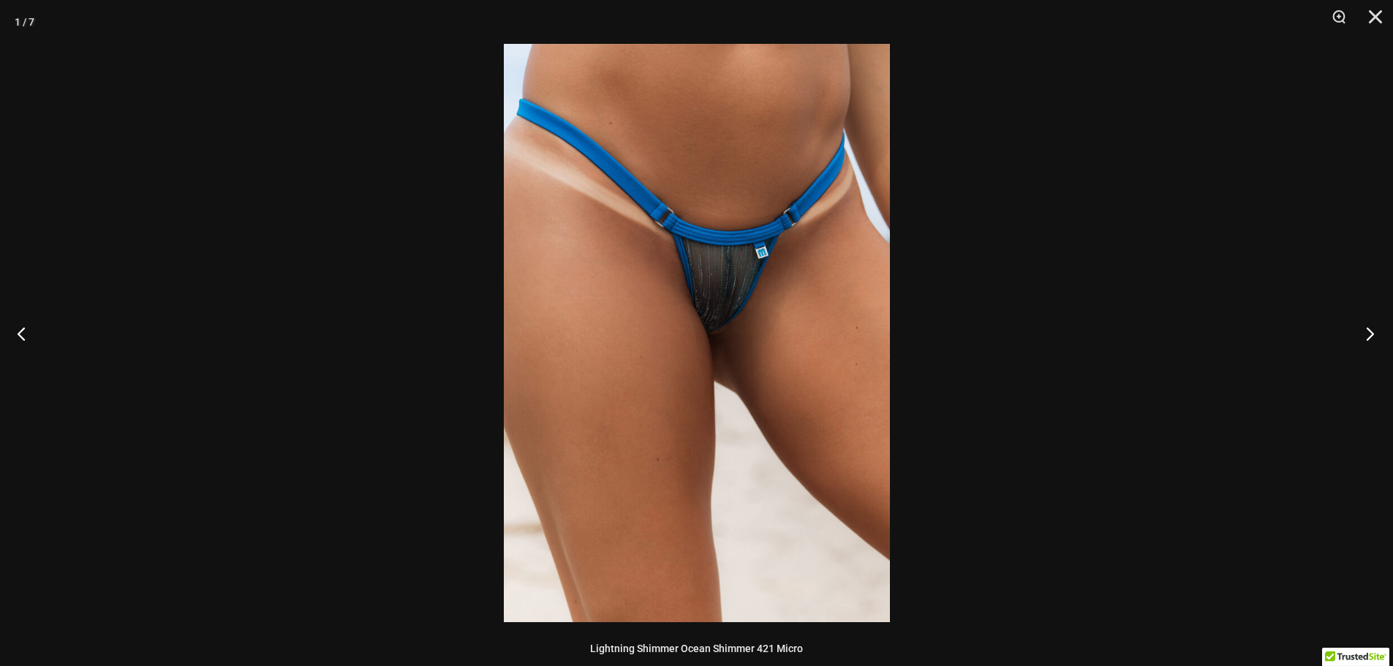
click at [1367, 333] on button "Next" at bounding box center [1365, 333] width 55 height 73
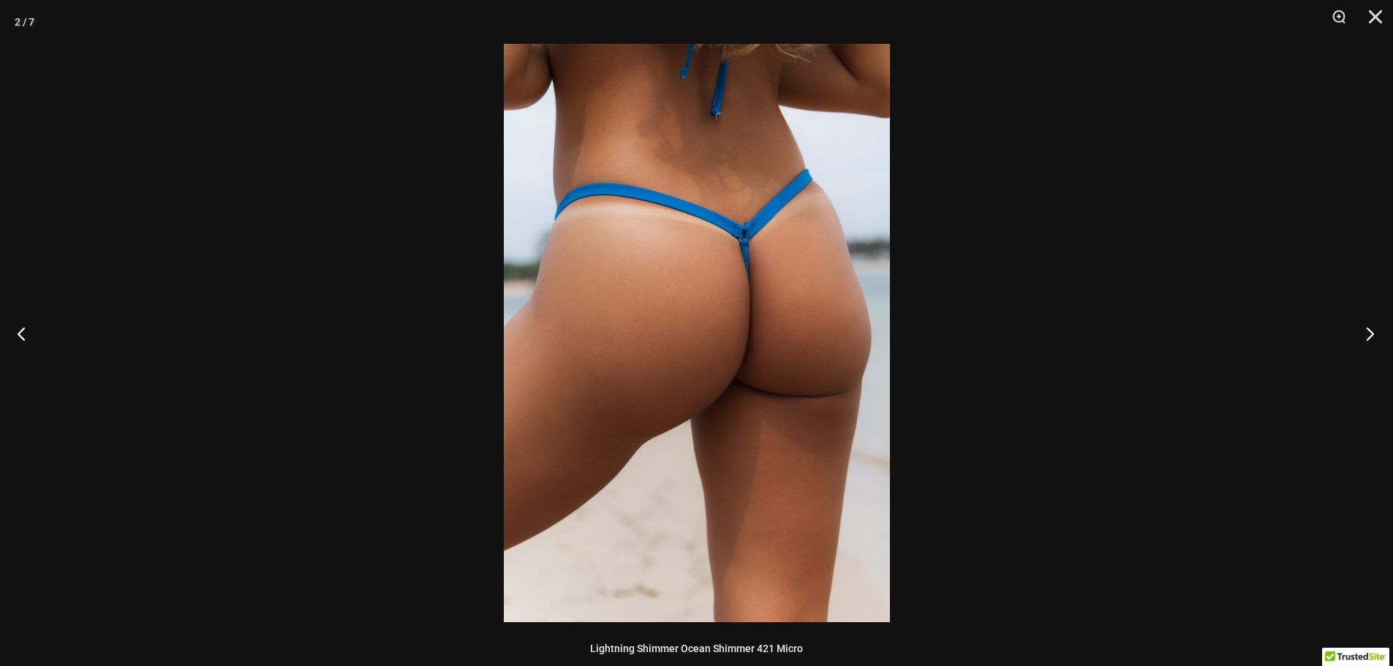
click at [1367, 333] on button "Next" at bounding box center [1365, 333] width 55 height 73
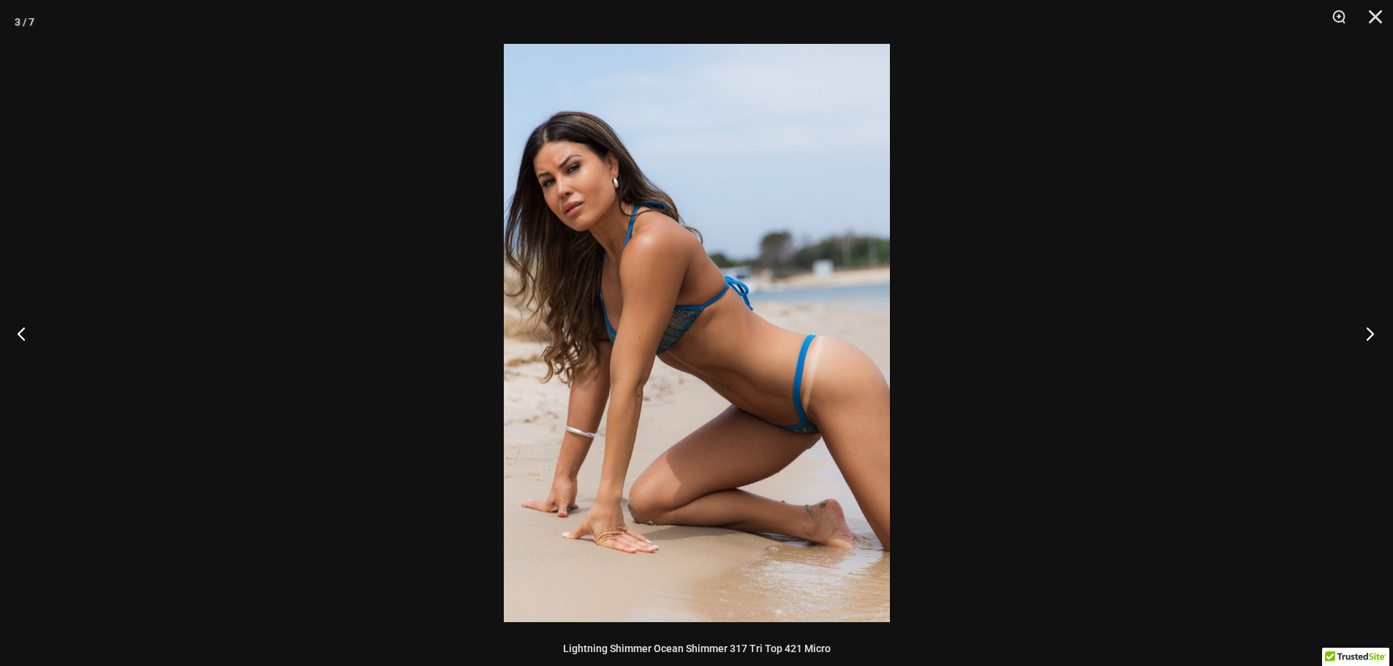
click at [1367, 333] on button "Next" at bounding box center [1365, 333] width 55 height 73
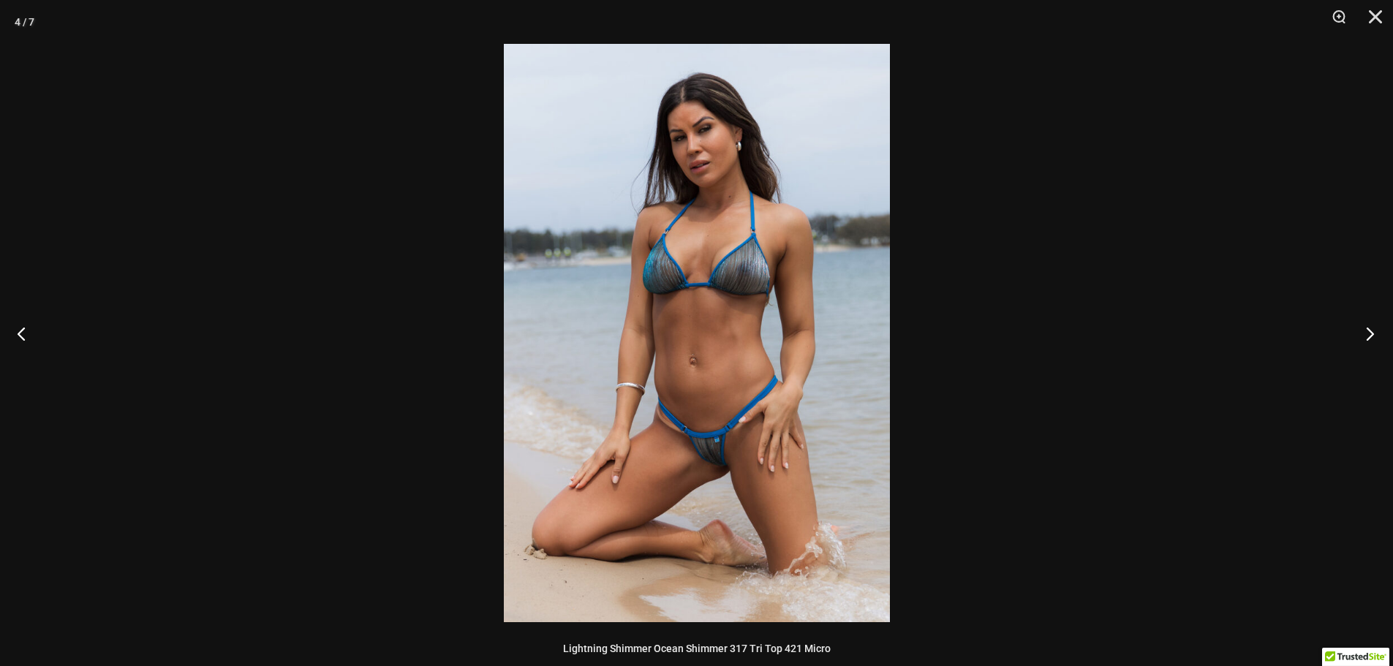
click at [1367, 333] on button "Next" at bounding box center [1365, 333] width 55 height 73
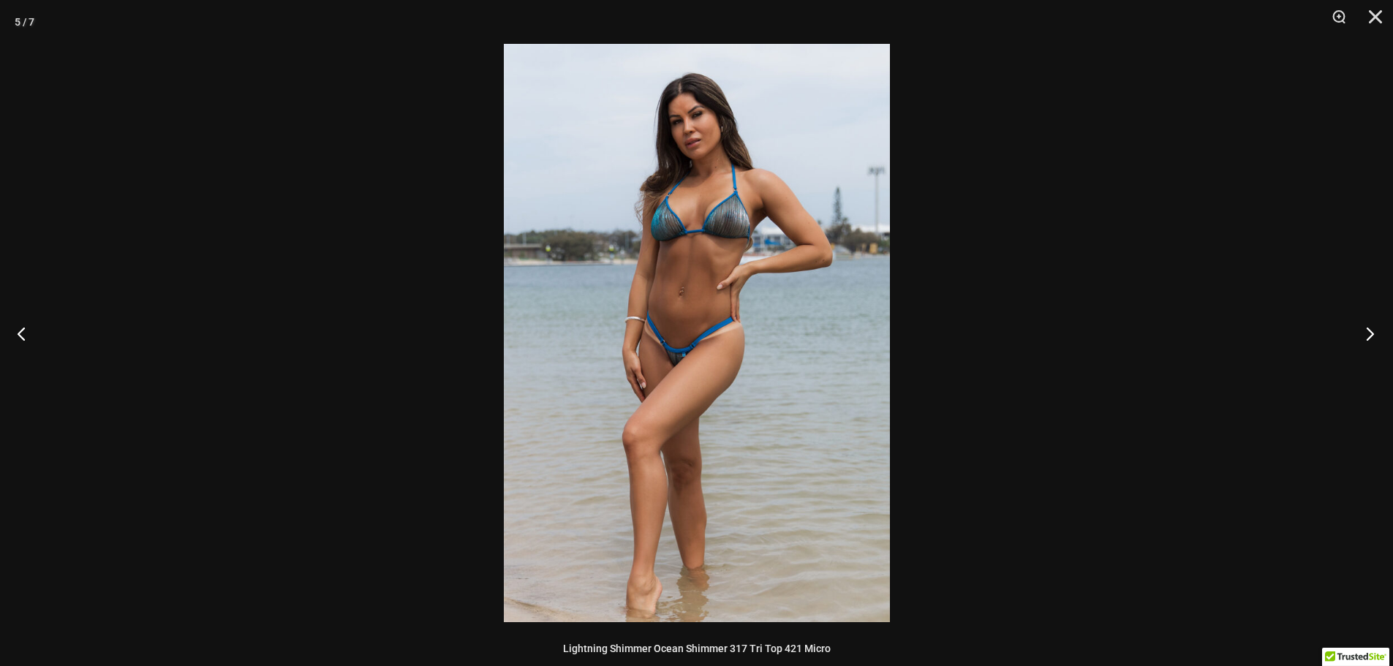
click at [1366, 333] on button "Next" at bounding box center [1365, 333] width 55 height 73
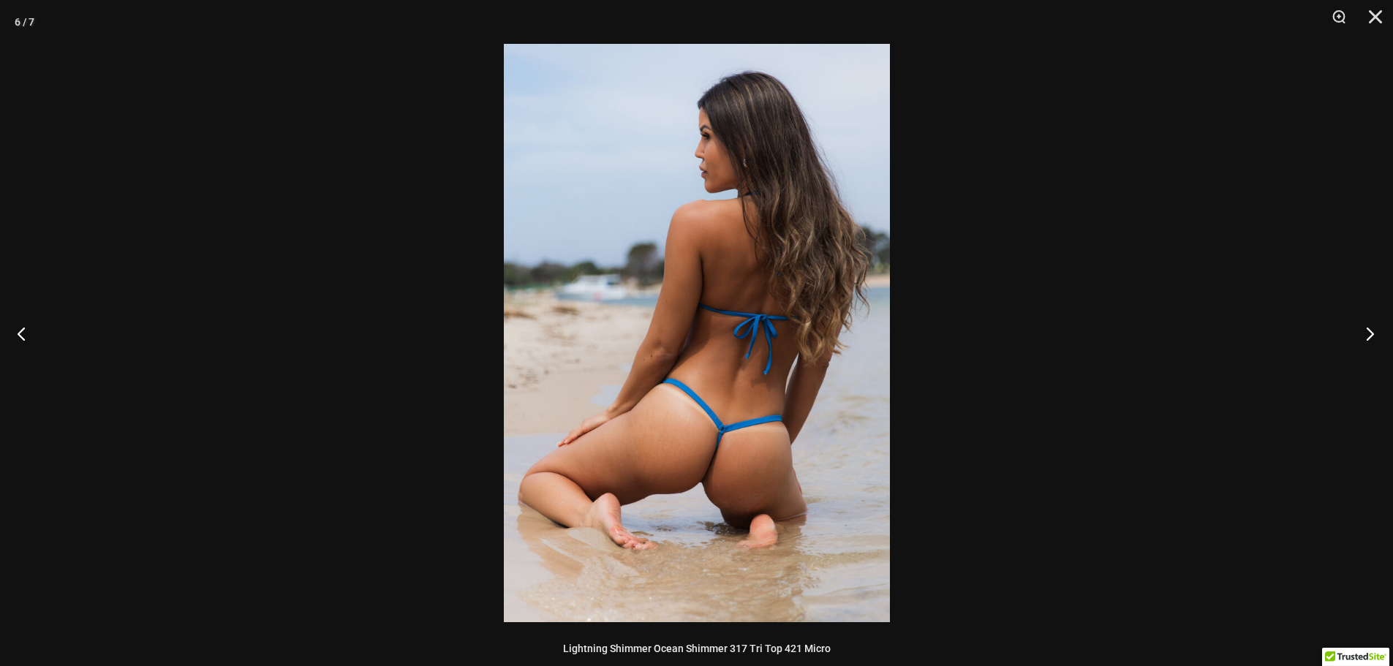
click at [1363, 333] on button "Next" at bounding box center [1365, 333] width 55 height 73
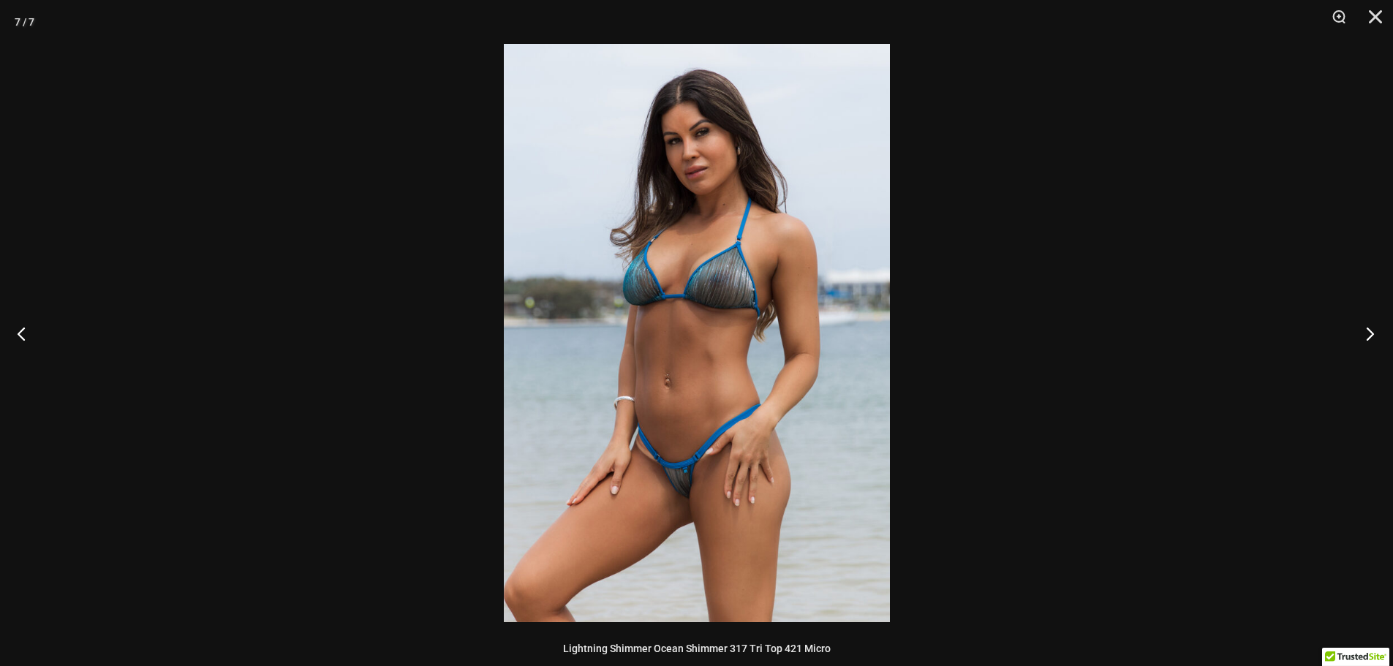
click at [1363, 333] on button "Next" at bounding box center [1365, 333] width 55 height 73
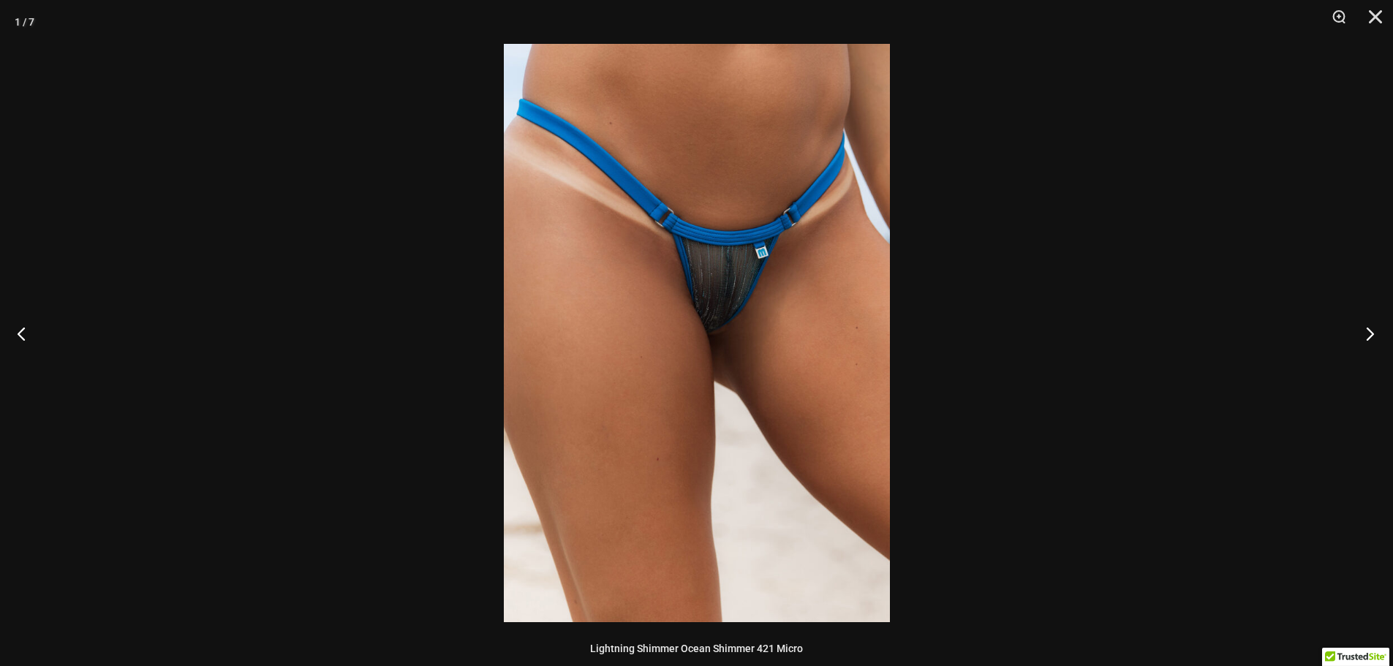
click at [1361, 333] on button "Next" at bounding box center [1365, 333] width 55 height 73
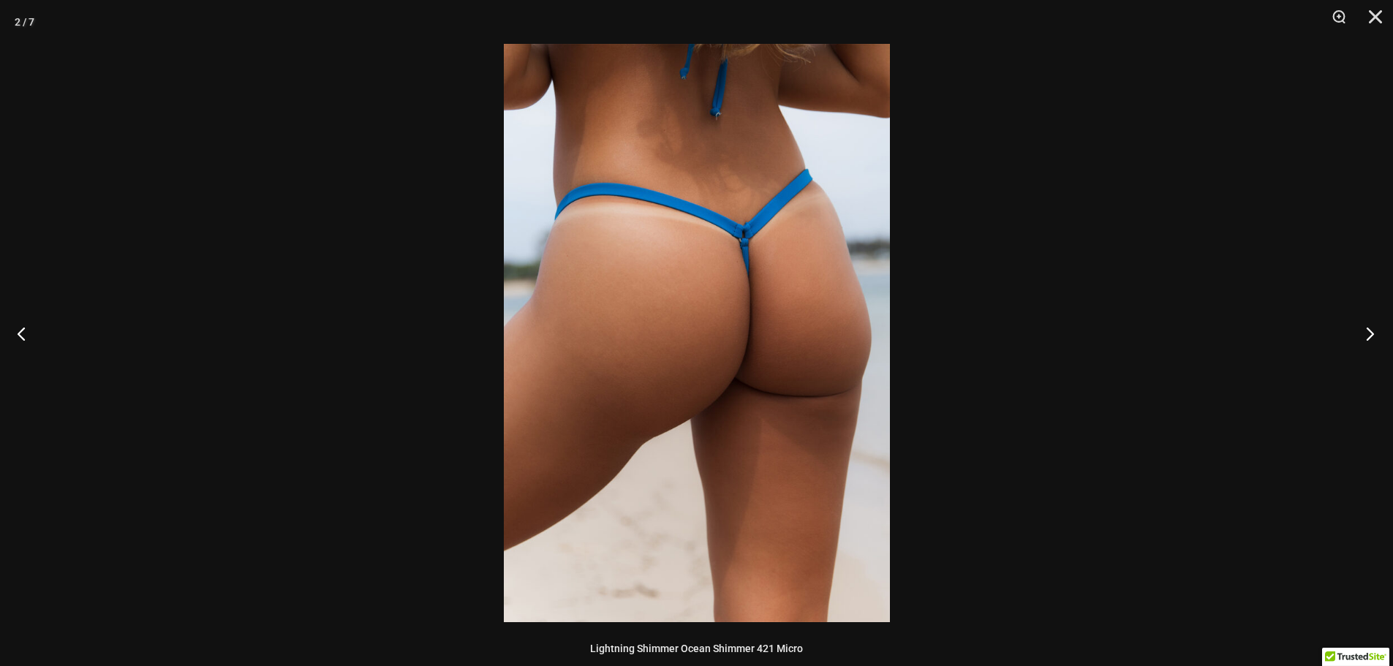
click at [1361, 333] on button "Next" at bounding box center [1365, 333] width 55 height 73
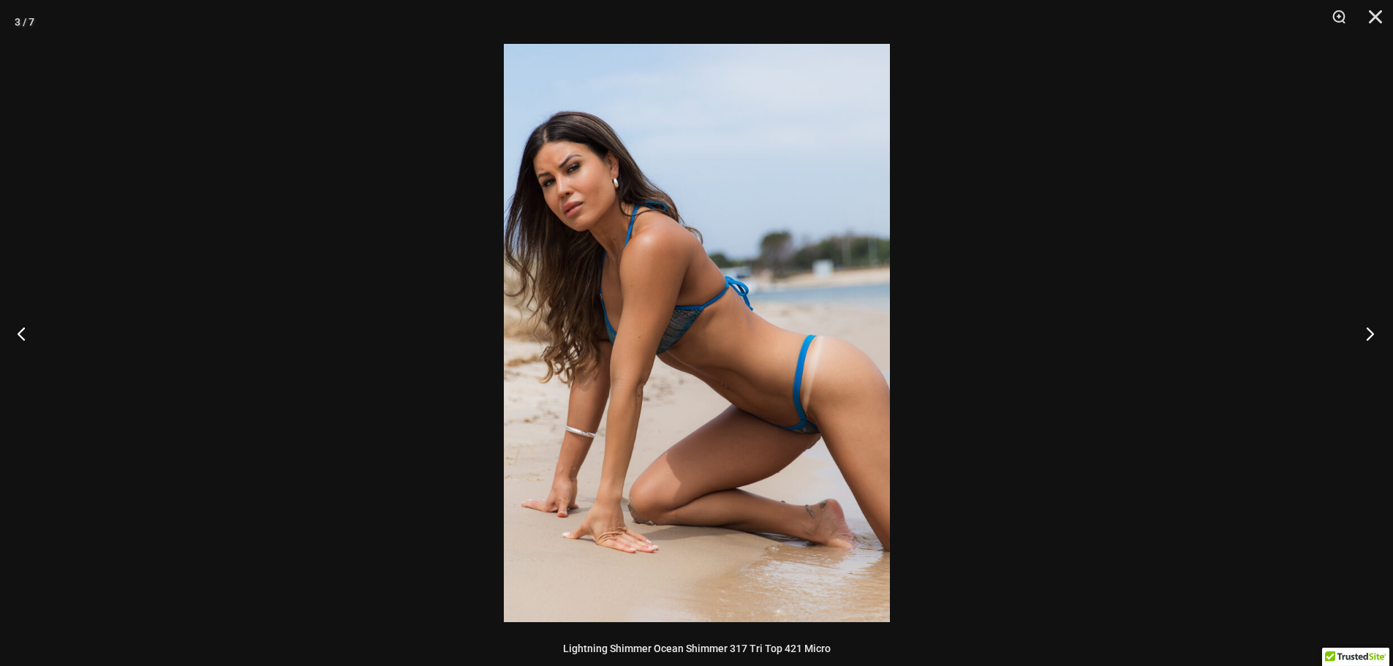
click at [1360, 333] on button "Next" at bounding box center [1365, 333] width 55 height 73
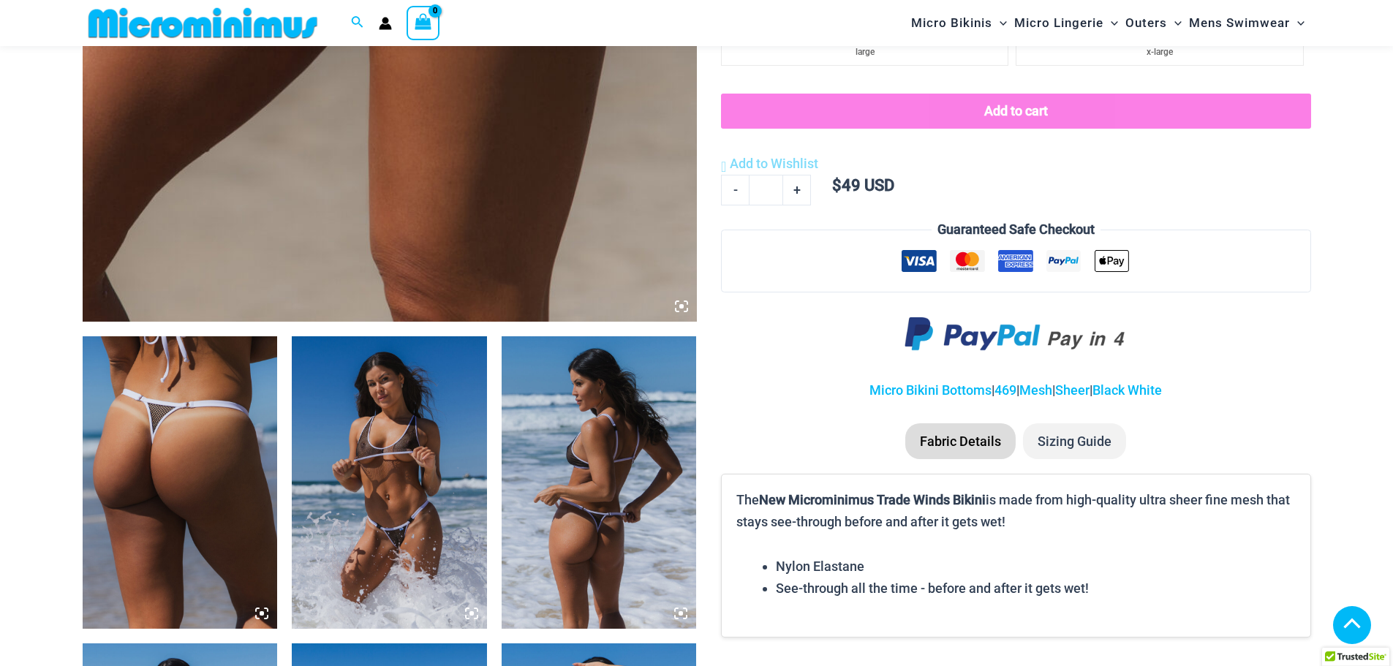
scroll to position [938, 0]
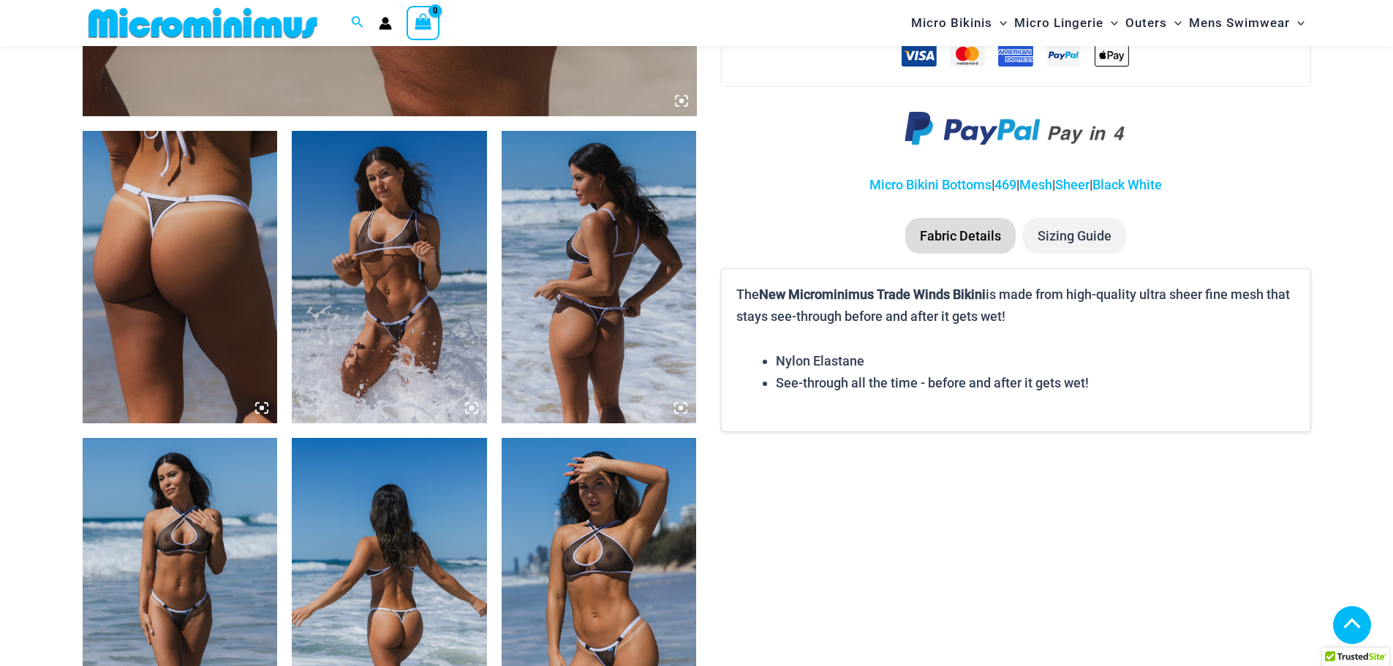
click at [195, 275] on img at bounding box center [180, 277] width 195 height 292
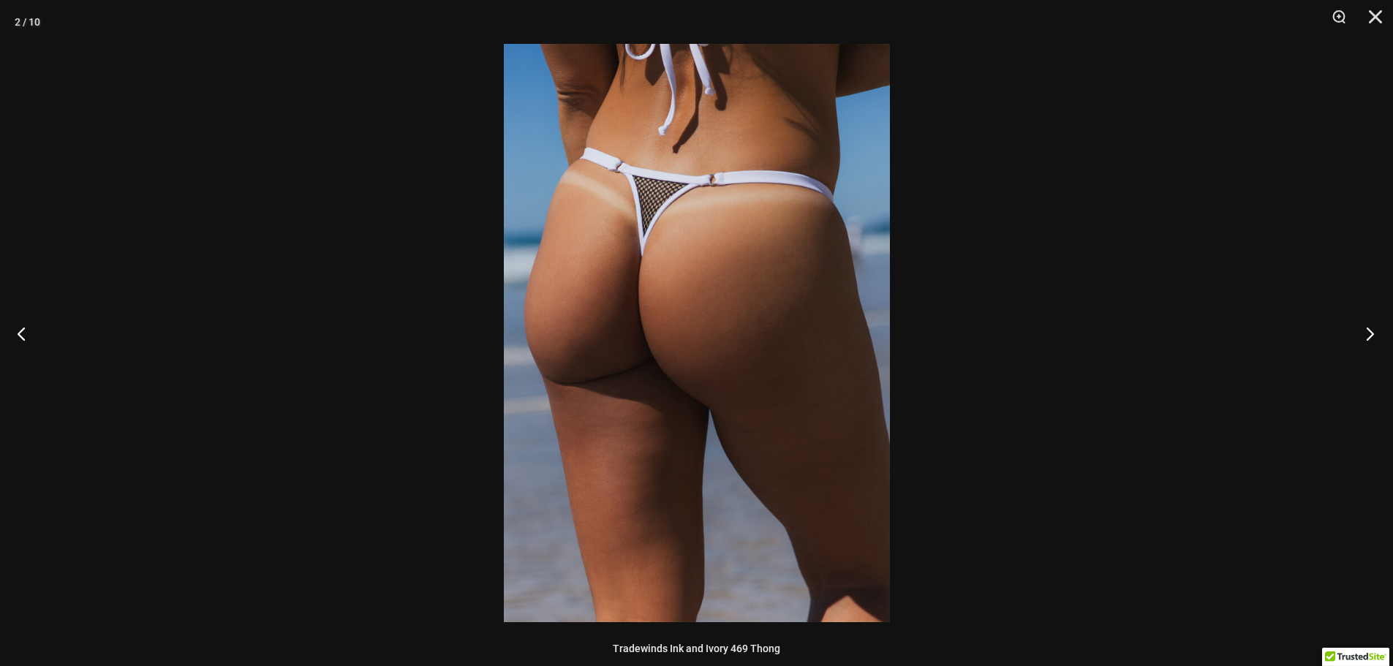
click at [1363, 339] on button "Next" at bounding box center [1365, 333] width 55 height 73
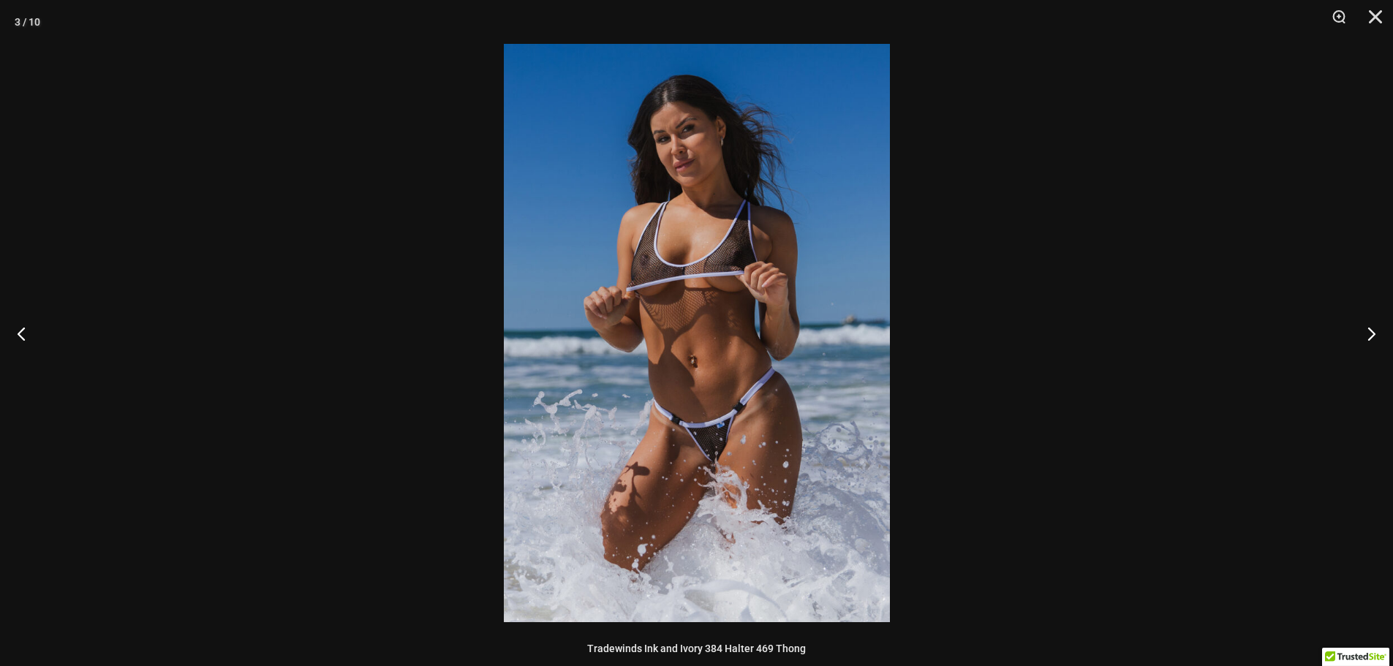
click at [789, 339] on img at bounding box center [697, 333] width 386 height 578
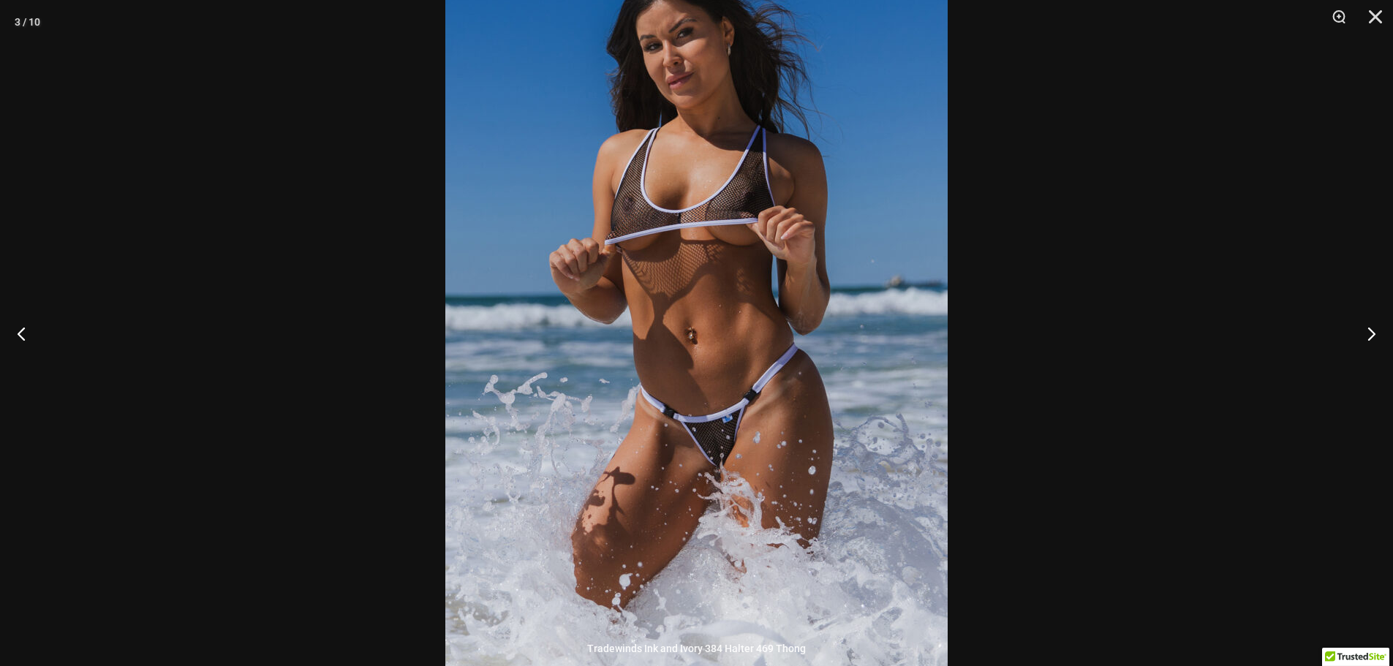
click at [738, 287] on img at bounding box center [696, 299] width 502 height 753
click at [1366, 334] on button "Next" at bounding box center [1365, 333] width 55 height 73
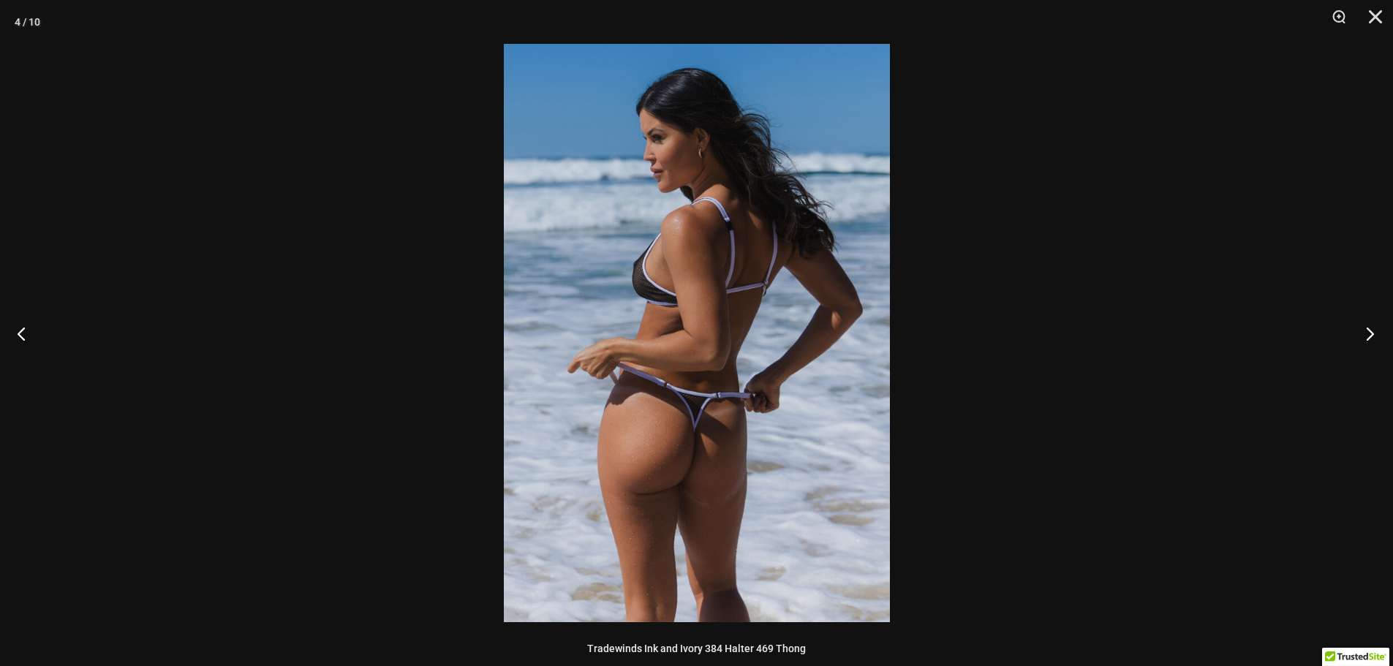
click at [1363, 334] on button "Next" at bounding box center [1365, 333] width 55 height 73
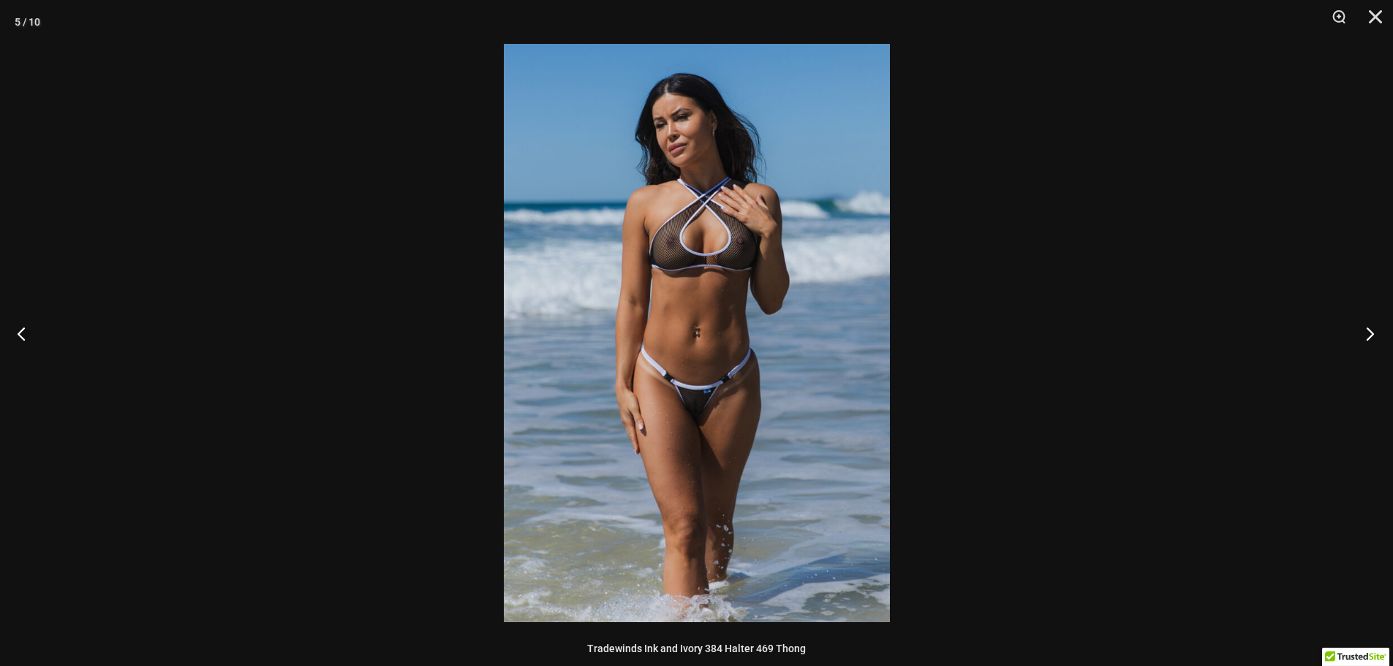
click at [1363, 334] on button "Next" at bounding box center [1365, 333] width 55 height 73
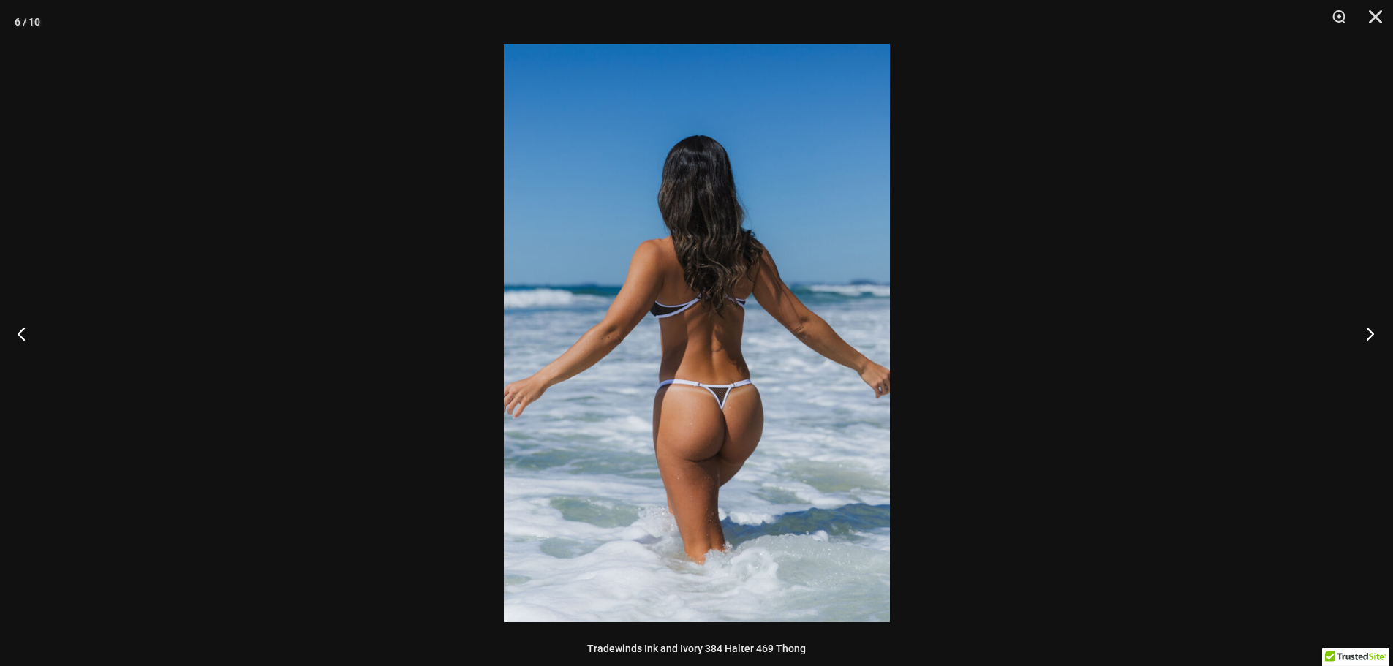
click at [1361, 334] on button "Next" at bounding box center [1365, 333] width 55 height 73
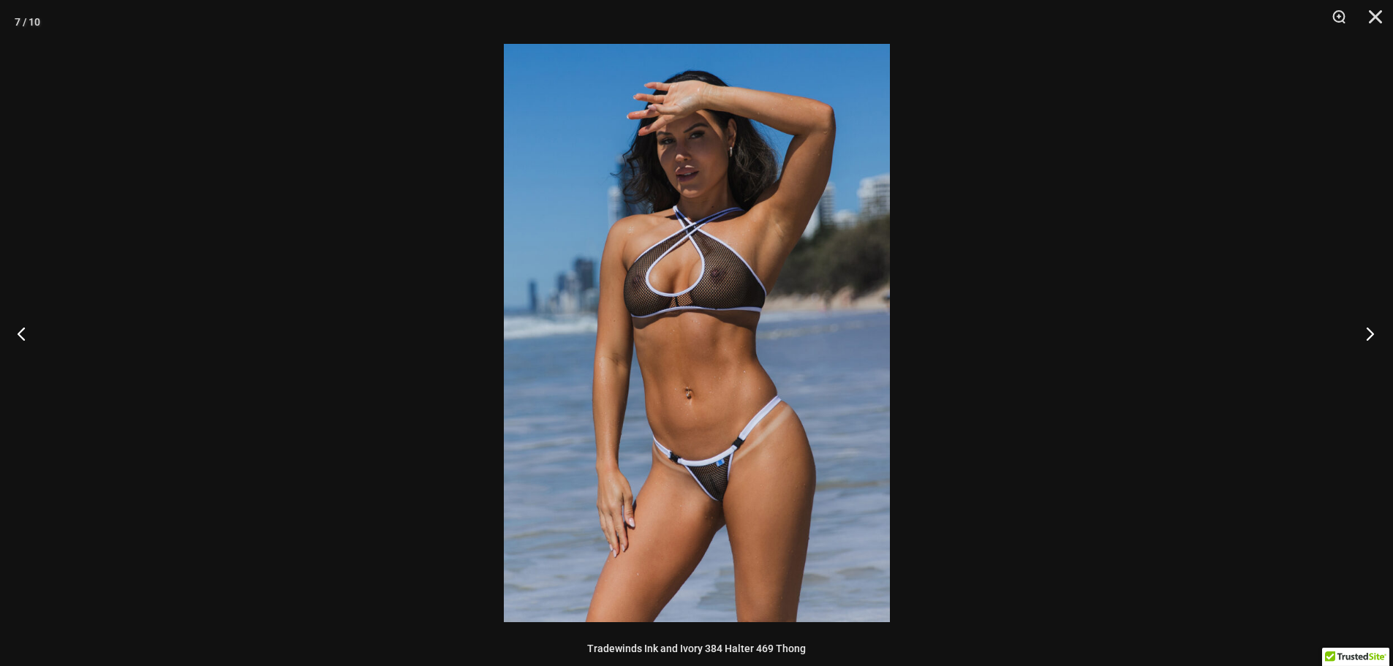
click at [1357, 334] on button "Next" at bounding box center [1365, 333] width 55 height 73
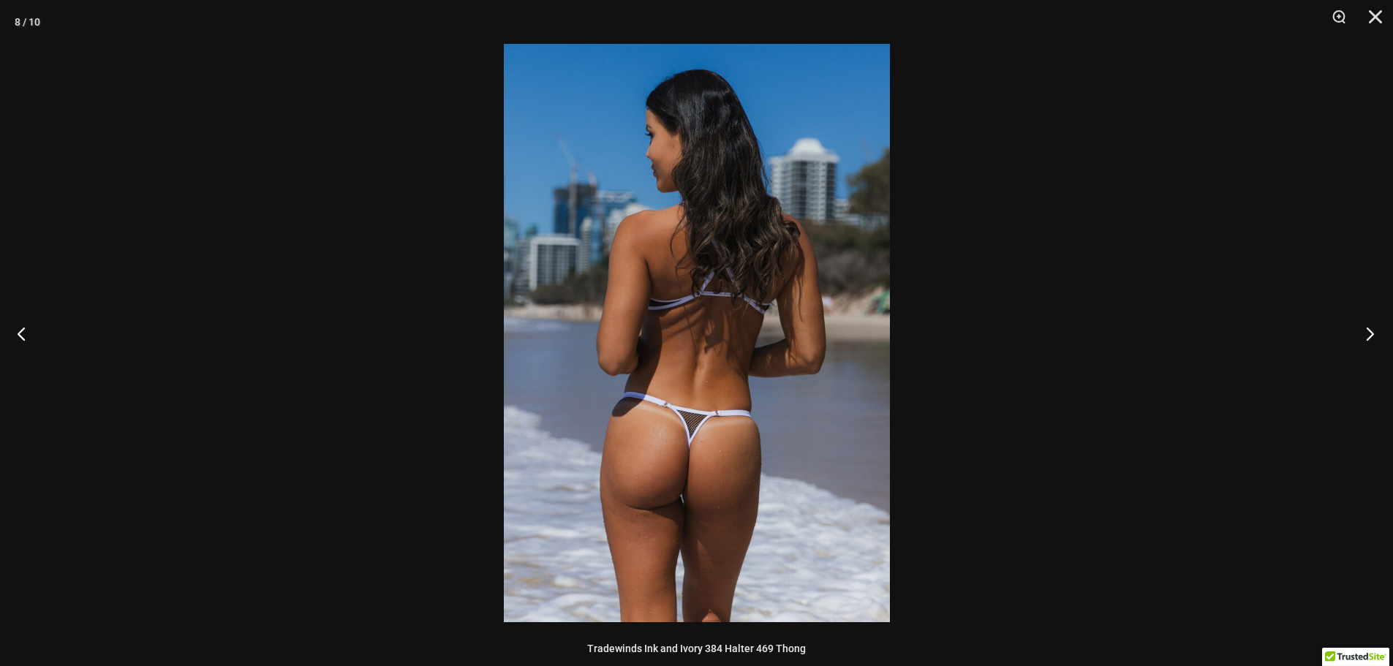
click at [1355, 334] on button "Next" at bounding box center [1365, 333] width 55 height 73
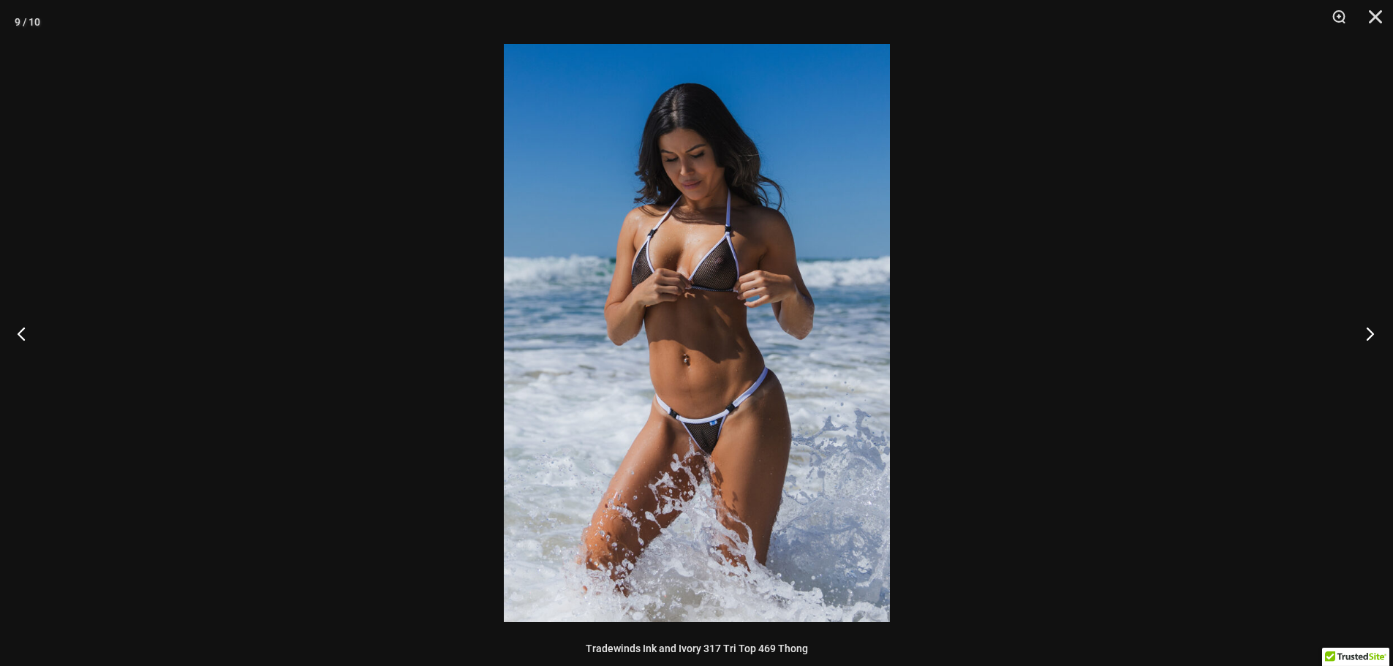
click at [1355, 334] on button "Next" at bounding box center [1365, 333] width 55 height 73
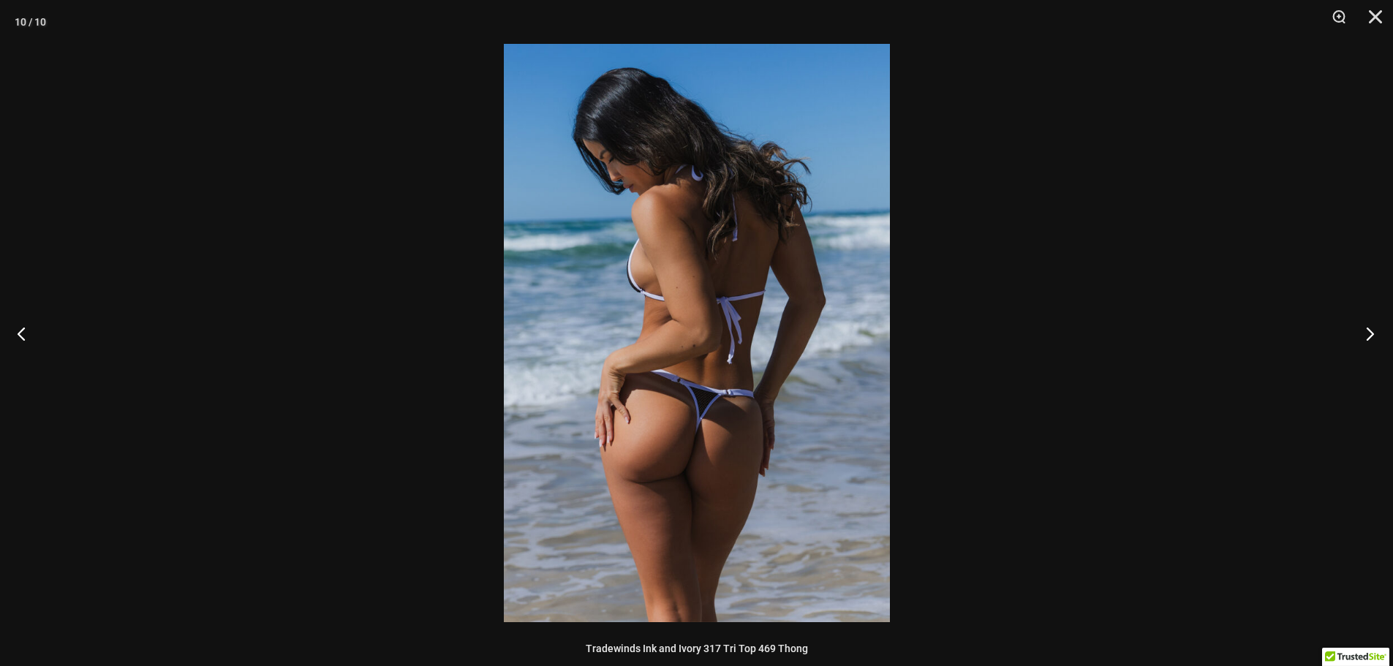
click at [1355, 334] on button "Next" at bounding box center [1365, 333] width 55 height 73
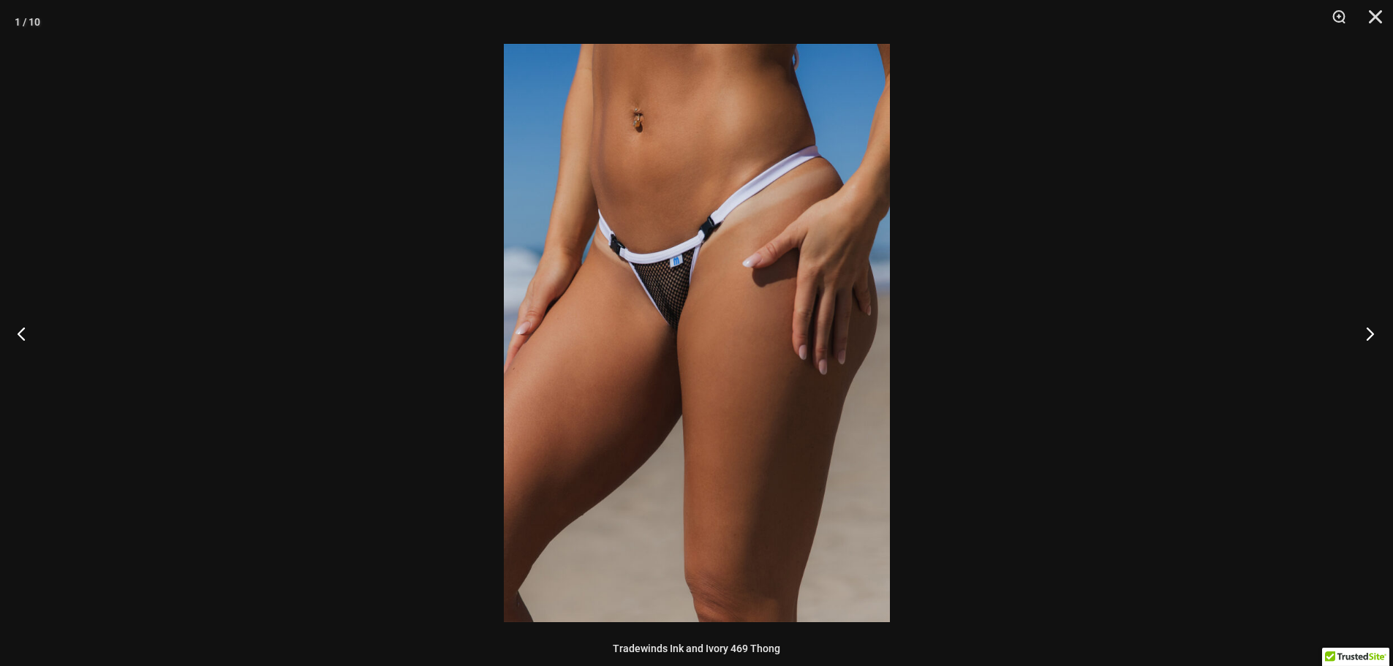
click at [1355, 334] on button "Next" at bounding box center [1365, 333] width 55 height 73
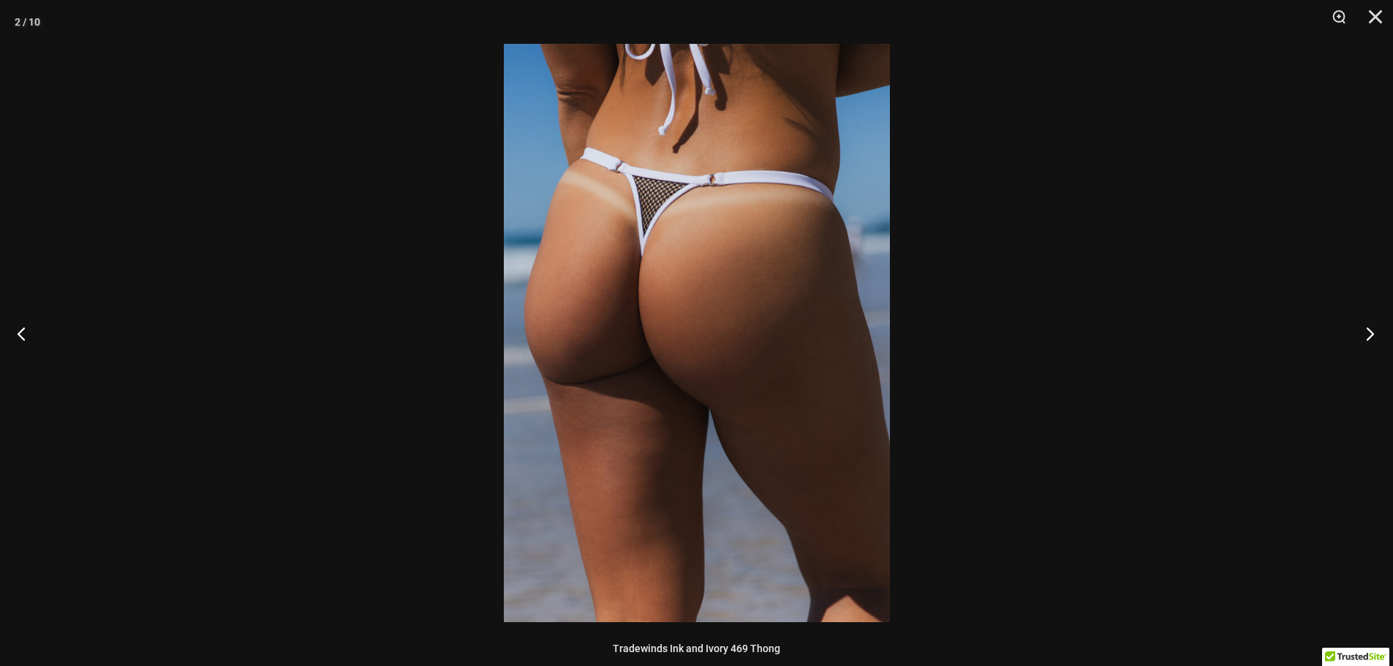
click at [1355, 334] on button "Next" at bounding box center [1365, 333] width 55 height 73
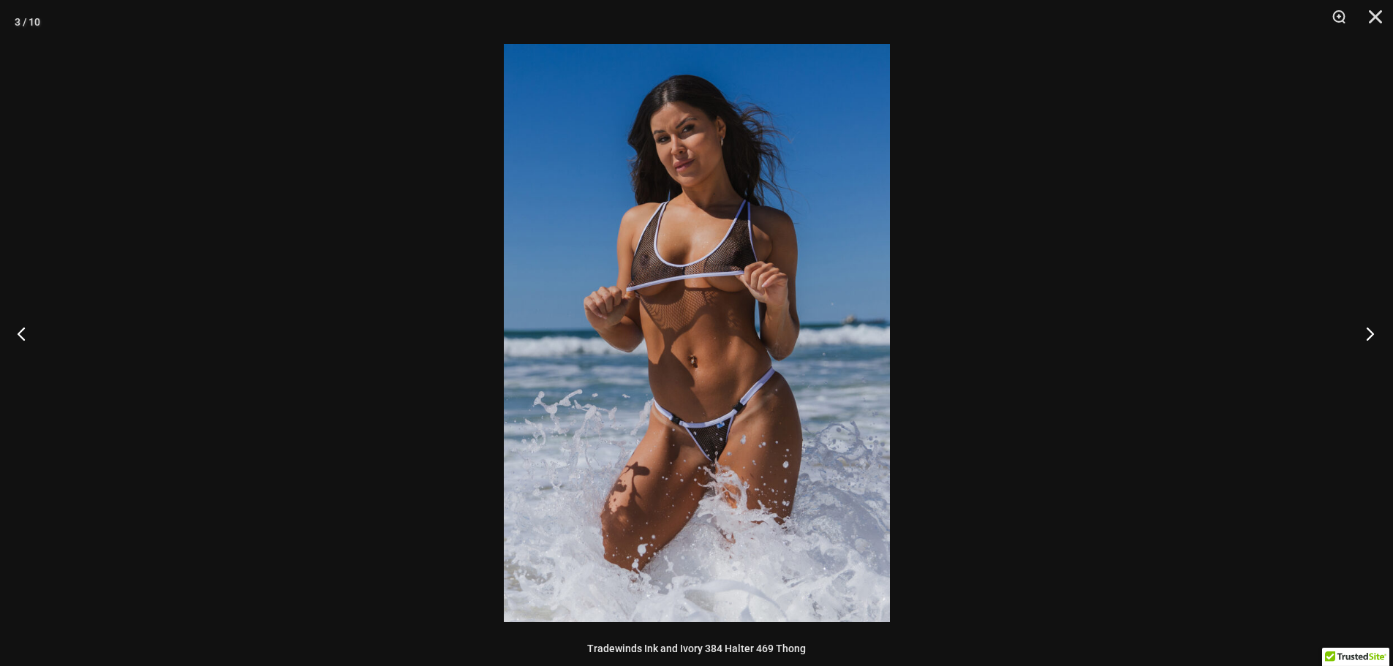
click at [1355, 334] on button "Next" at bounding box center [1365, 333] width 55 height 73
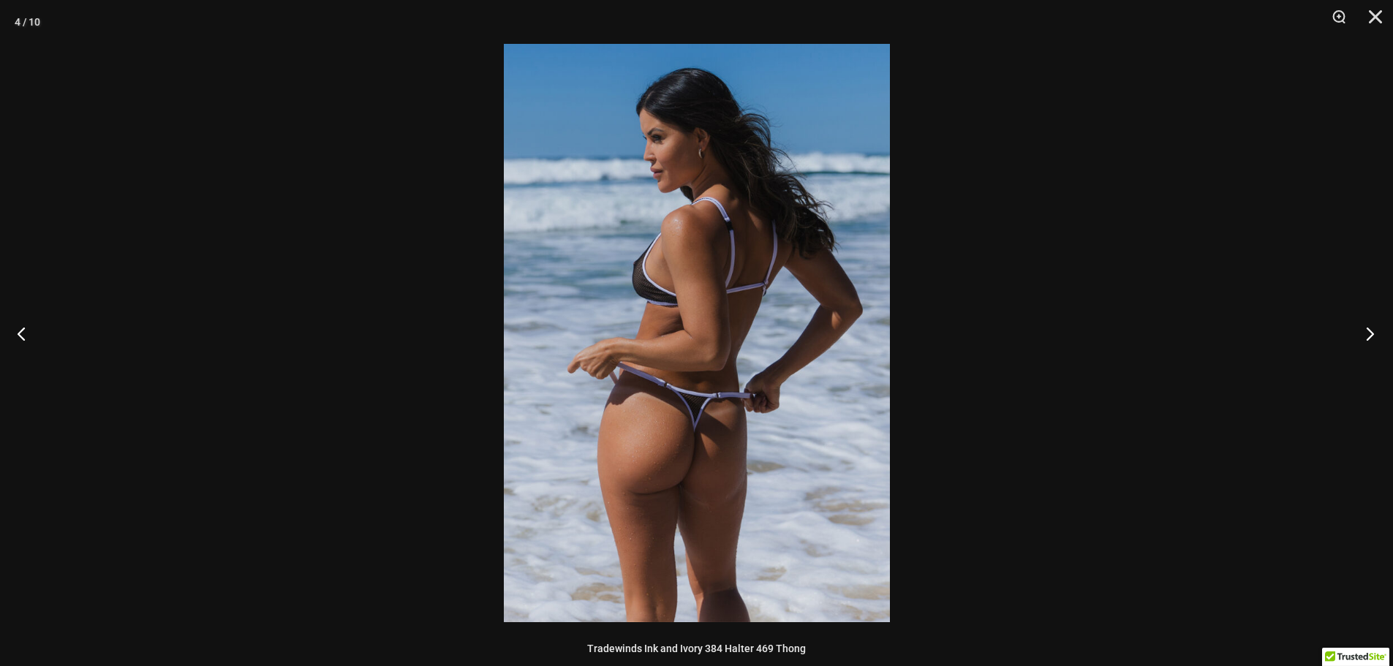
click at [1355, 334] on button "Next" at bounding box center [1365, 333] width 55 height 73
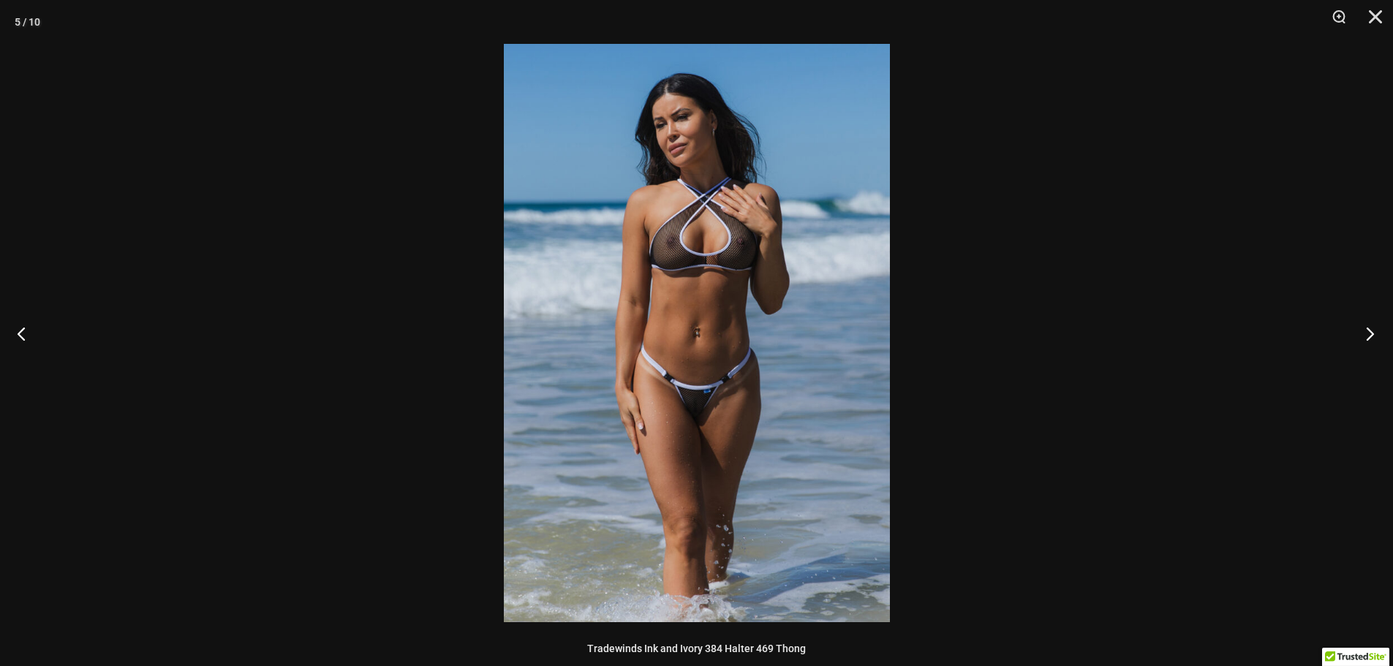
click at [1355, 334] on button "Next" at bounding box center [1365, 333] width 55 height 73
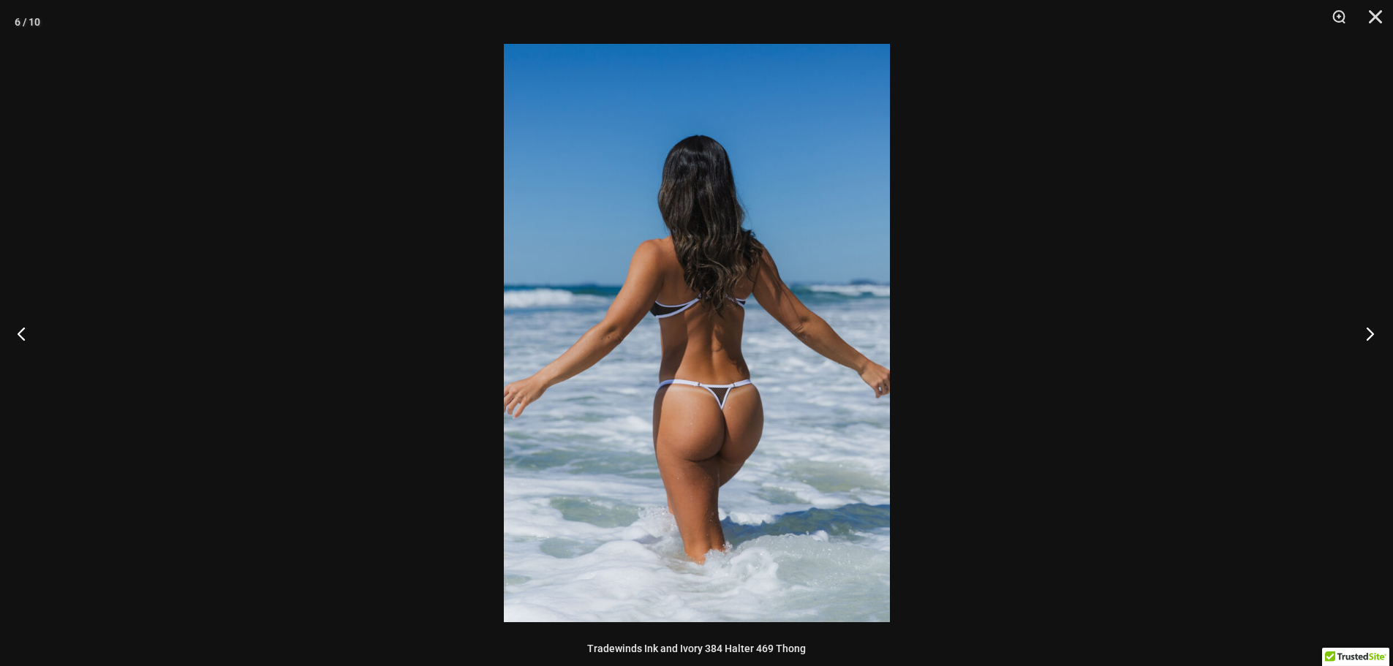
click at [1355, 334] on button "Next" at bounding box center [1365, 333] width 55 height 73
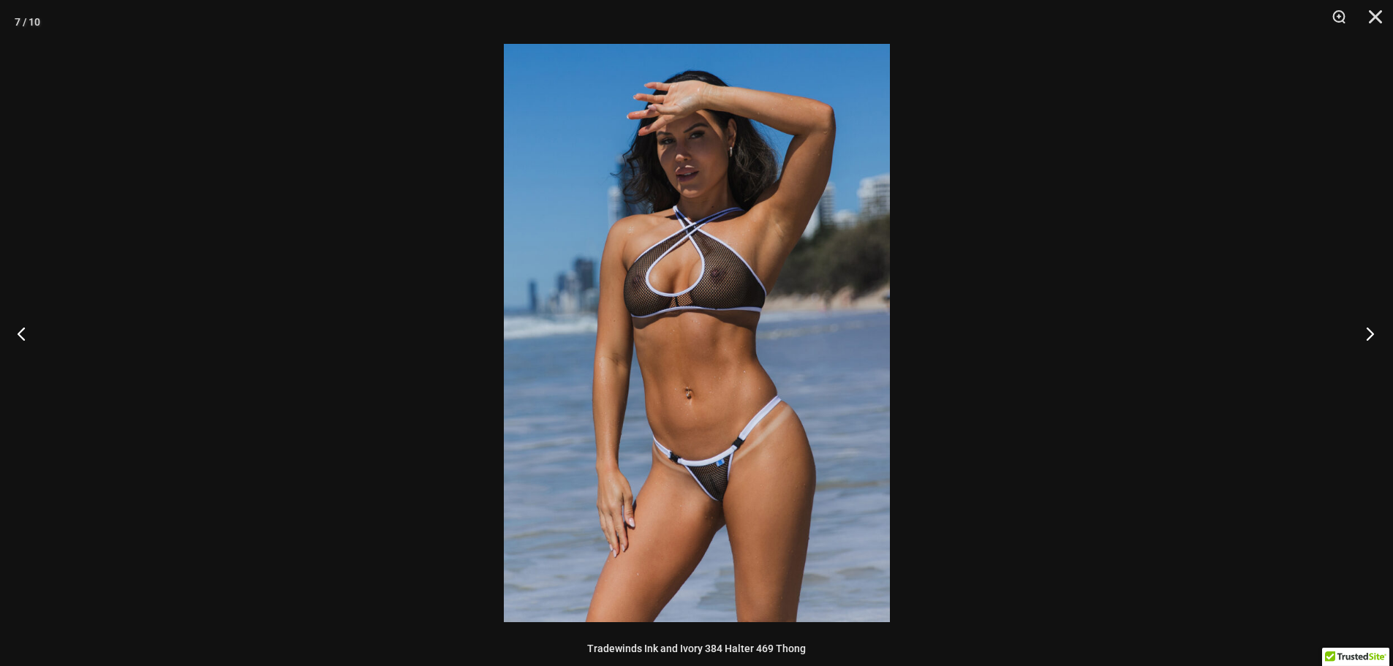
click at [1355, 334] on button "Next" at bounding box center [1365, 333] width 55 height 73
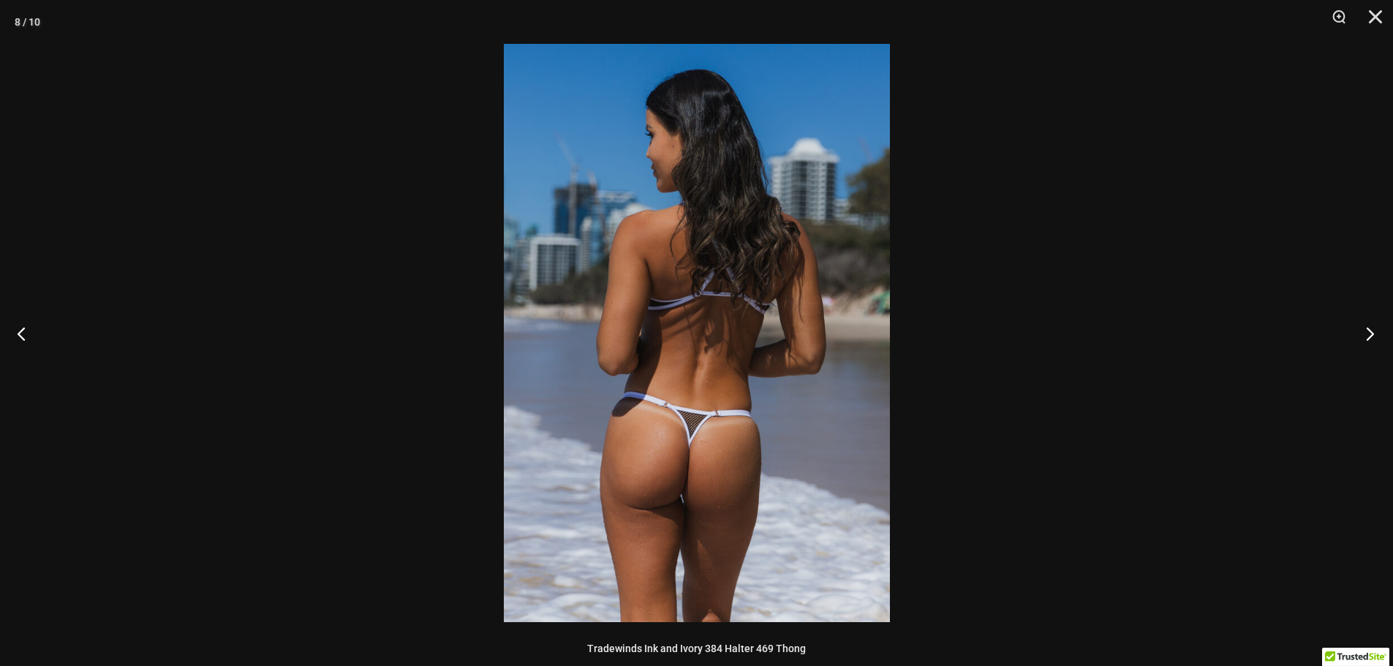
click at [1355, 334] on button "Next" at bounding box center [1365, 333] width 55 height 73
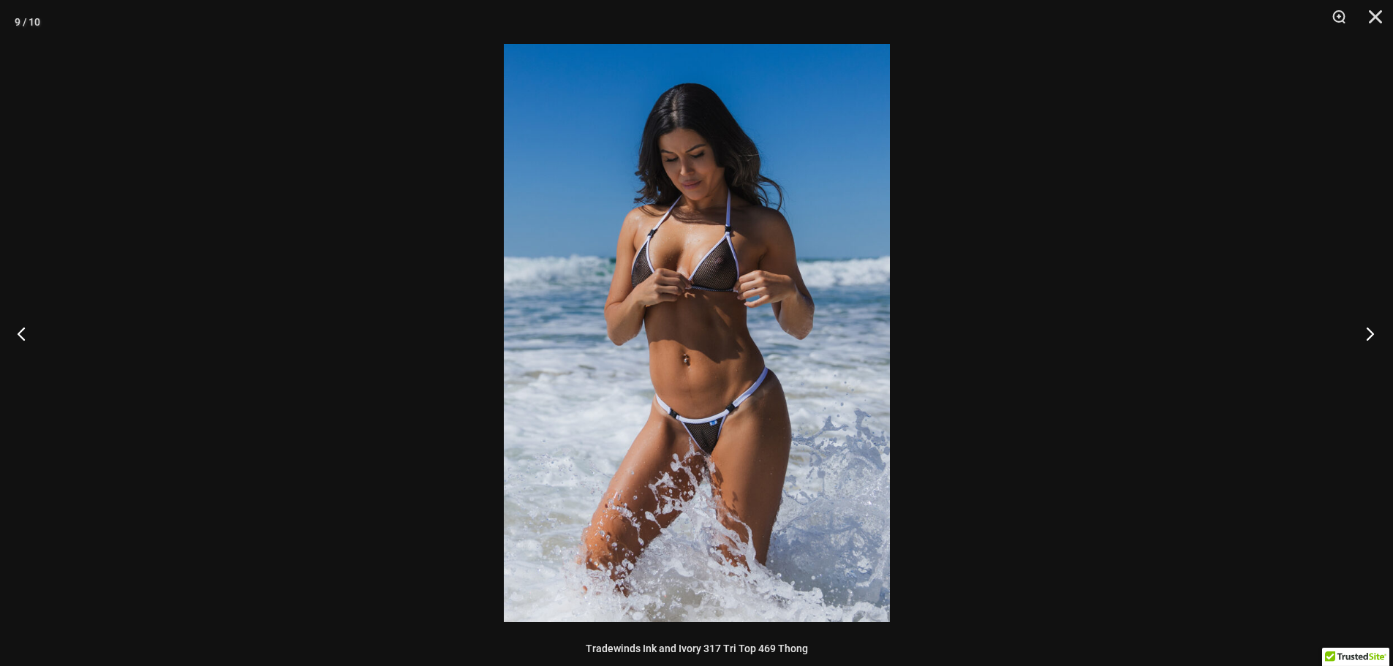
click at [1355, 334] on button "Next" at bounding box center [1365, 333] width 55 height 73
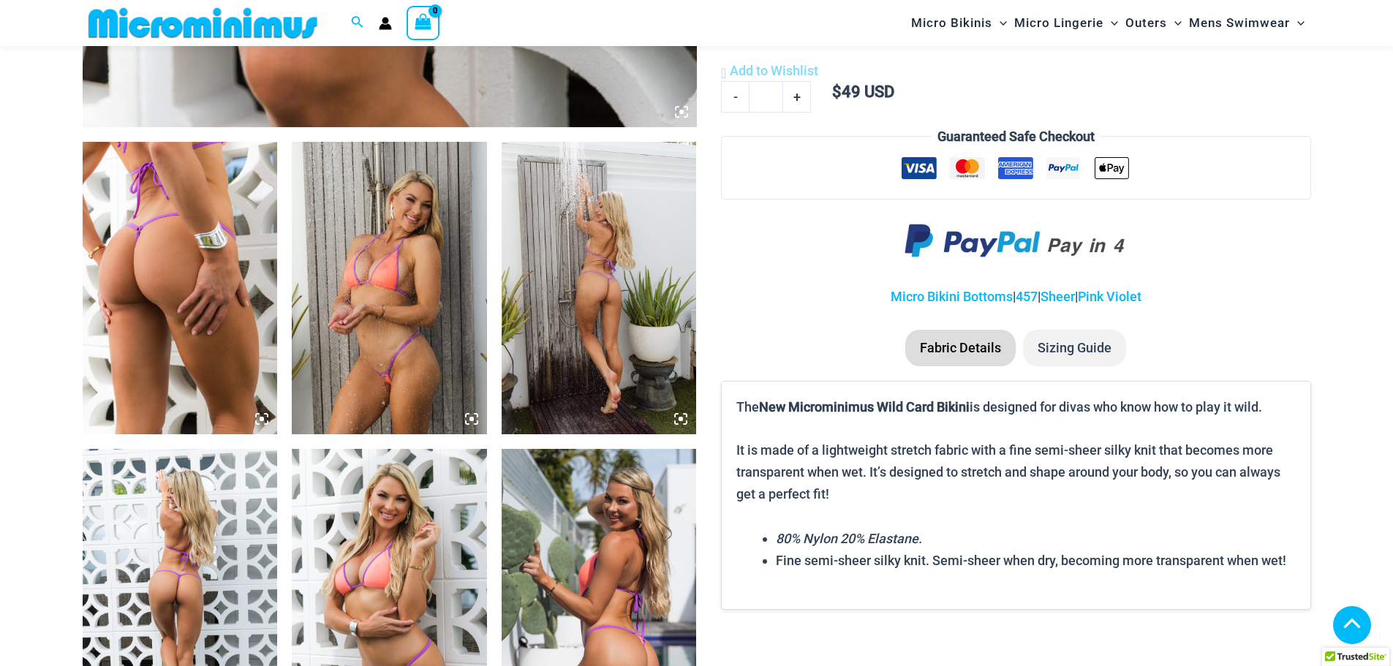
scroll to position [941, 0]
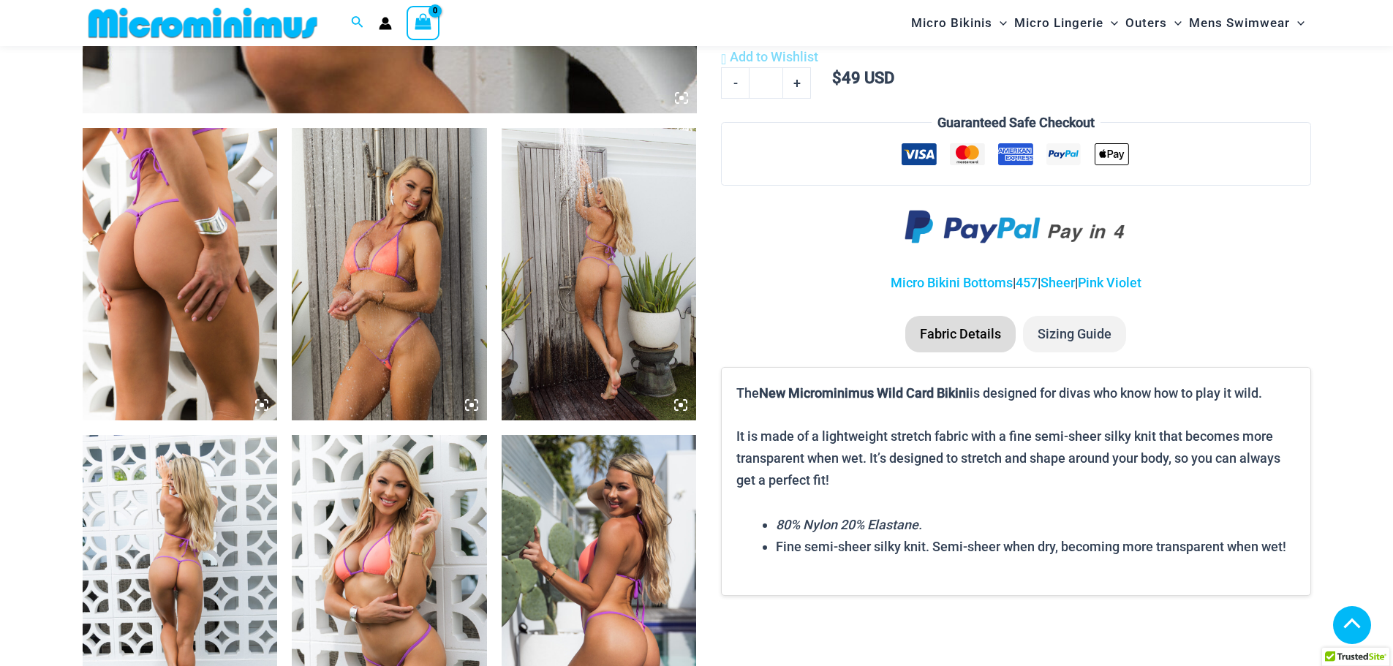
click at [175, 257] on img at bounding box center [180, 274] width 195 height 292
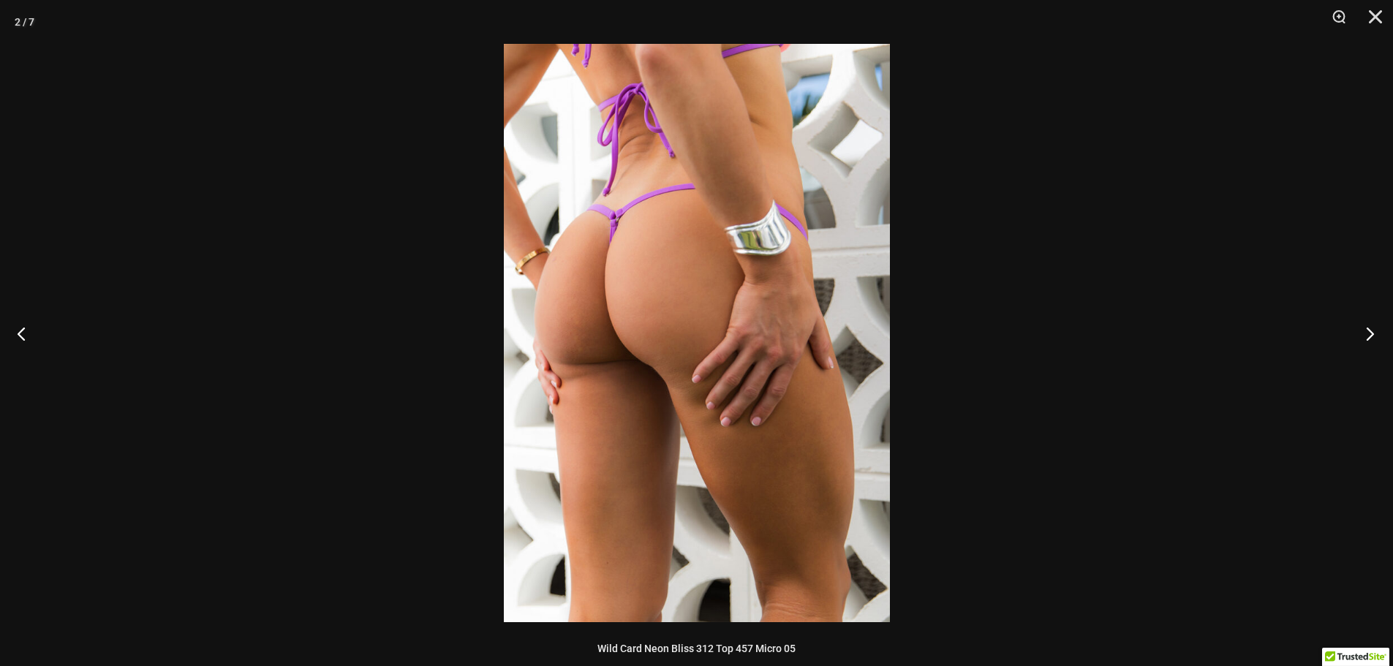
click at [1369, 341] on button "Next" at bounding box center [1365, 333] width 55 height 73
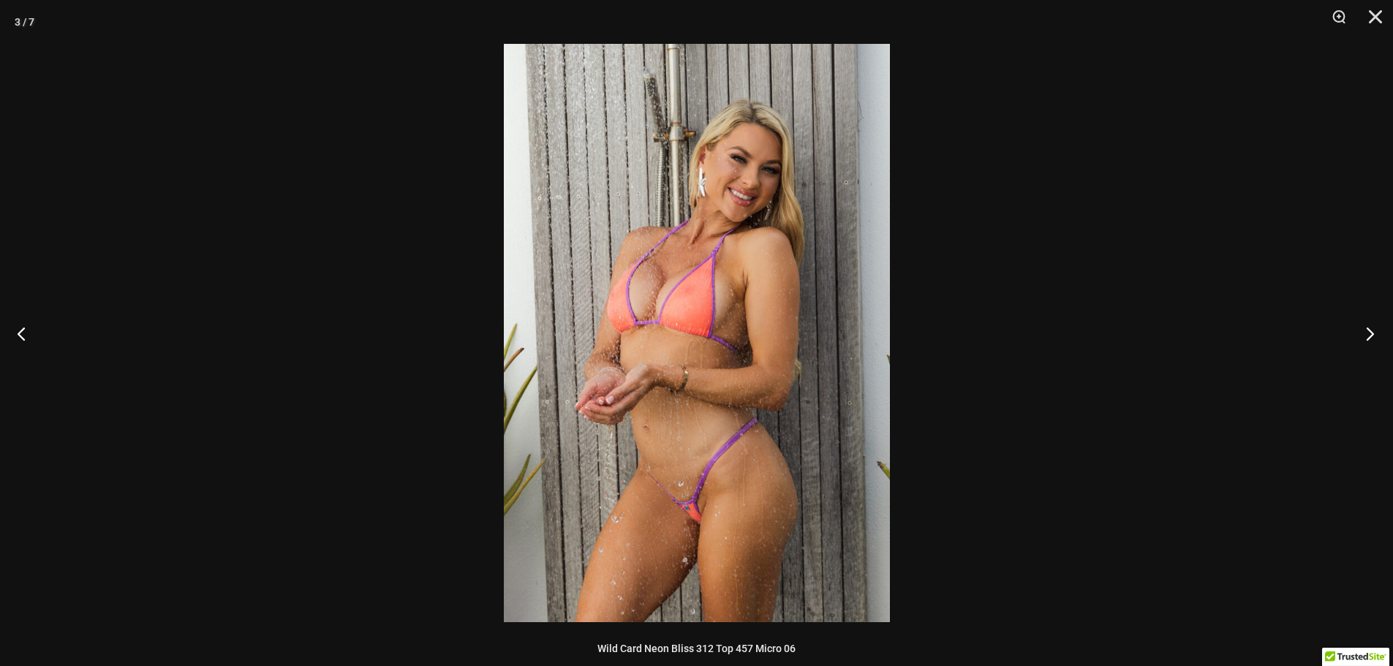
click at [1368, 341] on button "Next" at bounding box center [1365, 333] width 55 height 73
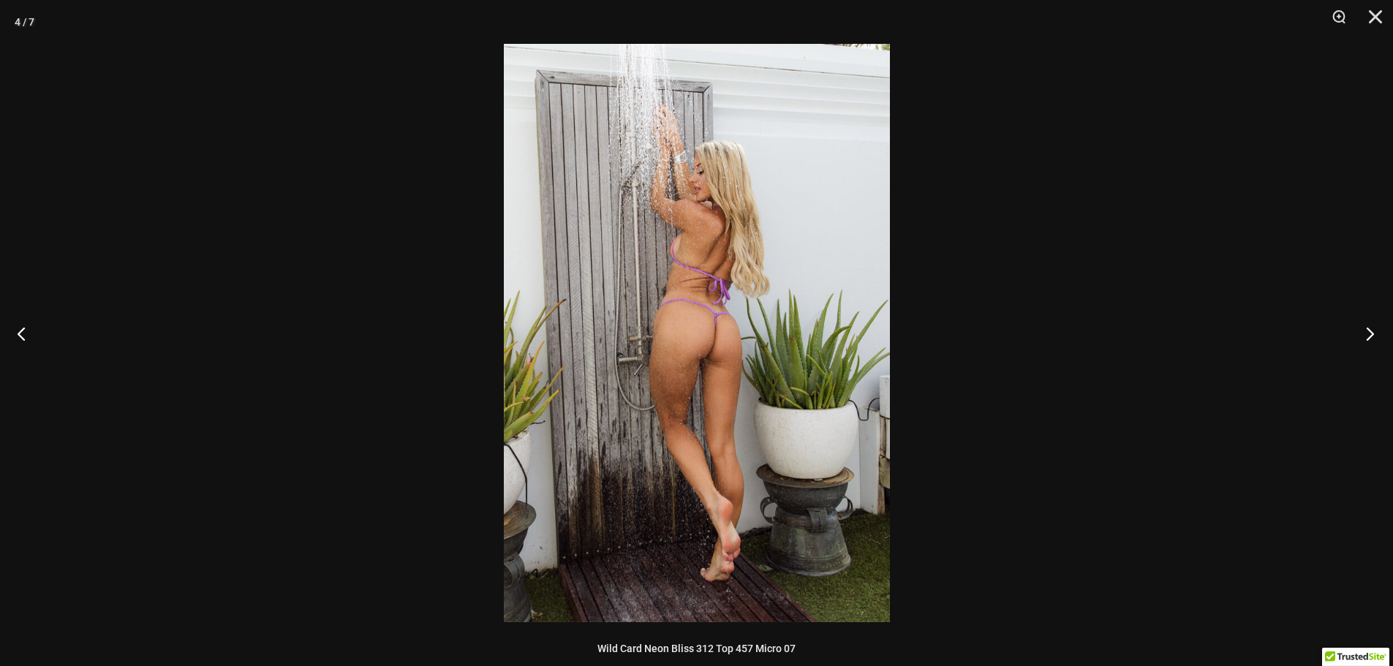
click at [1368, 341] on button "Next" at bounding box center [1365, 333] width 55 height 73
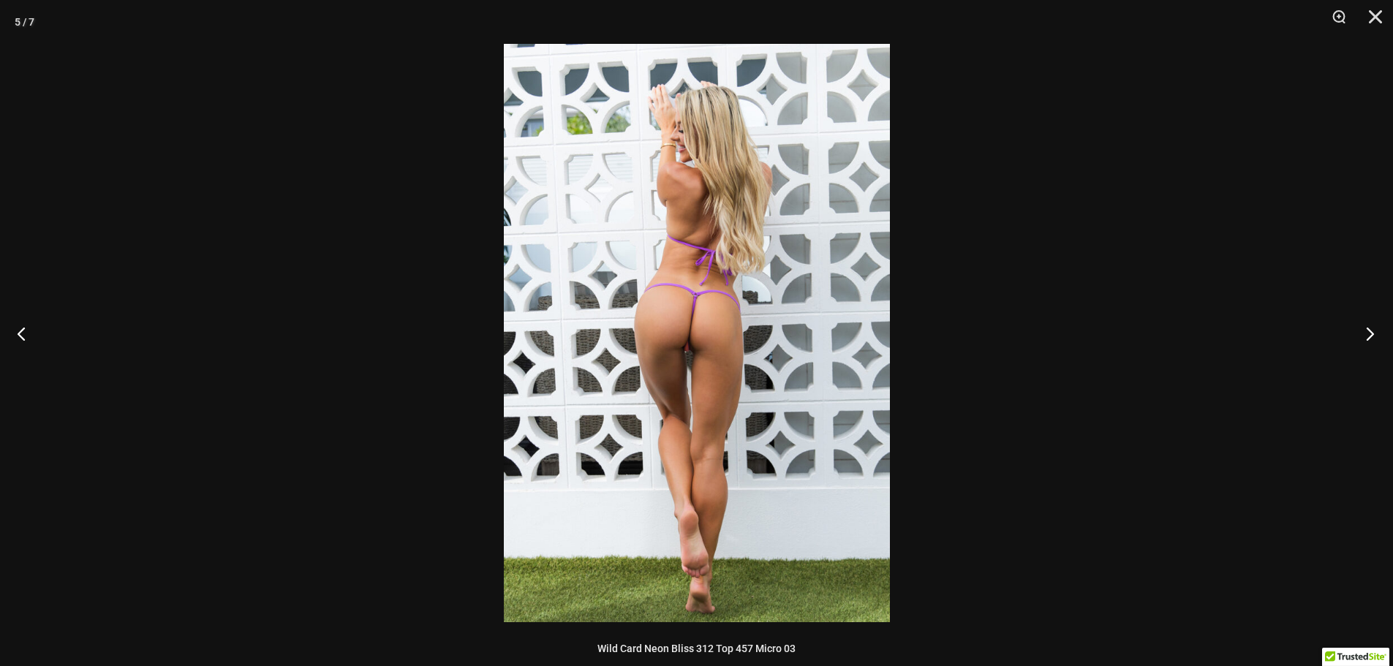
click at [1367, 341] on button "Next" at bounding box center [1365, 333] width 55 height 73
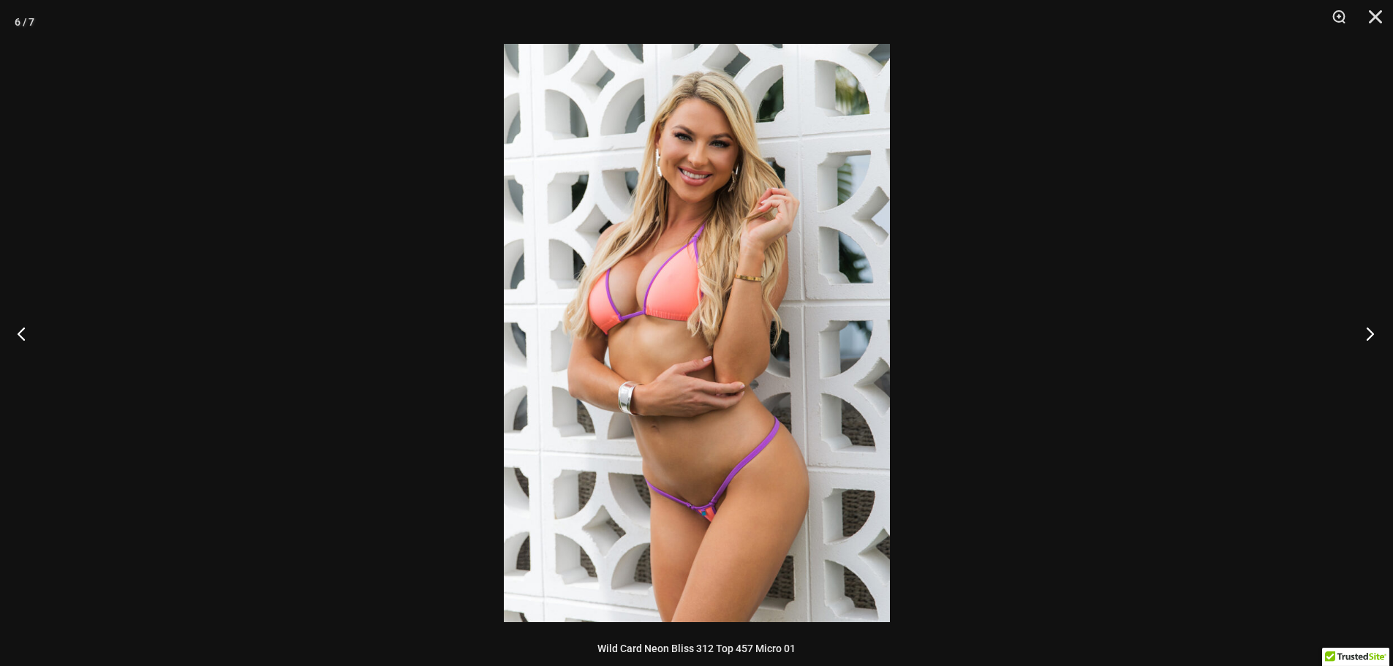
click at [1365, 334] on button "Next" at bounding box center [1365, 333] width 55 height 73
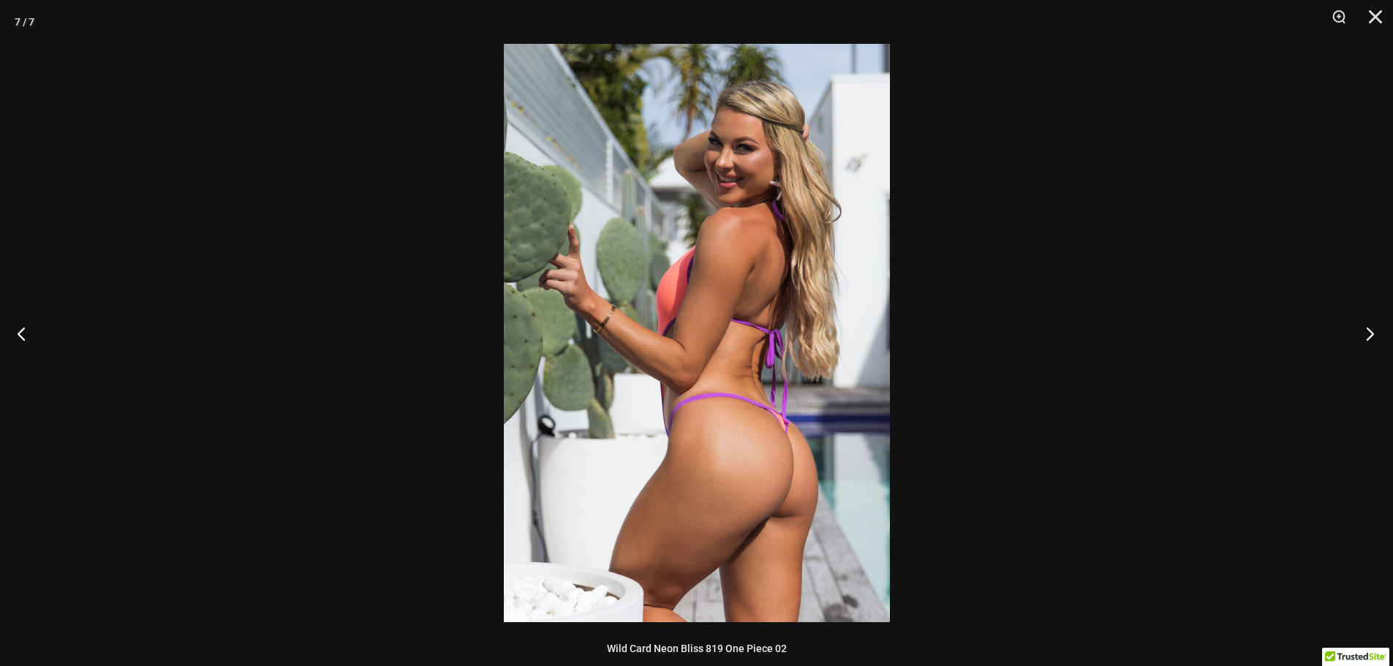
click at [1364, 334] on button "Next" at bounding box center [1365, 333] width 55 height 73
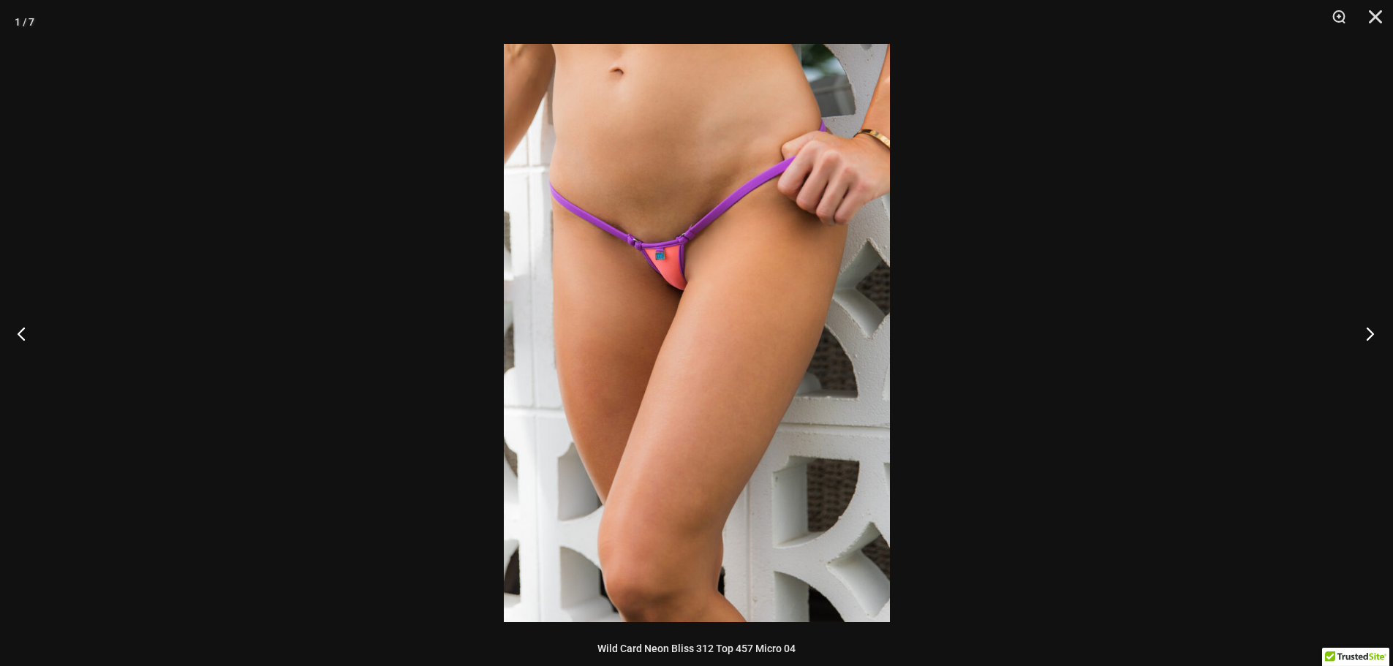
click at [1363, 336] on button "Next" at bounding box center [1365, 333] width 55 height 73
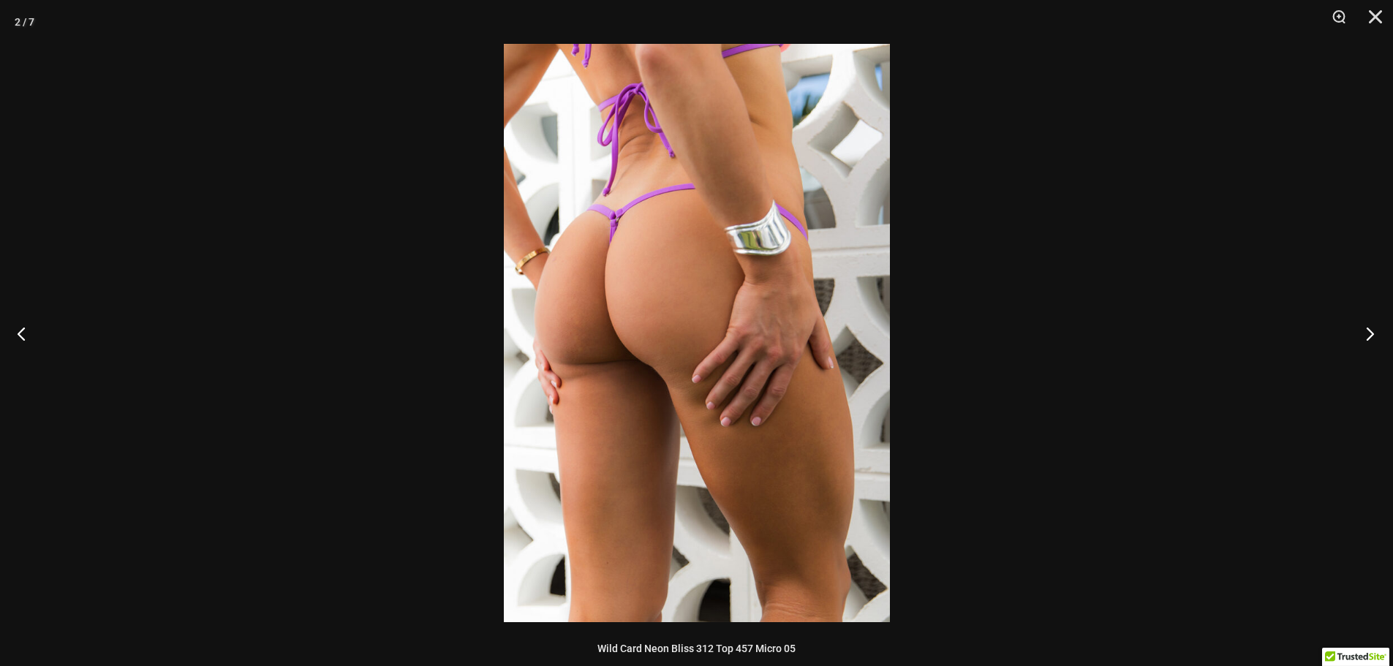
click at [1363, 336] on button "Next" at bounding box center [1365, 333] width 55 height 73
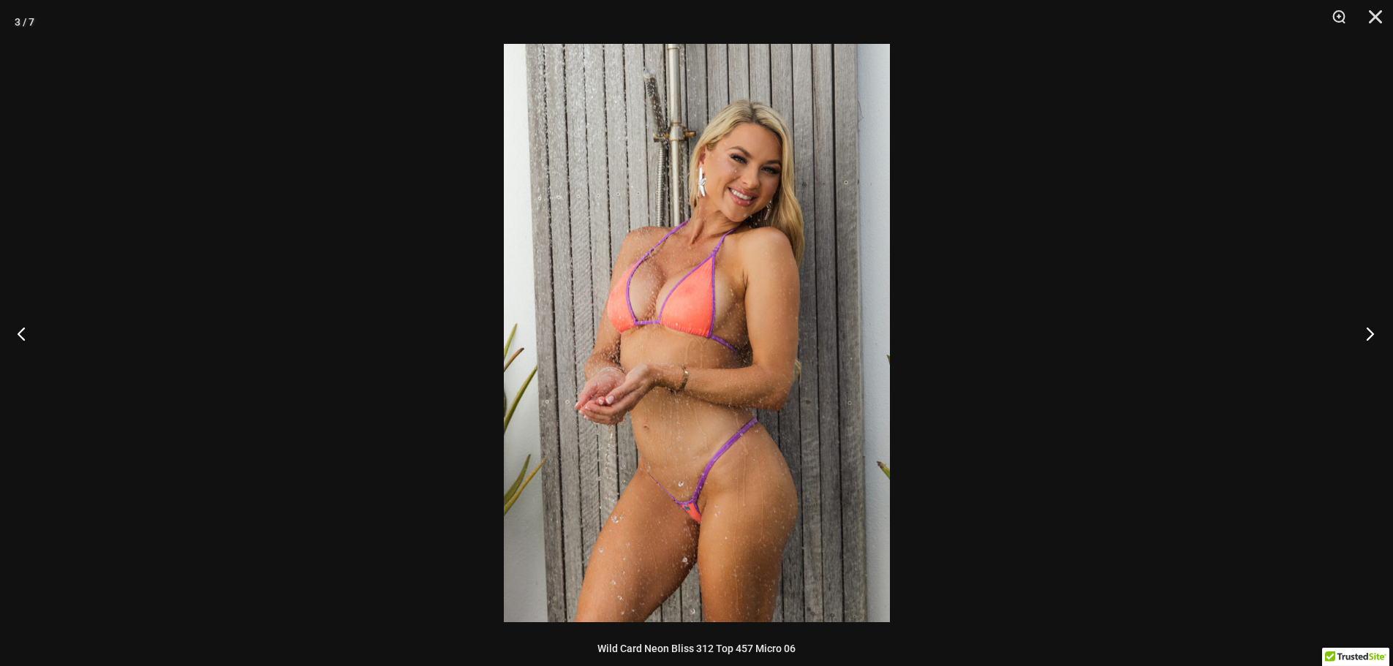
click at [1363, 337] on button "Next" at bounding box center [1365, 333] width 55 height 73
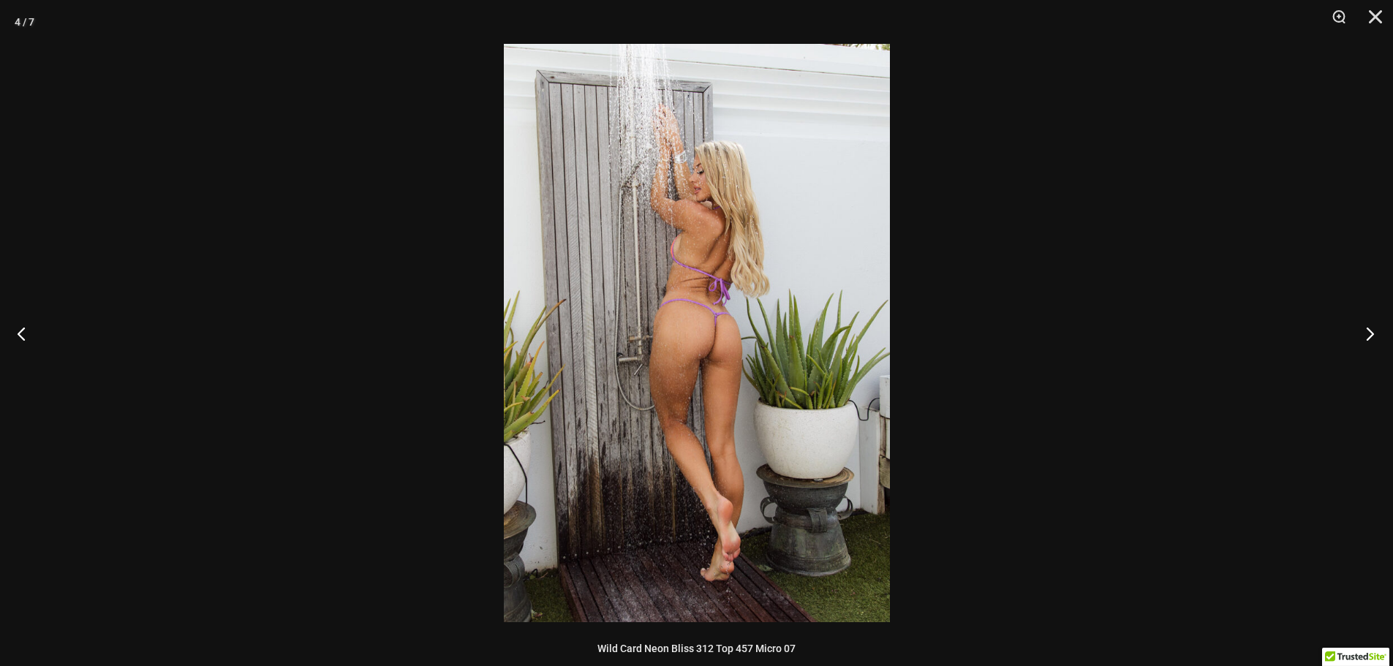
click at [1363, 338] on button "Next" at bounding box center [1365, 333] width 55 height 73
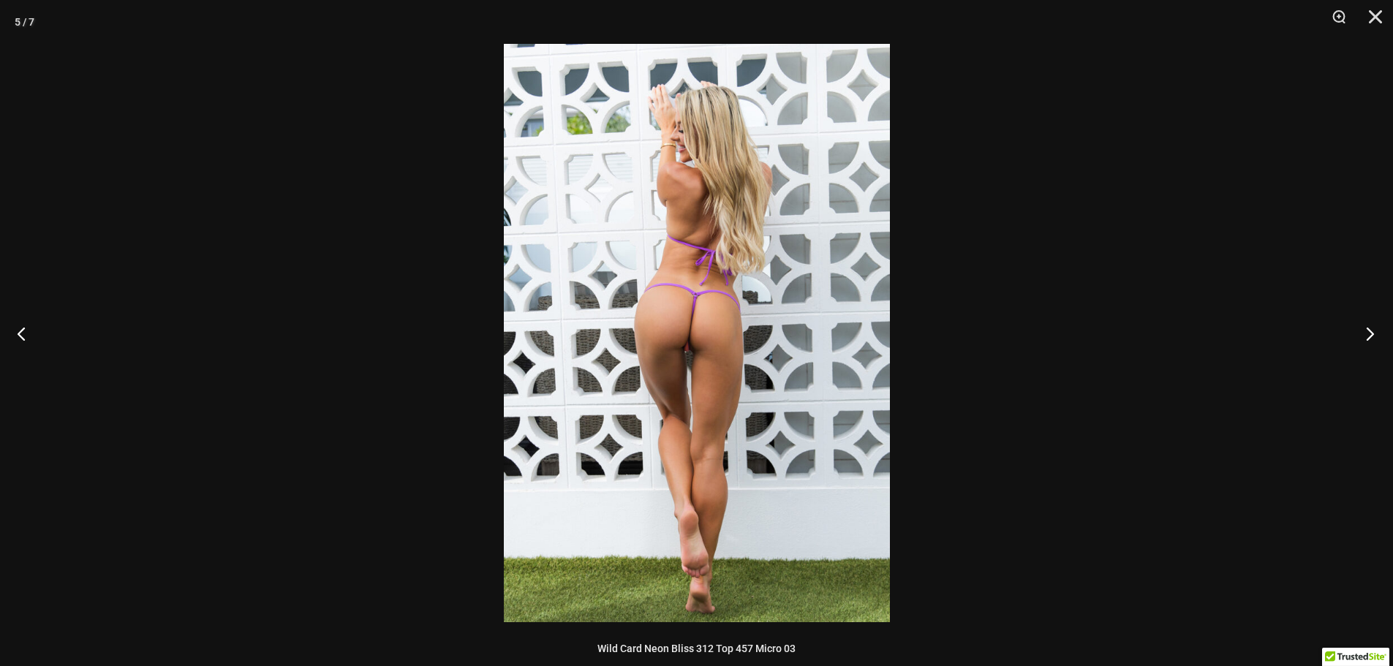
click at [1363, 338] on button "Next" at bounding box center [1365, 333] width 55 height 73
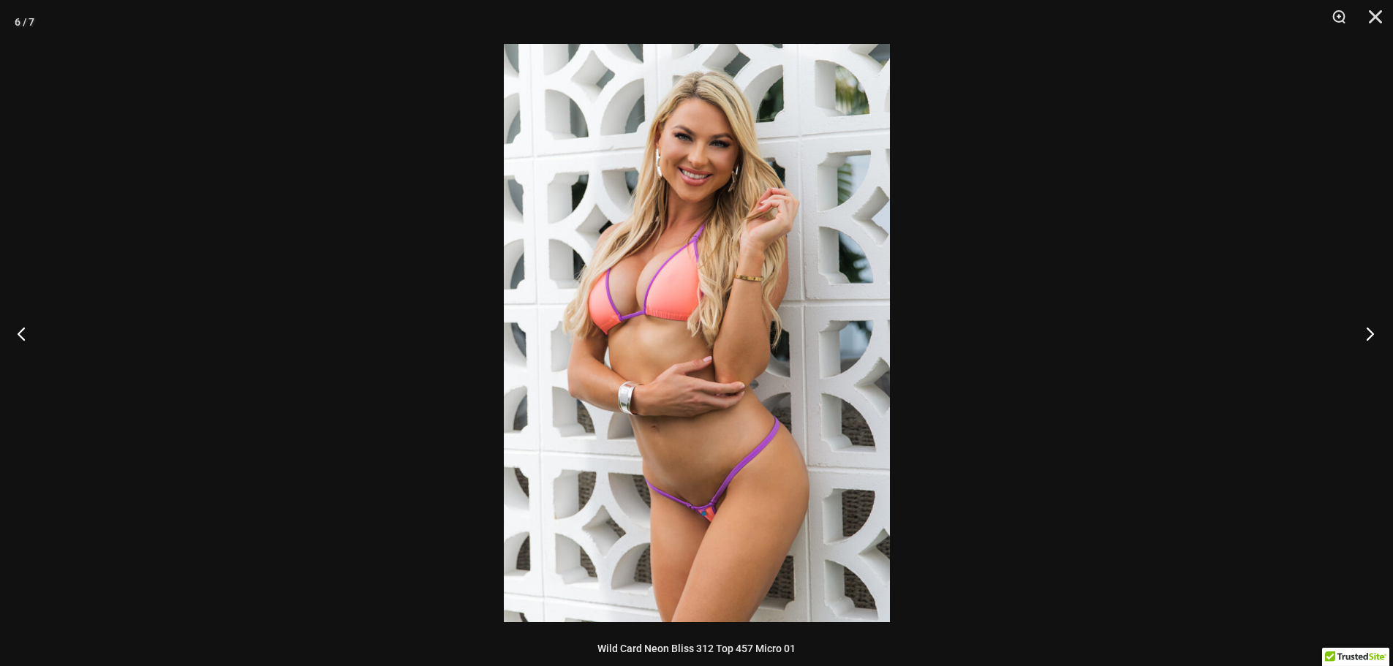
click at [1363, 338] on button "Next" at bounding box center [1365, 333] width 55 height 73
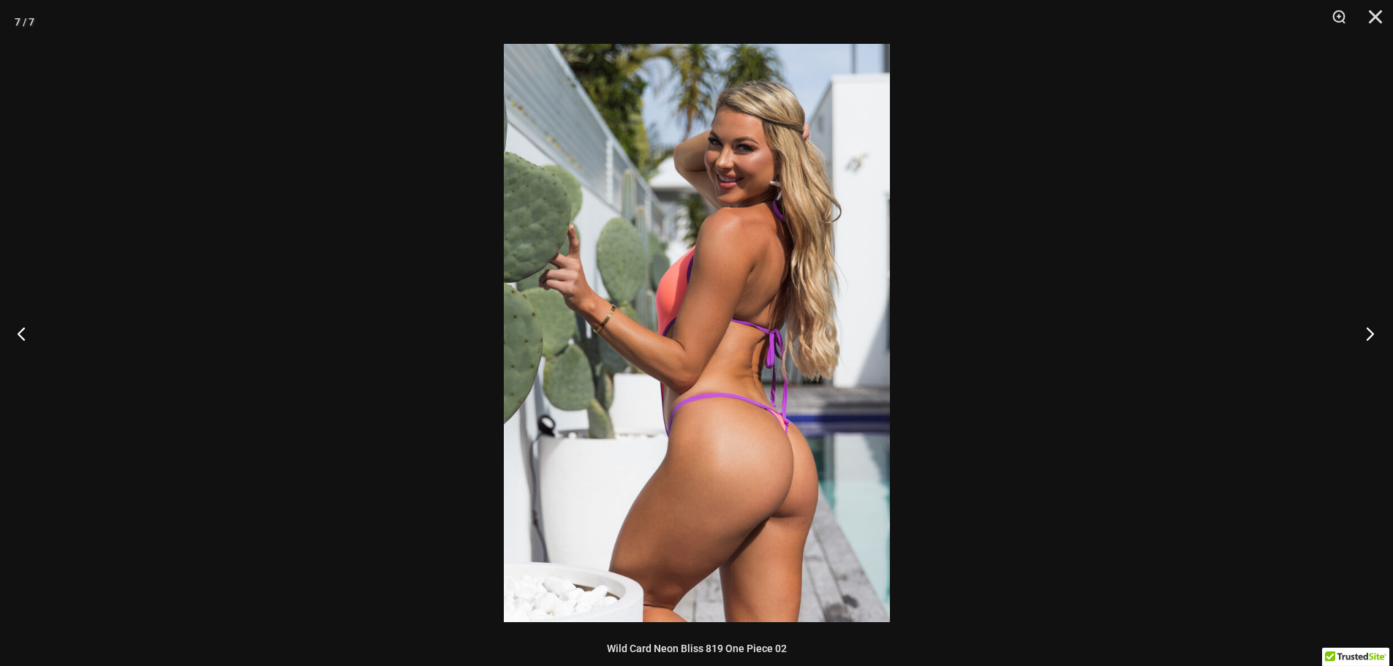
click at [1363, 338] on button "Next" at bounding box center [1365, 333] width 55 height 73
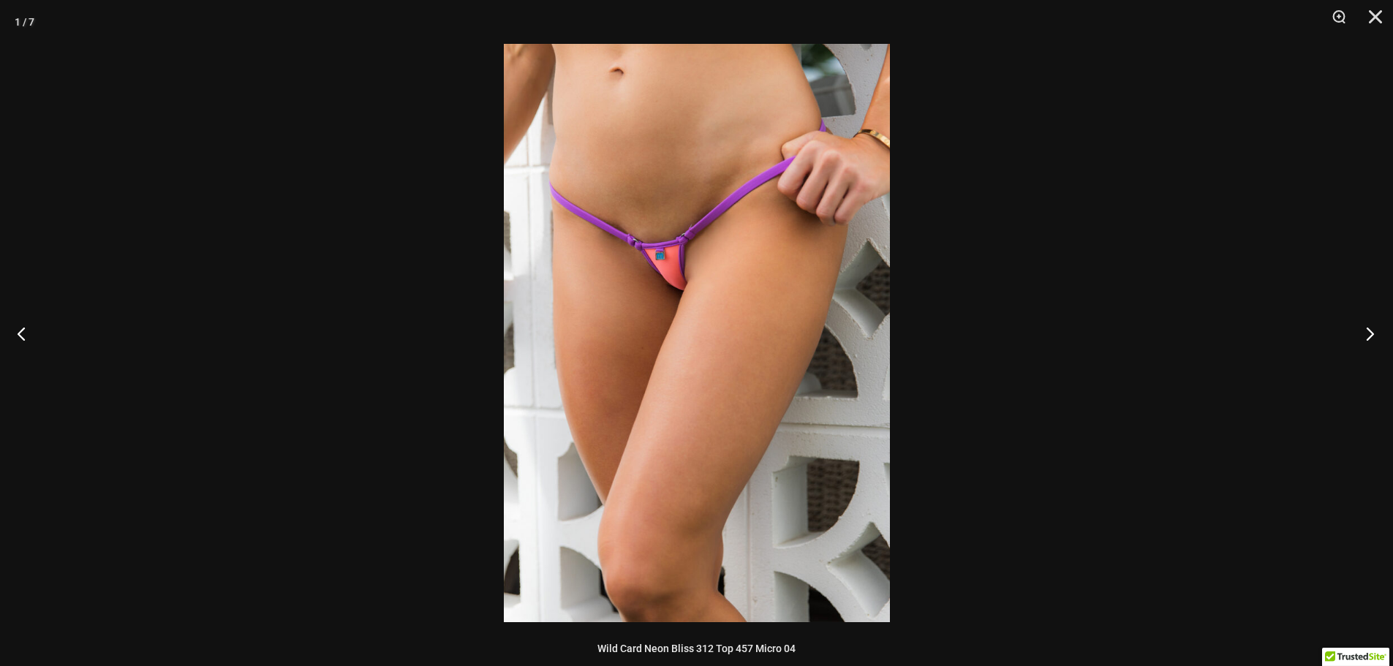
click at [1363, 338] on button "Next" at bounding box center [1365, 333] width 55 height 73
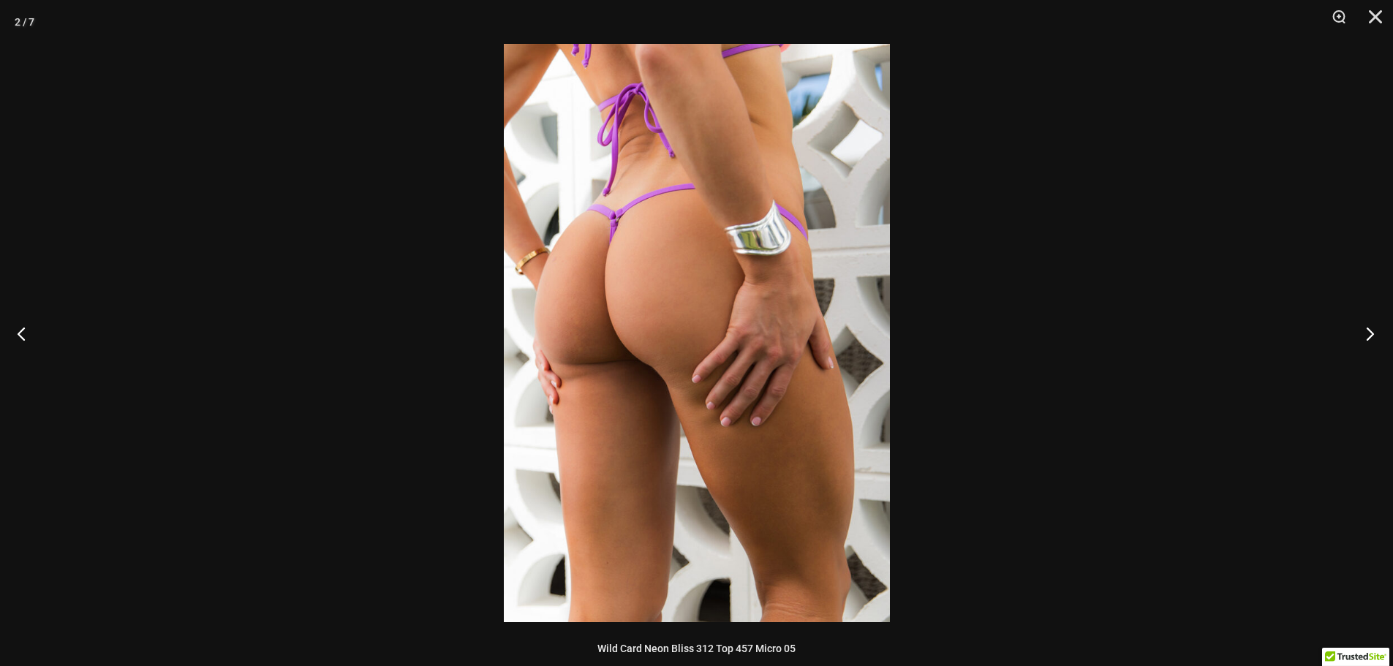
click at [1363, 338] on button "Next" at bounding box center [1365, 333] width 55 height 73
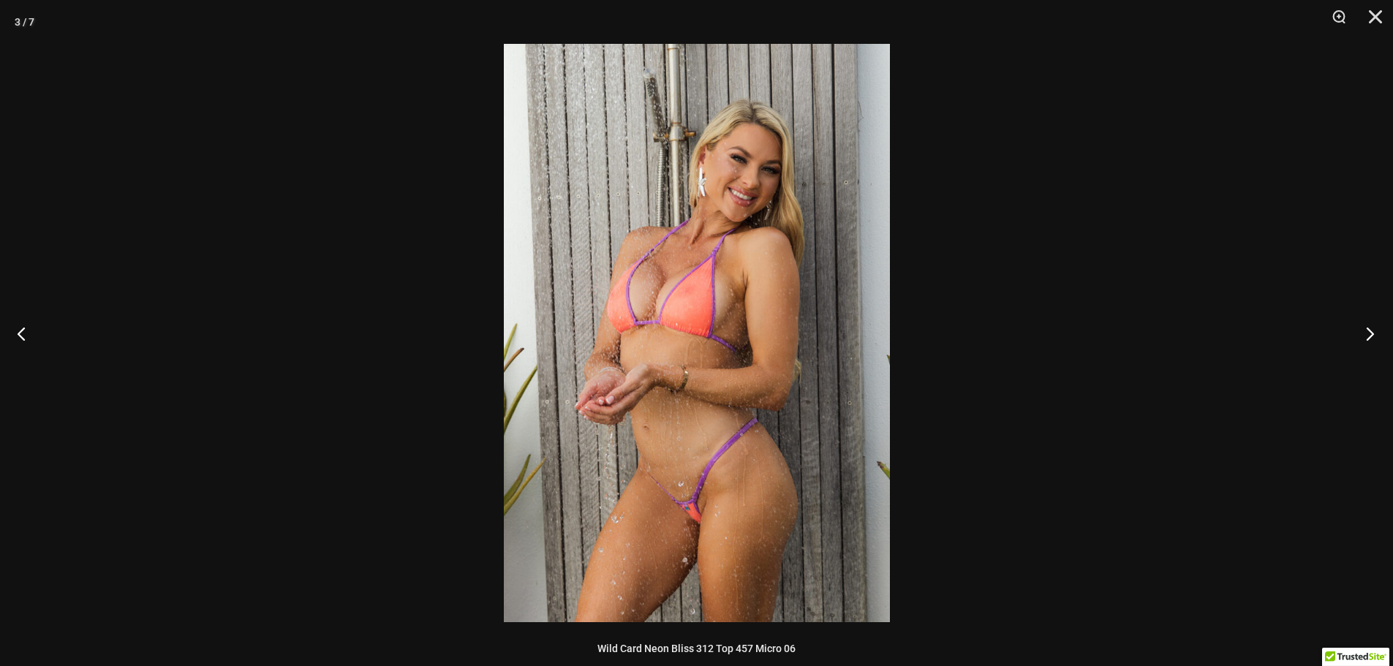
click at [1362, 338] on button "Next" at bounding box center [1365, 333] width 55 height 73
